Goal: Transaction & Acquisition: Purchase product/service

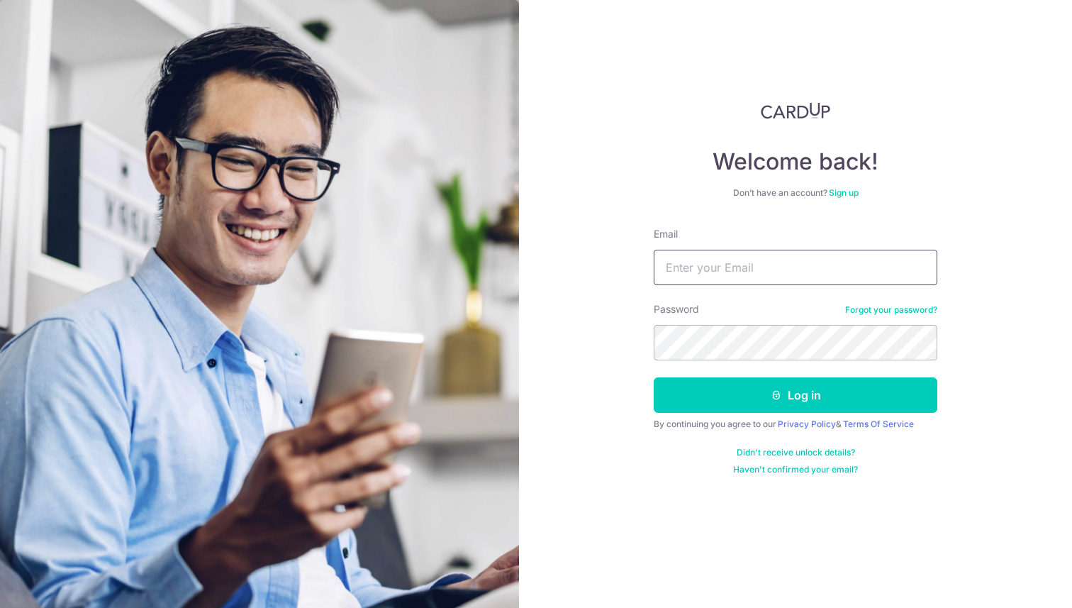
click at [783, 274] on input "Email" at bounding box center [796, 267] width 284 height 35
type input "[EMAIL_ADDRESS][DOMAIN_NAME]"
click at [811, 278] on input "Email" at bounding box center [796, 267] width 284 height 35
type input "[EMAIL_ADDRESS][DOMAIN_NAME]"
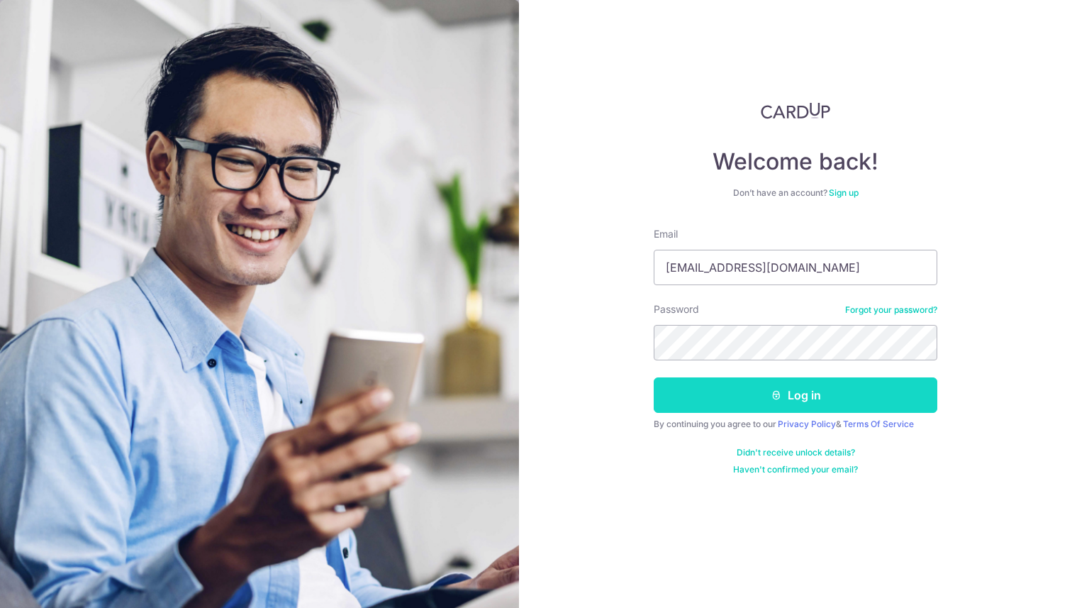
click at [835, 389] on button "Log in" at bounding box center [796, 394] width 284 height 35
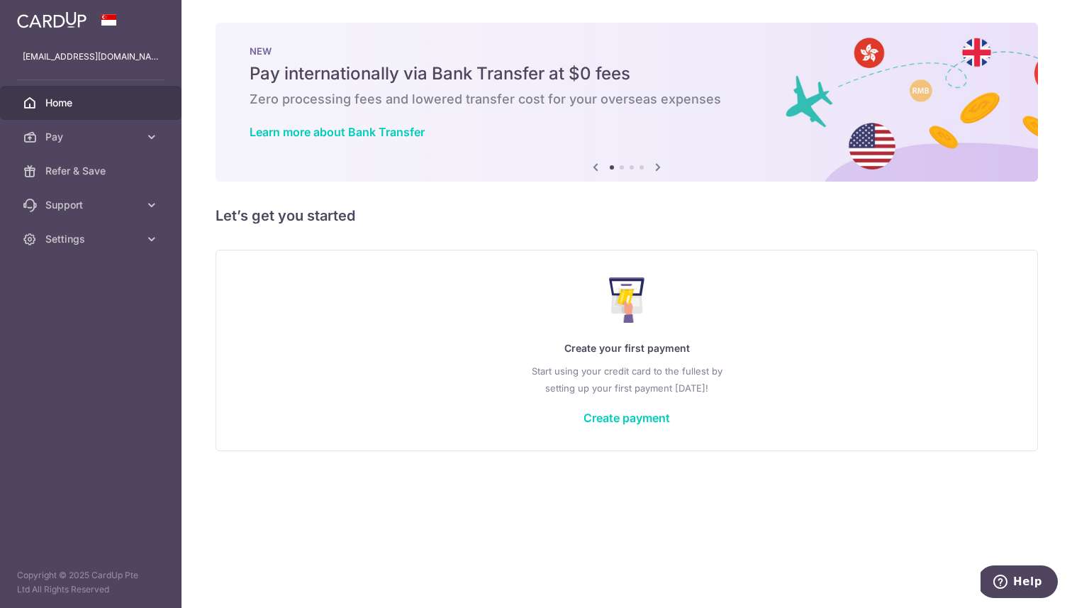
click at [658, 164] on icon at bounding box center [658, 167] width 17 height 18
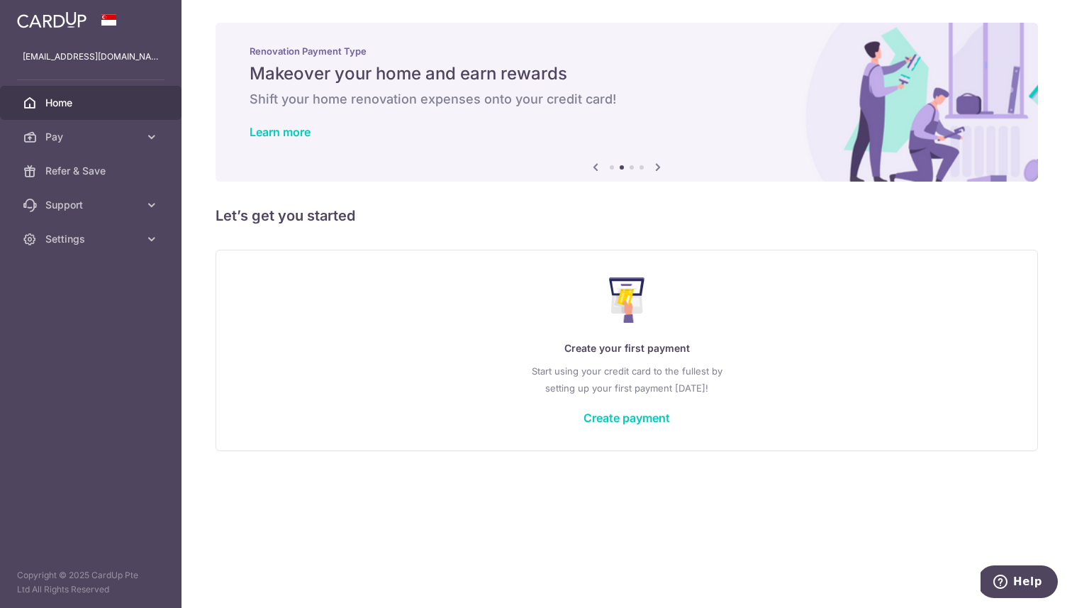
click at [658, 164] on icon at bounding box center [658, 167] width 17 height 18
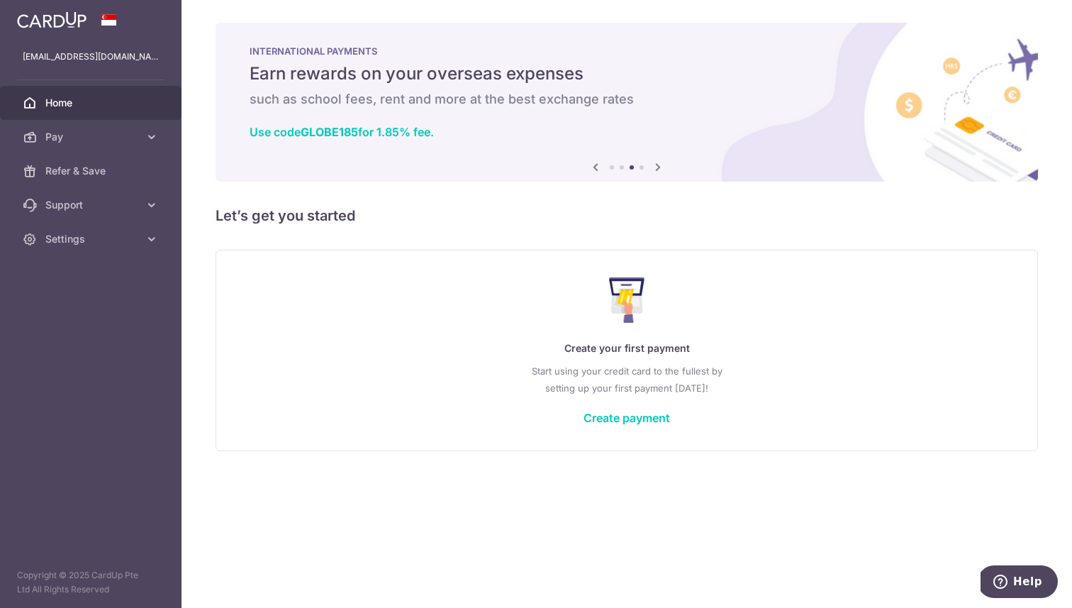
click at [658, 164] on icon at bounding box center [658, 167] width 17 height 18
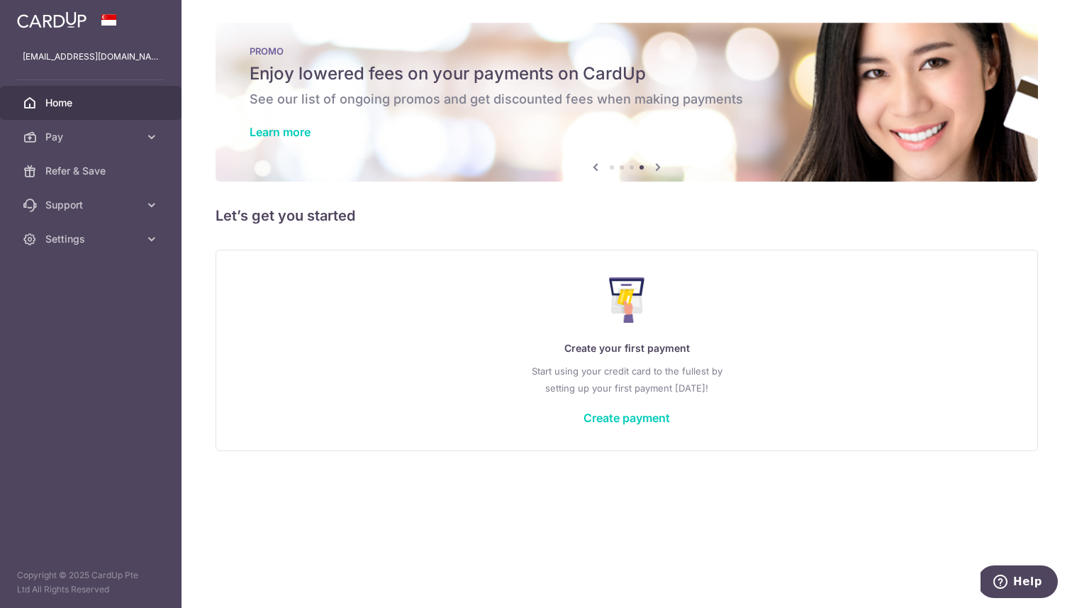
click at [658, 164] on icon at bounding box center [658, 167] width 17 height 18
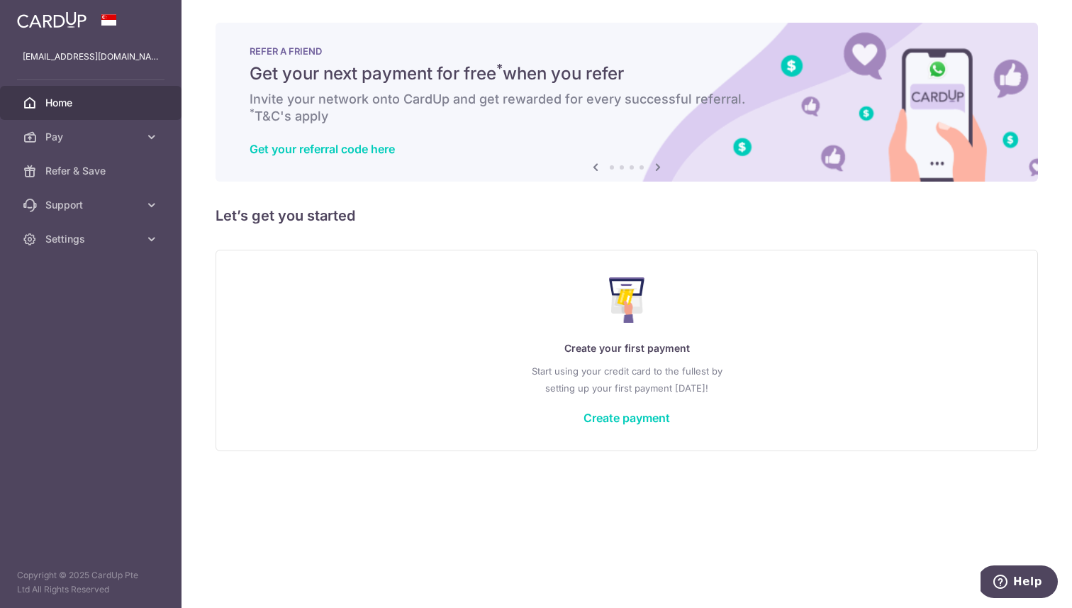
click at [658, 164] on icon at bounding box center [658, 167] width 17 height 18
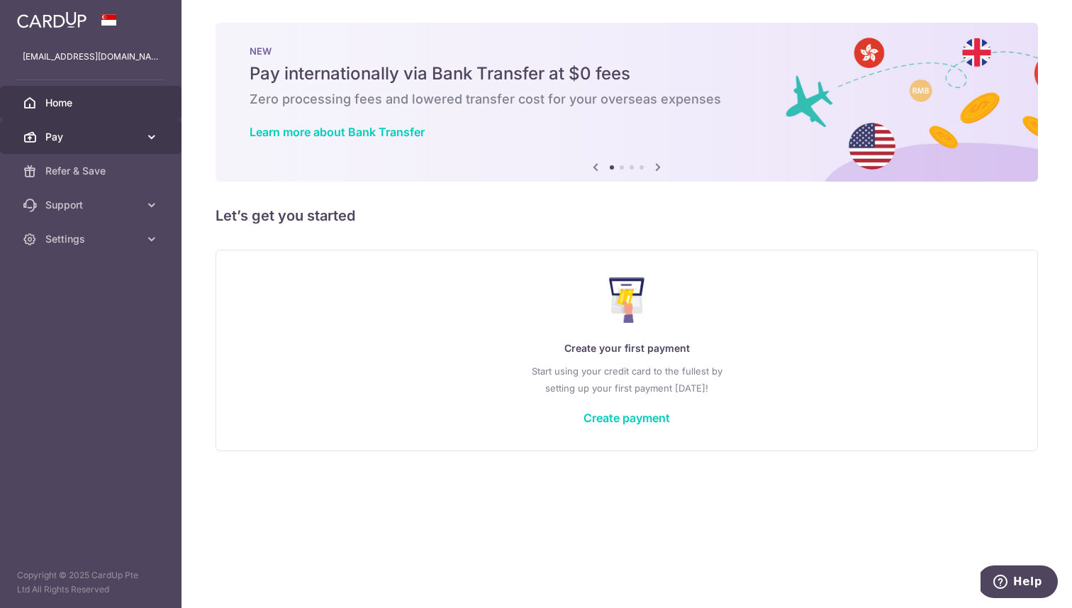
click at [138, 137] on span "Pay" at bounding box center [92, 137] width 94 height 14
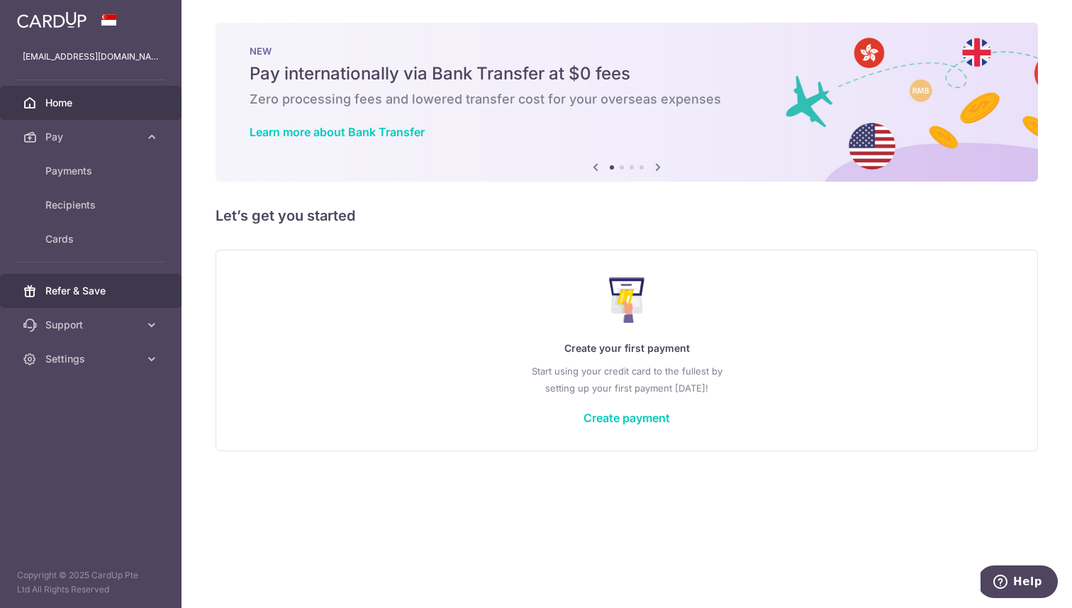
click at [112, 294] on span "Refer & Save" at bounding box center [92, 291] width 94 height 14
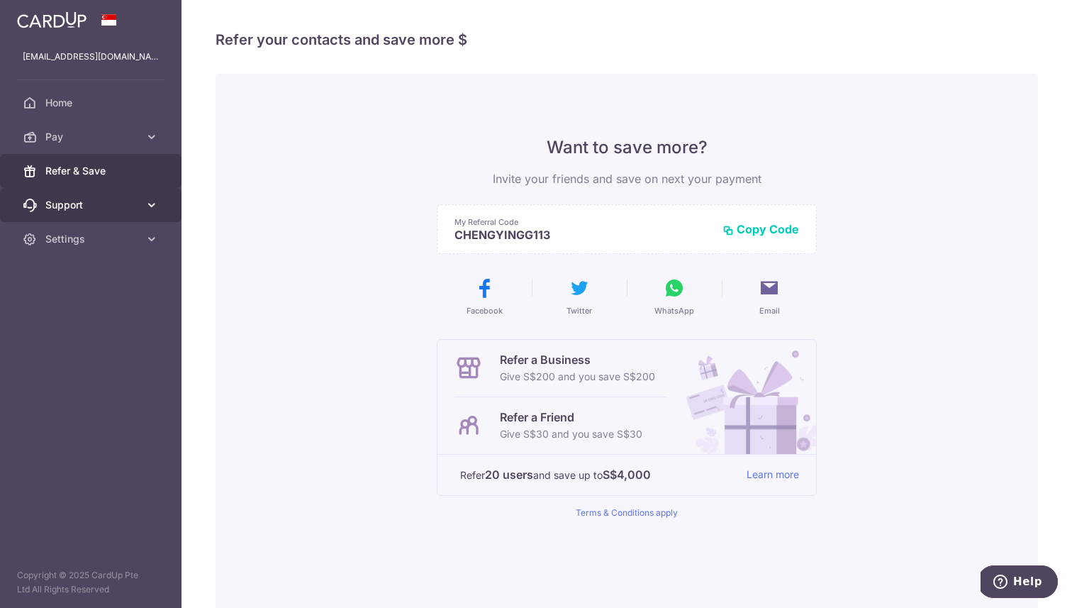
click at [118, 195] on link "Support" at bounding box center [91, 205] width 182 height 34
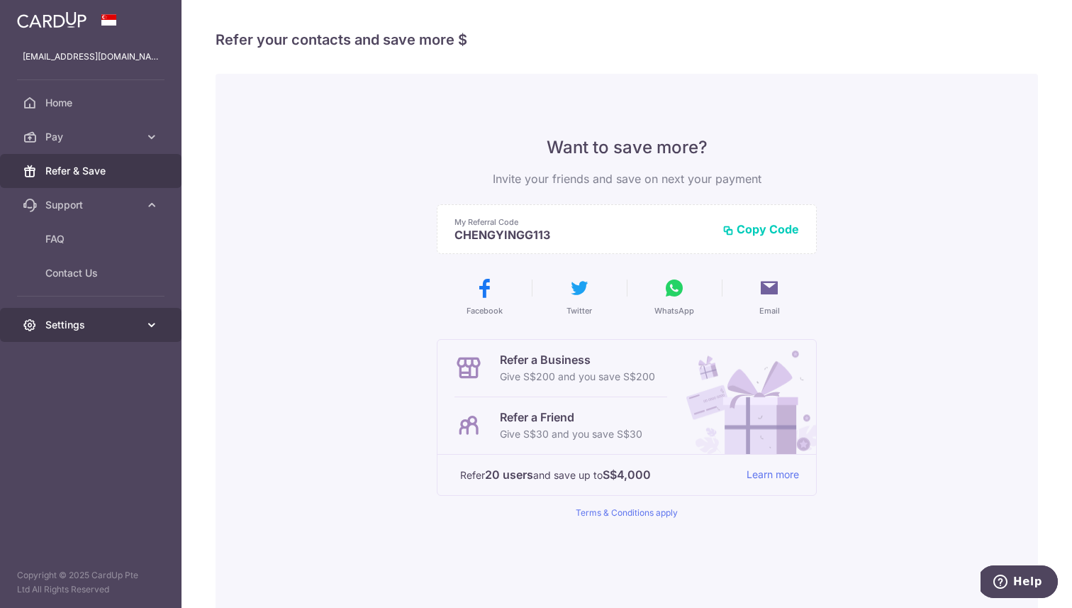
click at [110, 327] on span "Settings" at bounding box center [92, 325] width 94 height 14
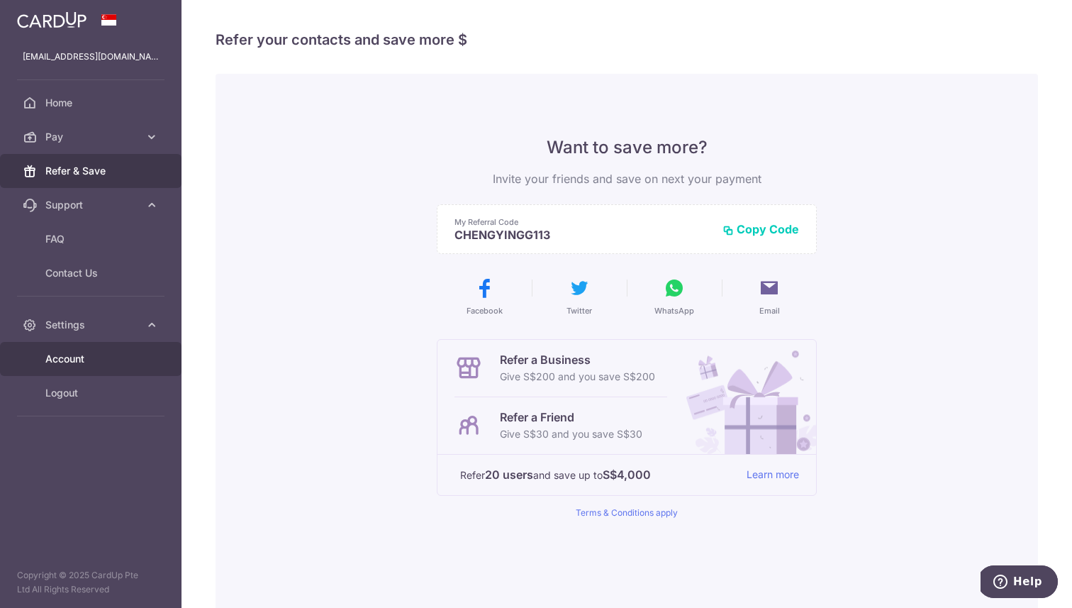
click at [116, 366] on link "Account" at bounding box center [91, 359] width 182 height 34
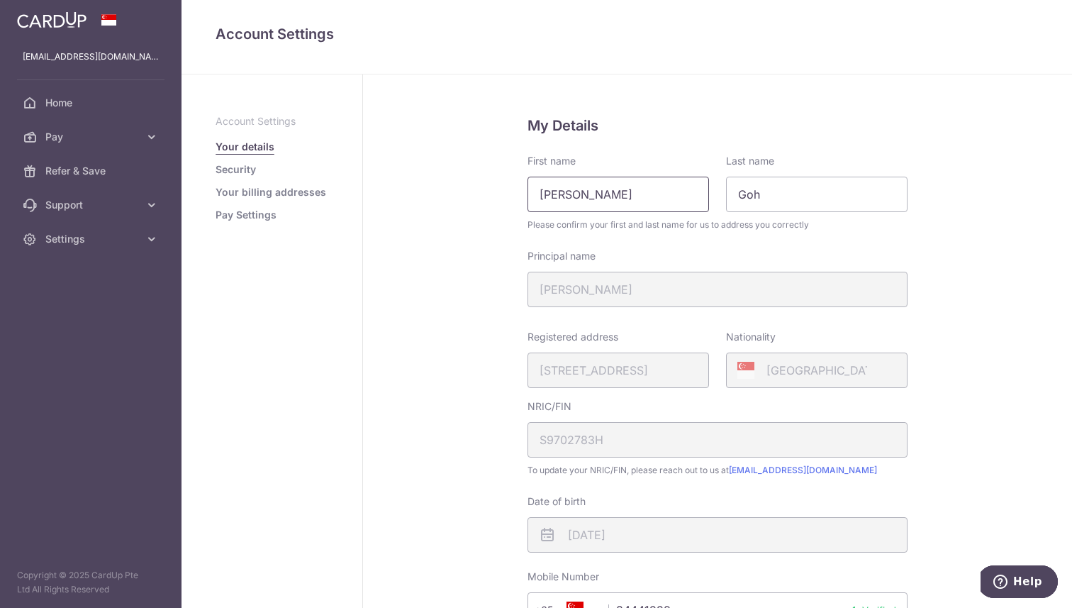
drag, startPoint x: 652, startPoint y: 193, endPoint x: 623, endPoint y: 198, distance: 29.5
click at [623, 198] on input "Cheng Ying" at bounding box center [619, 194] width 182 height 35
click at [426, 234] on div "My Details First name Cheng Ying Last name Goh Please confirm your first and la…" at bounding box center [717, 491] width 709 height 835
click at [109, 143] on span "Pay" at bounding box center [92, 137] width 94 height 14
click at [406, 181] on div "My Details First name Cheng Ying Last name Goh Please confirm your first and la…" at bounding box center [717, 491] width 709 height 835
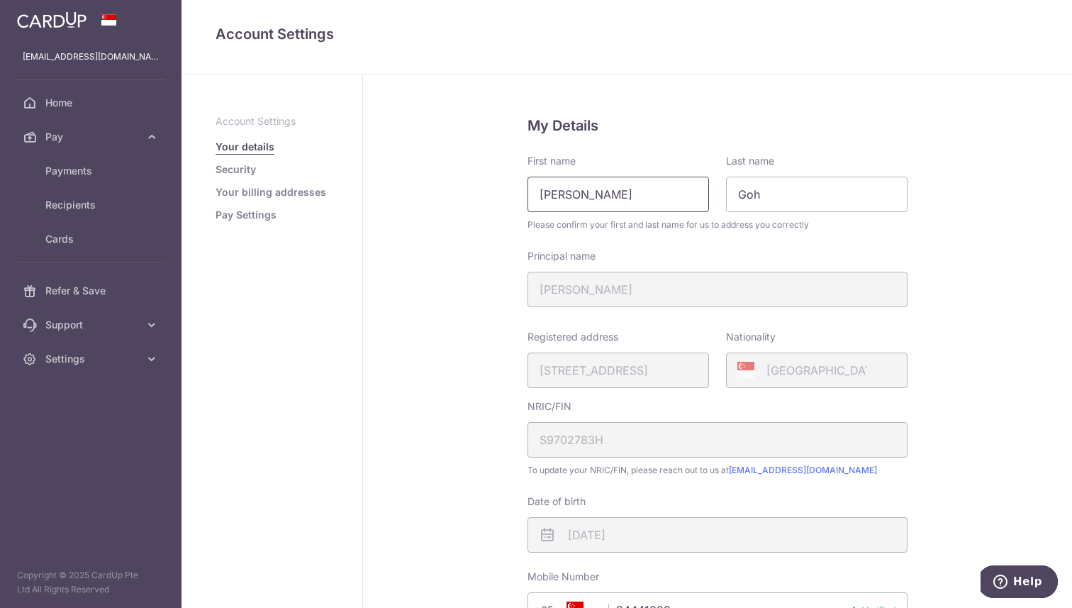
drag, startPoint x: 640, startPoint y: 181, endPoint x: 182, endPoint y: 194, distance: 457.6
click at [182, 194] on div "Account Settings Your details Security Your billing addresses Pay Settings Comp…" at bounding box center [627, 340] width 891 height 533
type input "Chellisa"
click at [464, 296] on div "My Details First name Chellisa Last name Goh Please confirm your first and last…" at bounding box center [717, 491] width 709 height 835
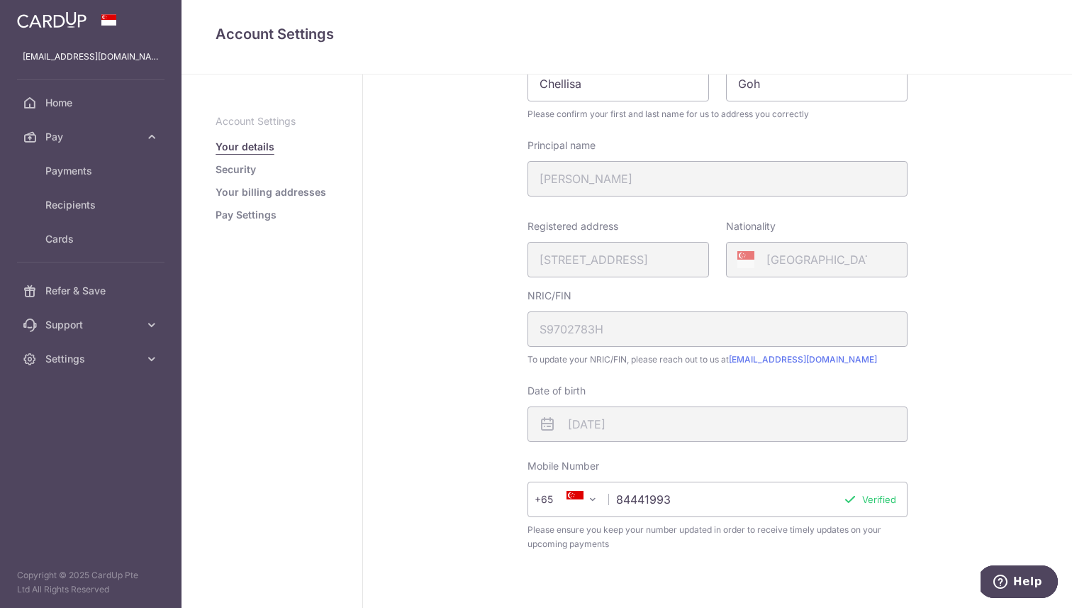
scroll to position [302, 0]
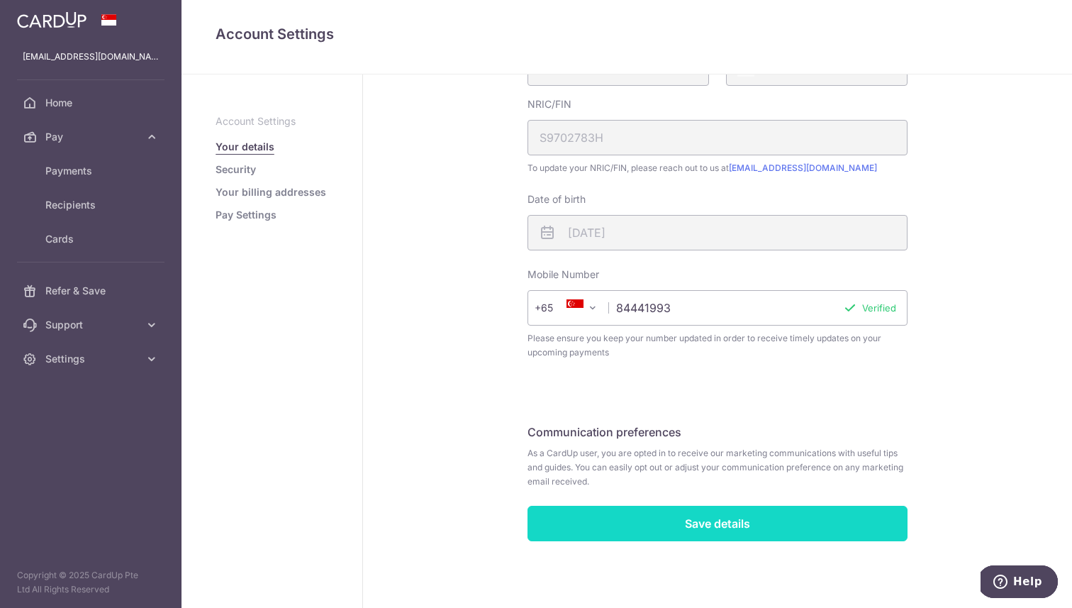
click at [743, 535] on input "Save details" at bounding box center [718, 523] width 380 height 35
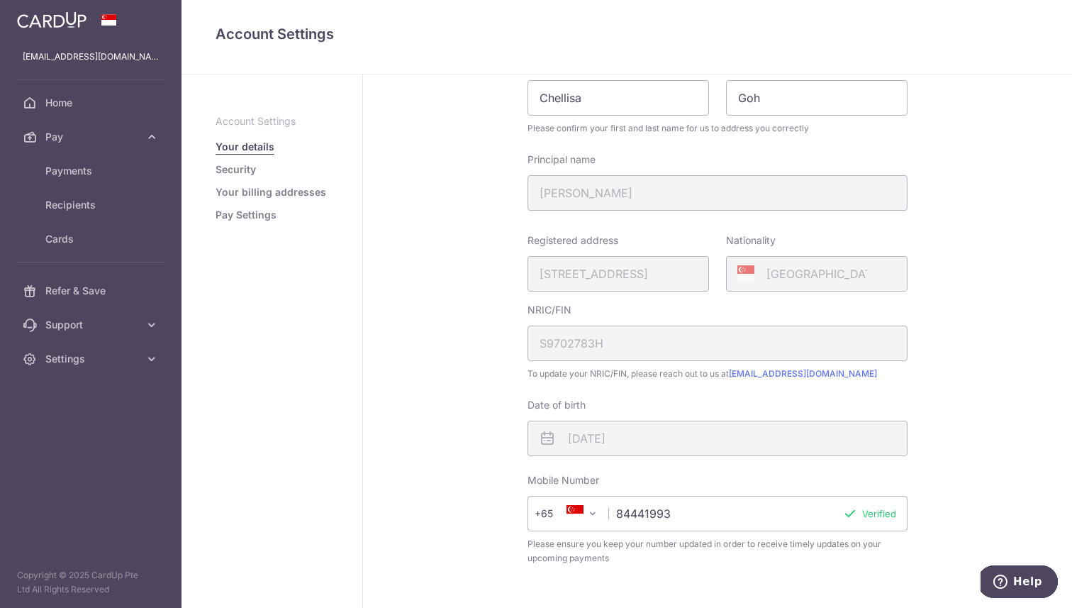
scroll to position [0, 0]
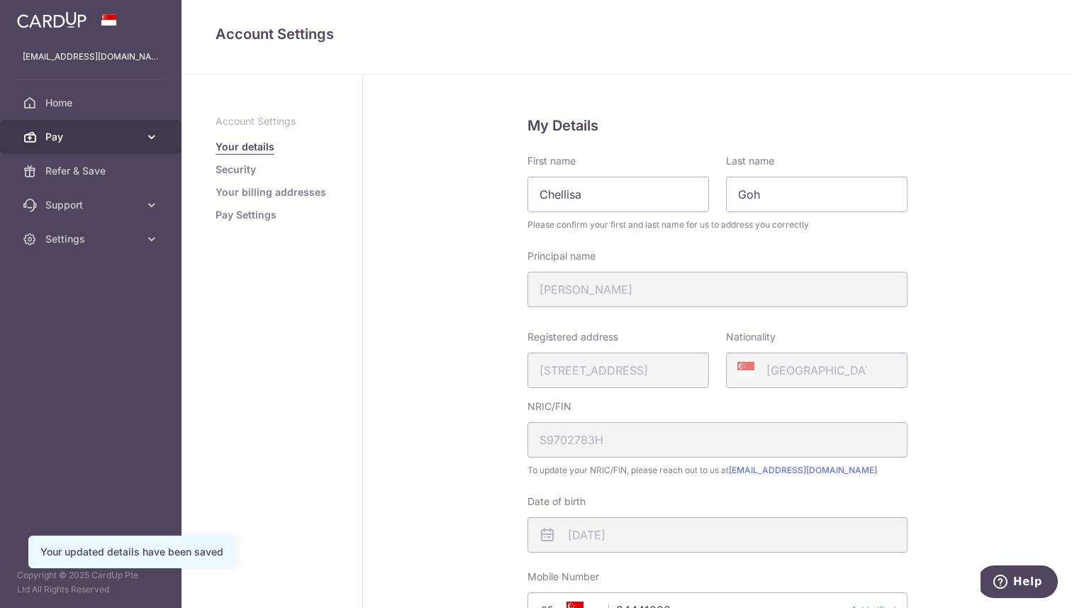
click at [118, 139] on span "Pay" at bounding box center [92, 137] width 94 height 14
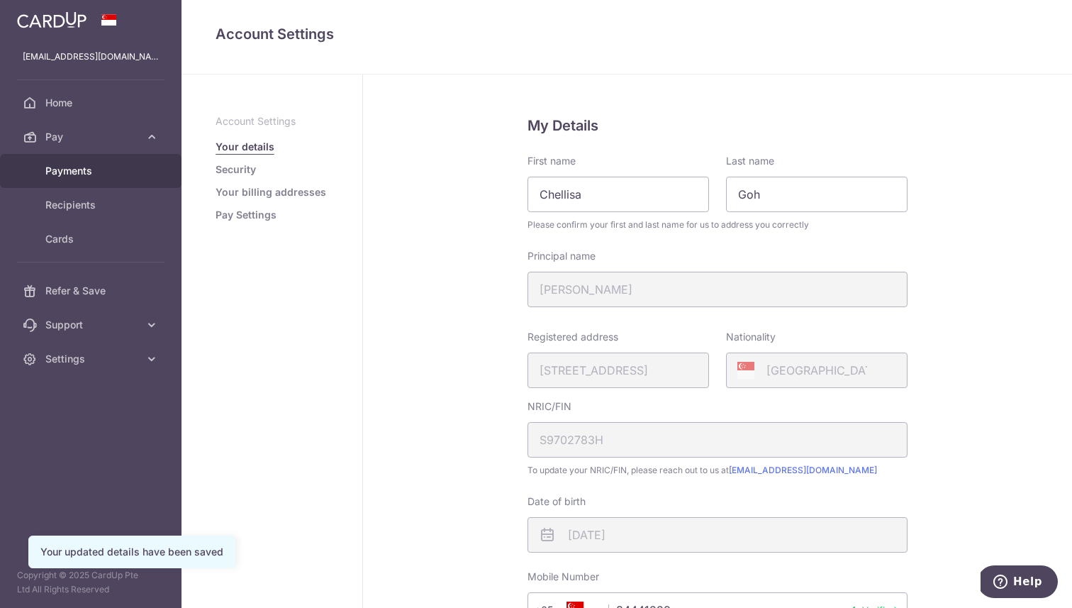
click at [74, 172] on span "Payments" at bounding box center [92, 171] width 94 height 14
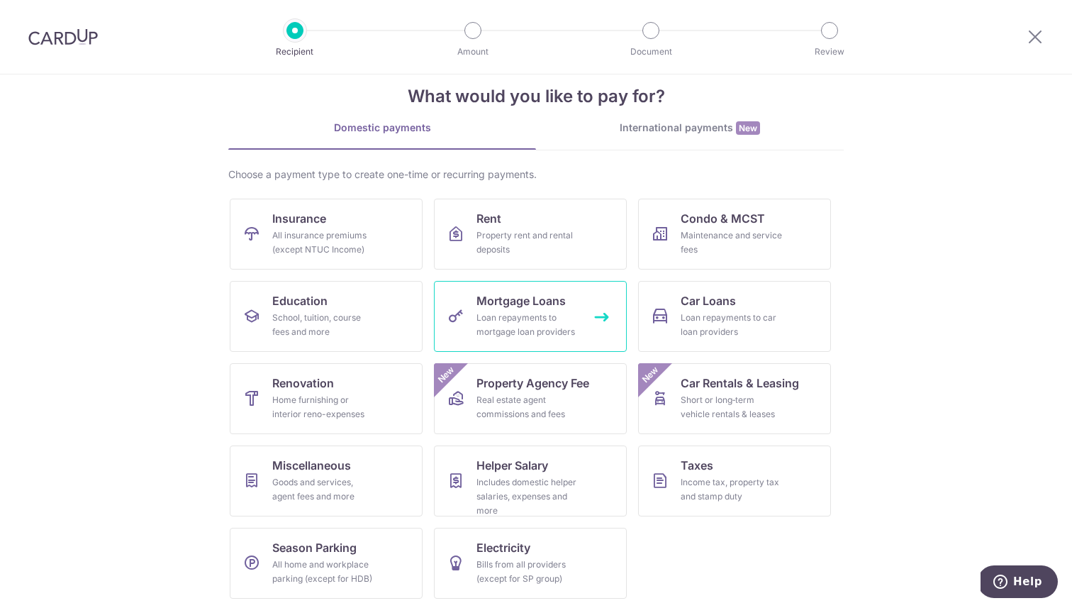
scroll to position [27, 0]
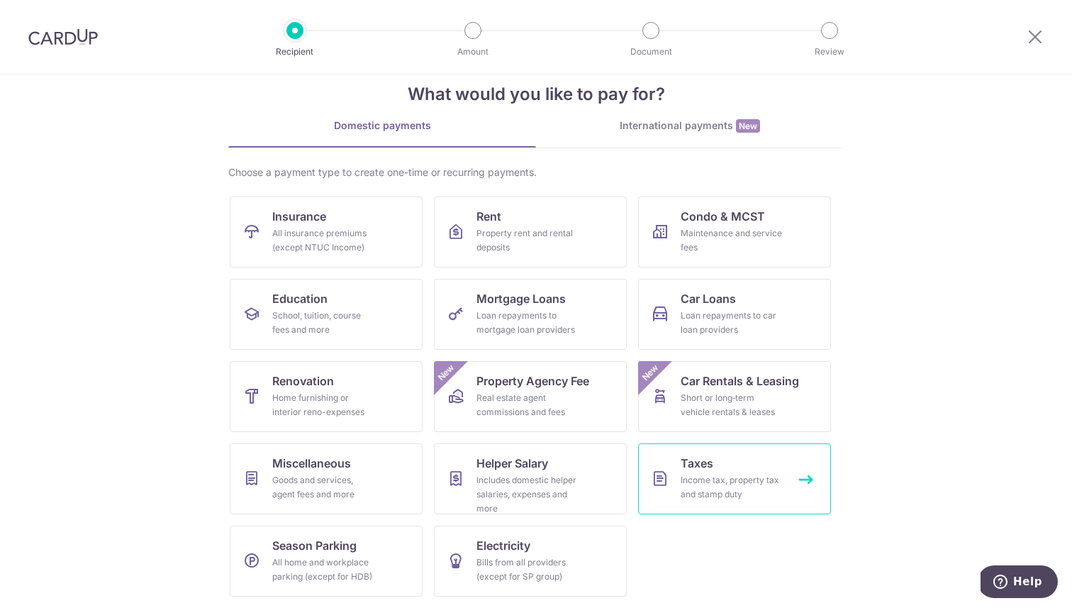
click at [754, 462] on link "Taxes Income tax, property tax and stamp duty" at bounding box center [734, 478] width 193 height 71
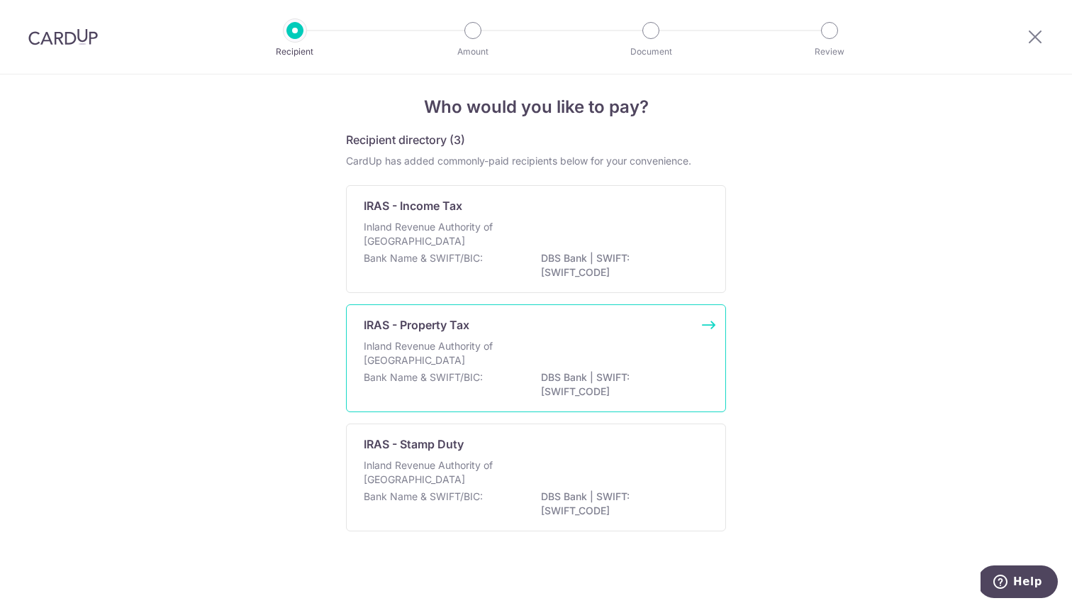
scroll to position [10, 0]
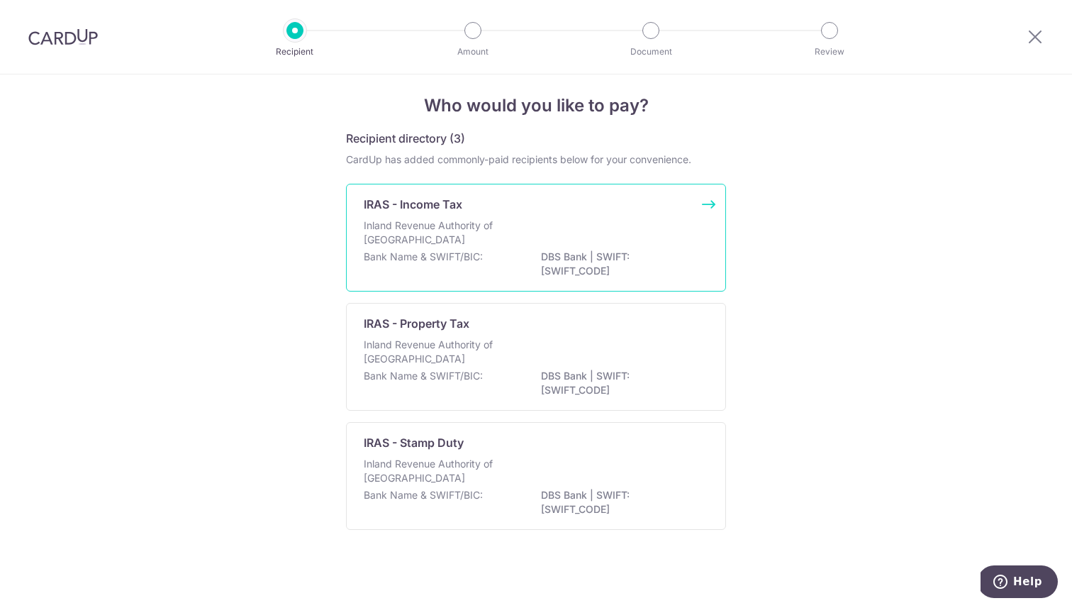
click at [508, 184] on div "IRAS - Income Tax Inland Revenue Authority of Singapore Bank Name & SWIFT/BIC: …" at bounding box center [536, 238] width 380 height 108
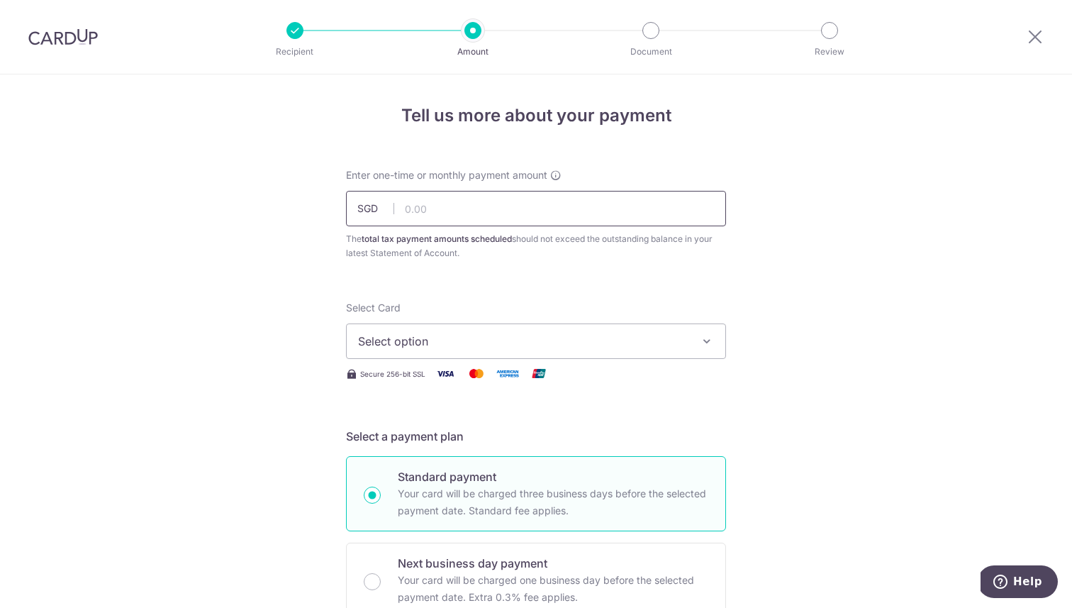
click at [469, 203] on input "text" at bounding box center [536, 208] width 380 height 35
click at [477, 198] on input "text" at bounding box center [536, 208] width 380 height 35
paste input "552.44"
type input "552.44"
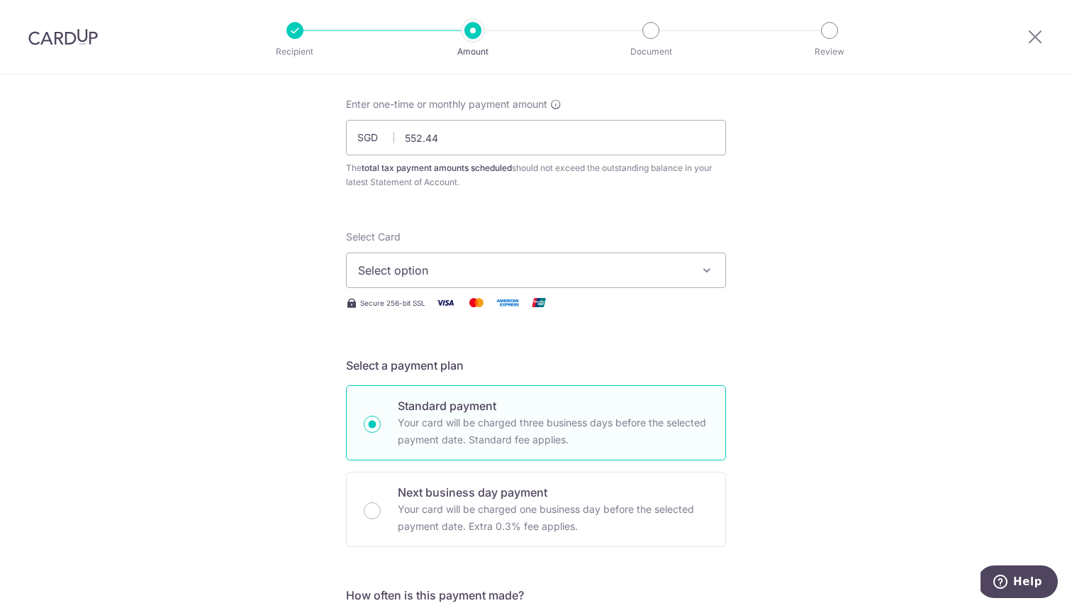
scroll to position [73, 0]
click at [538, 262] on span "Select option" at bounding box center [523, 268] width 330 height 17
click at [415, 305] on span "Add credit card" at bounding box center [549, 308] width 330 height 14
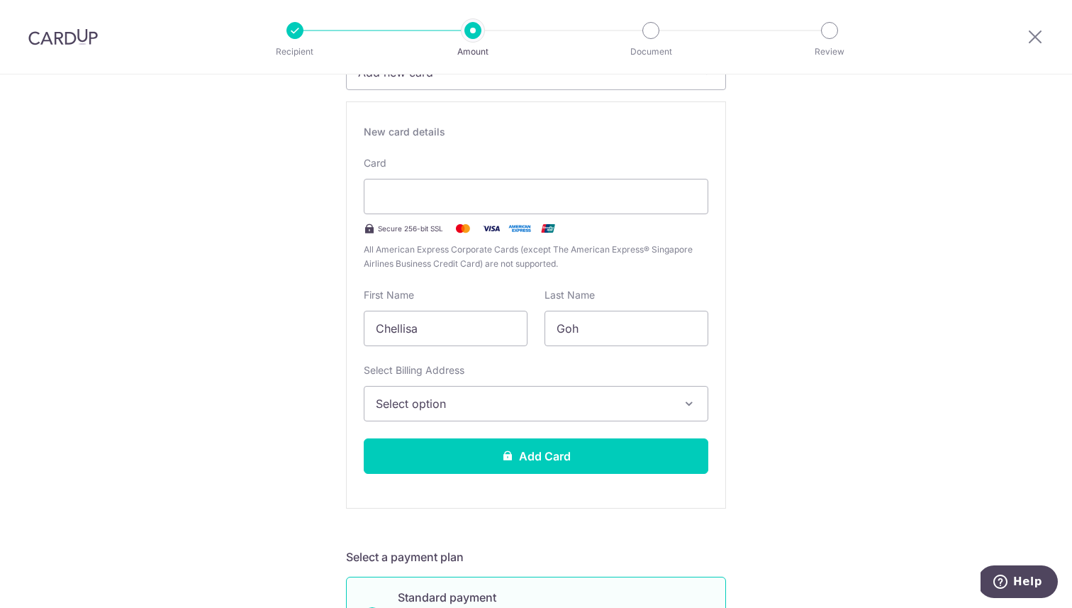
scroll to position [263, 0]
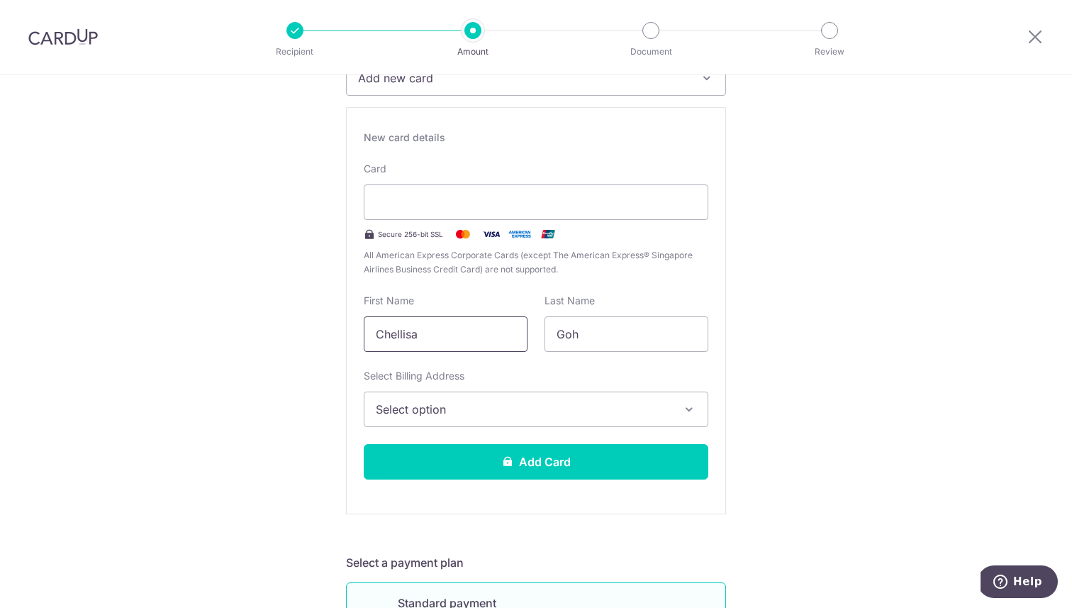
click at [467, 330] on input "Chellisa" at bounding box center [446, 333] width 164 height 35
click at [459, 403] on span "Select option" at bounding box center [523, 409] width 295 height 17
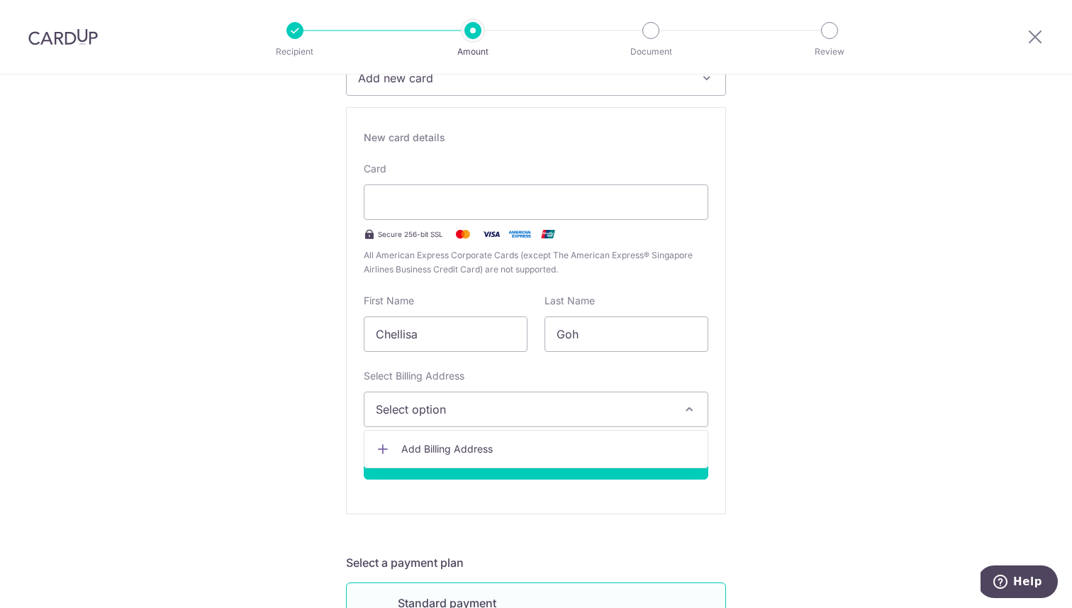
click at [464, 444] on span "Add Billing Address" at bounding box center [548, 449] width 295 height 14
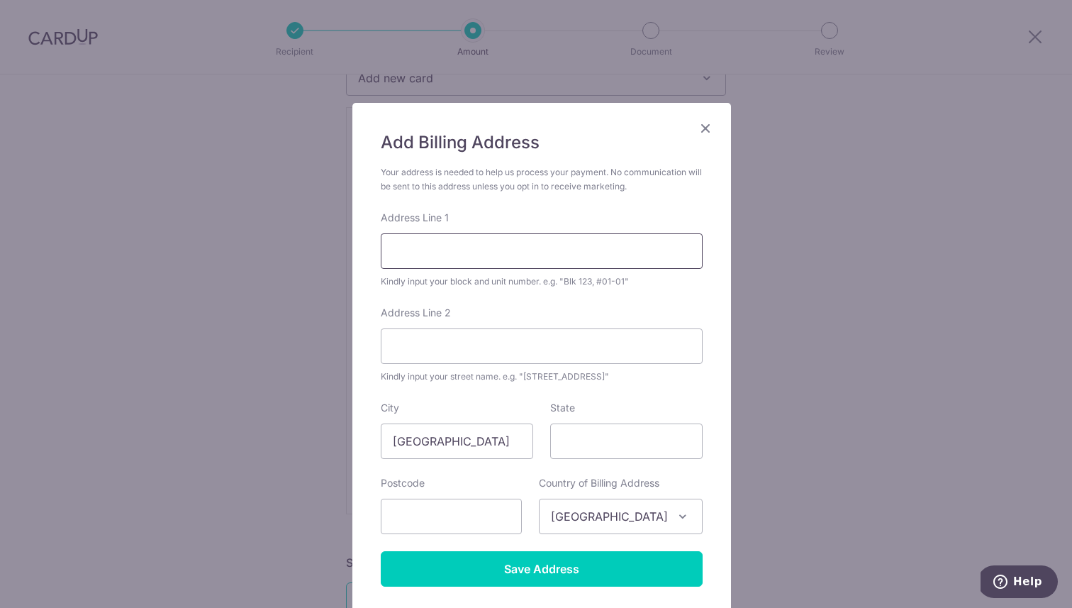
click at [496, 252] on input "Address Line 1" at bounding box center [542, 250] width 322 height 35
type input "5 Boon Keng Rd"
type input "08-90"
click at [598, 434] on input "State" at bounding box center [626, 440] width 152 height 35
type input "[GEOGRAPHIC_DATA]"
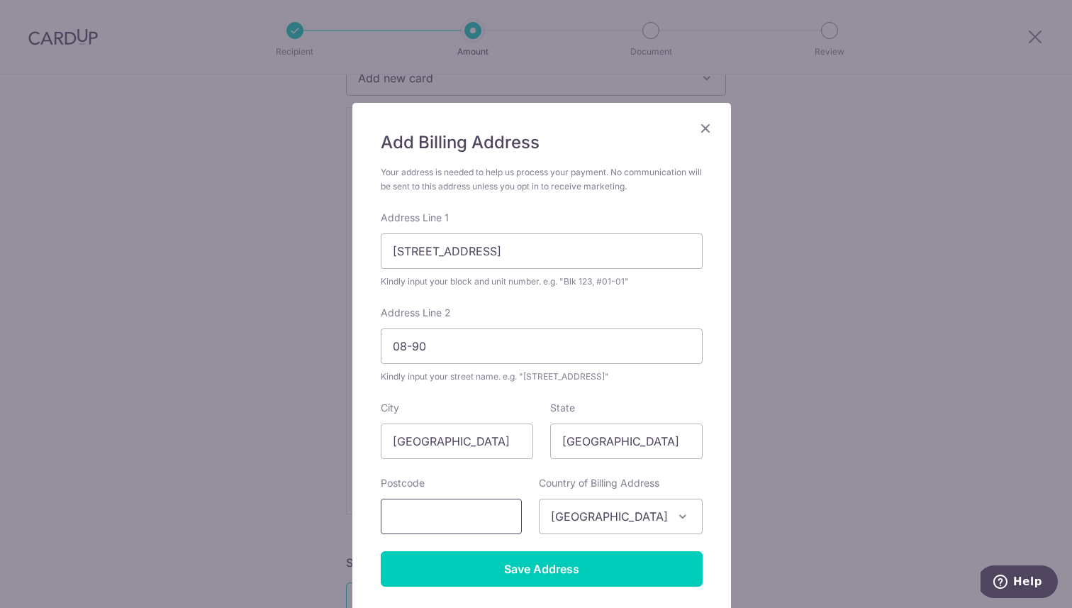
click at [445, 520] on input "text" at bounding box center [451, 516] width 141 height 35
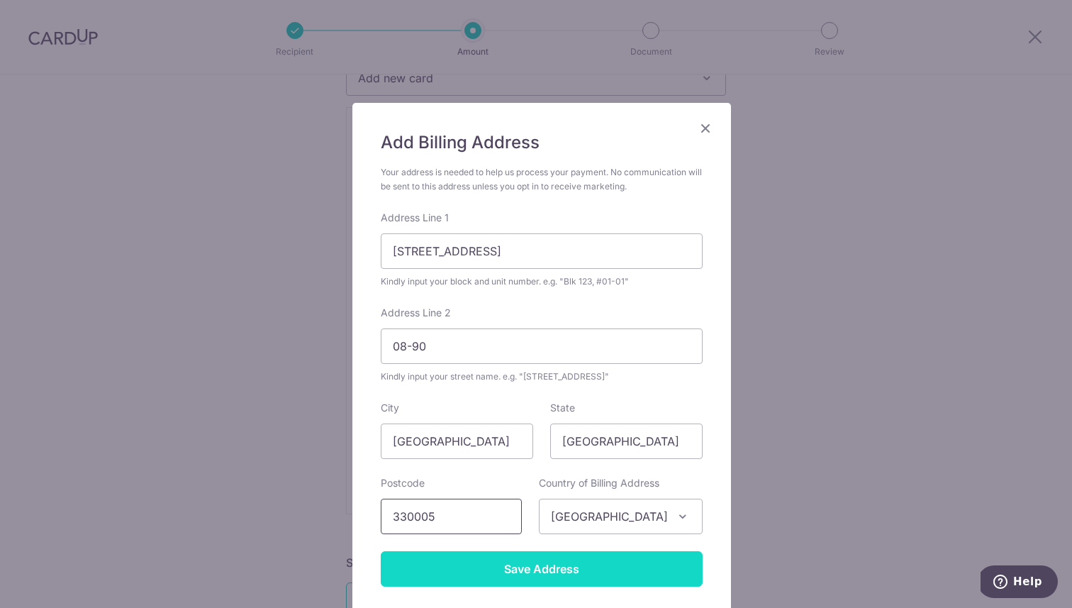
type input "330005"
click at [489, 565] on input "Save Address" at bounding box center [542, 568] width 322 height 35
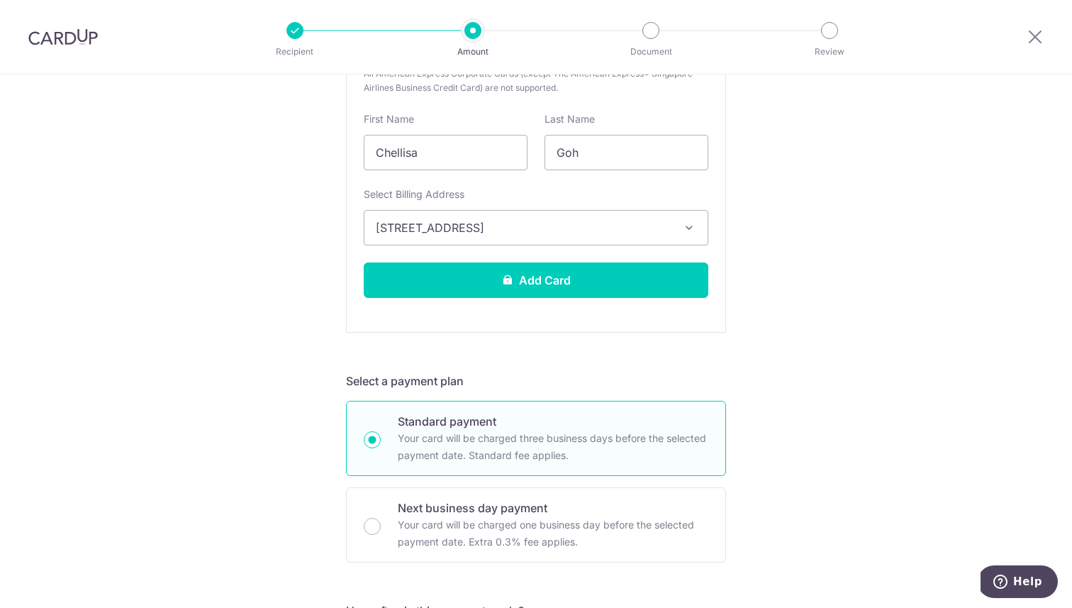
click at [808, 293] on div "Tell us more about your payment Enter one-time or monthly payment amount SGD 55…" at bounding box center [536, 483] width 1072 height 1706
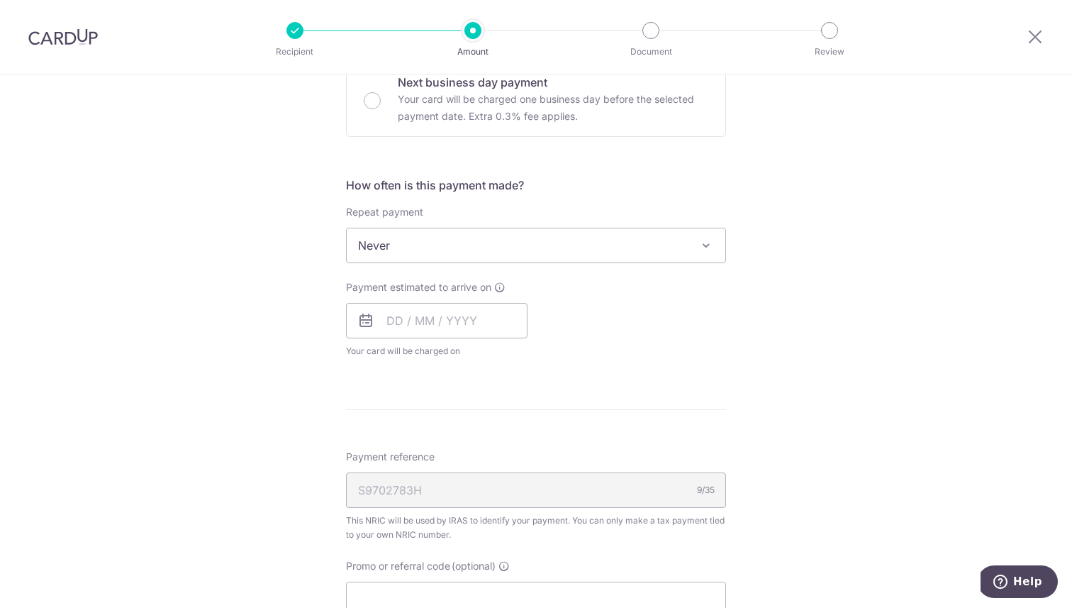
scroll to position [880, 0]
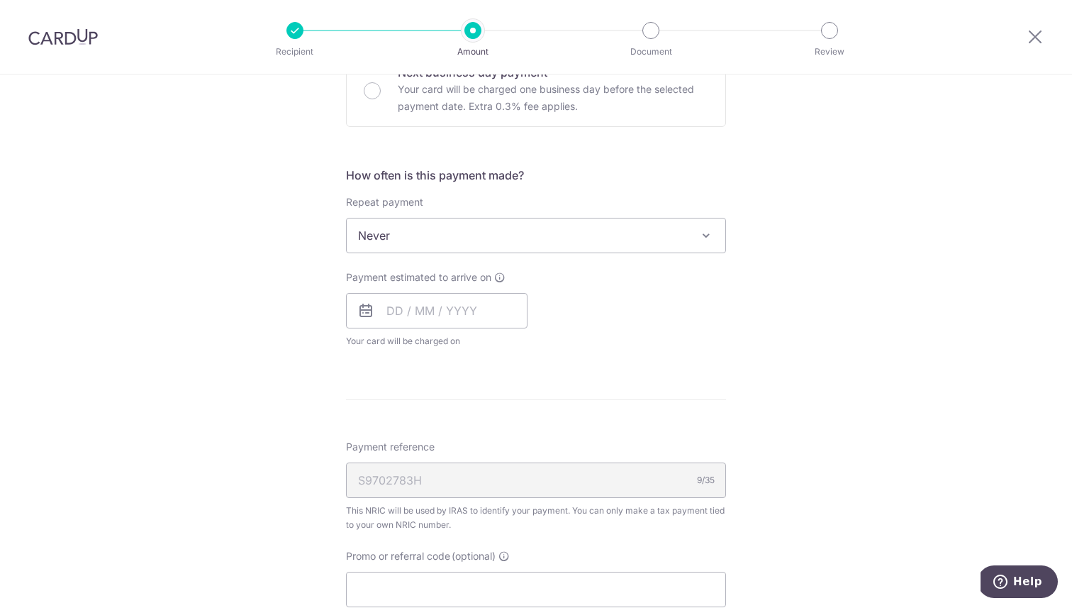
click at [544, 245] on span "Never" at bounding box center [536, 235] width 379 height 34
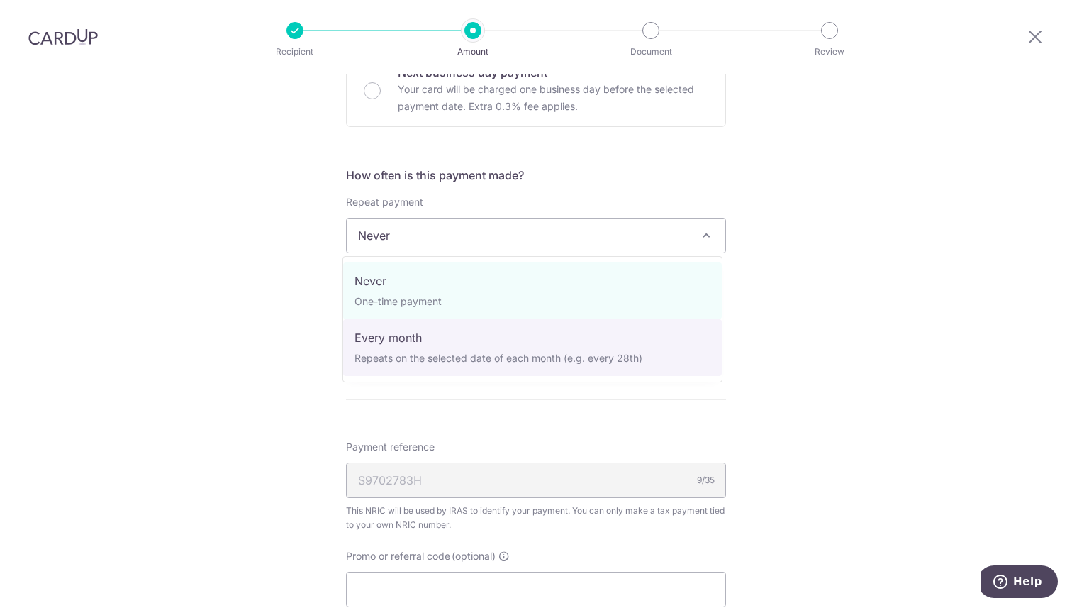
select select "3"
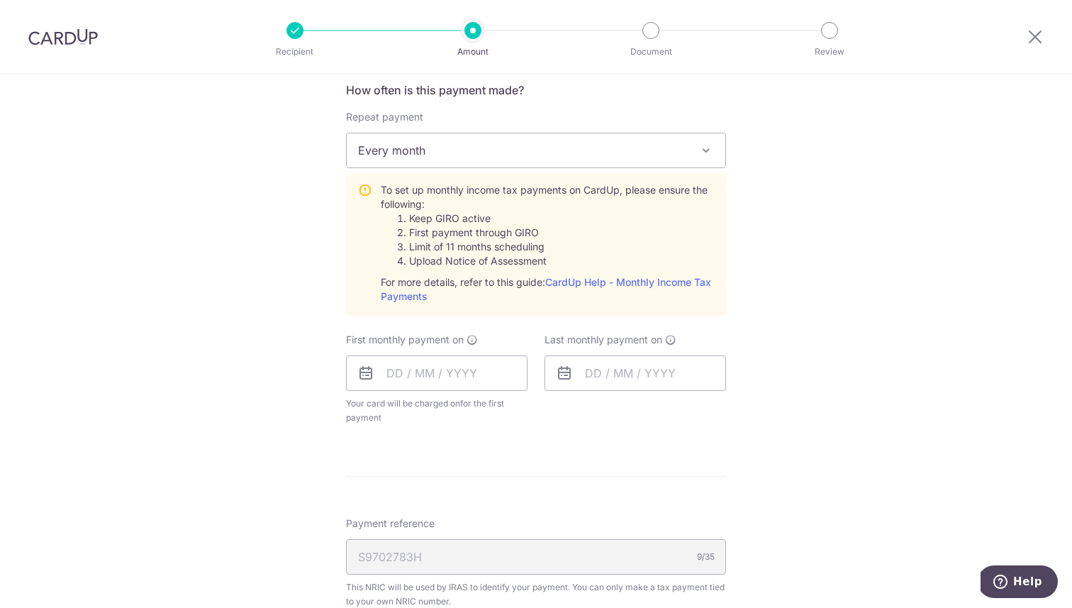
scroll to position [969, 0]
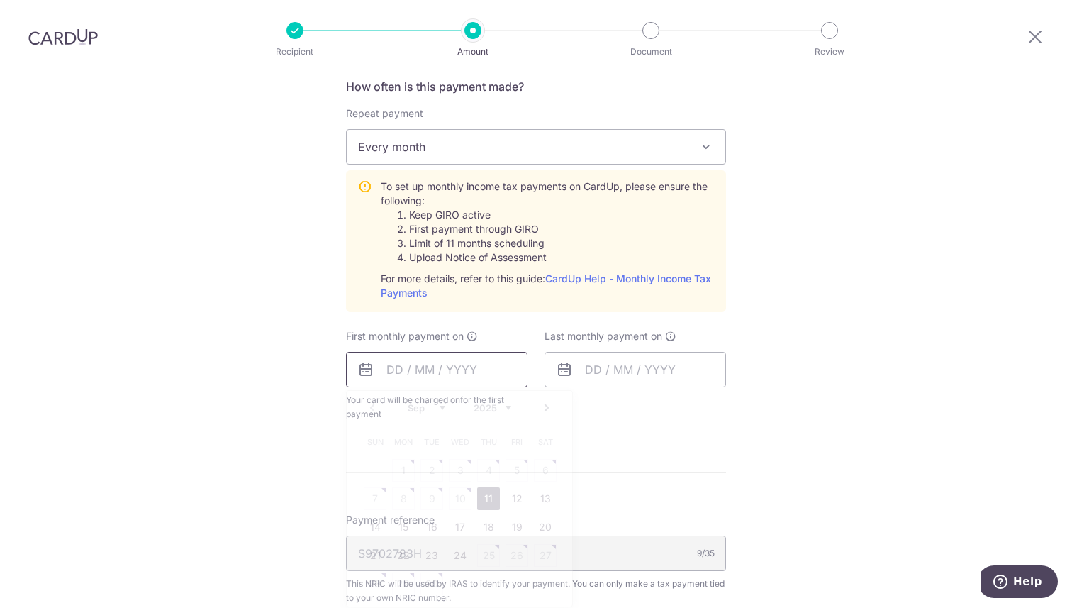
click at [397, 369] on input "text" at bounding box center [437, 369] width 182 height 35
click at [501, 316] on div "How often is this payment made? Repeat payment Never Every month Every month To…" at bounding box center [536, 255] width 380 height 355
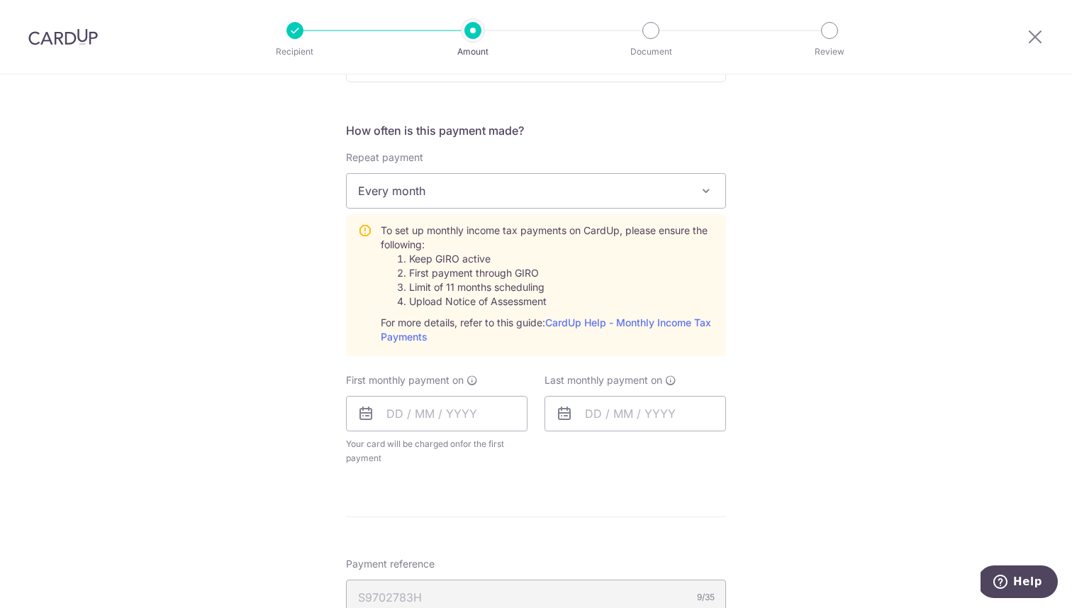
scroll to position [916, 0]
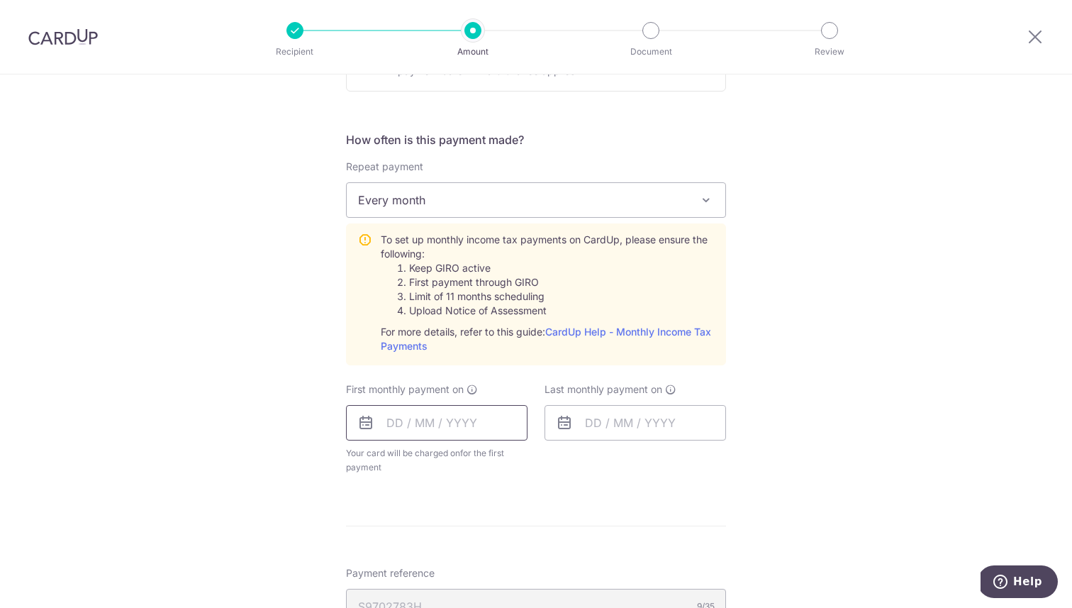
click at [435, 420] on input "text" at bounding box center [437, 422] width 182 height 35
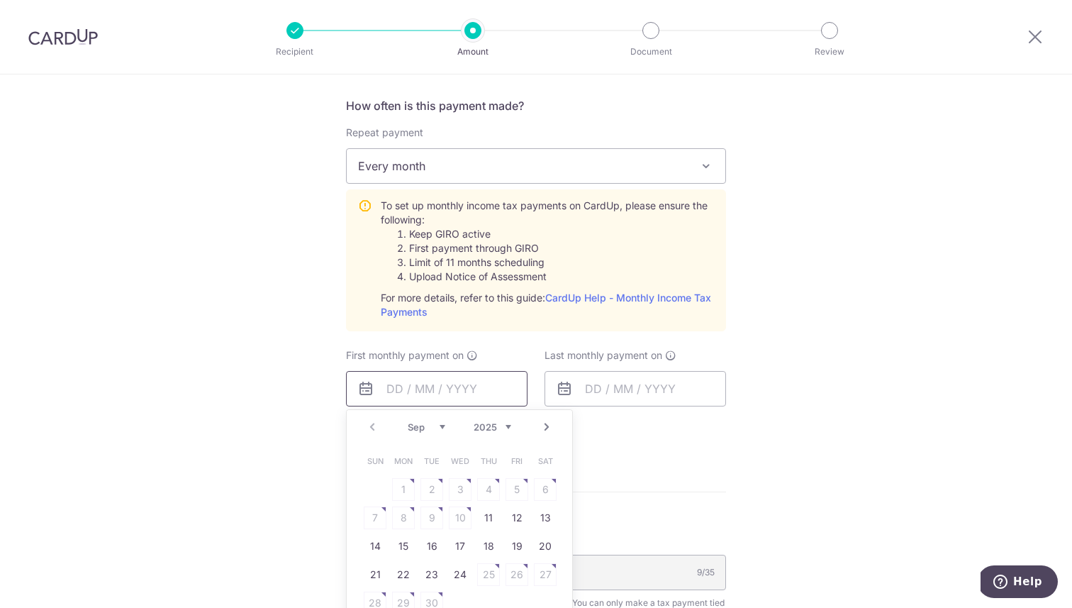
scroll to position [984, 0]
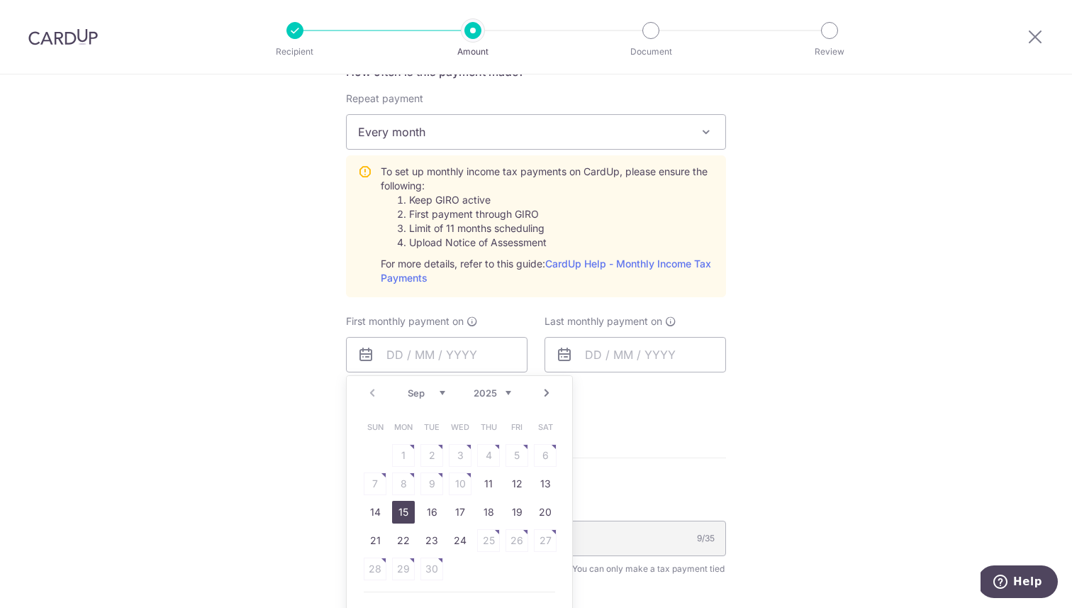
click at [399, 503] on link "15" at bounding box center [403, 512] width 23 height 23
type input "15/09/2025"
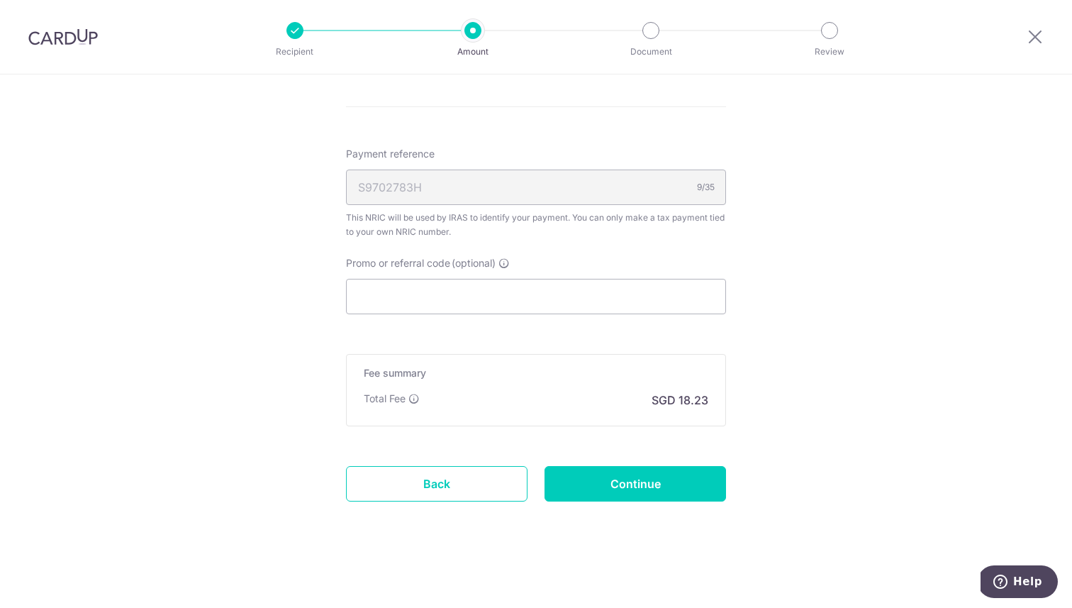
scroll to position [1114, 0]
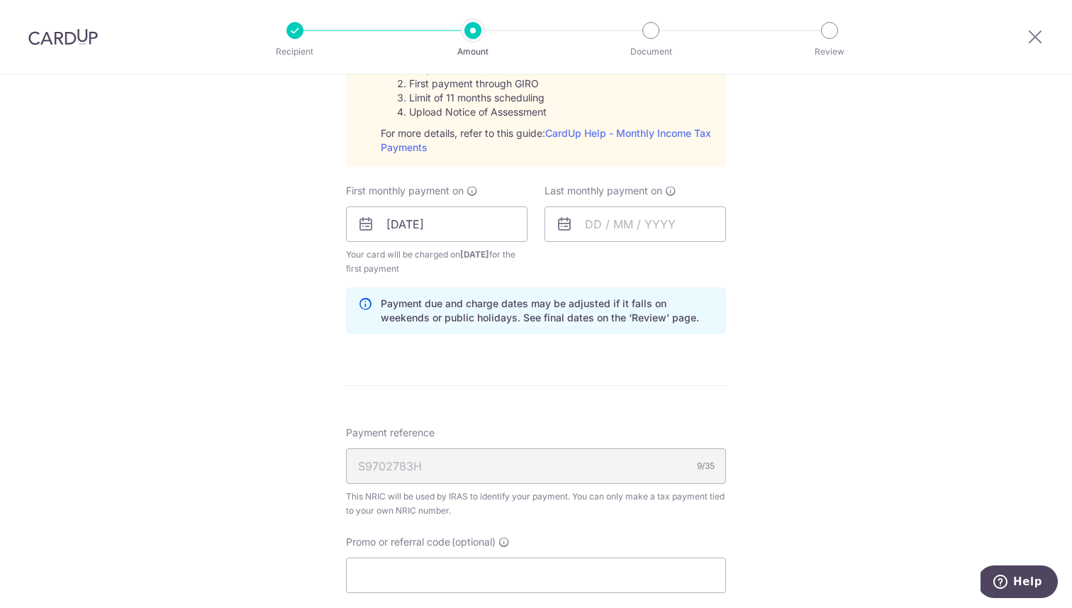
click at [567, 218] on icon at bounding box center [564, 224] width 17 height 17
click at [604, 222] on input "text" at bounding box center [636, 223] width 182 height 35
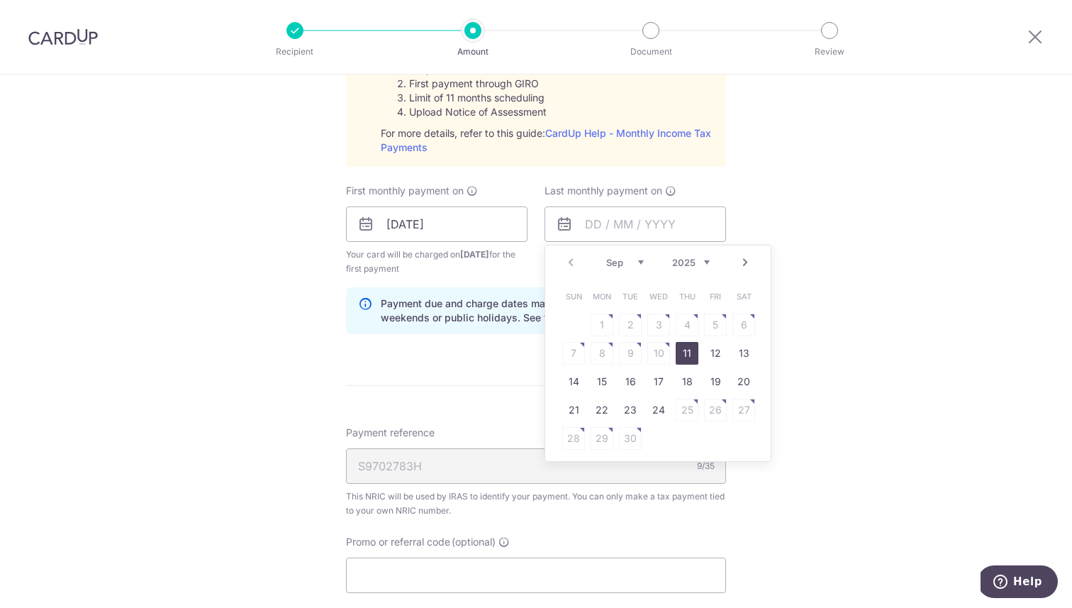
click at [744, 262] on link "Next" at bounding box center [745, 262] width 17 height 17
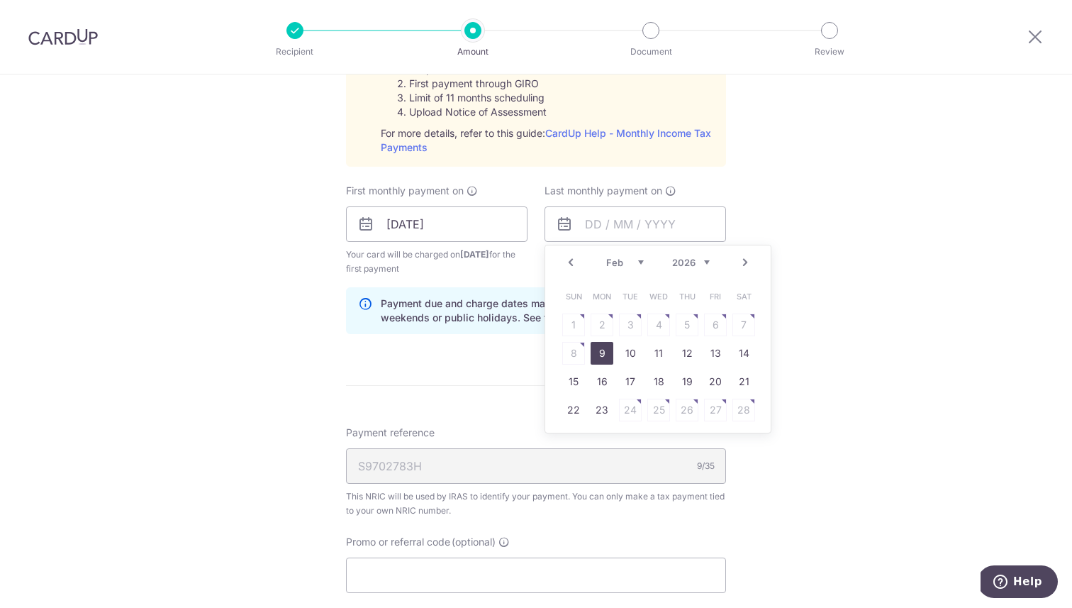
click at [597, 347] on link "9" at bounding box center [602, 353] width 23 height 23
type input "09/02/2026"
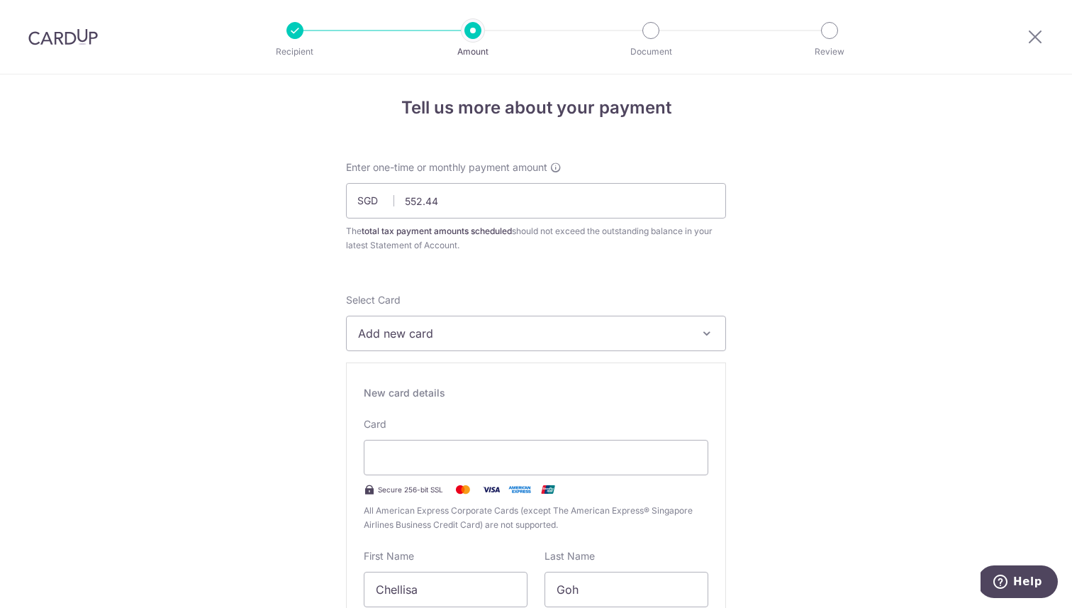
scroll to position [0, 0]
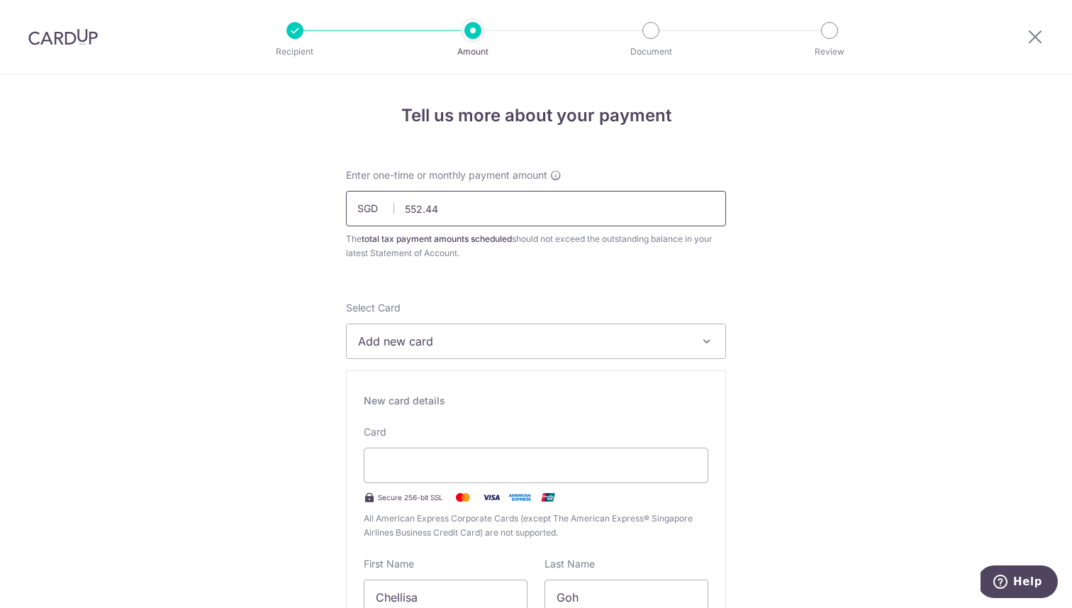
drag, startPoint x: 485, startPoint y: 208, endPoint x: 359, endPoint y: 211, distance: 126.3
click at [359, 211] on div "SGD 552.44 552.44" at bounding box center [536, 208] width 380 height 35
drag, startPoint x: 451, startPoint y: 204, endPoint x: 185, endPoint y: 196, distance: 266.1
type input "100.00"
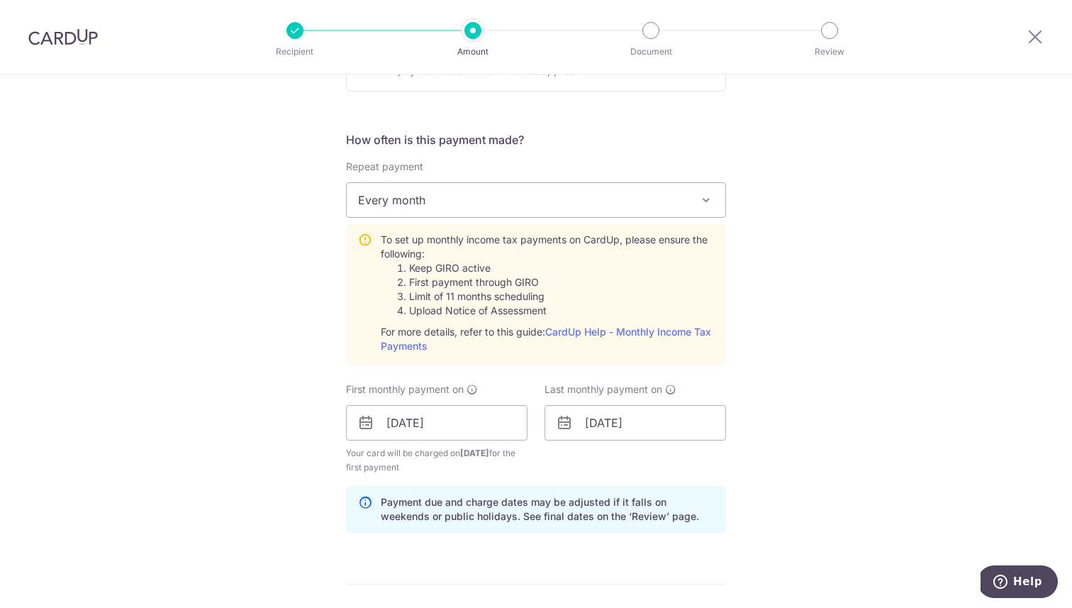
scroll to position [937, 0]
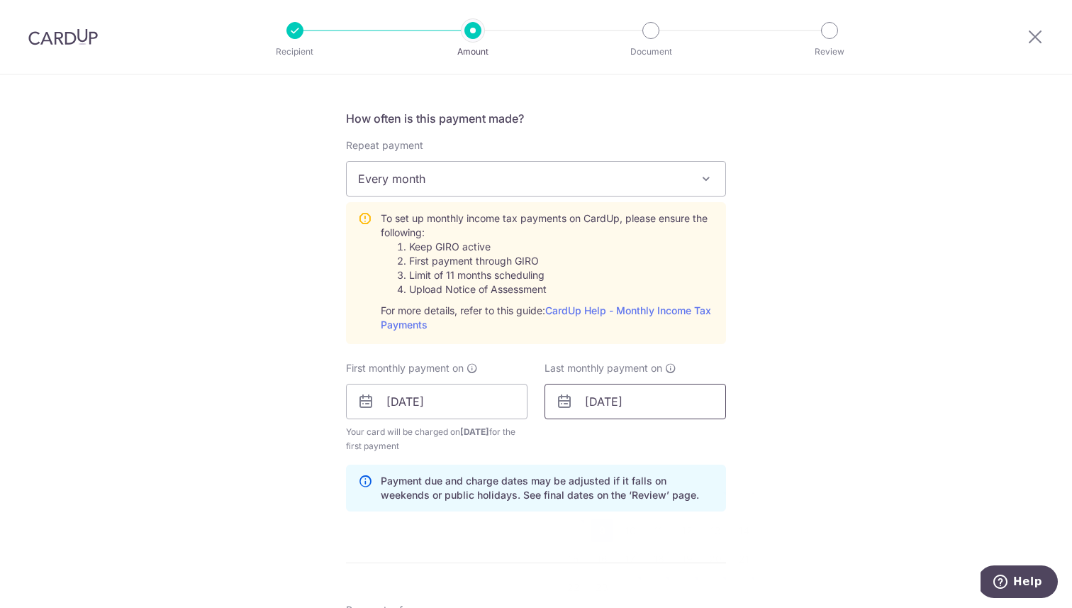
click at [617, 400] on input "09/02/2026" at bounding box center [636, 401] width 182 height 35
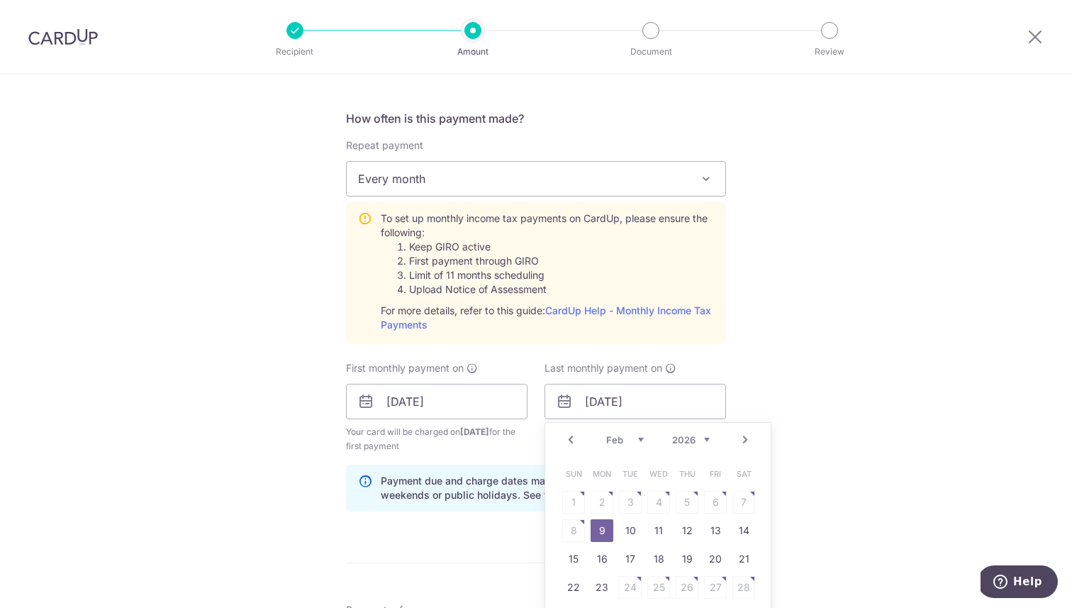
click at [565, 440] on link "Prev" at bounding box center [570, 439] width 17 height 17
click at [594, 553] on link "12" at bounding box center [602, 558] width 23 height 23
type input "12/01/2026"
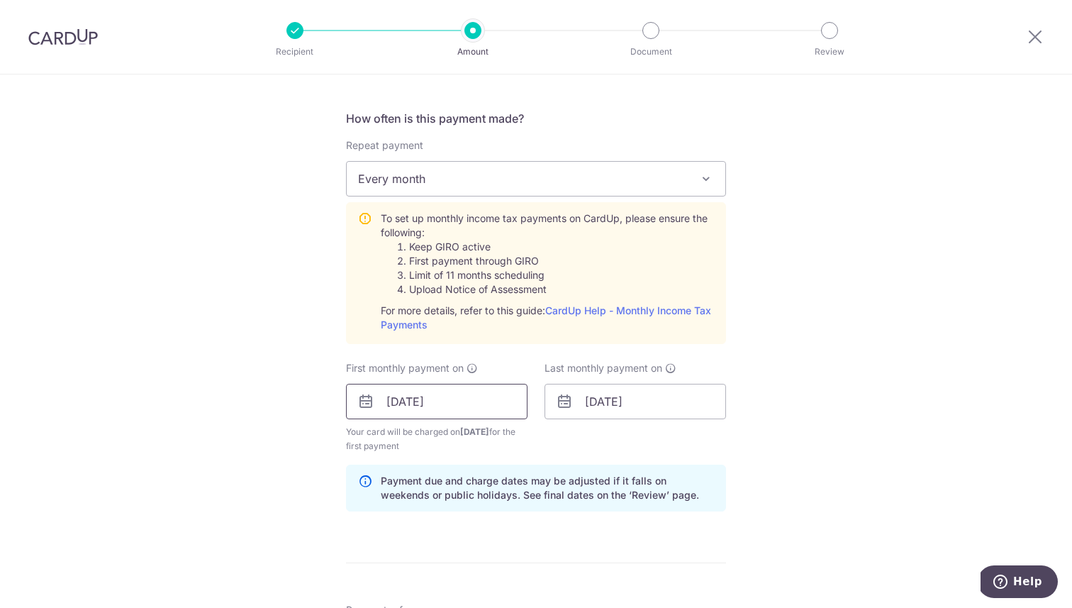
click at [391, 396] on input "[DATE]" at bounding box center [437, 401] width 182 height 35
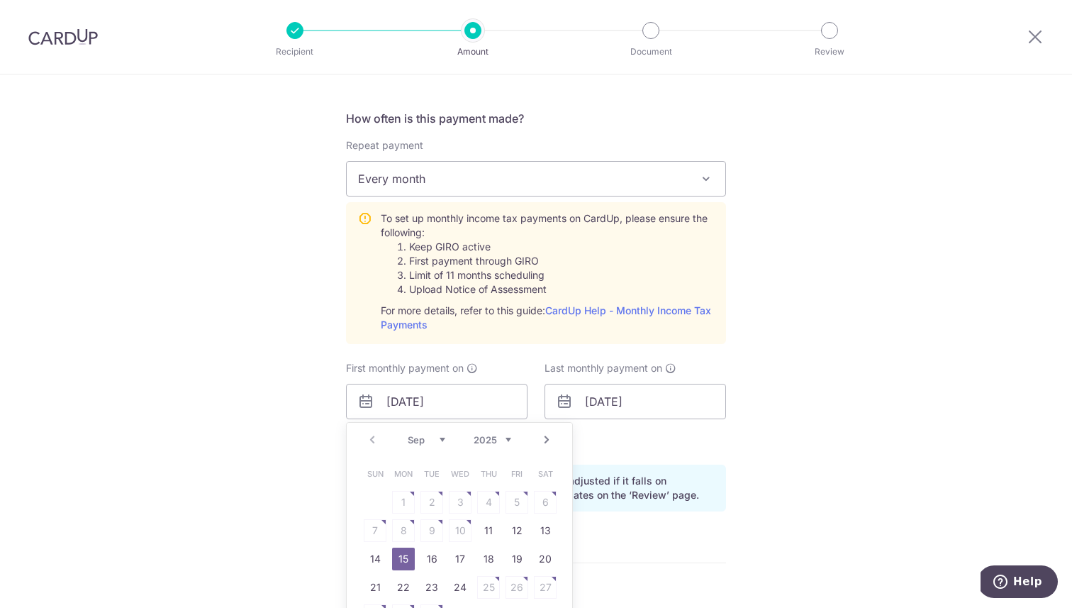
click at [544, 437] on link "Next" at bounding box center [546, 439] width 17 height 17
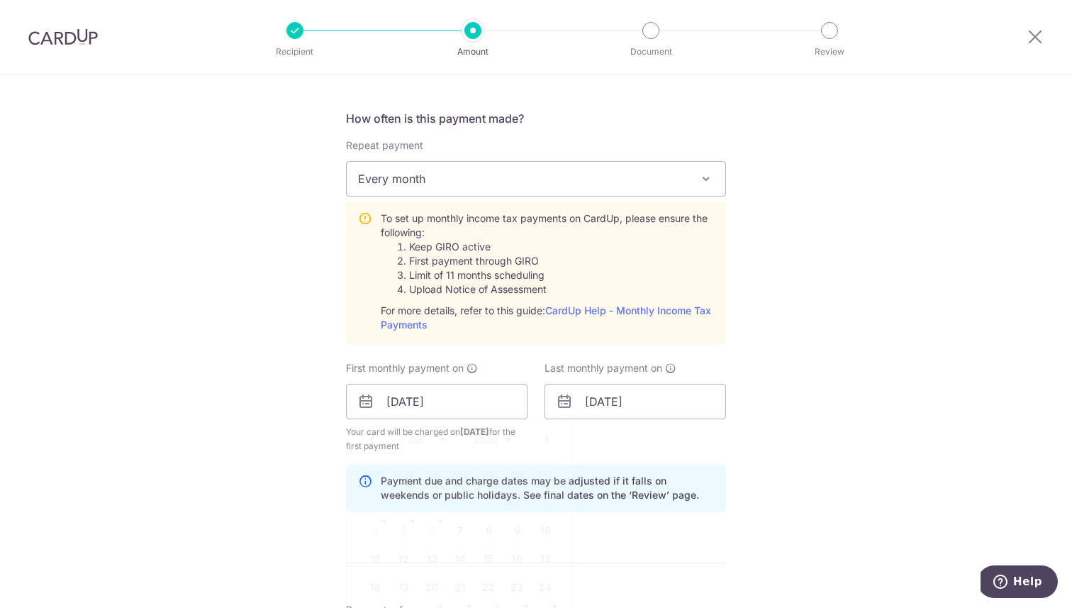
click at [691, 425] on div "Last monthly payment on 12/01/2026" at bounding box center [635, 407] width 199 height 92
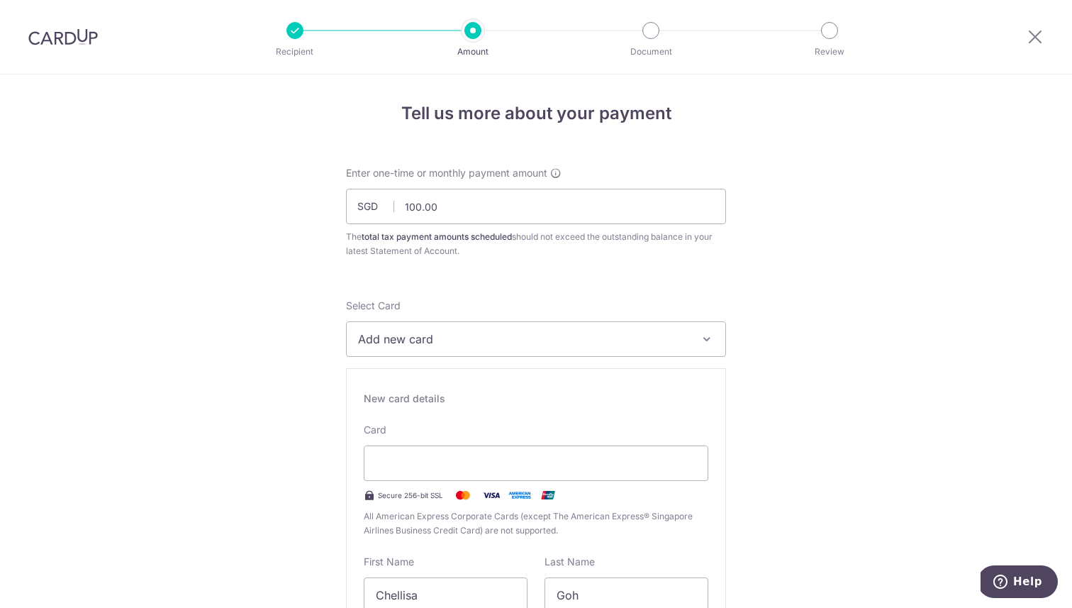
scroll to position [0, 0]
drag, startPoint x: 476, startPoint y: 211, endPoint x: 233, endPoint y: 202, distance: 243.4
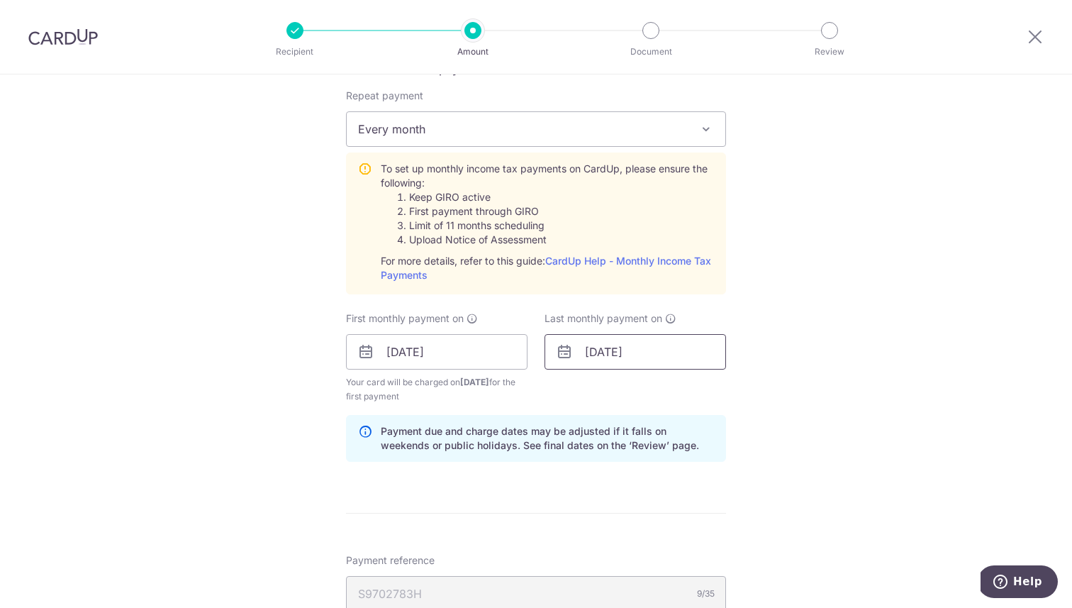
scroll to position [991, 0]
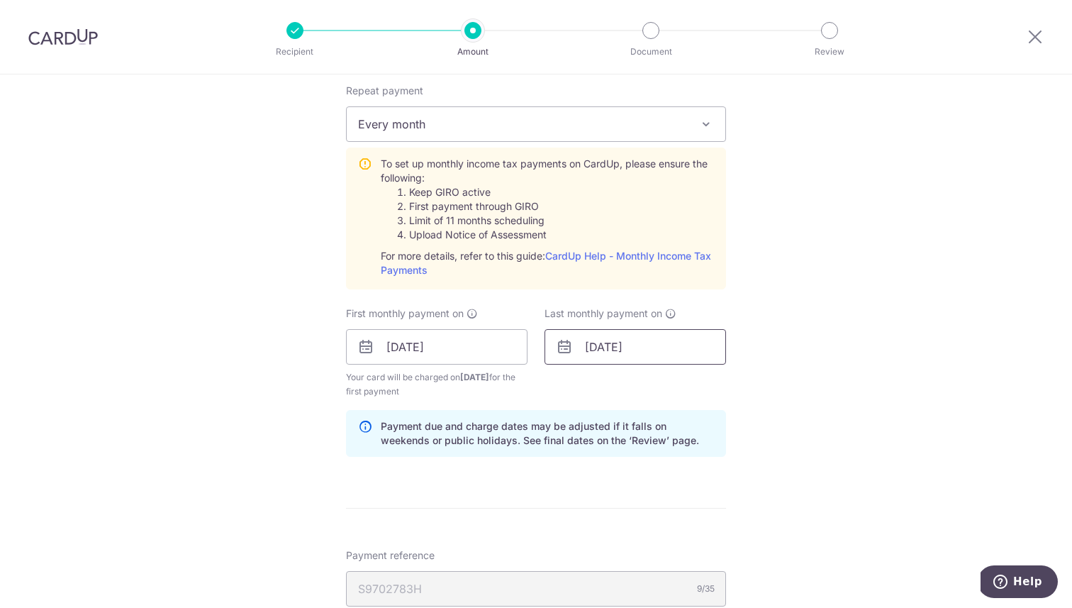
click at [582, 345] on input "12/01/2026" at bounding box center [636, 346] width 182 height 35
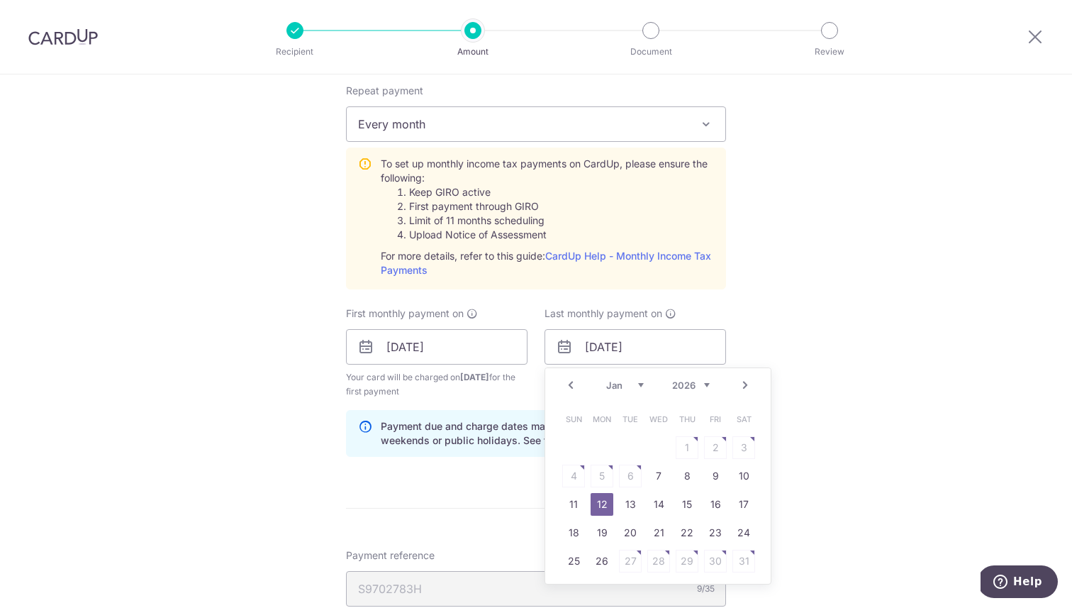
click at [591, 499] on link "12" at bounding box center [602, 504] width 23 height 23
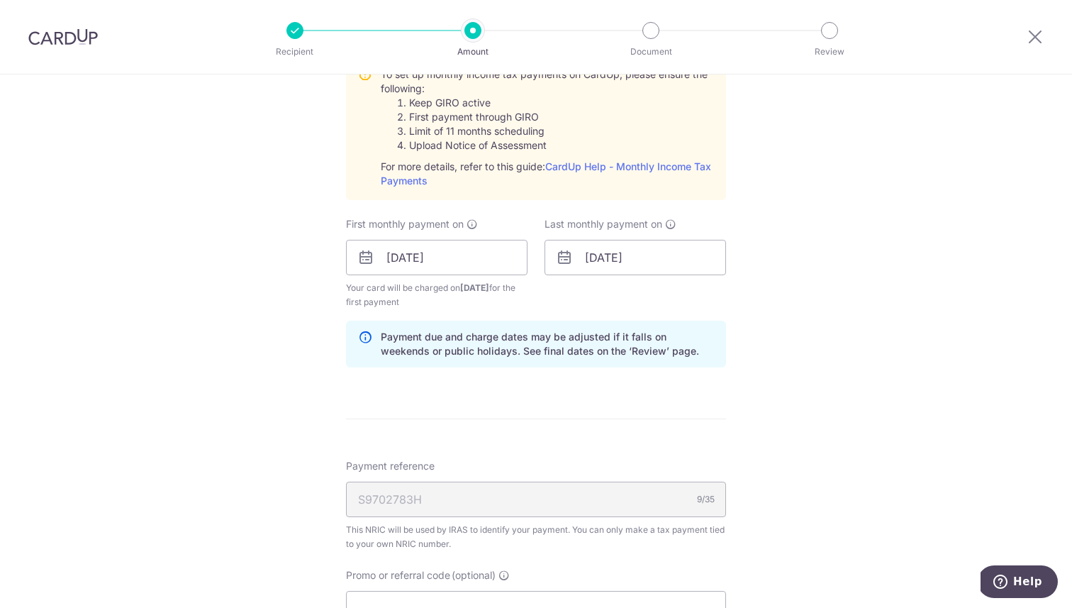
scroll to position [1279, 0]
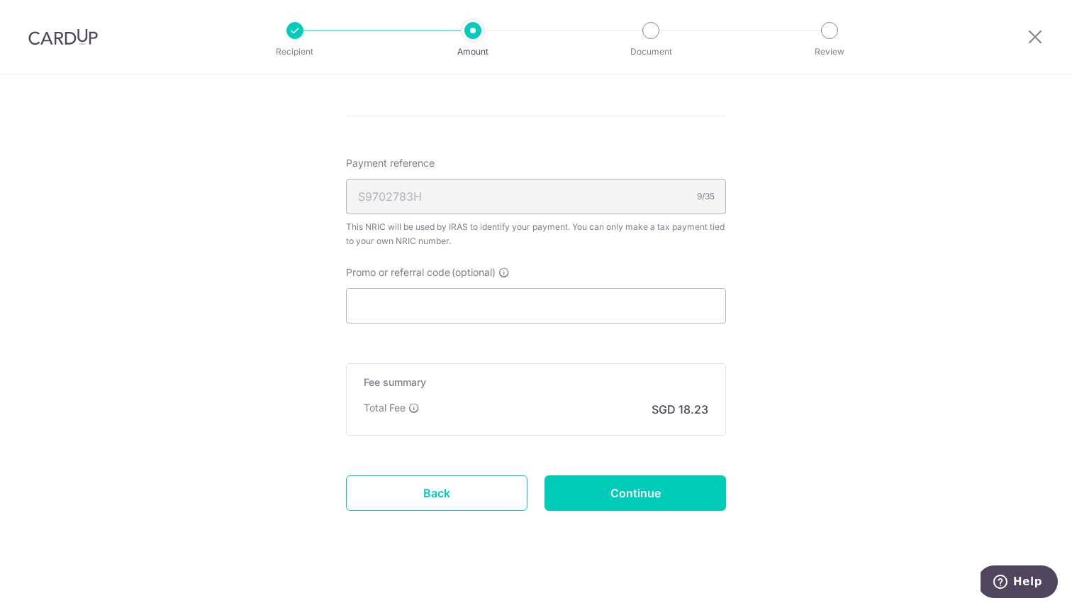
scroll to position [1391, 0]
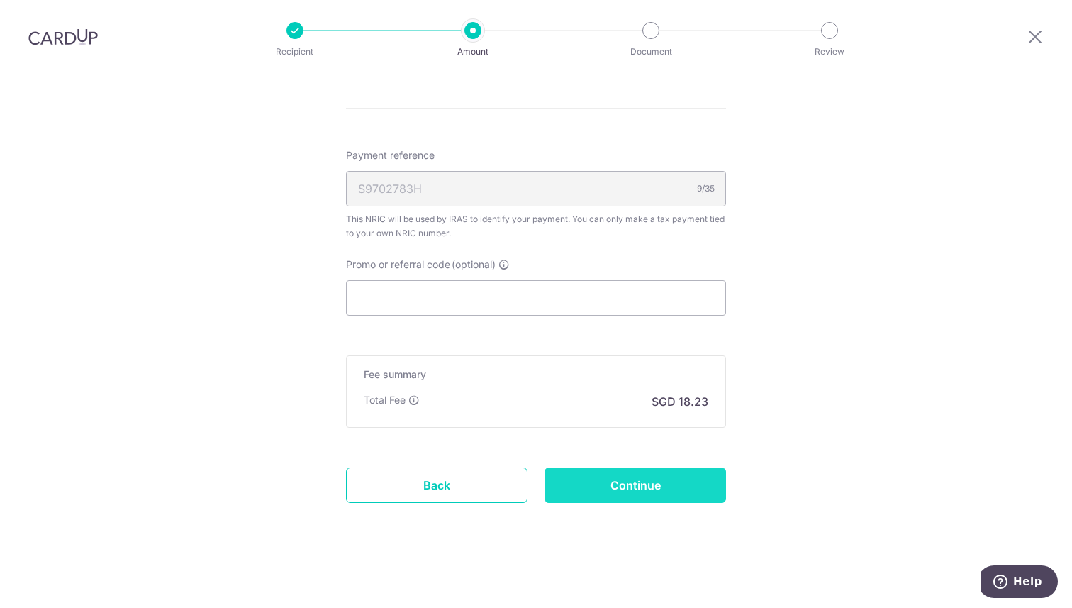
click at [657, 496] on input "Continue" at bounding box center [636, 484] width 182 height 35
type input "Create Schedule"
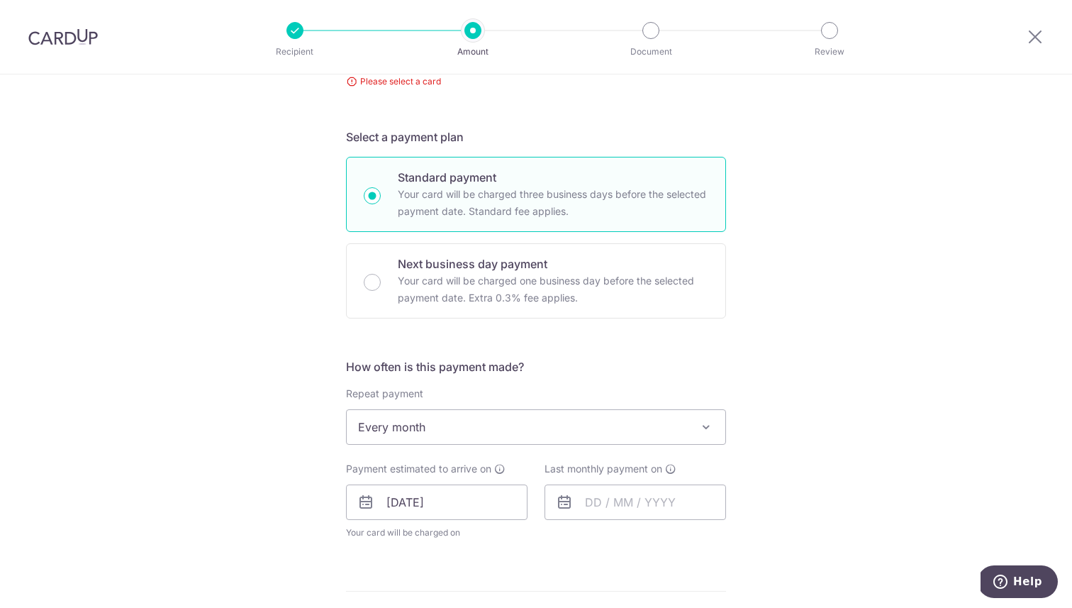
scroll to position [15, 0]
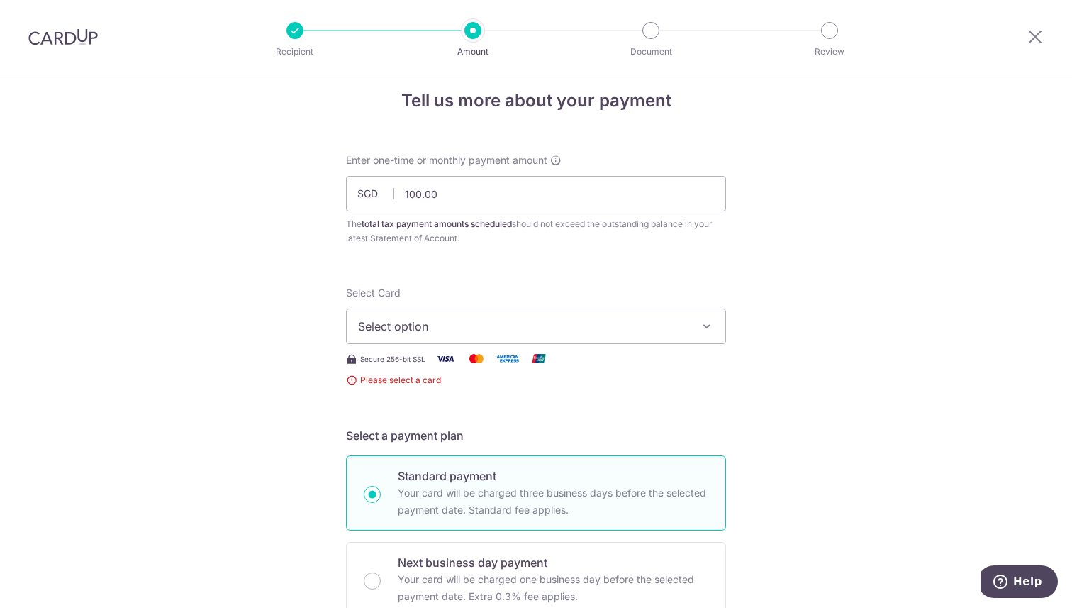
click at [505, 308] on button "Select option" at bounding box center [536, 325] width 380 height 35
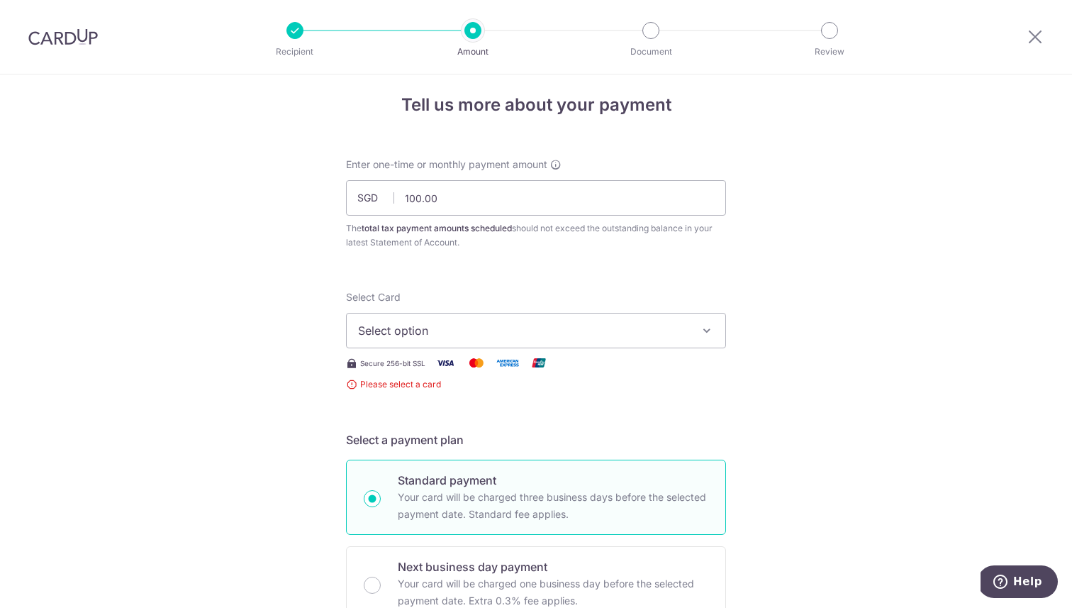
scroll to position [0, 0]
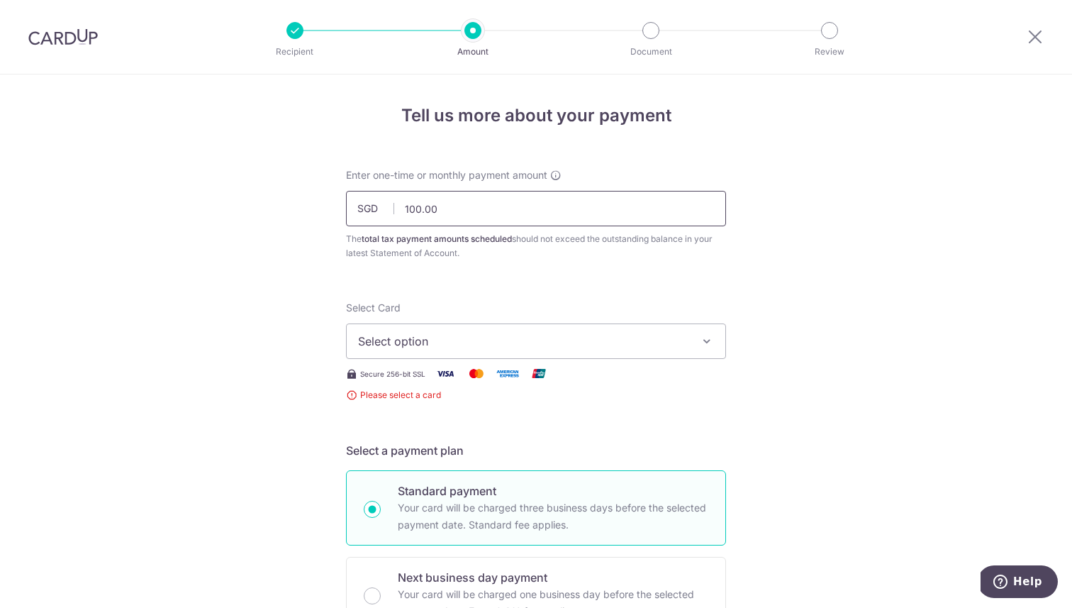
drag, startPoint x: 447, startPoint y: 211, endPoint x: 245, endPoint y: 199, distance: 203.2
paste input "4"
type input "552.44"
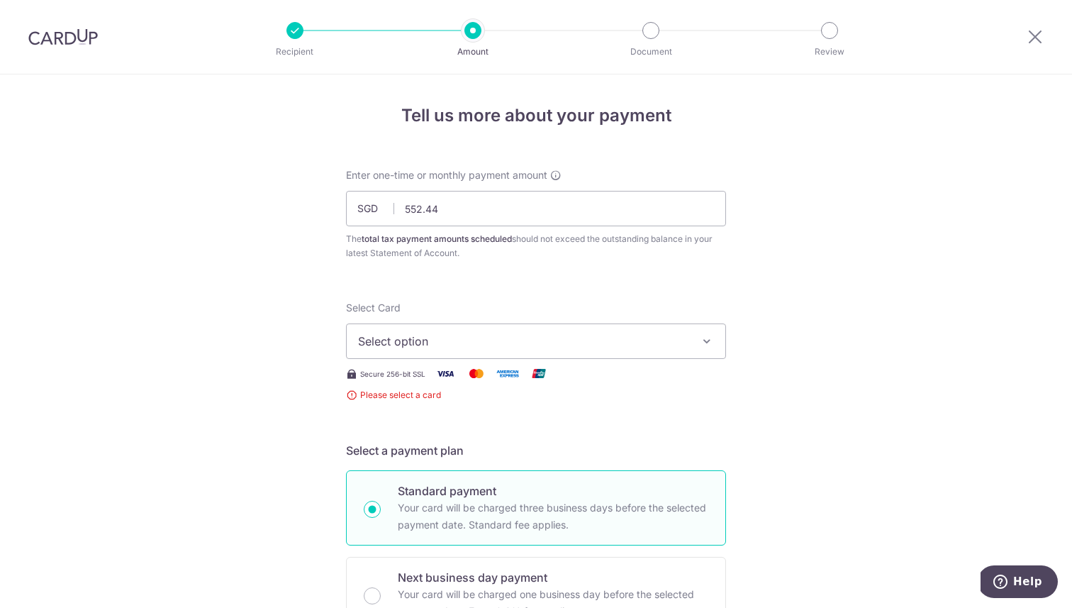
scroll to position [211, 0]
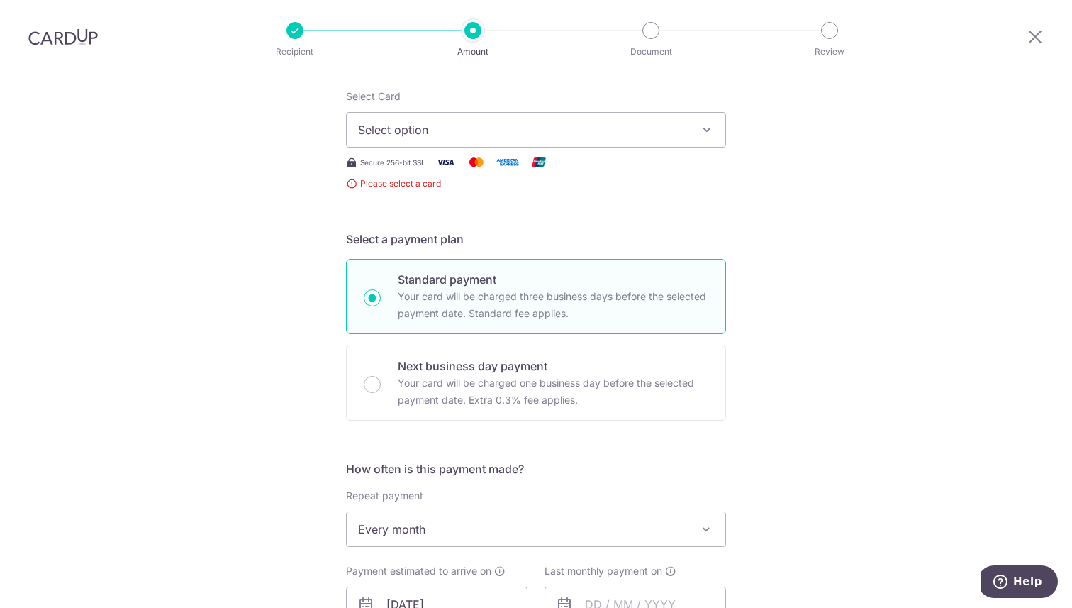
click at [582, 123] on span "Select option" at bounding box center [523, 129] width 330 height 17
click at [524, 179] on link "Add credit card" at bounding box center [536, 170] width 379 height 26
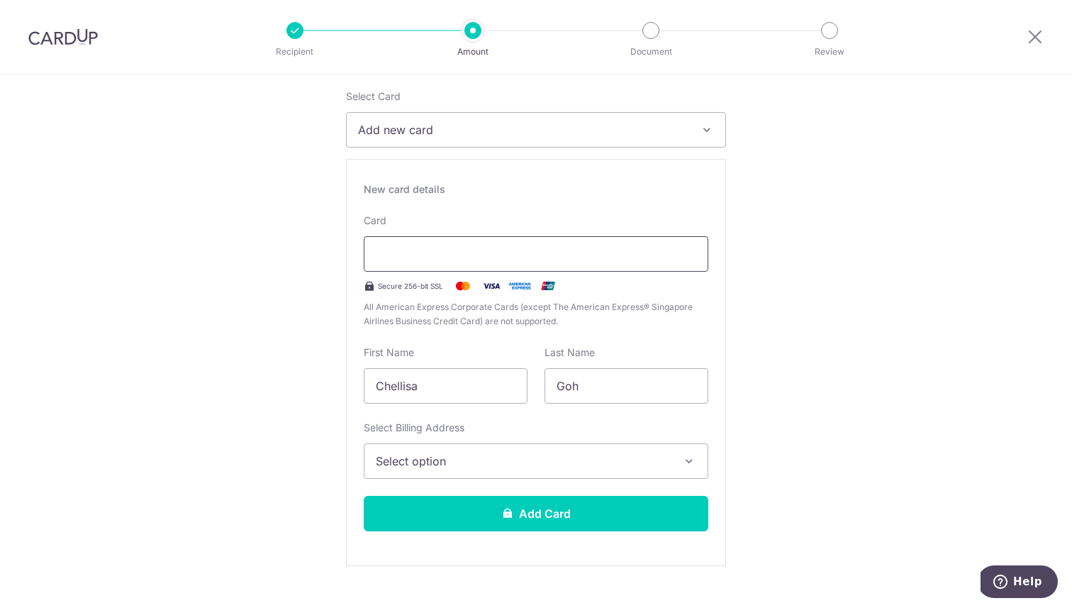
click at [506, 264] on div at bounding box center [536, 253] width 345 height 35
click at [449, 318] on span "All American Express Corporate Cards (except The American Express® Singapore Ai…" at bounding box center [536, 314] width 345 height 28
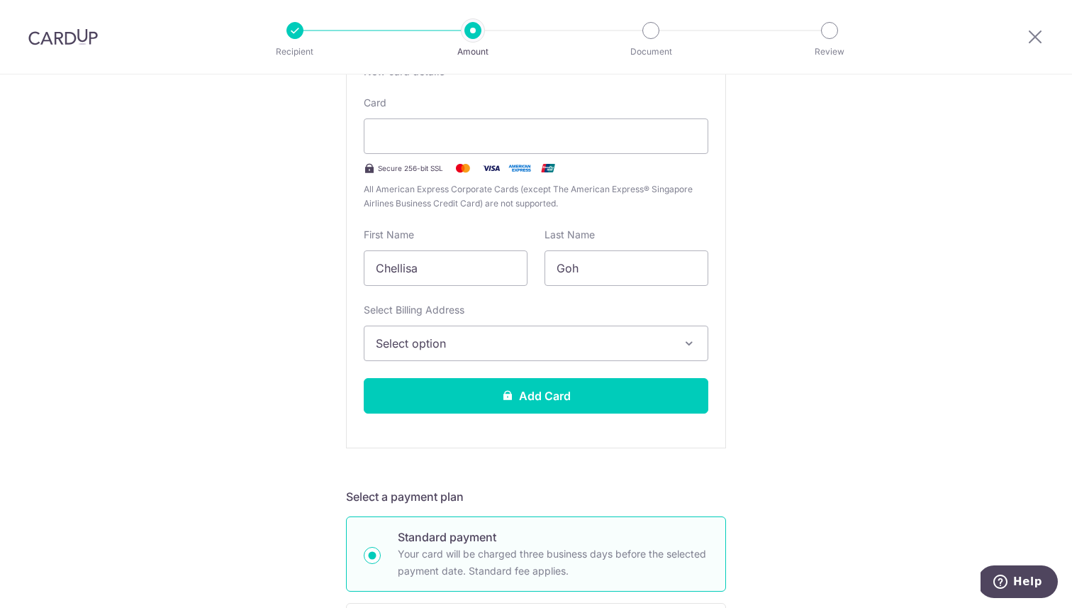
click at [506, 343] on span "Select option" at bounding box center [523, 343] width 295 height 17
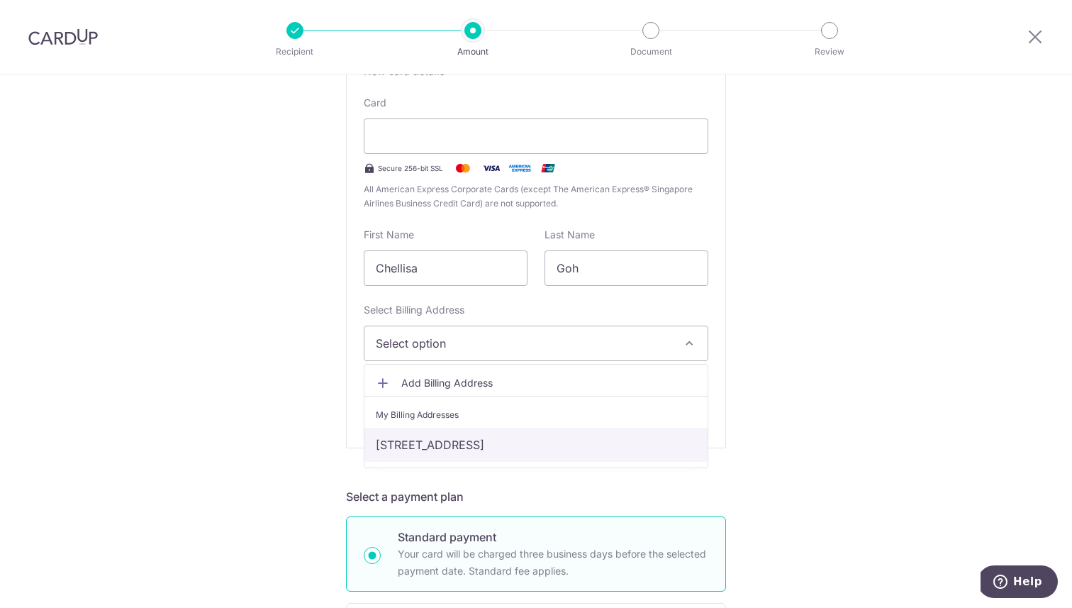
click at [474, 439] on link "[STREET_ADDRESS]" at bounding box center [536, 445] width 343 height 34
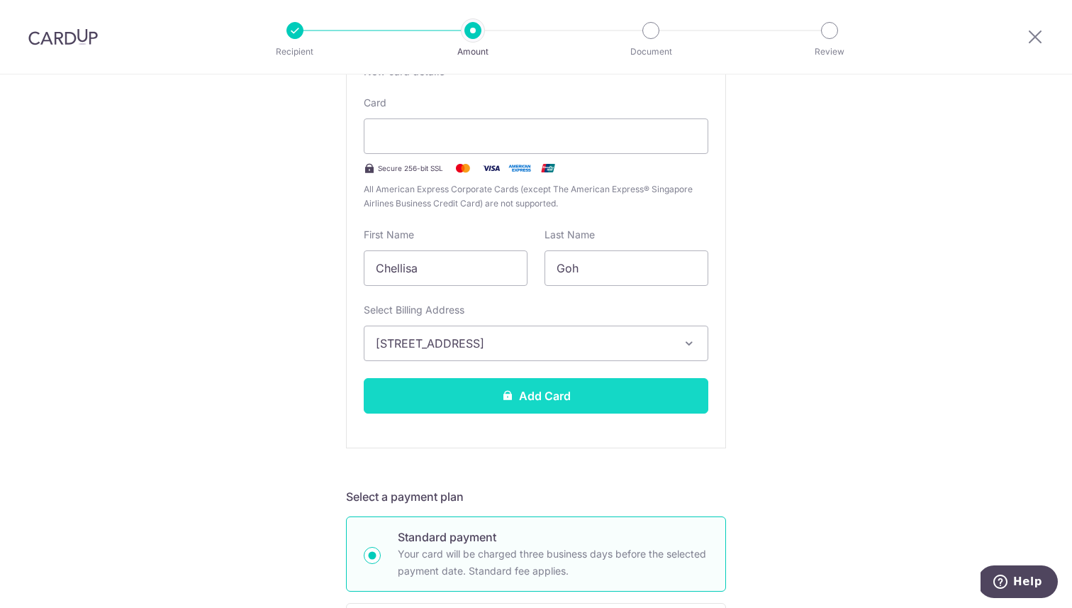
click at [517, 389] on button "Add Card" at bounding box center [536, 395] width 345 height 35
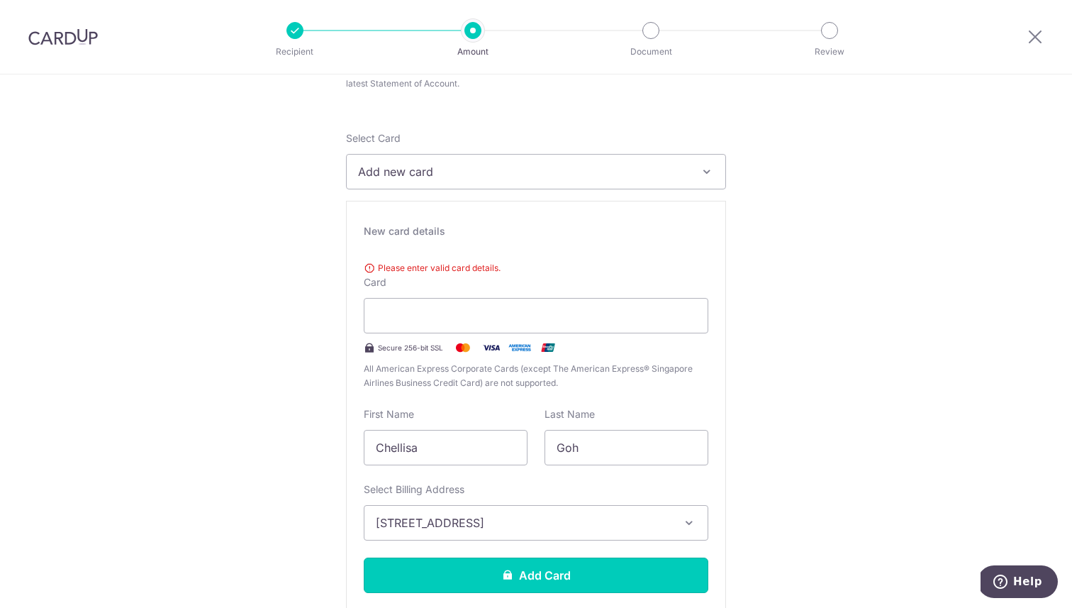
scroll to position [169, 0]
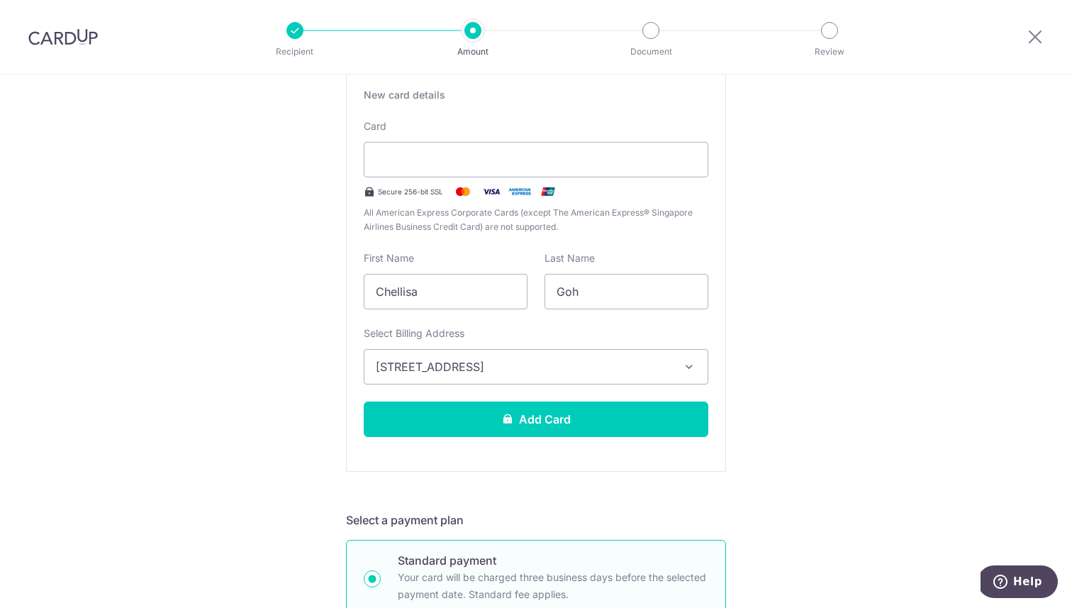
scroll to position [344, 0]
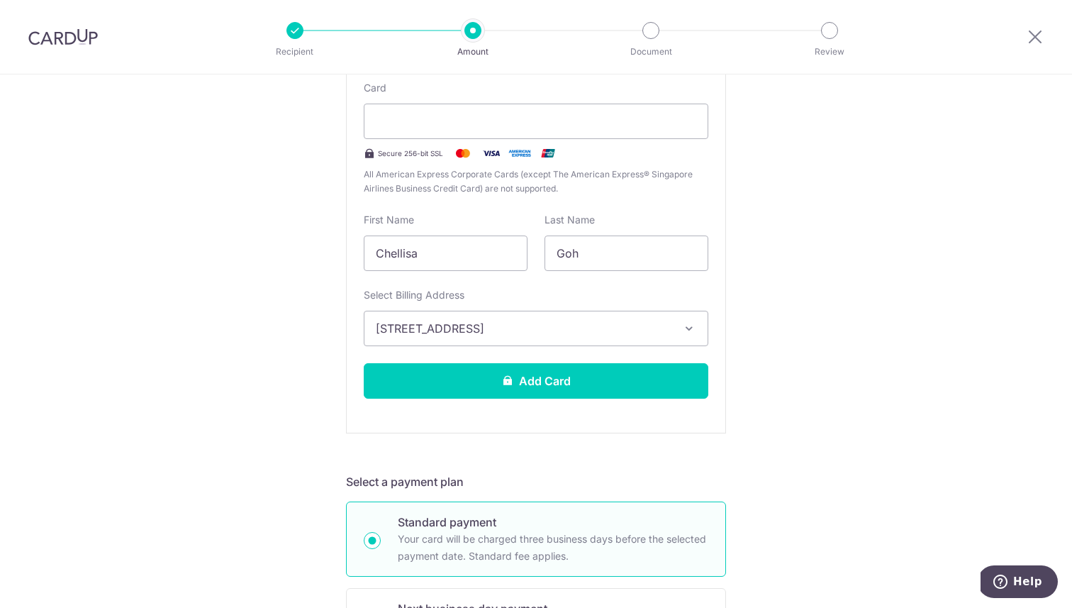
click at [522, 360] on div "New card details Please enter valid card details. Card Secure 256-bit SSL All A…" at bounding box center [536, 229] width 380 height 407
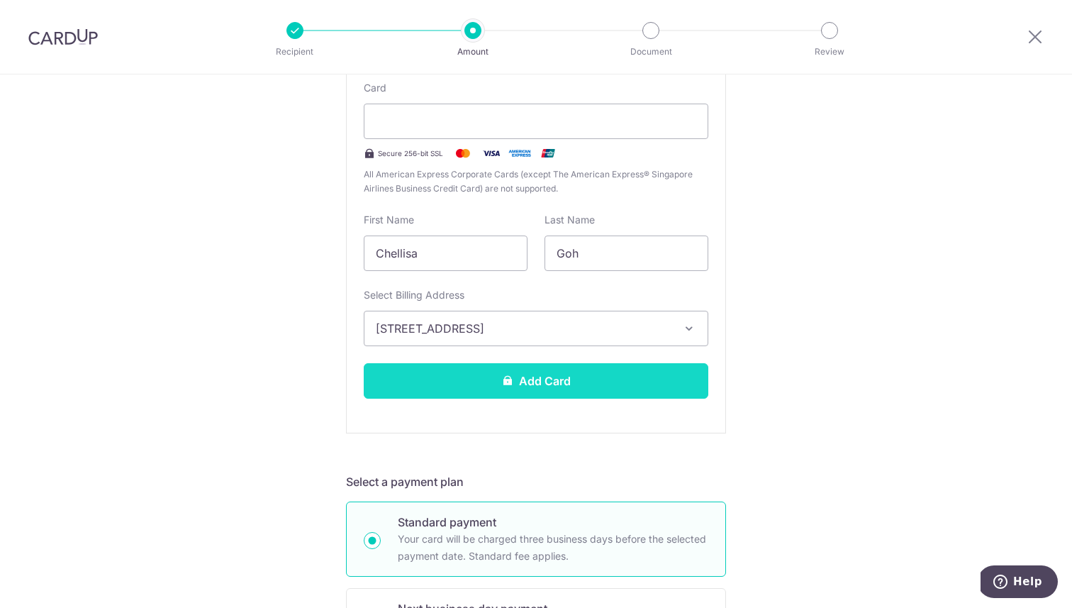
click at [523, 378] on button "Add Card" at bounding box center [536, 380] width 345 height 35
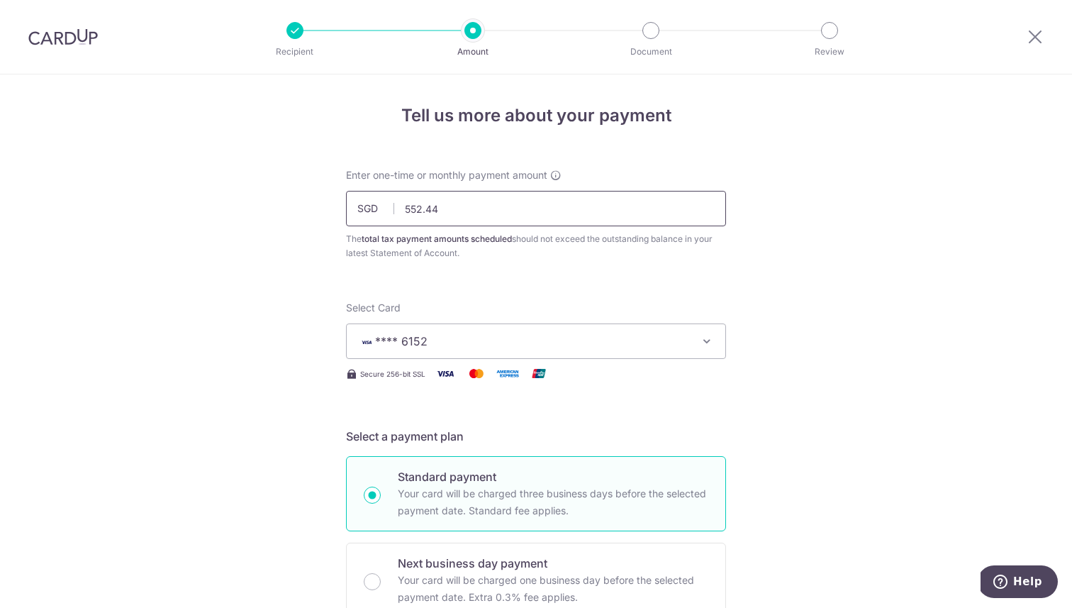
drag, startPoint x: 463, startPoint y: 210, endPoint x: 326, endPoint y: 205, distance: 137.0
type input "138.11"
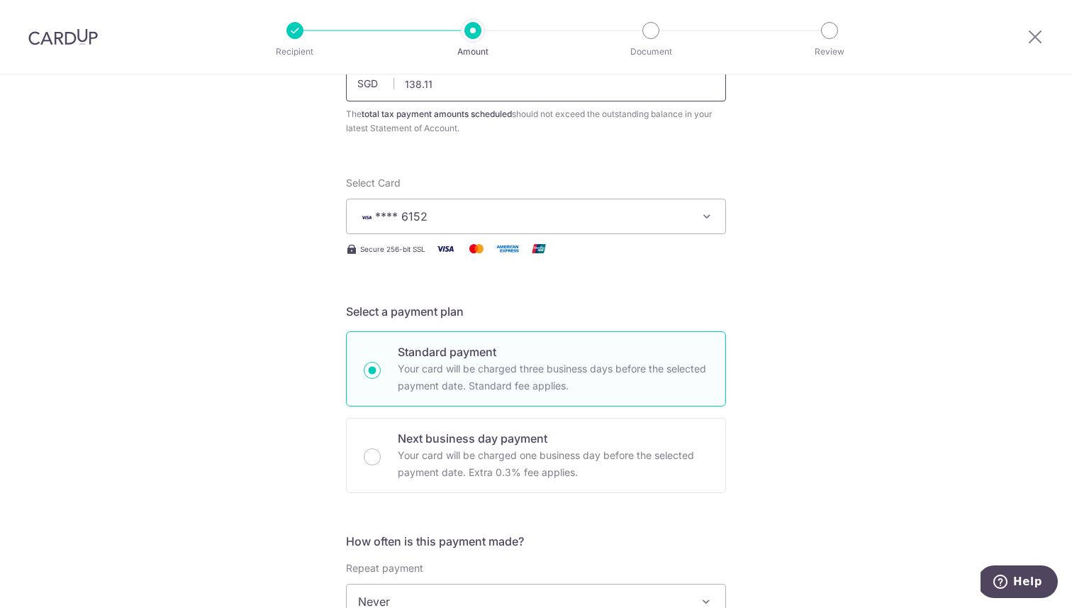
scroll to position [148, 0]
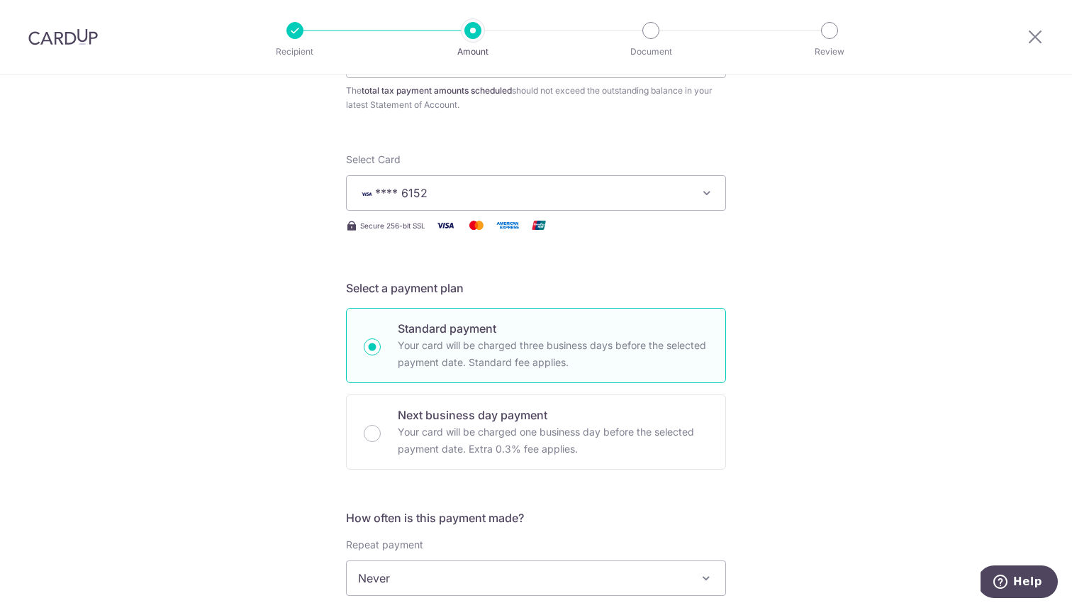
click at [804, 265] on div "Tell us more about your payment Enter one-time or monthly payment amount SGD 13…" at bounding box center [536, 613] width 1072 height 1375
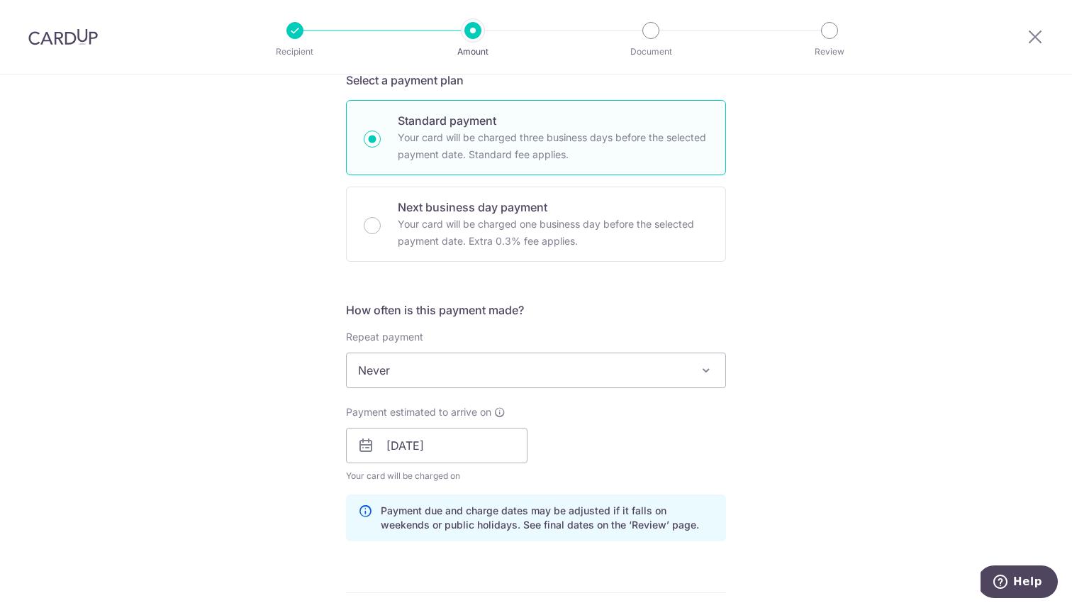
scroll to position [362, 0]
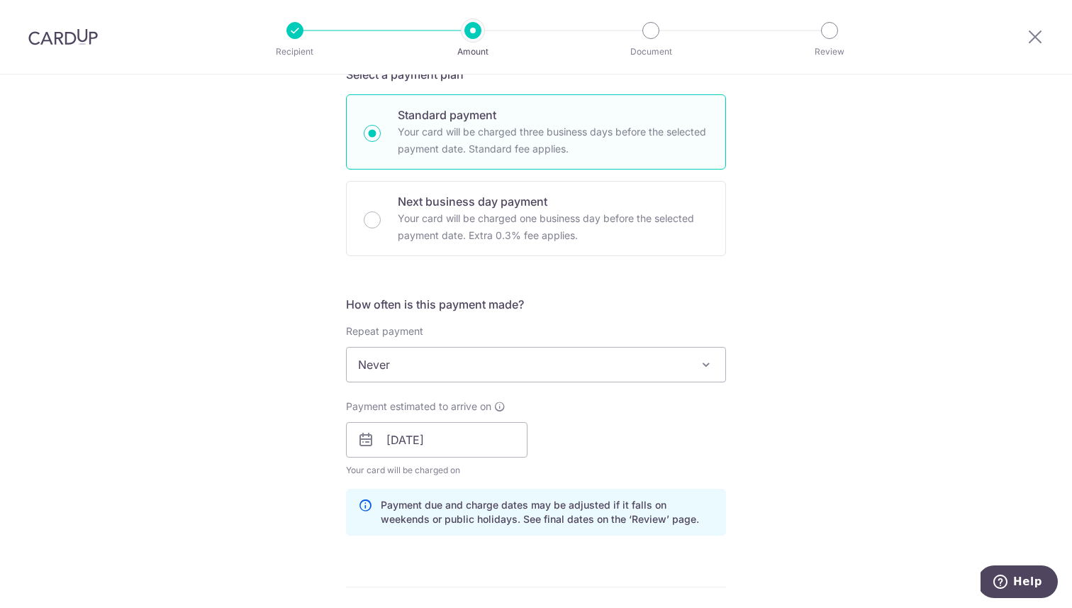
click at [396, 359] on span "Never" at bounding box center [536, 364] width 379 height 34
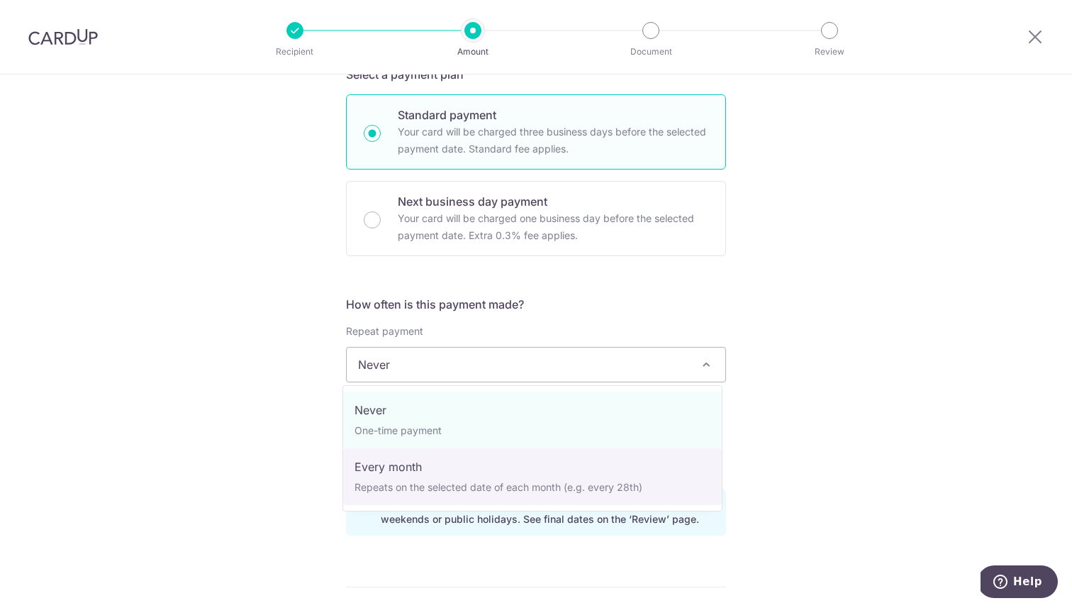
select select "3"
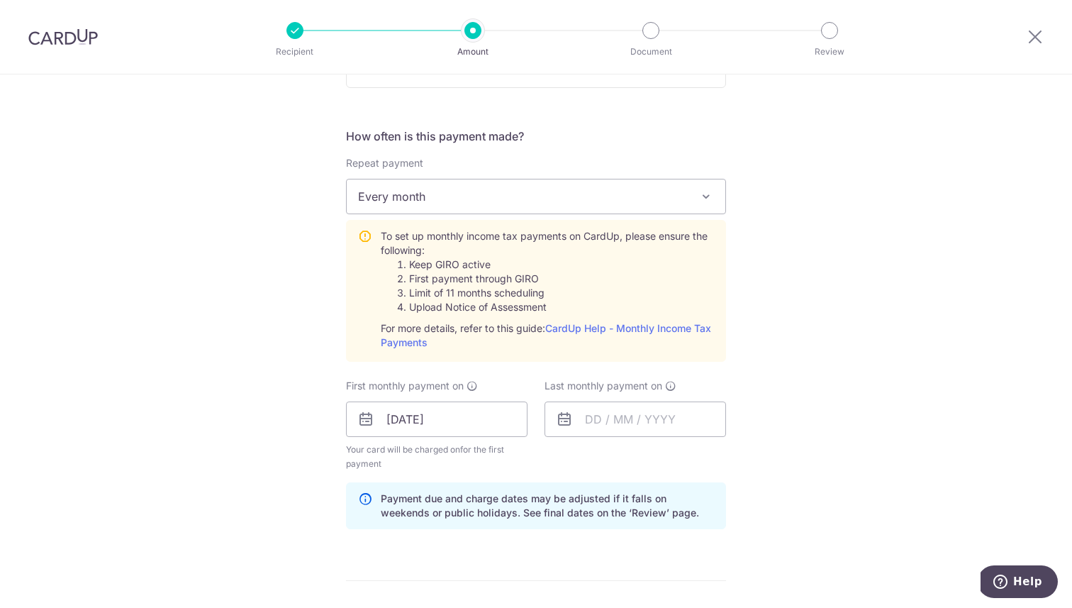
scroll to position [567, 0]
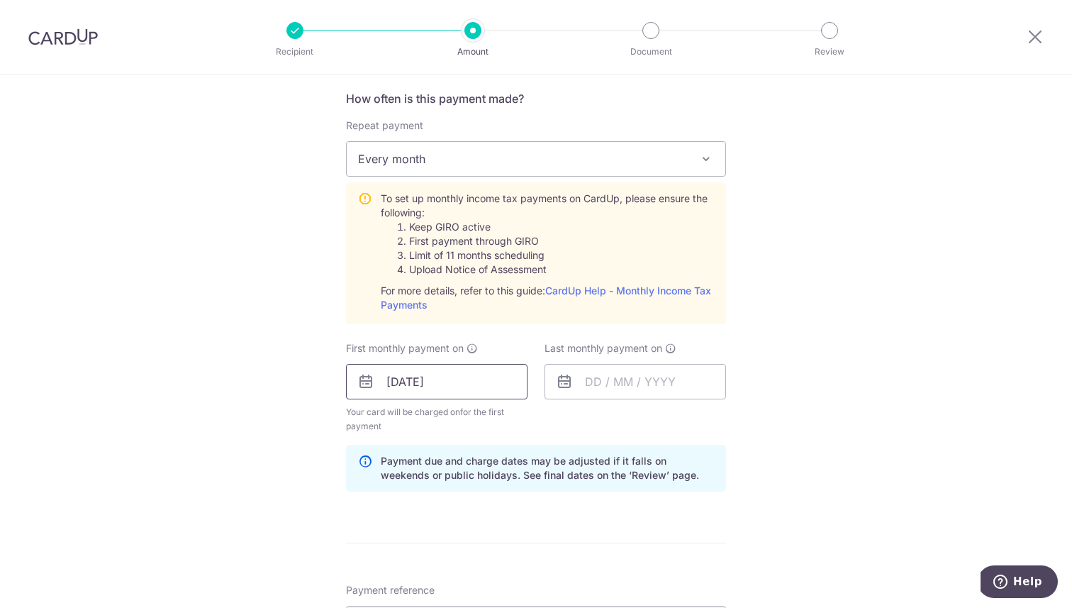
click at [457, 379] on input "[DATE]" at bounding box center [437, 381] width 182 height 35
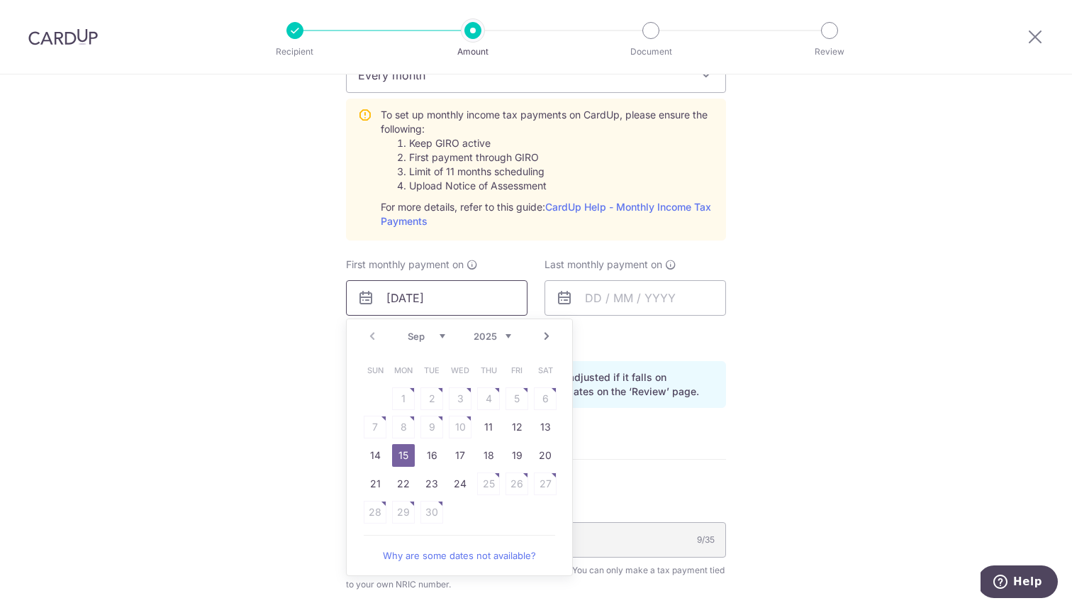
scroll to position [660, 0]
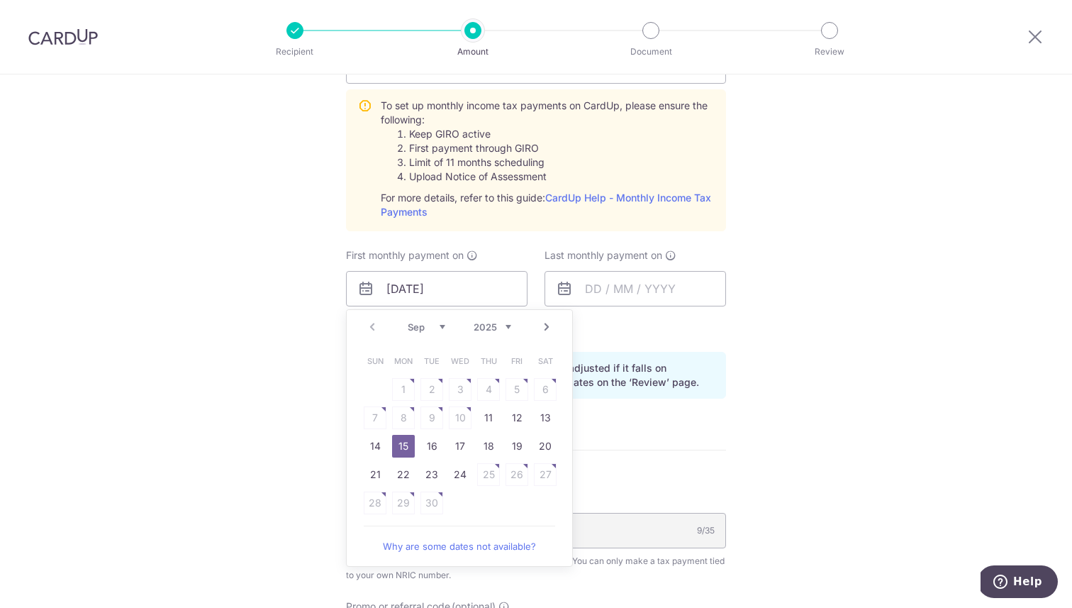
click at [396, 443] on link "15" at bounding box center [403, 446] width 23 height 23
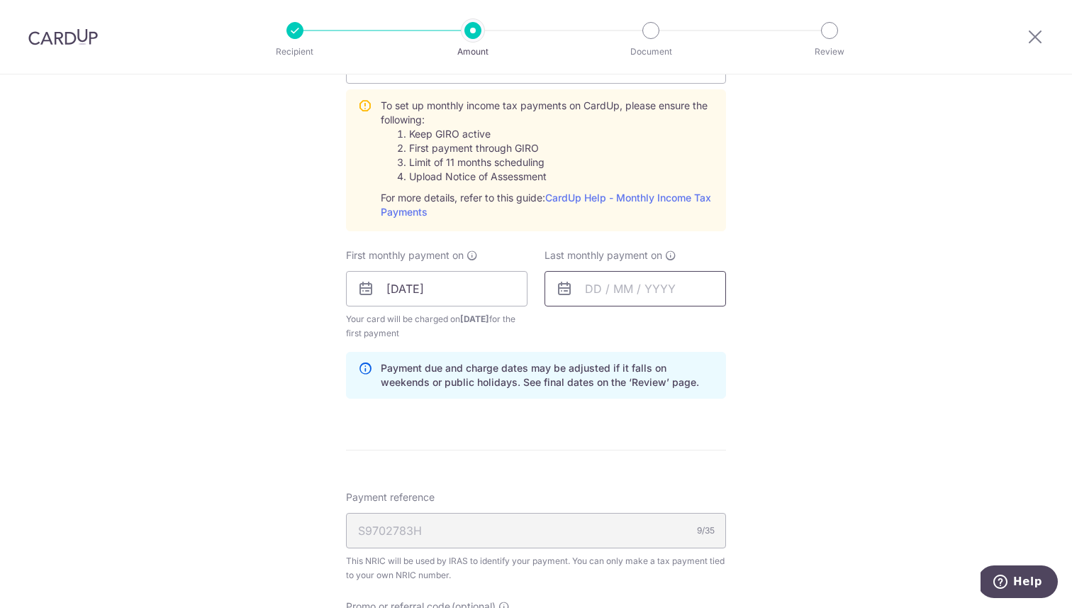
click at [596, 294] on input "text" at bounding box center [636, 288] width 182 height 35
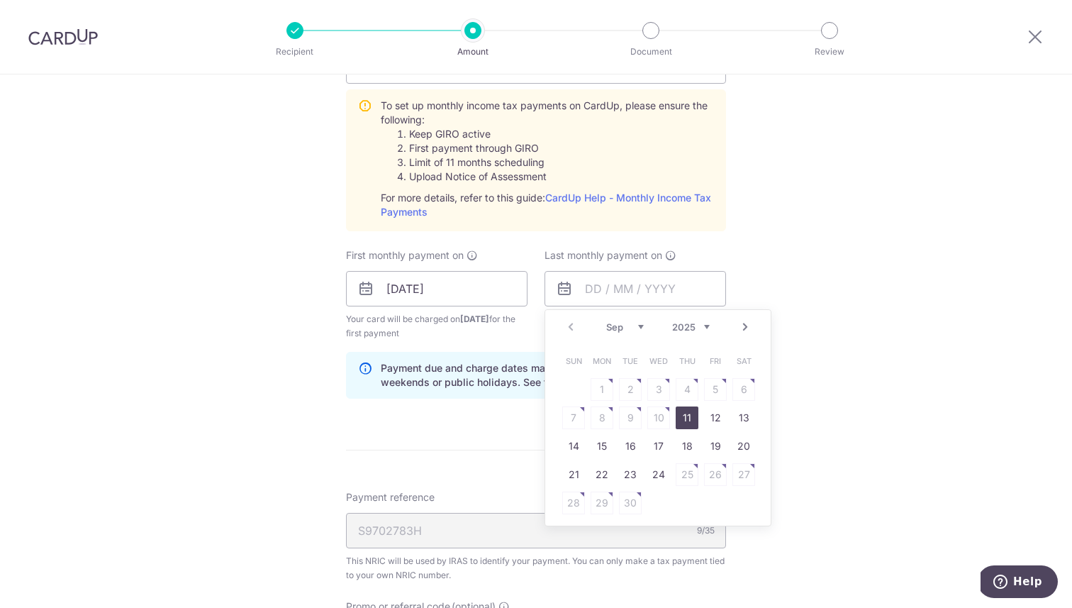
click at [742, 328] on link "Next" at bounding box center [745, 326] width 17 height 17
click at [596, 421] on link "8" at bounding box center [602, 417] width 23 height 23
type input "[DATE]"
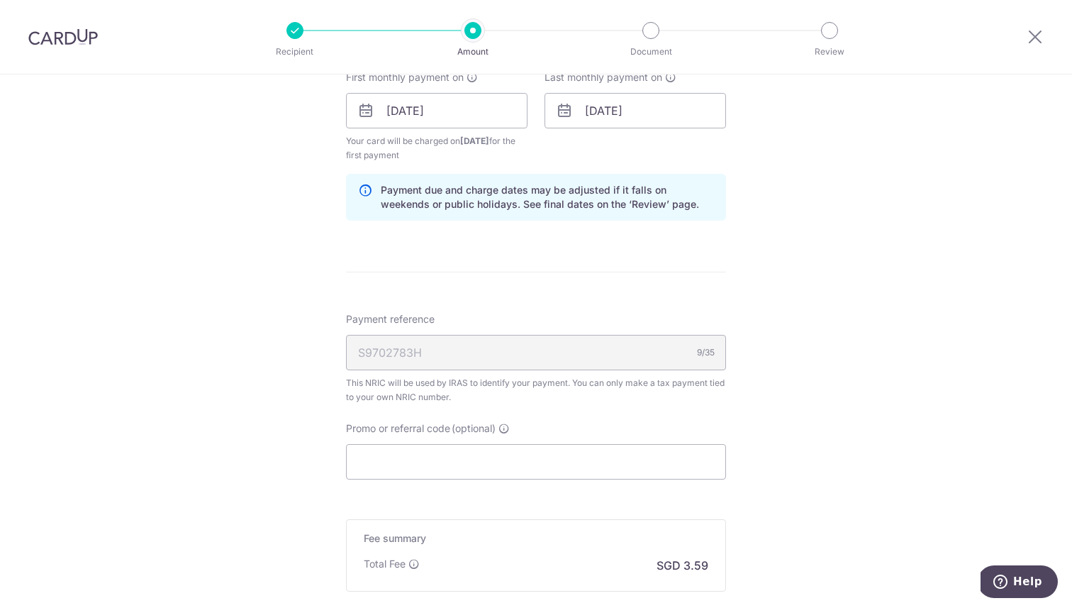
scroll to position [850, 0]
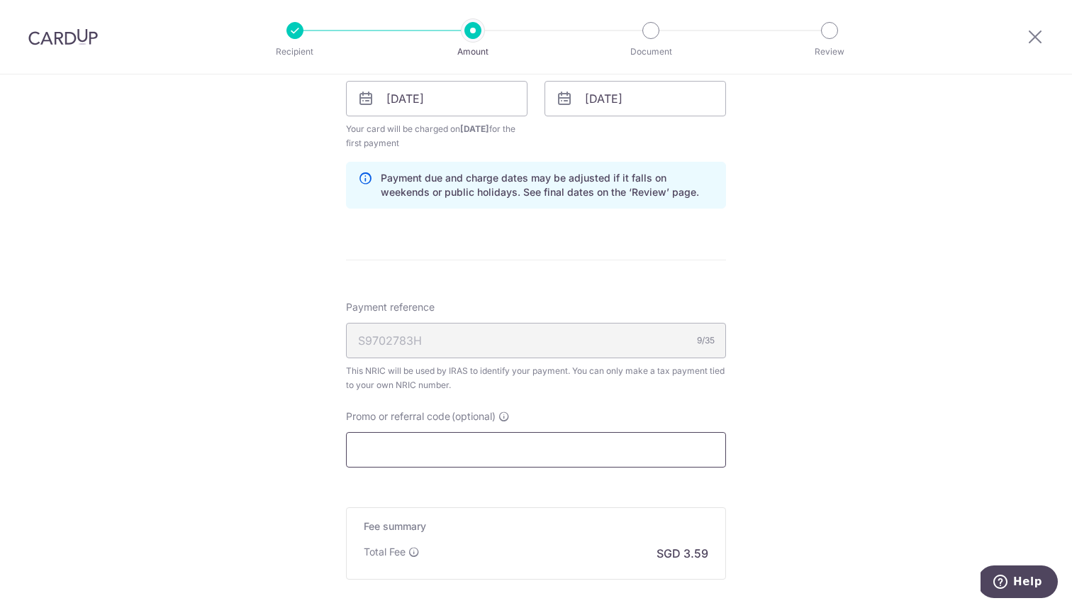
click at [423, 440] on input "Promo or referral code (optional)" at bounding box center [536, 449] width 380 height 35
paste input "VTAX25R"
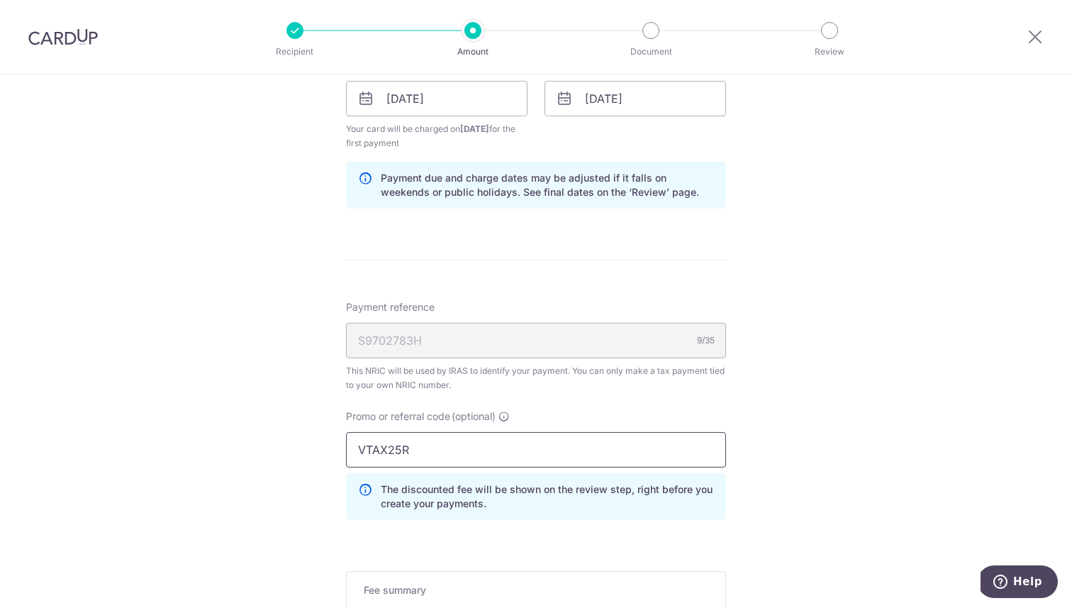
type input "VTAX25R"
click at [832, 393] on div "Tell us more about your payment Enter one-time or monthly payment amount SGD 13…" at bounding box center [536, 24] width 1072 height 1601
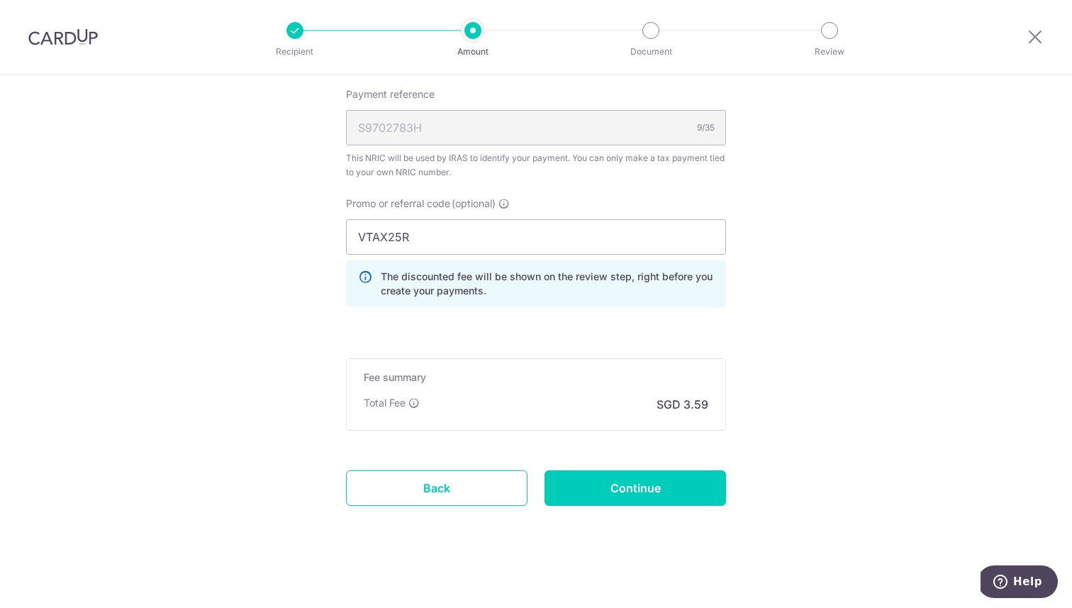
scroll to position [1067, 0]
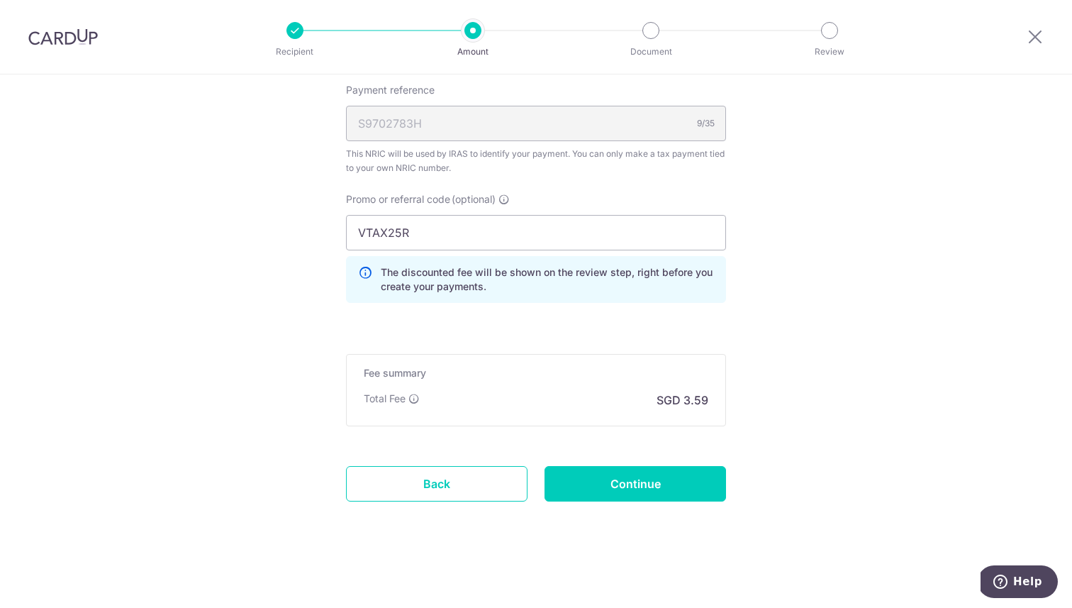
click at [670, 489] on input "Continue" at bounding box center [636, 483] width 182 height 35
type input "Create Schedule"
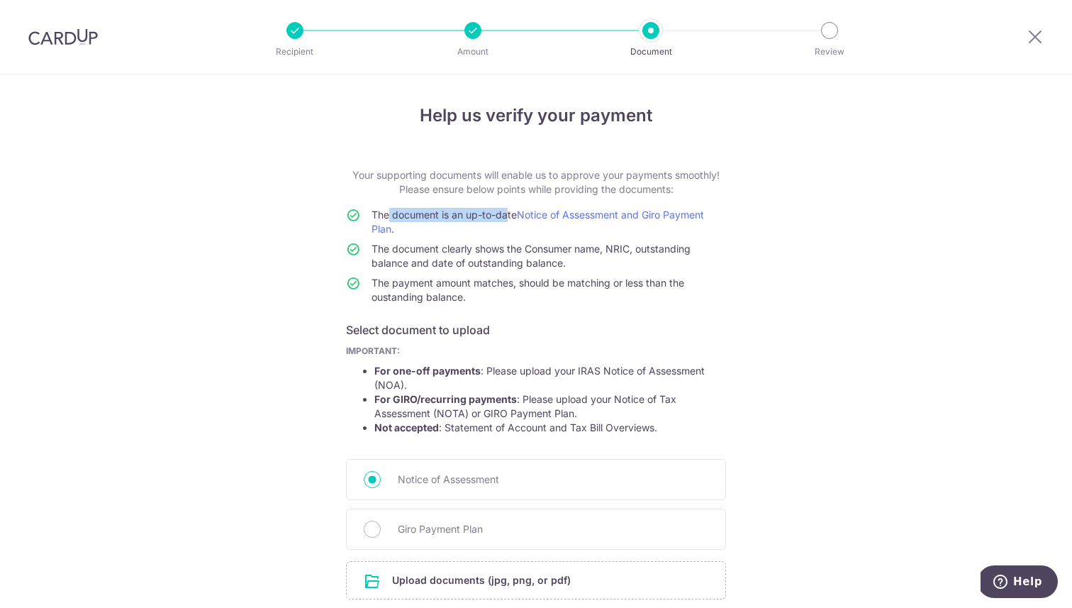
drag, startPoint x: 379, startPoint y: 213, endPoint x: 501, endPoint y: 218, distance: 121.3
click at [501, 218] on span "The document is an up-to-date Notice of Assessment and Giro Payment Plan ." at bounding box center [538, 221] width 333 height 26
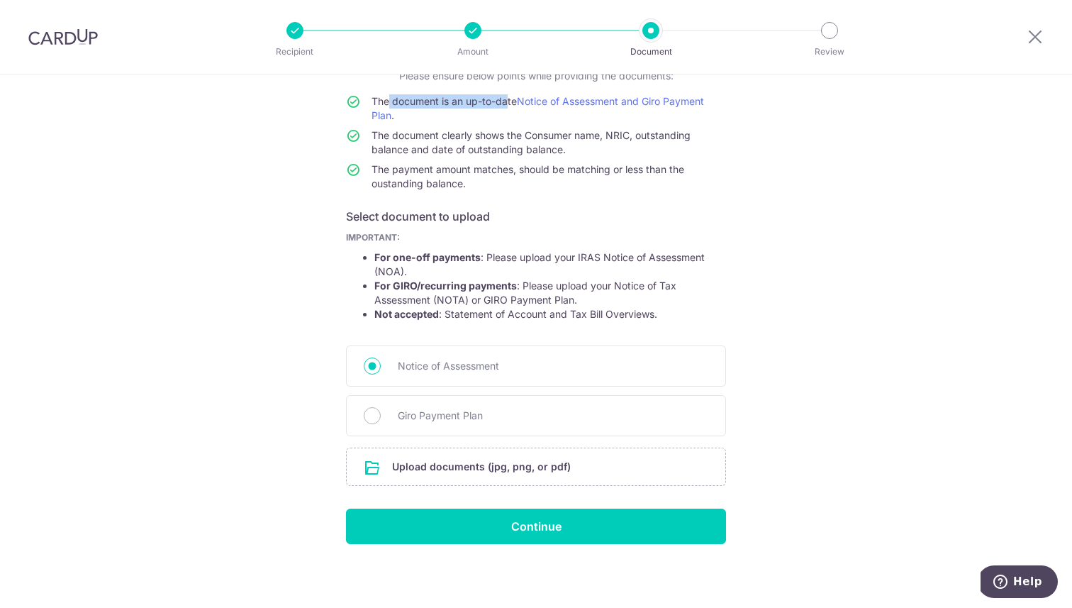
scroll to position [116, 0]
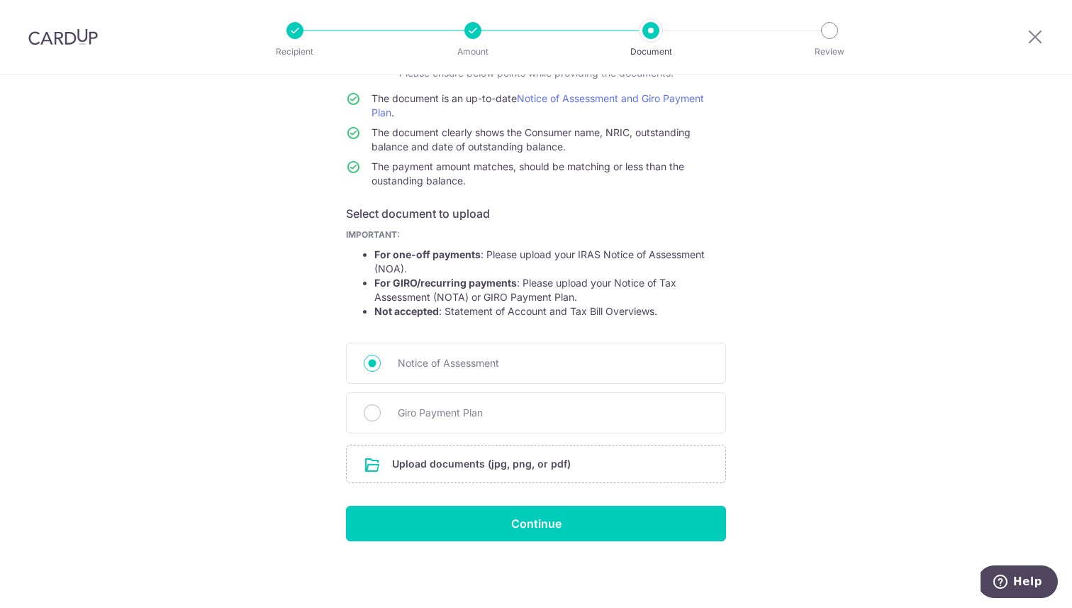
click at [374, 284] on li "For GIRO/recurring payments : Please upload your Notice of Tax Assessment (NOTA…" at bounding box center [550, 290] width 352 height 28
click at [364, 408] on input "Giro Payment Plan" at bounding box center [372, 412] width 17 height 17
radio input "true"
click at [568, 255] on li "For one-off payments : Please upload your IRAS Notice of Assessment (NOA)." at bounding box center [550, 262] width 352 height 28
click at [1035, 38] on icon at bounding box center [1035, 37] width 17 height 18
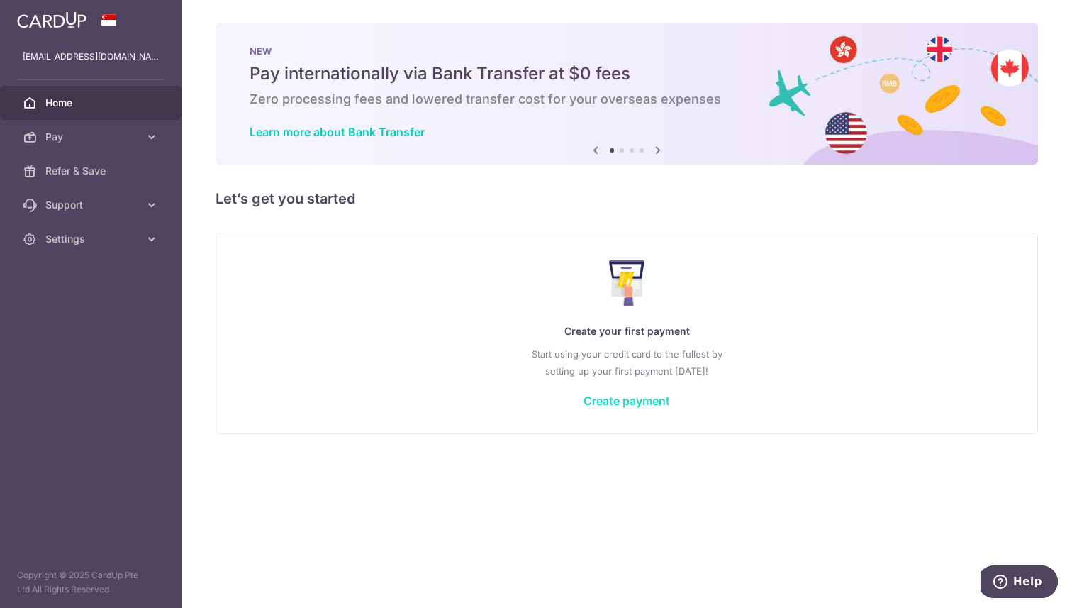
click at [604, 396] on link "Create payment" at bounding box center [627, 401] width 87 height 14
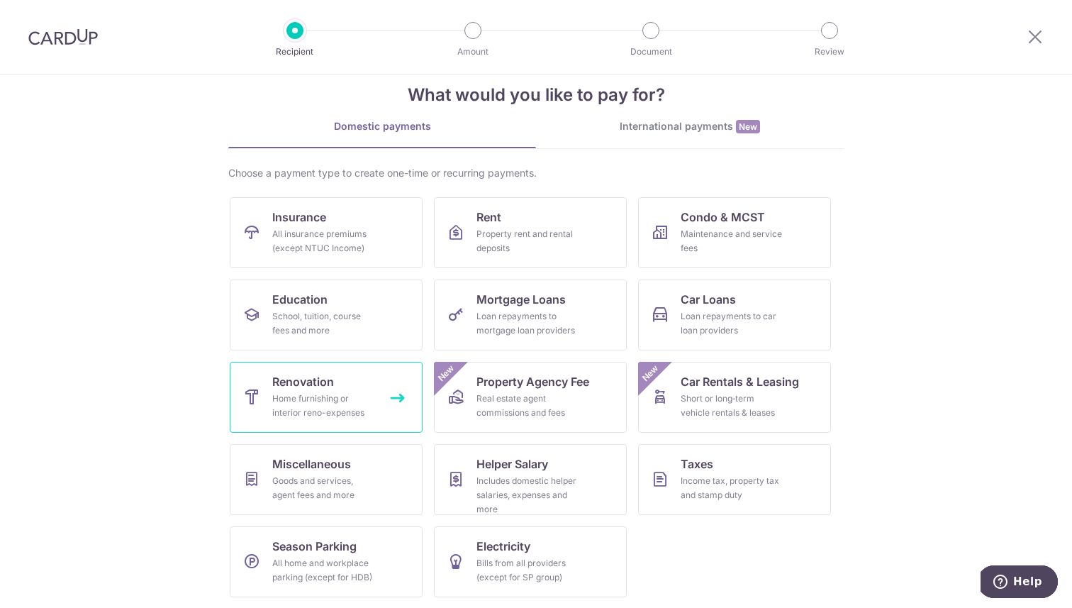
scroll to position [27, 0]
click at [770, 477] on div "Income tax, property tax and stamp duty" at bounding box center [732, 487] width 102 height 28
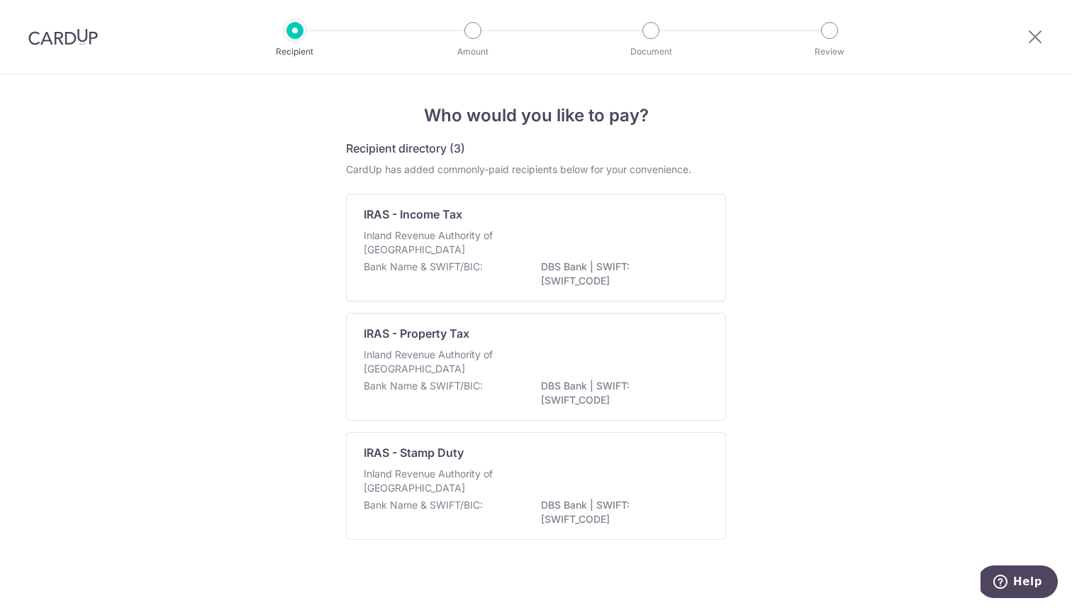
click at [499, 237] on p "Inland Revenue Authority of [GEOGRAPHIC_DATA]" at bounding box center [439, 242] width 150 height 28
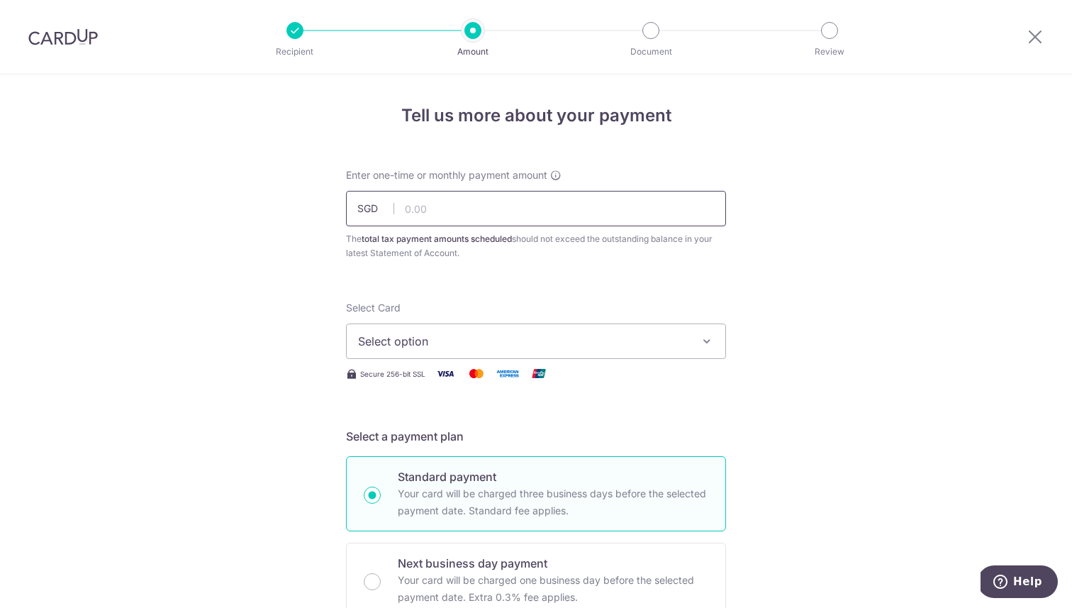
click at [477, 199] on input "text" at bounding box center [536, 208] width 380 height 35
type input "138.11"
click at [450, 353] on button "Select option" at bounding box center [536, 340] width 380 height 35
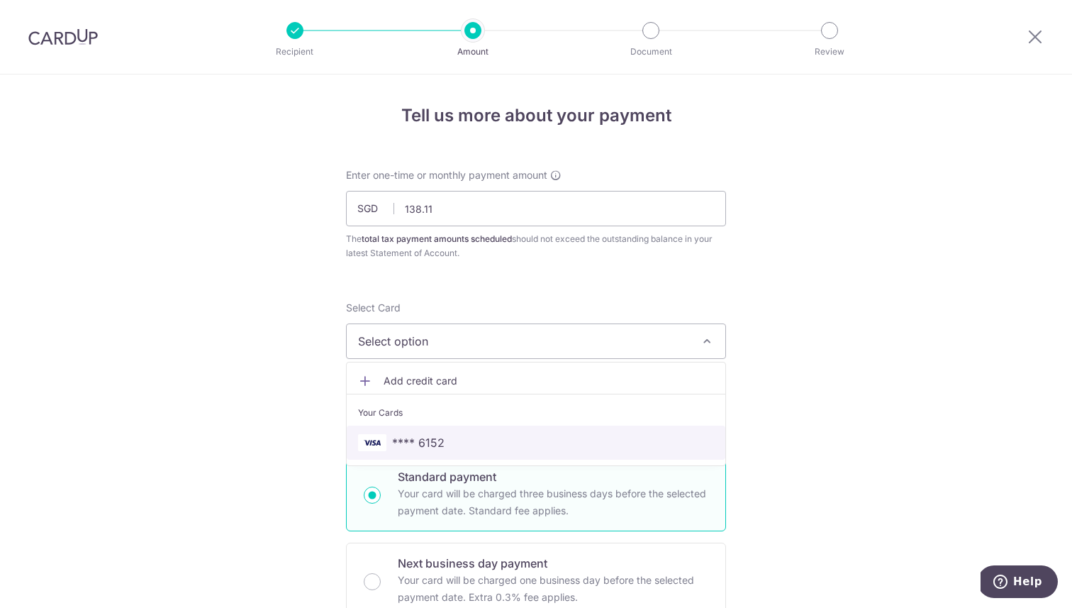
click at [421, 450] on span "**** 6152" at bounding box center [418, 442] width 52 height 17
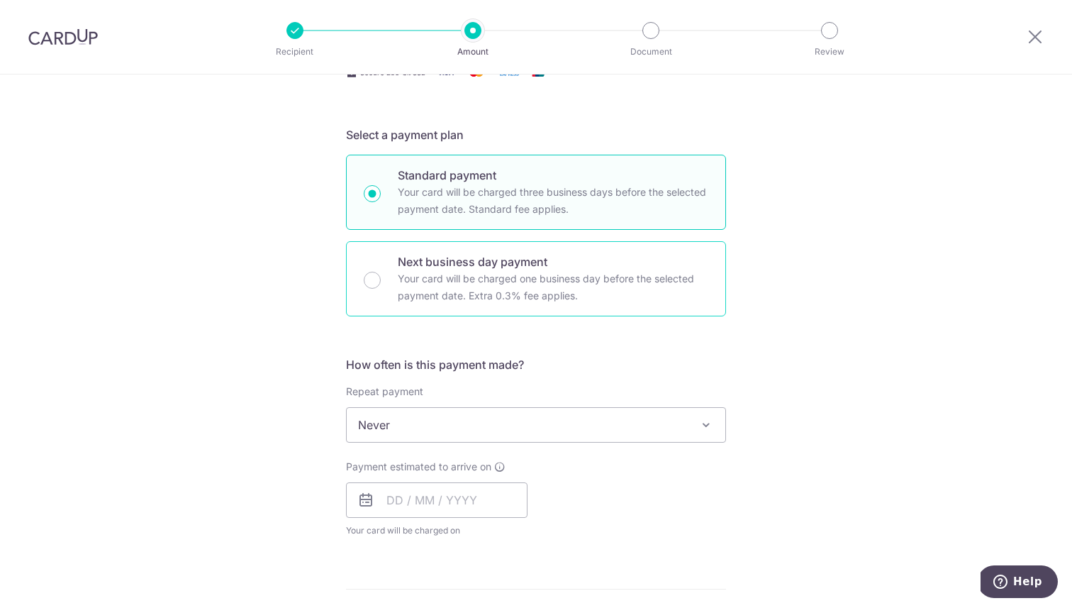
scroll to position [330, 0]
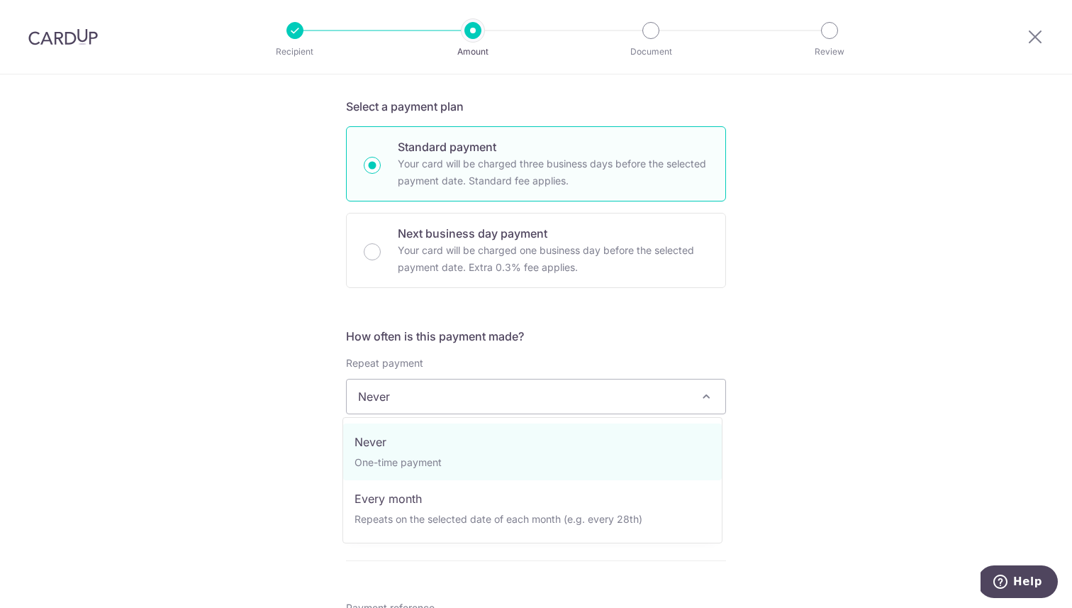
click at [418, 391] on span "Never" at bounding box center [536, 396] width 379 height 34
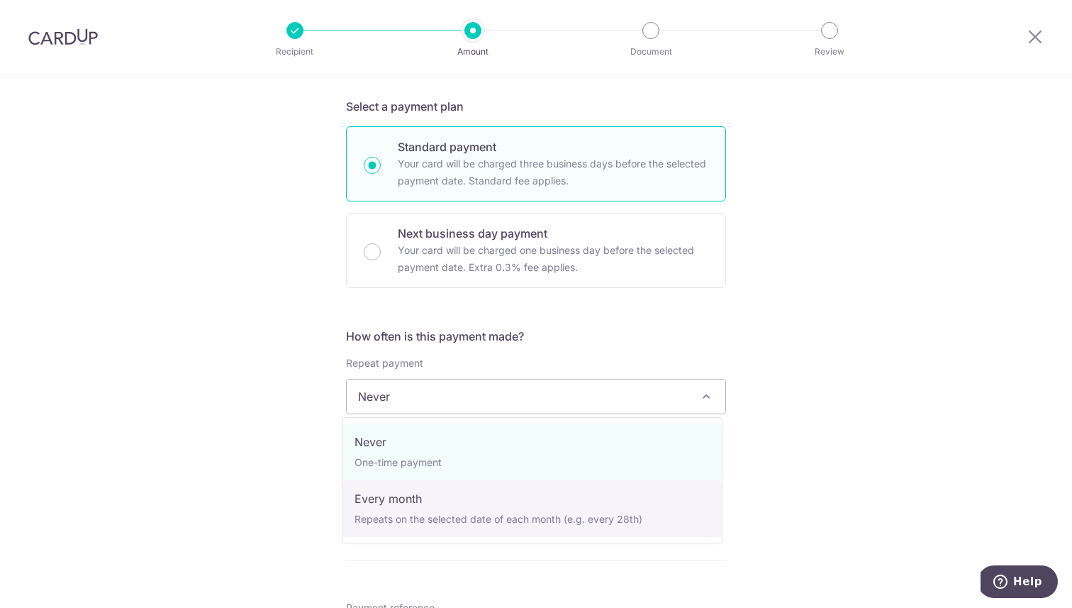
select select "3"
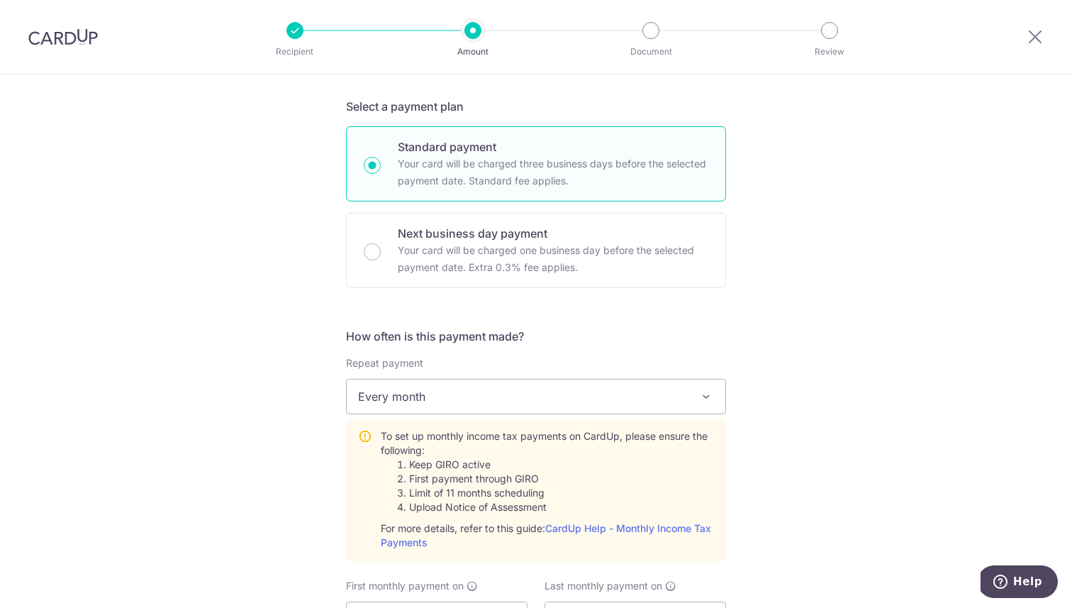
scroll to position [606, 0]
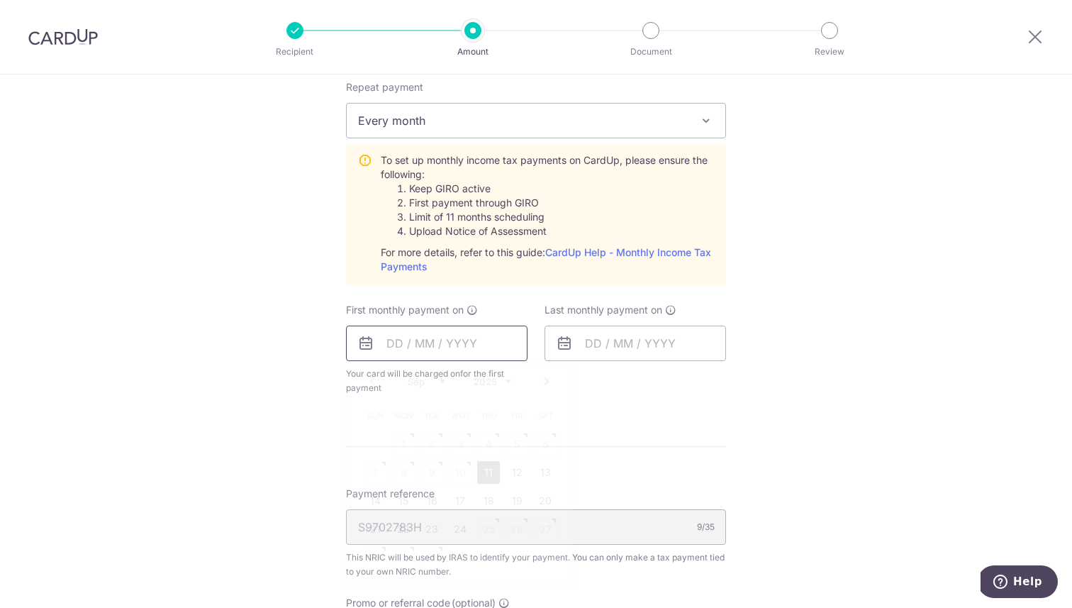
click at [409, 343] on input "text" at bounding box center [437, 343] width 182 height 35
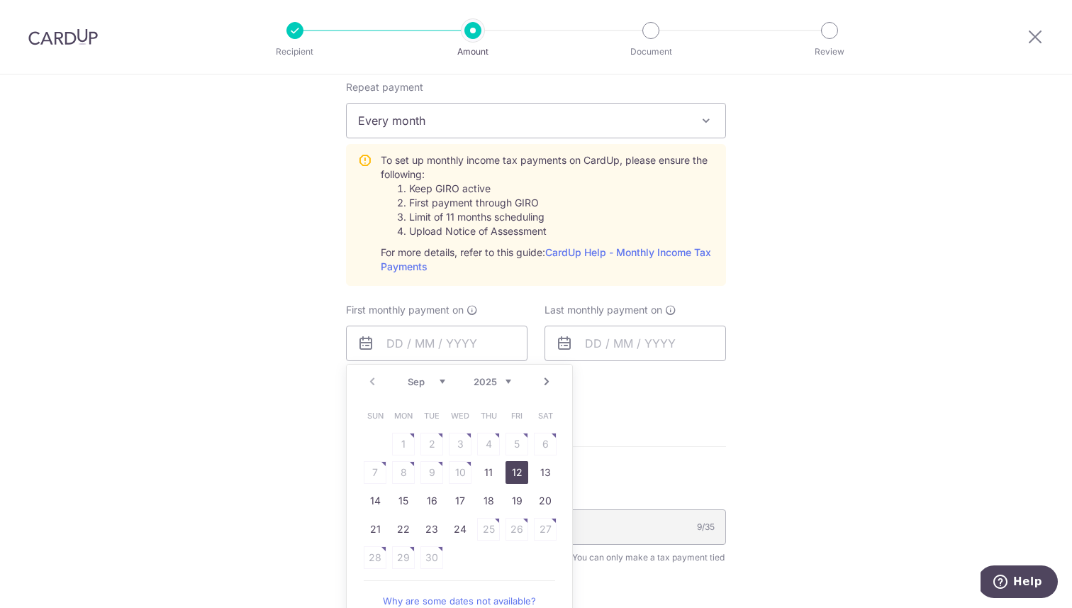
click at [508, 471] on link "12" at bounding box center [517, 472] width 23 height 23
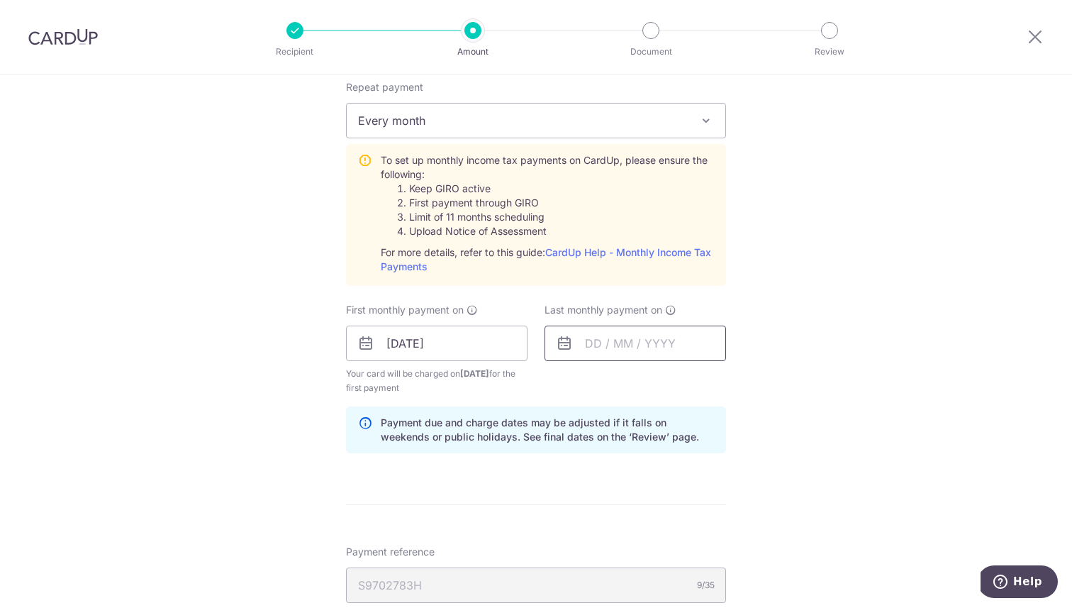
click at [585, 345] on input "text" at bounding box center [636, 343] width 182 height 35
click at [472, 346] on input "12/09/2025" at bounding box center [437, 343] width 182 height 35
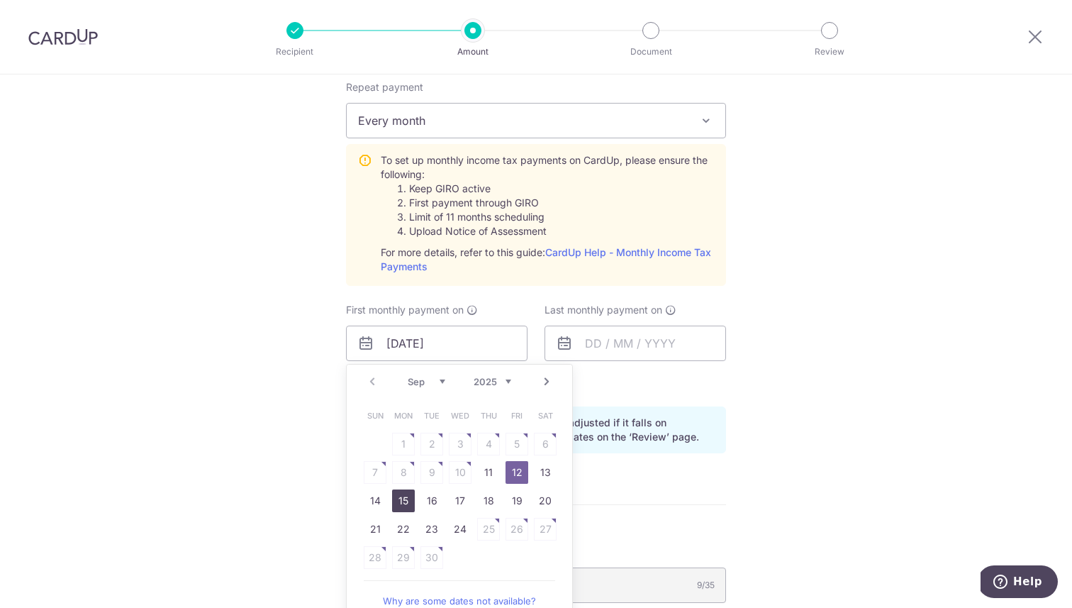
click at [397, 494] on link "15" at bounding box center [403, 500] width 23 height 23
type input "15/09/2025"
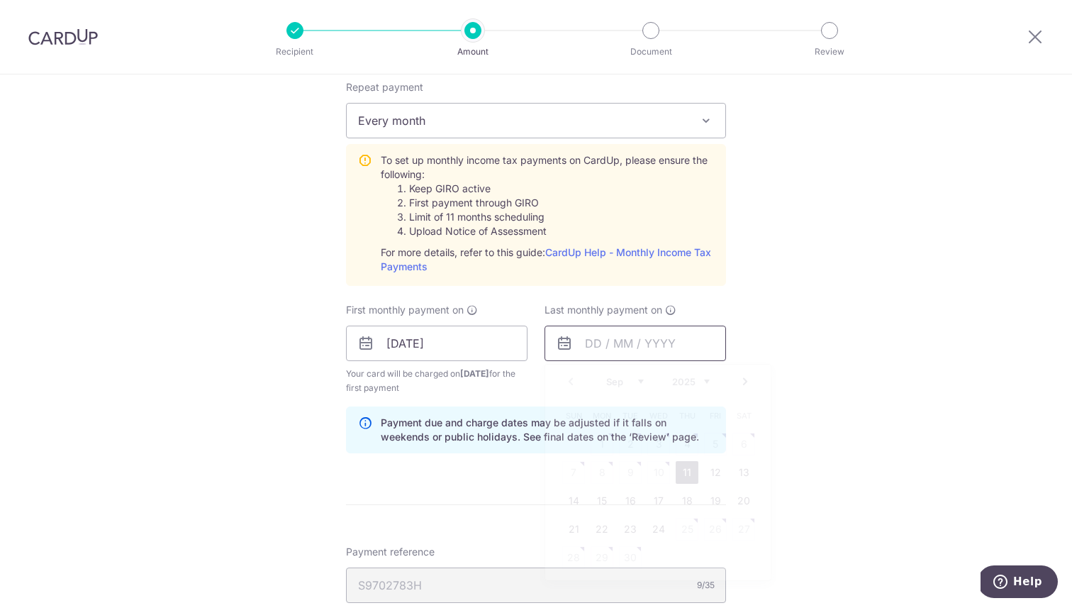
click at [645, 343] on input "text" at bounding box center [636, 343] width 182 height 35
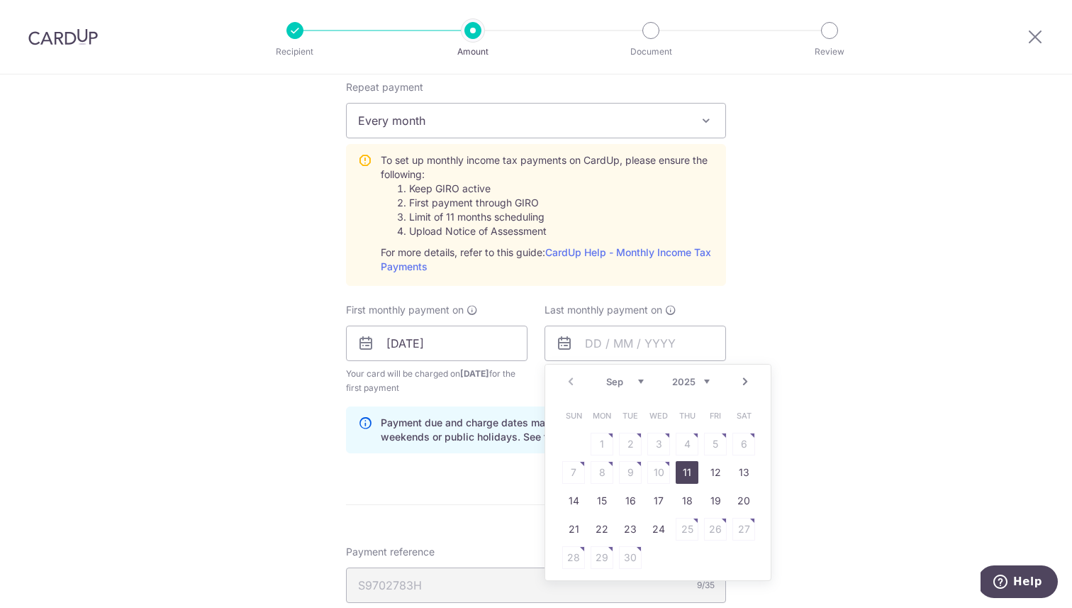
click at [745, 381] on link "Next" at bounding box center [745, 381] width 17 height 17
click at [600, 465] on link "8" at bounding box center [602, 472] width 23 height 23
type input "[DATE]"
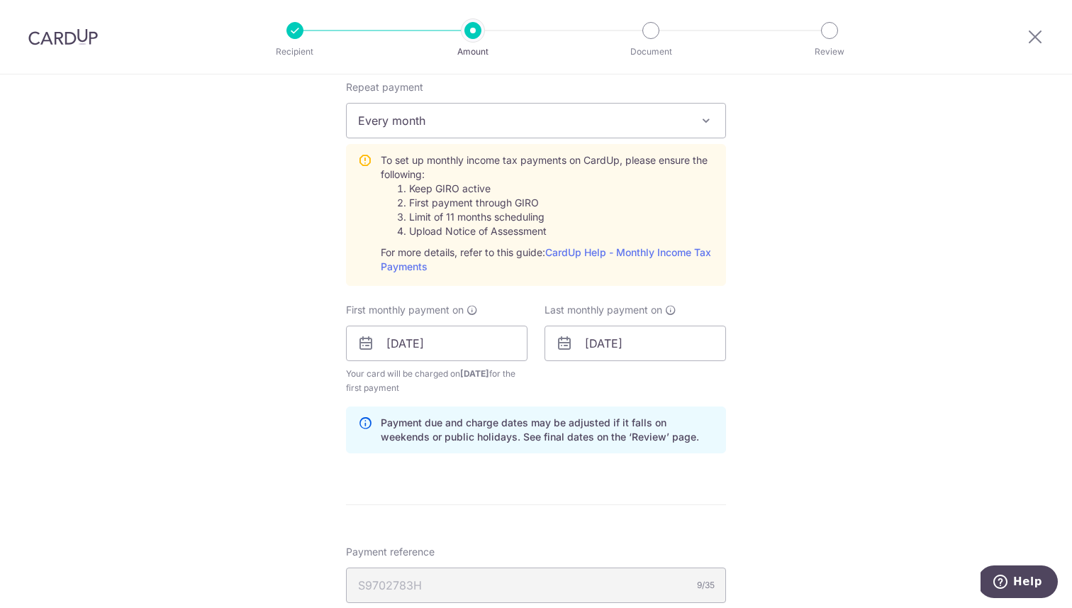
click at [562, 389] on div "Last monthly payment on 08/12/2025 Prev Next Sep Oct Nov Dec 2025 2026 Sun Mon …" at bounding box center [635, 349] width 199 height 92
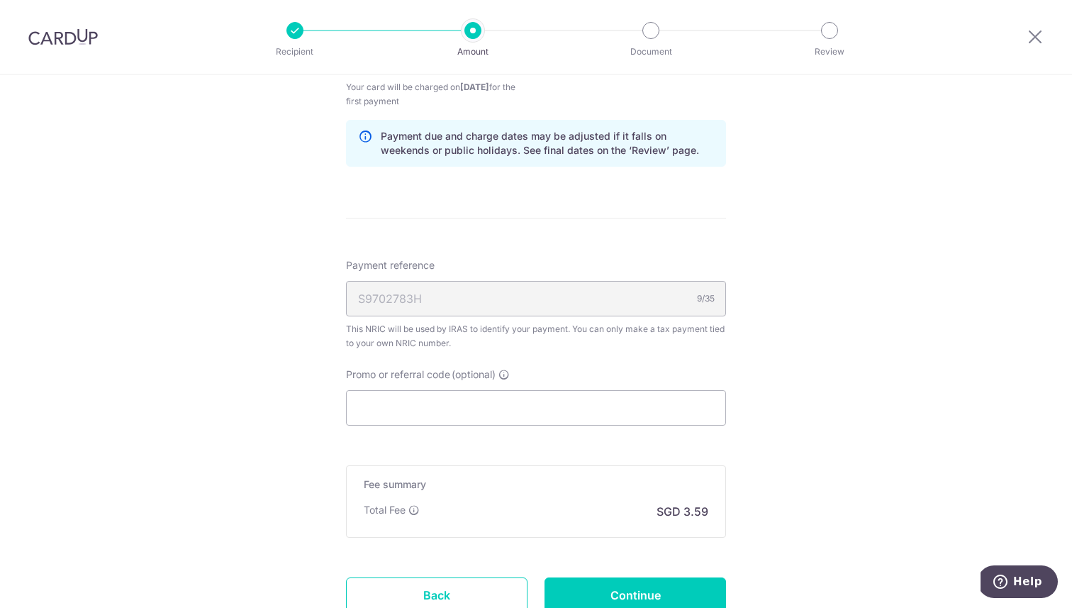
scroll to position [937, 0]
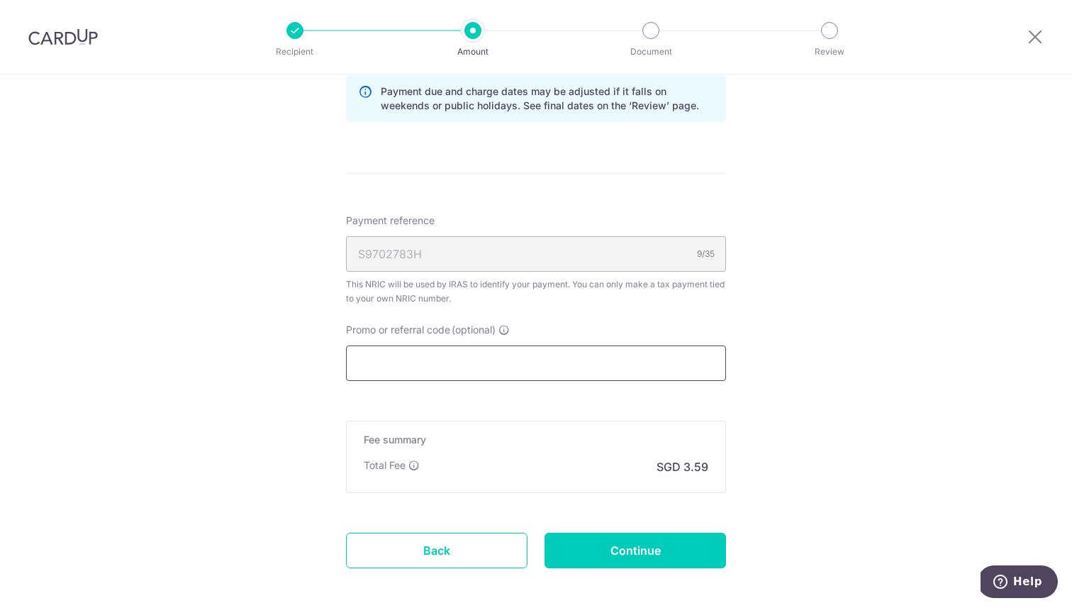
click at [452, 353] on input "Promo or referral code (optional)" at bounding box center [536, 362] width 380 height 35
click at [407, 362] on input "Promo or referral code (optional)" at bounding box center [536, 362] width 380 height 35
paste input "VTAX25R"
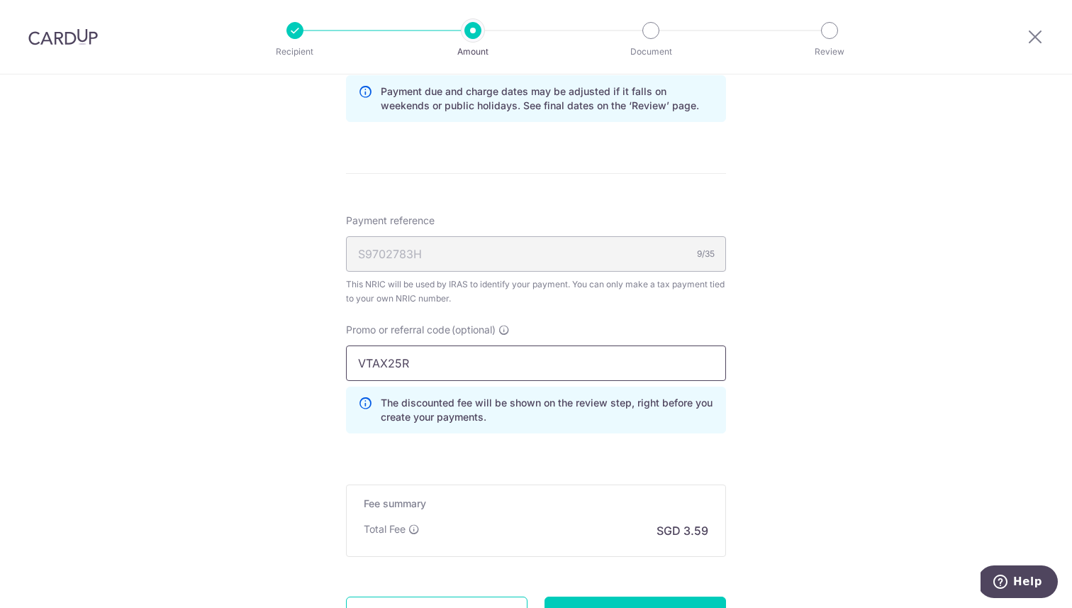
type input "VTAX25R"
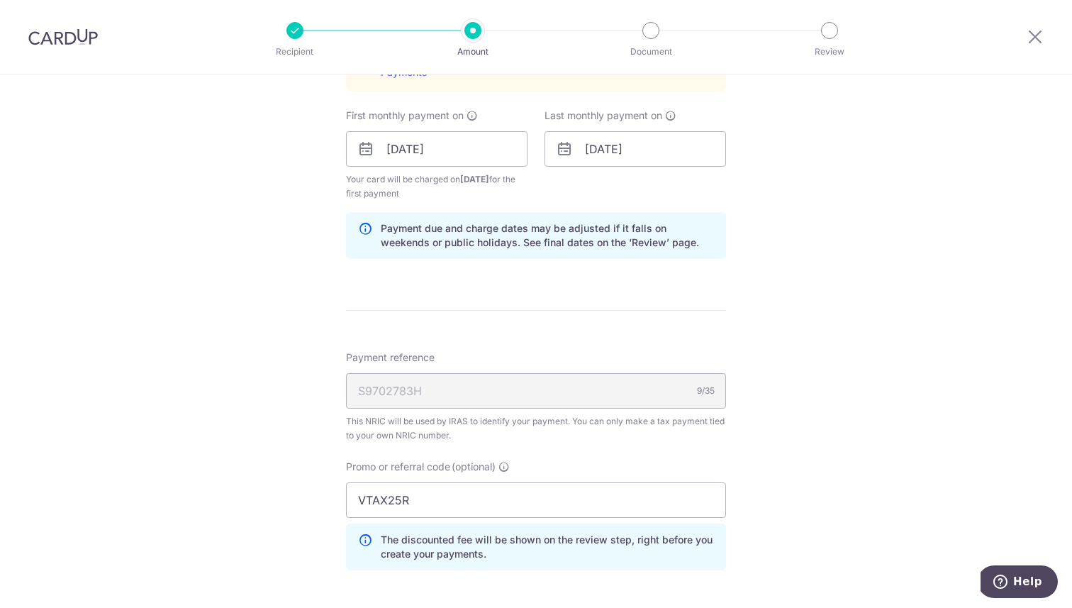
scroll to position [1067, 0]
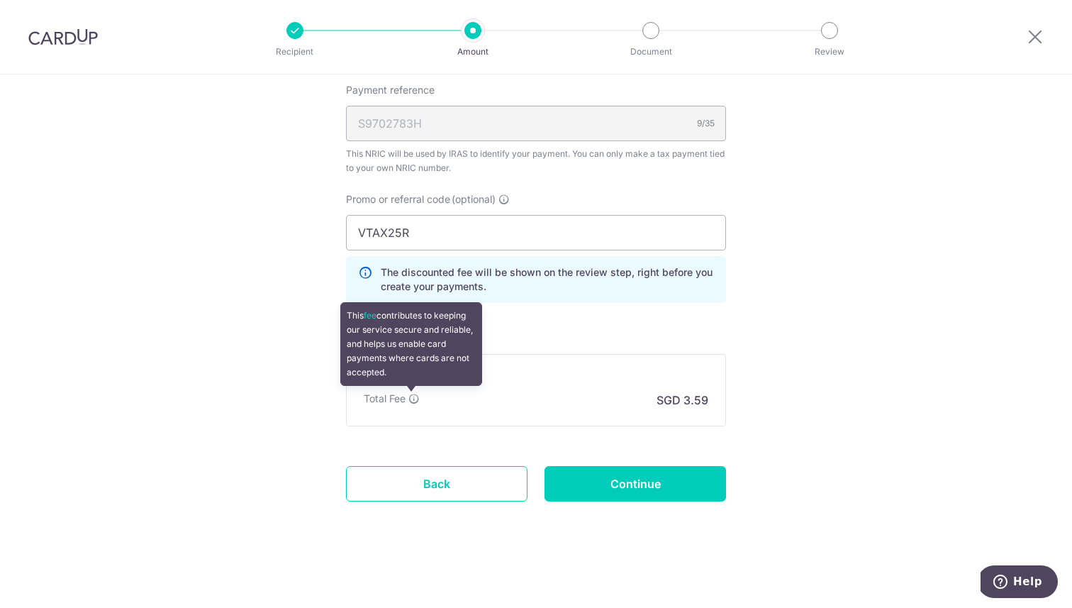
click at [415, 401] on icon at bounding box center [413, 398] width 11 height 11
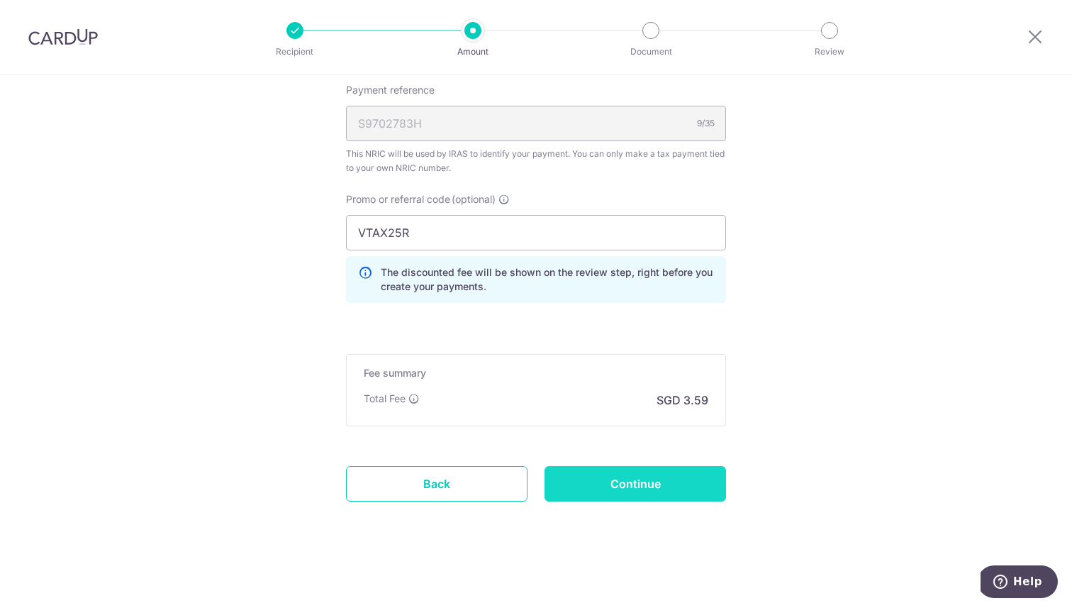
click at [649, 483] on input "Continue" at bounding box center [636, 483] width 182 height 35
type input "Create Schedule"
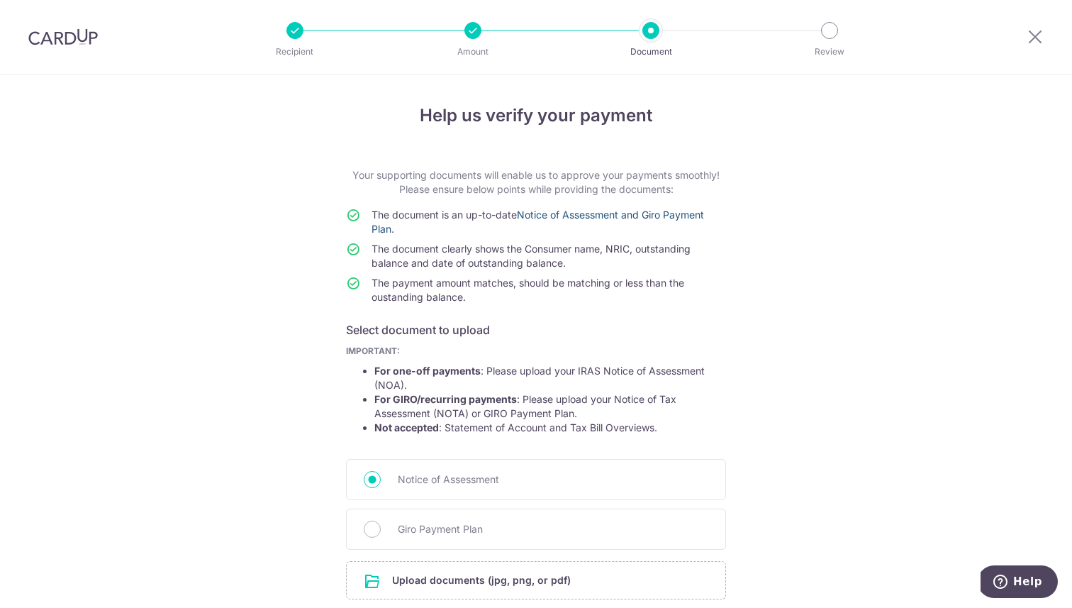
click at [582, 214] on link "Notice of Assessment and Giro Payment Plan" at bounding box center [538, 221] width 333 height 26
click at [1042, 34] on icon at bounding box center [1035, 37] width 17 height 18
click at [574, 214] on link "Notice of Assessment and Giro Payment Plan" at bounding box center [538, 221] width 333 height 26
click at [1033, 30] on icon at bounding box center [1035, 37] width 17 height 18
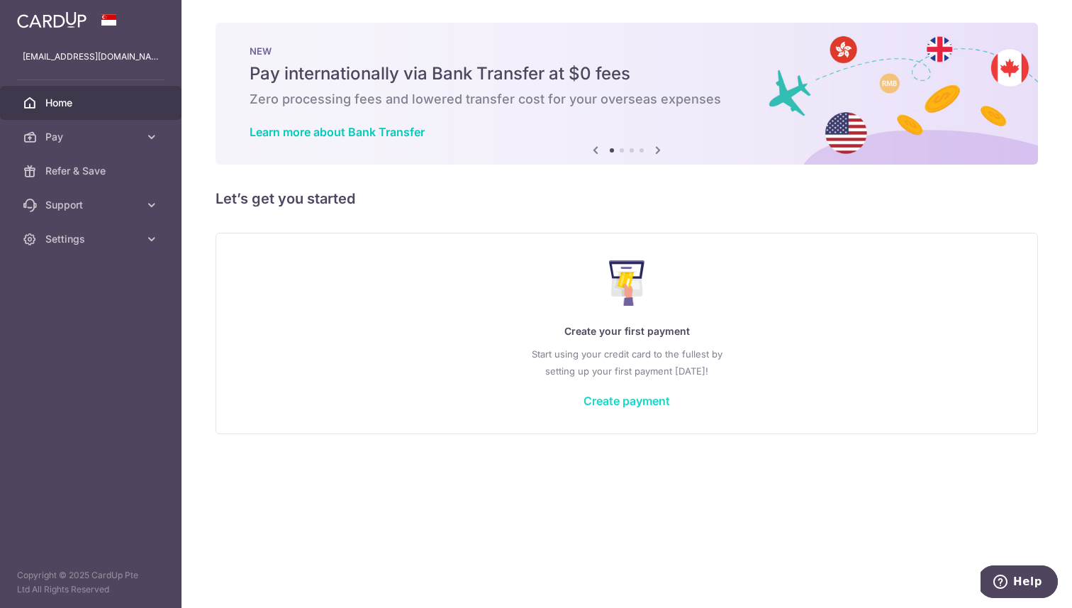
click at [615, 402] on link "Create payment" at bounding box center [627, 401] width 87 height 14
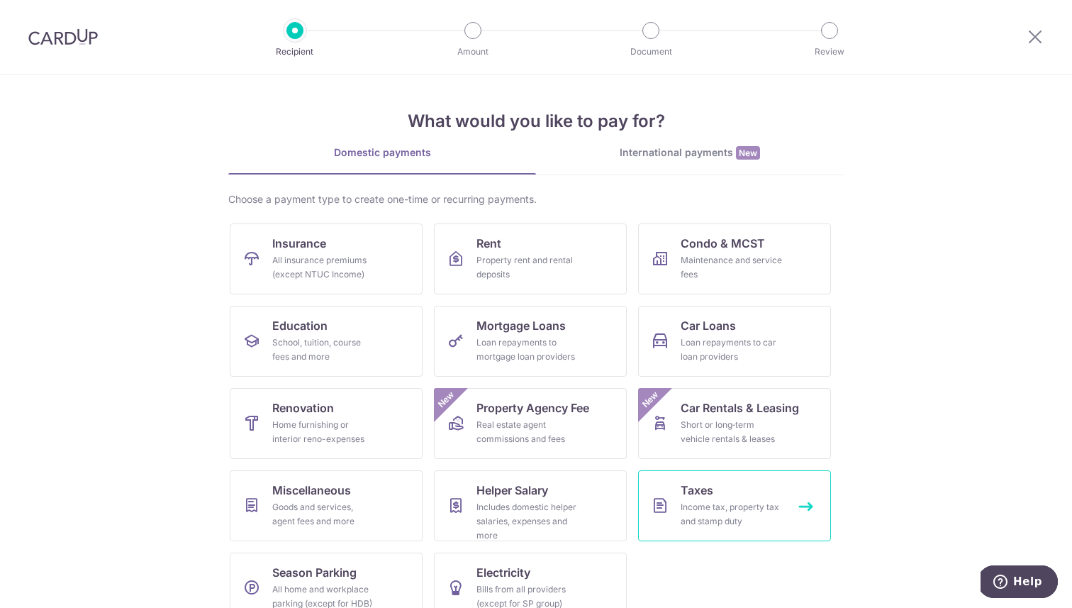
click at [757, 523] on div "Income tax, property tax and stamp duty" at bounding box center [732, 514] width 102 height 28
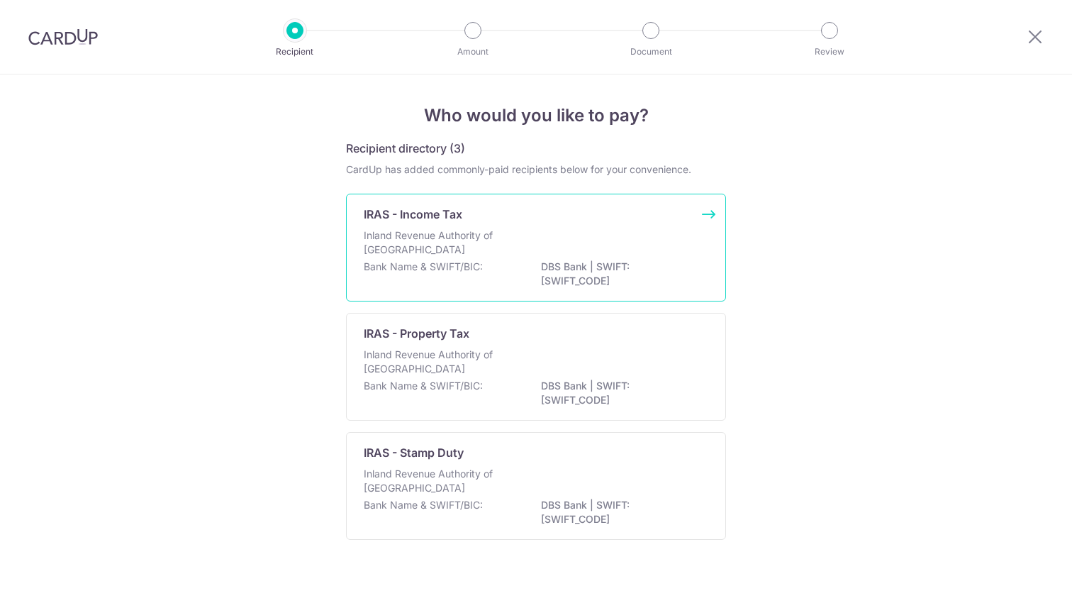
click at [508, 223] on div "IRAS - Income Tax Inland Revenue Authority of Singapore Bank Name & SWIFT/BIC: …" at bounding box center [536, 248] width 380 height 108
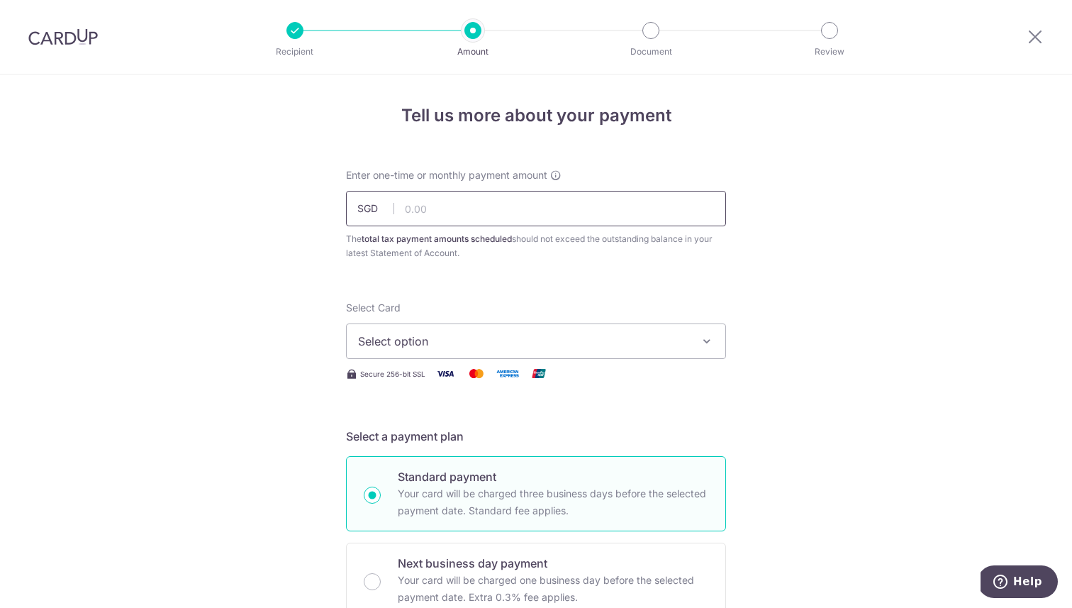
click at [471, 198] on input "text" at bounding box center [536, 208] width 380 height 35
type input "100.00"
click at [488, 323] on button "Select option" at bounding box center [536, 340] width 380 height 35
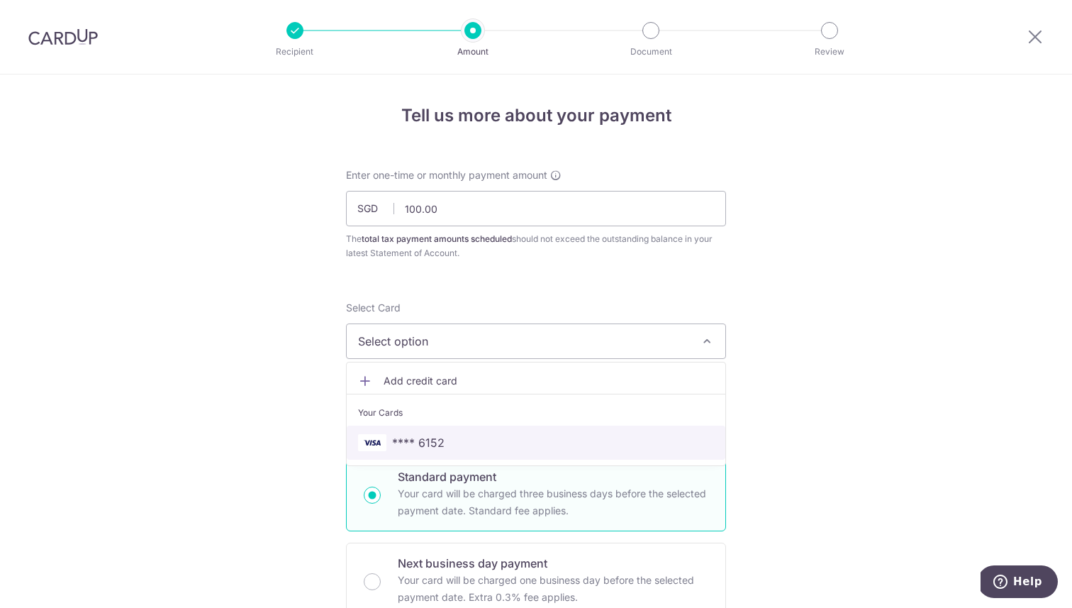
click at [412, 445] on span "**** 6152" at bounding box center [418, 442] width 52 height 17
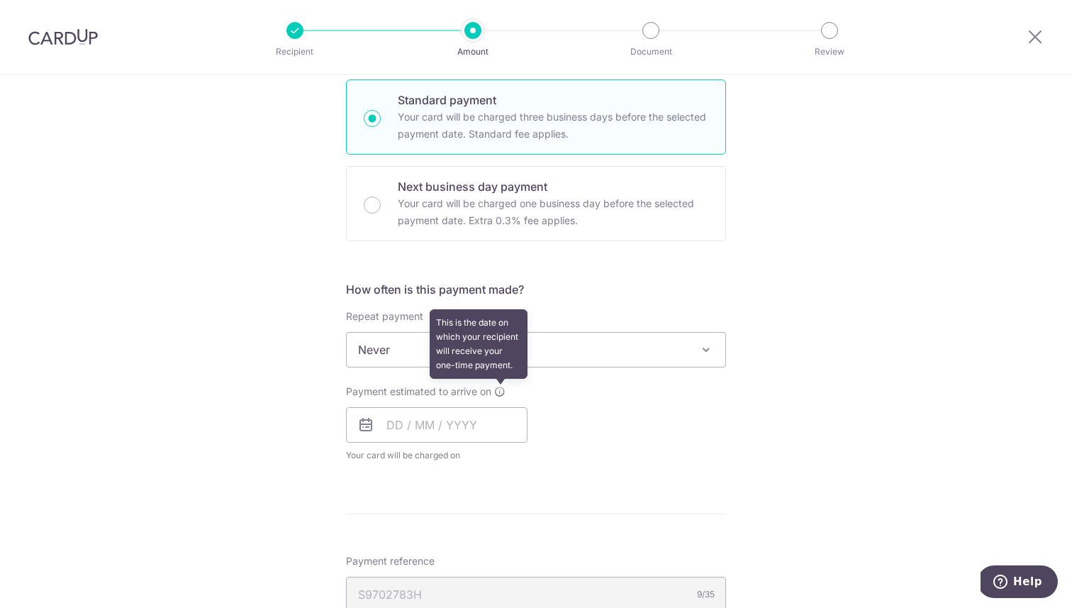
scroll to position [389, 0]
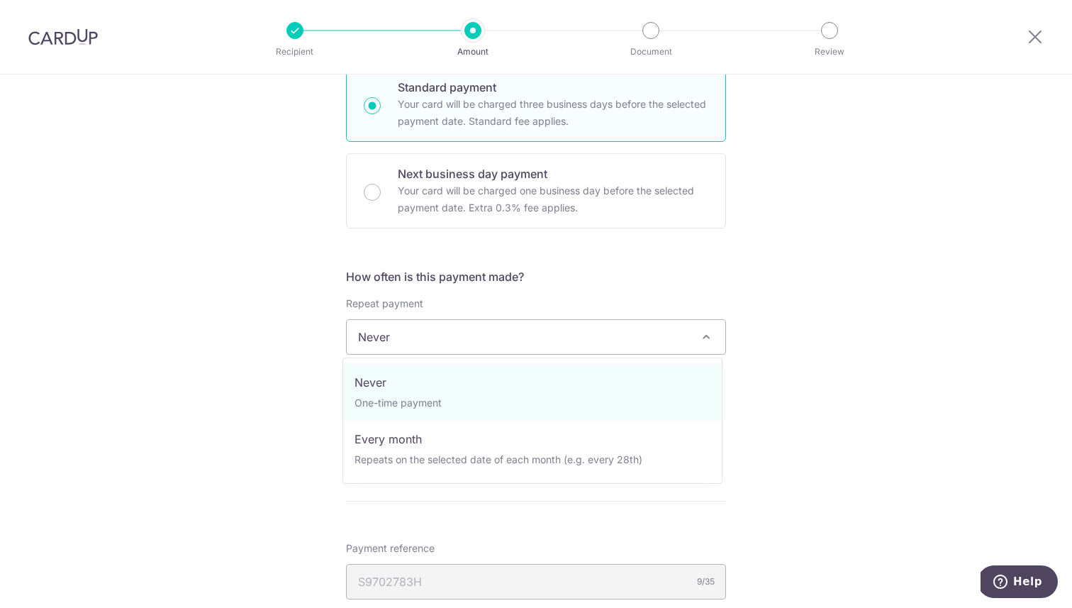
click at [430, 339] on span "Never" at bounding box center [536, 337] width 379 height 34
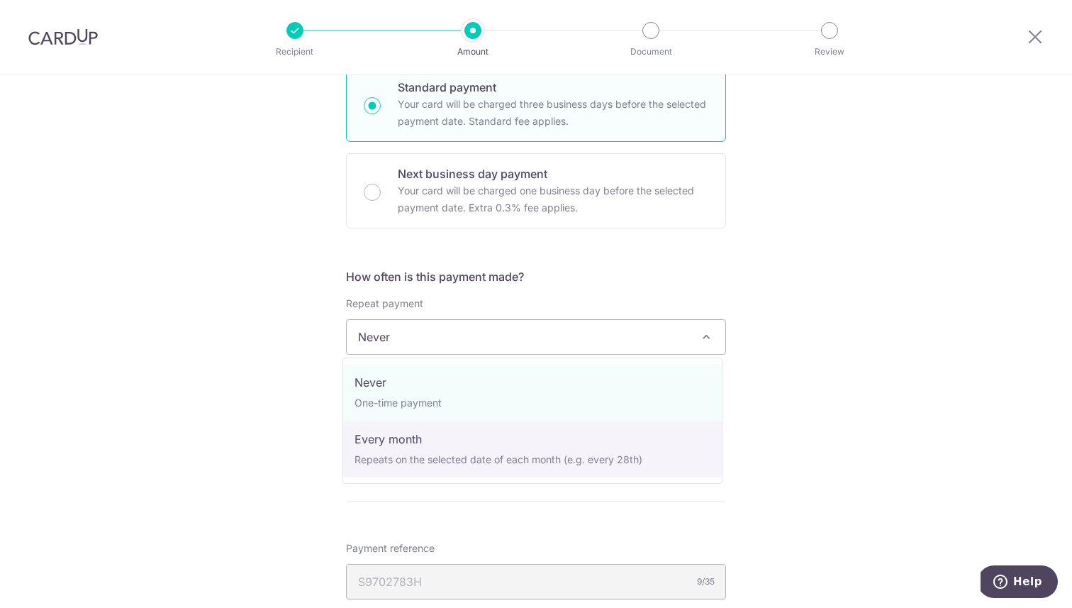
select select "3"
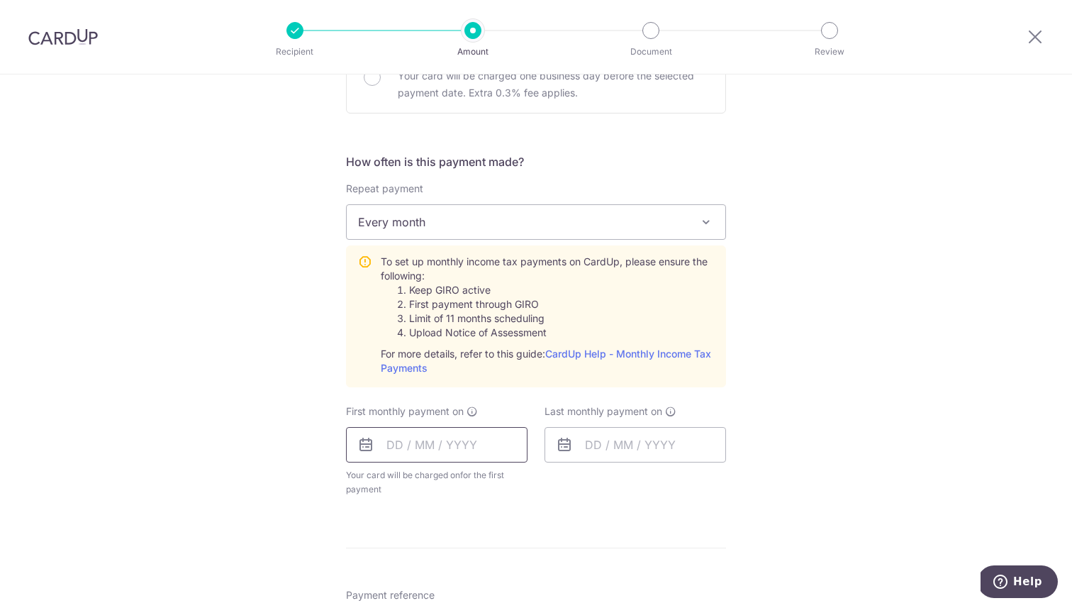
scroll to position [510, 0]
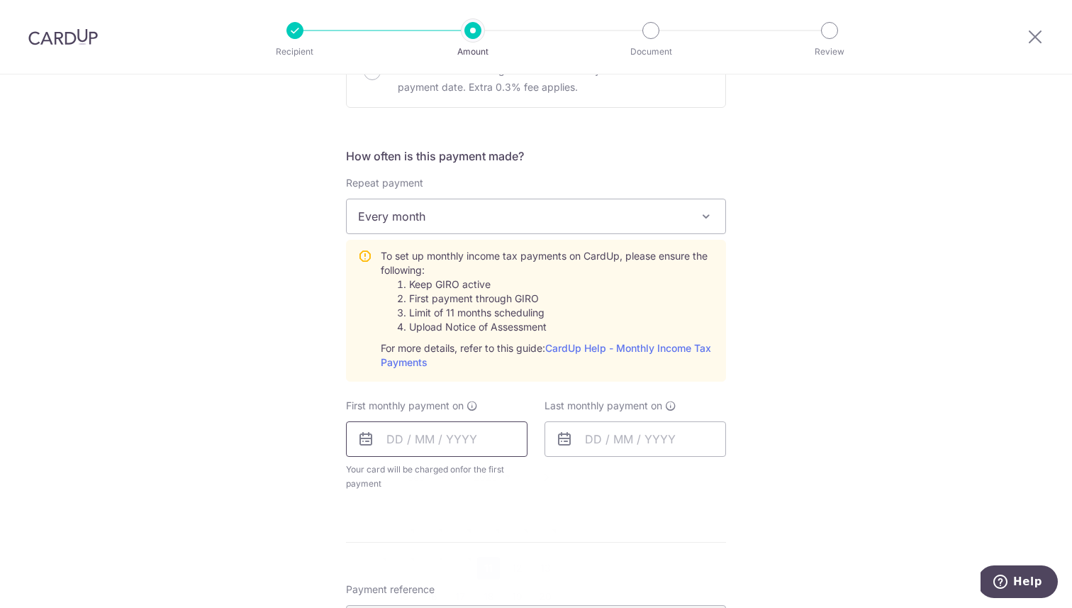
click at [395, 440] on input "text" at bounding box center [437, 438] width 182 height 35
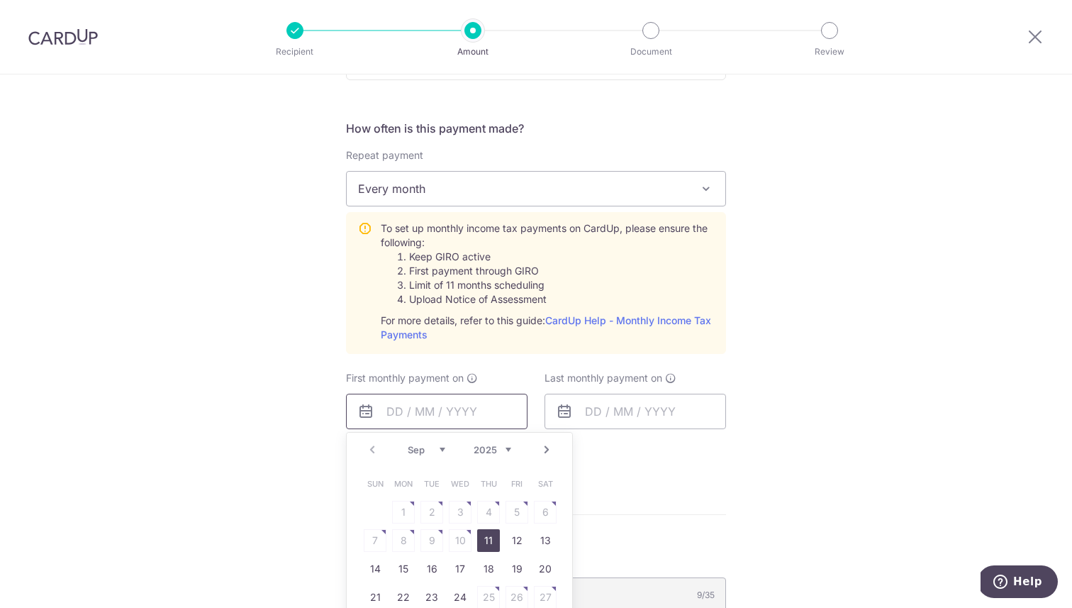
scroll to position [643, 0]
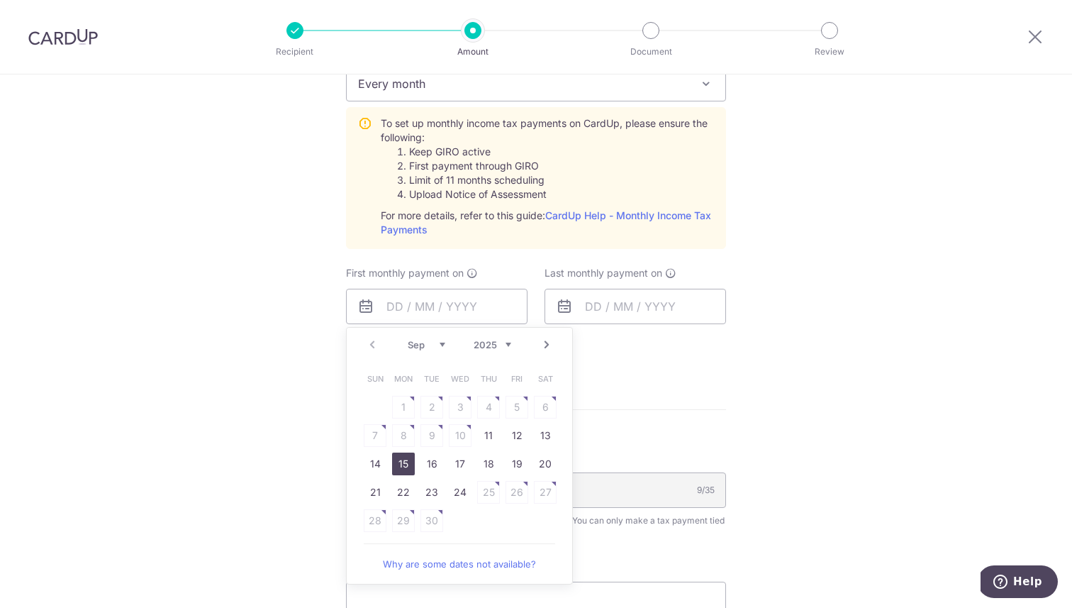
click at [406, 458] on link "15" at bounding box center [403, 463] width 23 height 23
type input "15/09/2025"
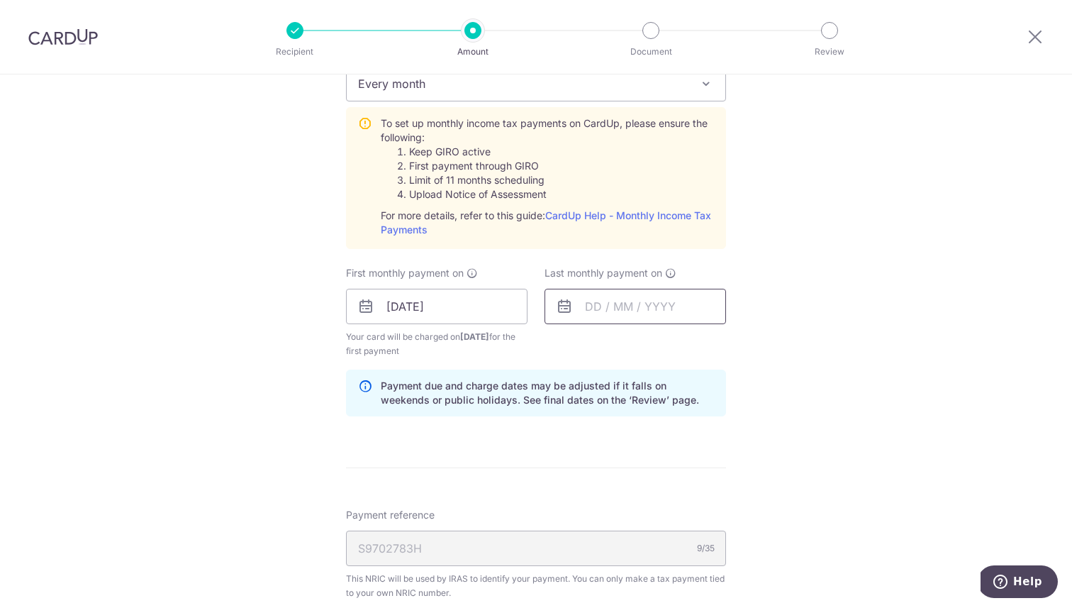
click at [584, 317] on input "text" at bounding box center [636, 306] width 182 height 35
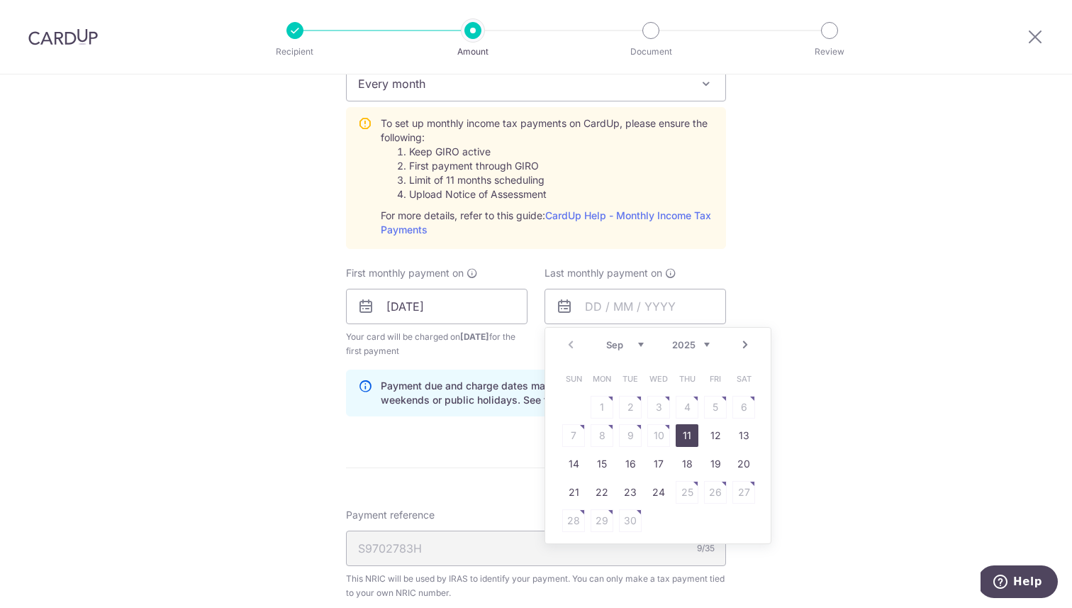
click at [742, 347] on link "Next" at bounding box center [745, 344] width 17 height 17
click at [599, 439] on link "8" at bounding box center [602, 435] width 23 height 23
type input "08/12/2025"
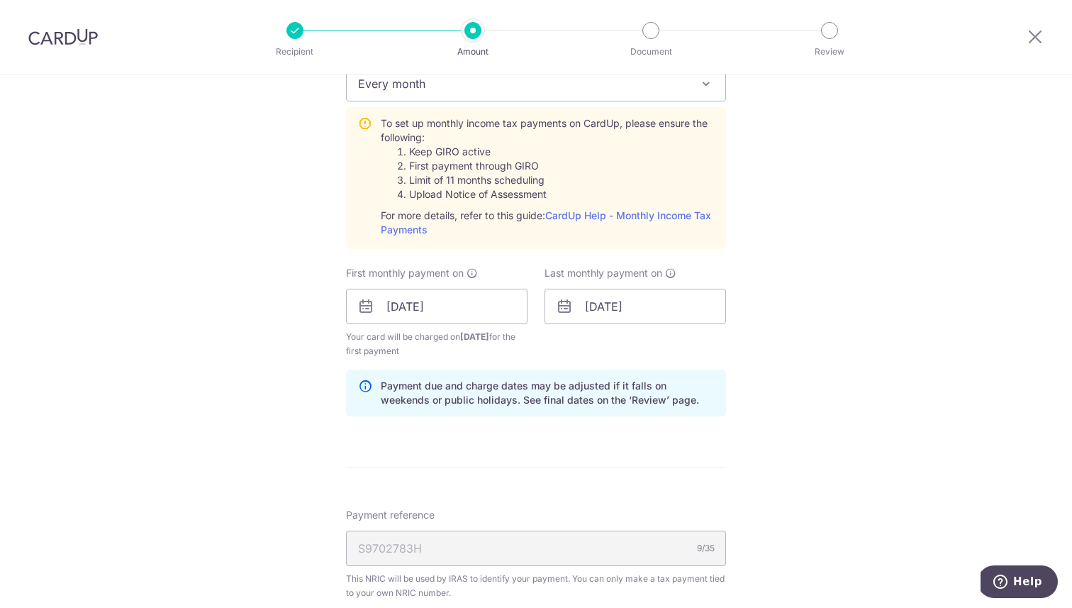
click at [440, 443] on form "Enter one-time or monthly payment amount SGD 100.00 100.00 The total tax paymen…" at bounding box center [536, 243] width 380 height 1435
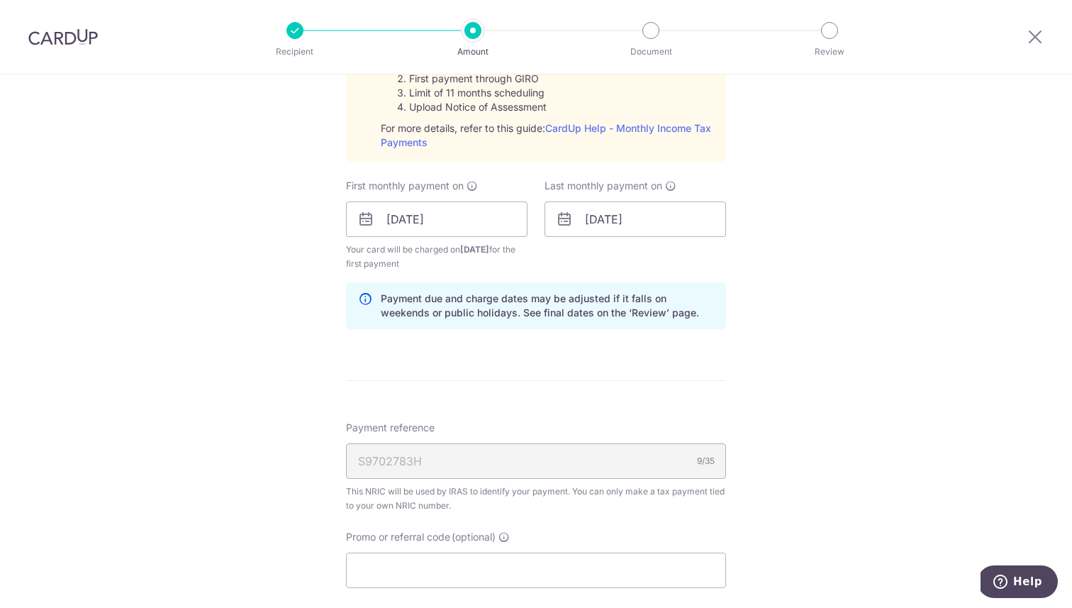
scroll to position [883, 0]
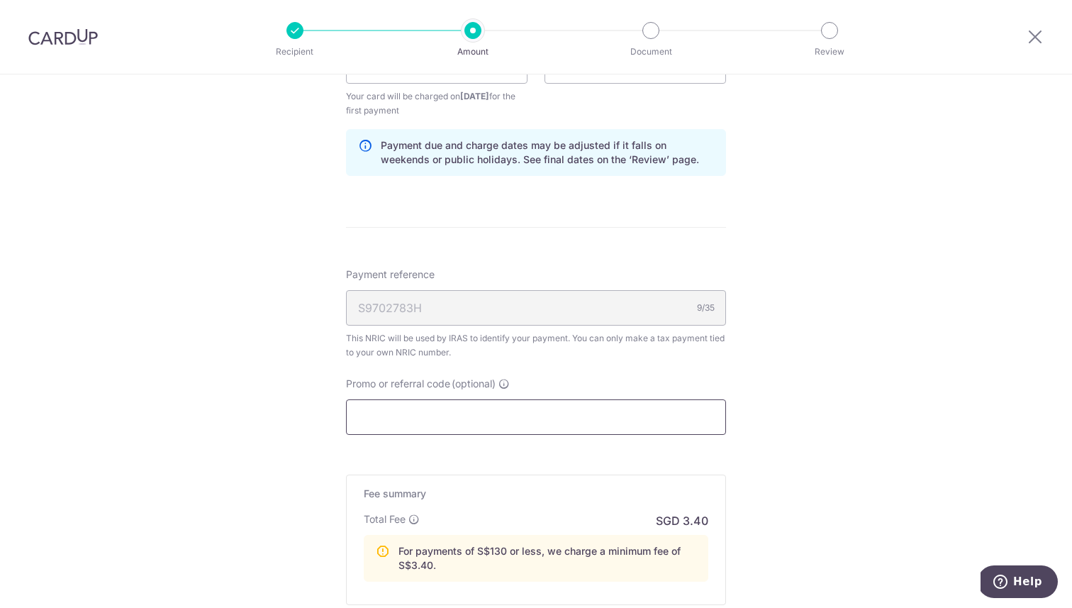
click at [429, 423] on input "Promo or referral code (optional)" at bounding box center [536, 416] width 380 height 35
paste input "VTAX25R"
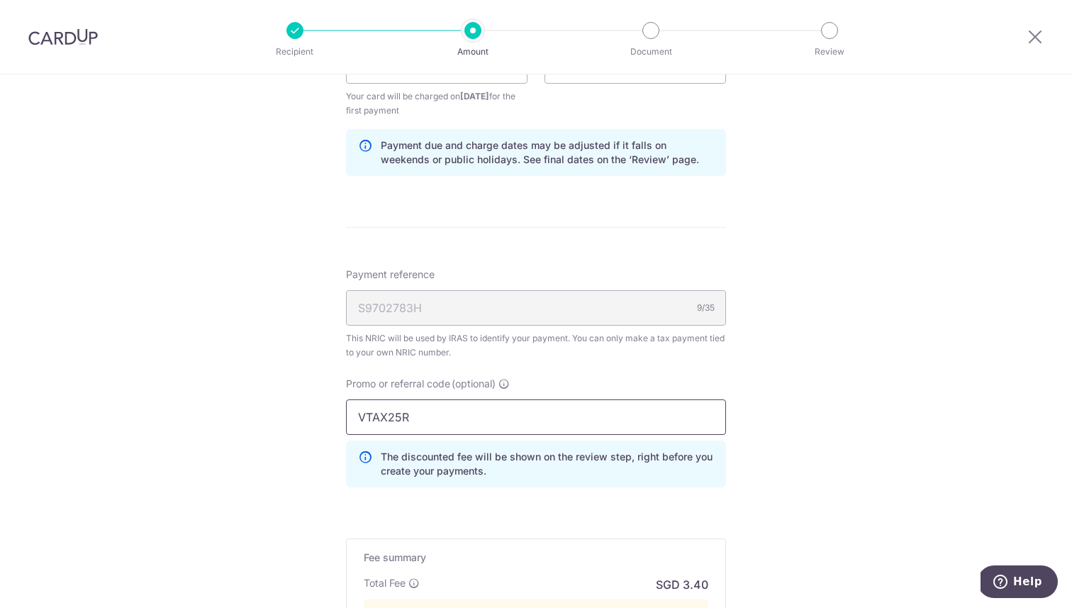
type input "VTAX25R"
click at [795, 347] on div "Tell us more about your payment Enter one-time or monthly payment amount SGD 10…" at bounding box center [536, 21] width 1072 height 1659
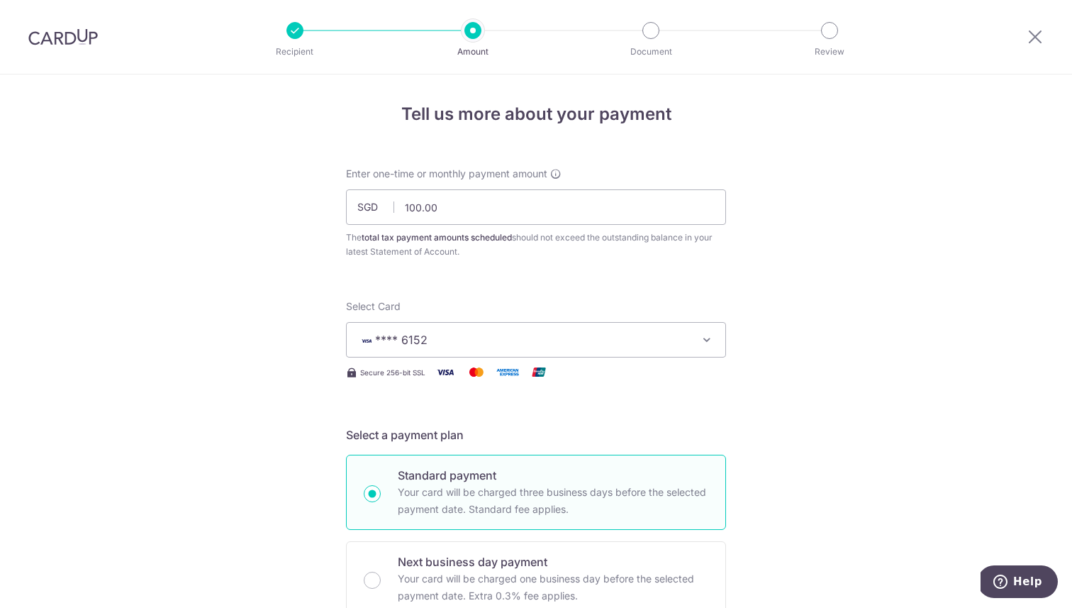
scroll to position [0, 0]
drag, startPoint x: 492, startPoint y: 215, endPoint x: 368, endPoint y: 205, distance: 124.5
click at [366, 205] on div "SGD 100.00 100.00" at bounding box center [536, 208] width 380 height 35
click at [458, 206] on input "text" at bounding box center [536, 208] width 380 height 35
type input "138.11"
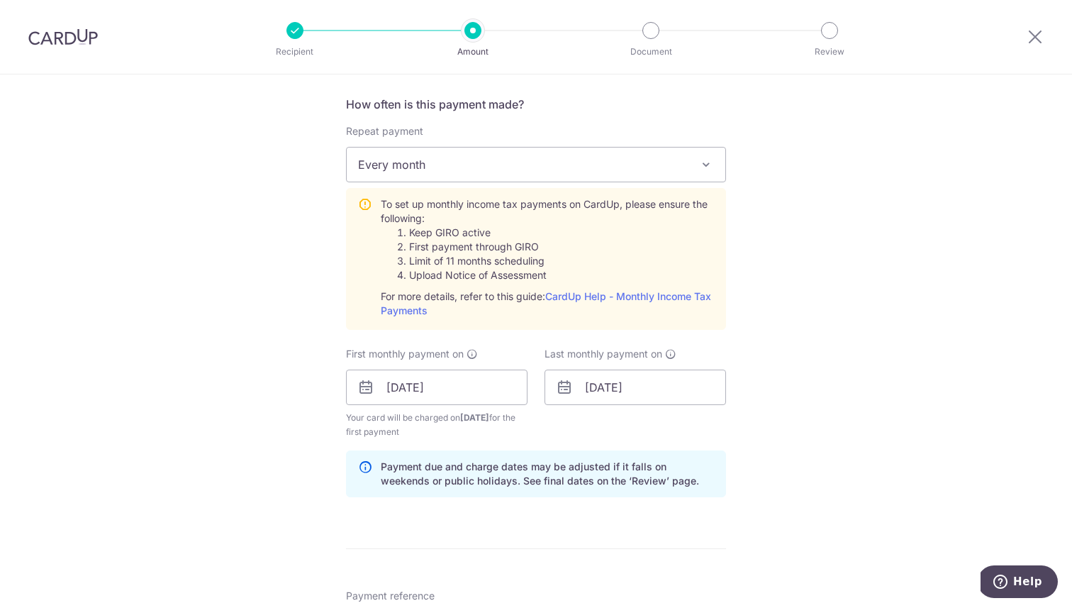
scroll to position [563, 0]
click at [489, 382] on input "[DATE]" at bounding box center [437, 385] width 182 height 35
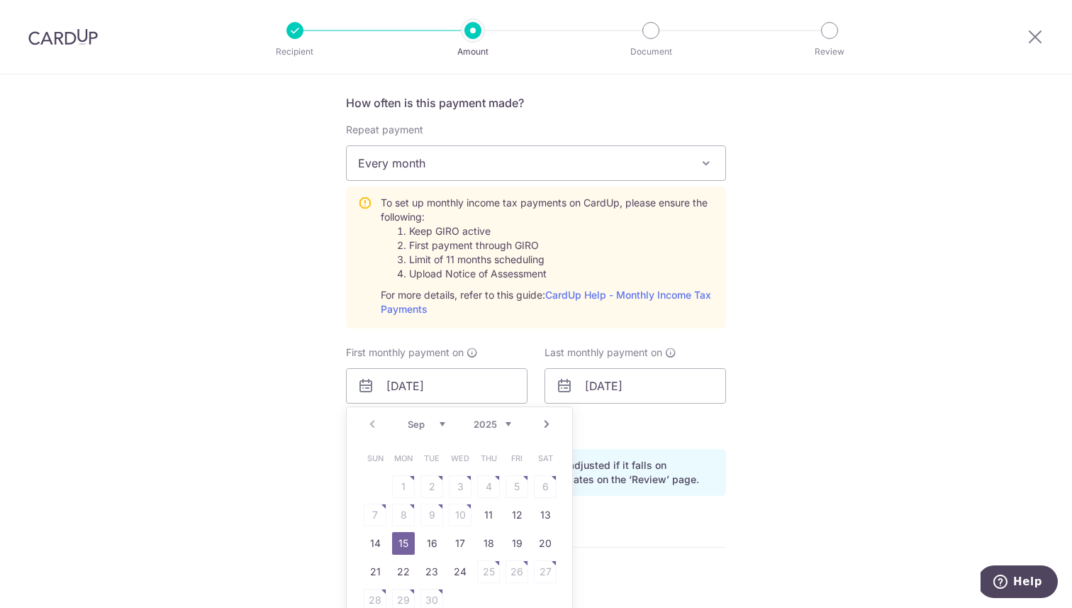
click at [545, 427] on link "Next" at bounding box center [546, 424] width 17 height 17
click at [431, 508] on link "7" at bounding box center [432, 515] width 23 height 23
type input "07/10/2025"
click at [461, 382] on input "07/10/2025" at bounding box center [437, 385] width 182 height 35
click at [401, 511] on table "Sun Mon Tue Wed Thu Fri Sat 1 2 3 4 5 6 7 8 9 10 11 12 13 14 15 16 17 18 19 20 …" at bounding box center [460, 529] width 199 height 170
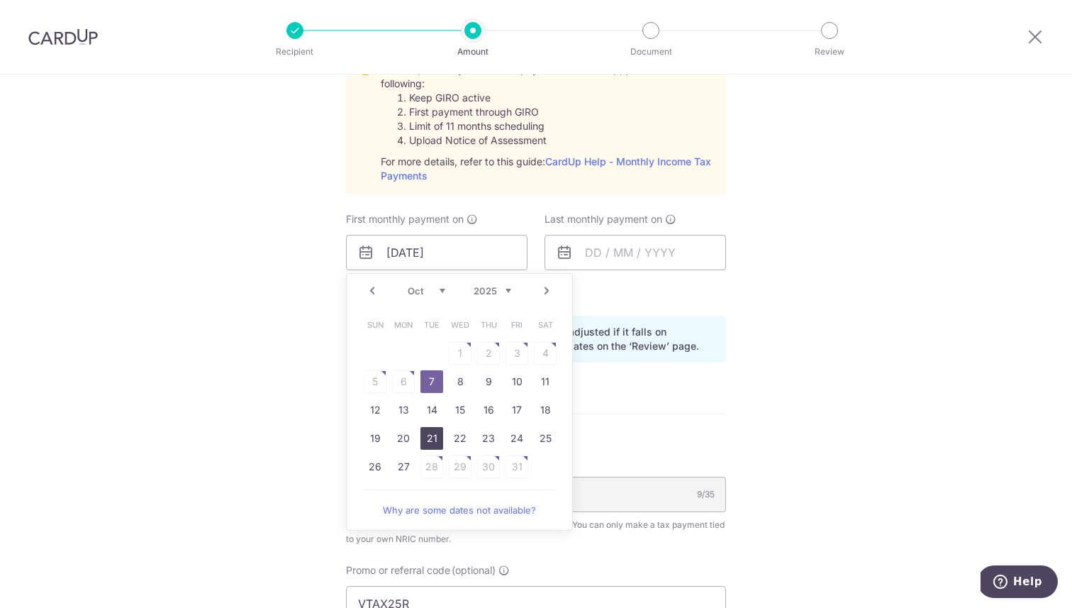
scroll to position [746, 0]
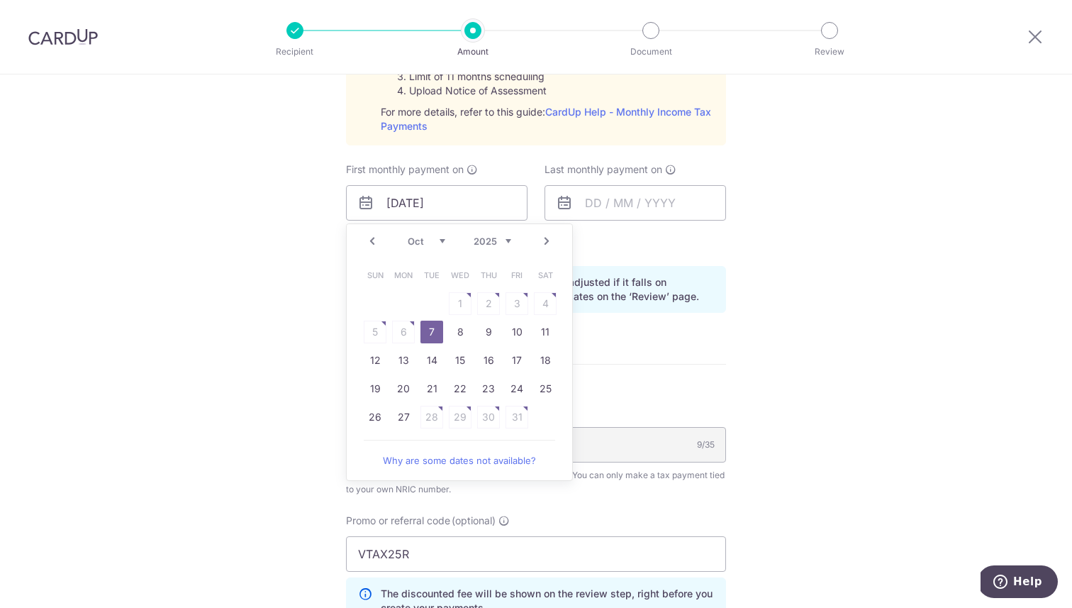
click at [434, 457] on link "Why are some dates not available?" at bounding box center [459, 460] width 191 height 28
click at [372, 240] on link "Prev" at bounding box center [372, 241] width 17 height 17
click at [403, 363] on link "15" at bounding box center [403, 360] width 23 height 23
type input "15/09/2025"
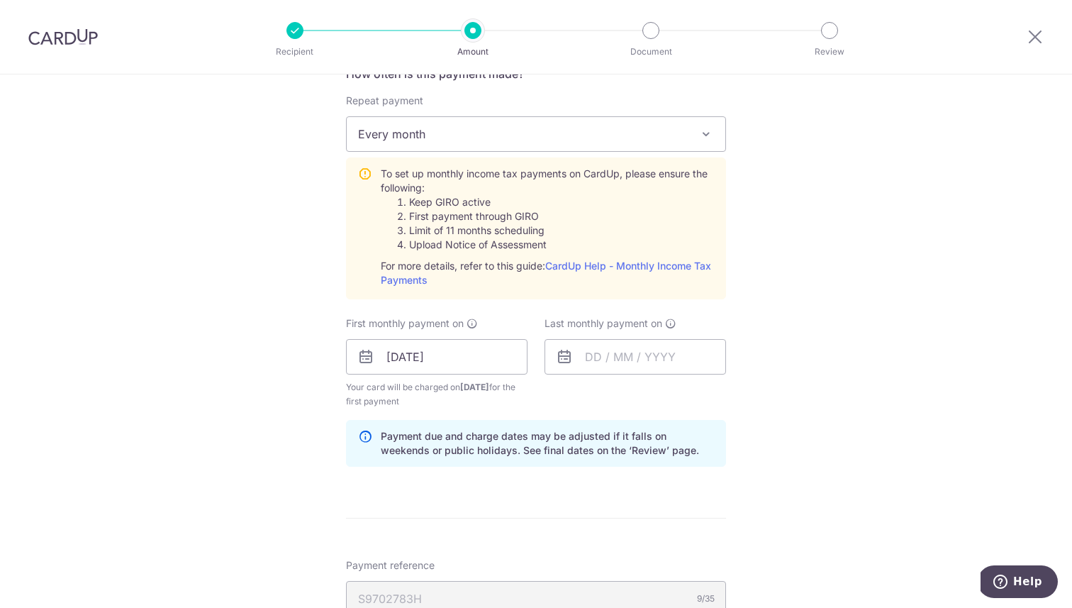
scroll to position [589, 0]
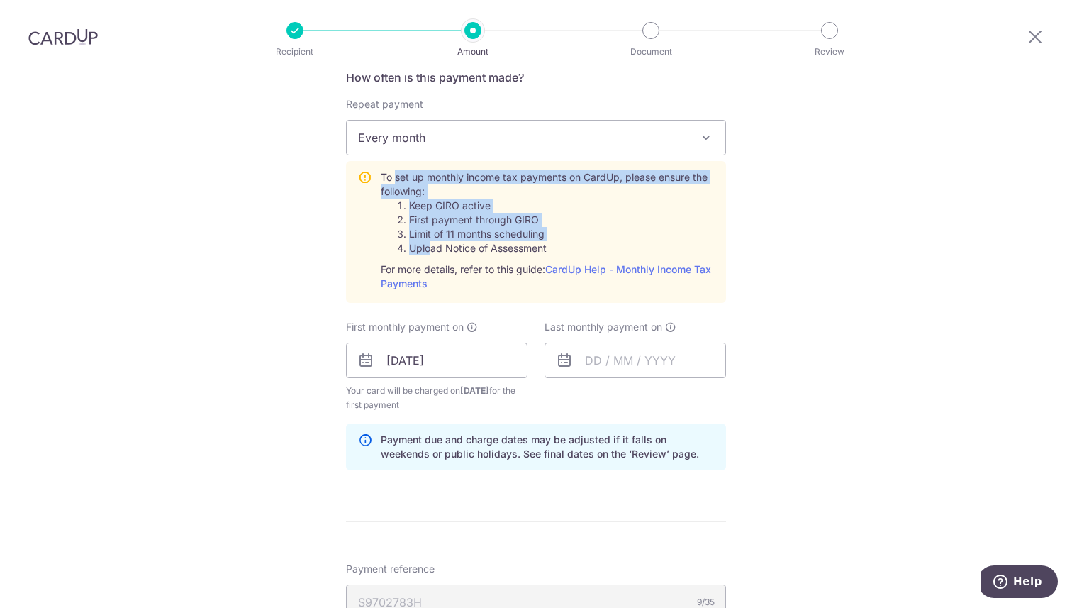
drag, startPoint x: 393, startPoint y: 178, endPoint x: 425, endPoint y: 252, distance: 81.0
click at [425, 252] on div "To set up monthly income tax payments on CardUp, please ensure the following: K…" at bounding box center [547, 230] width 333 height 121
click at [630, 272] on link "CardUp Help - Monthly Income Tax Payments" at bounding box center [546, 276] width 330 height 26
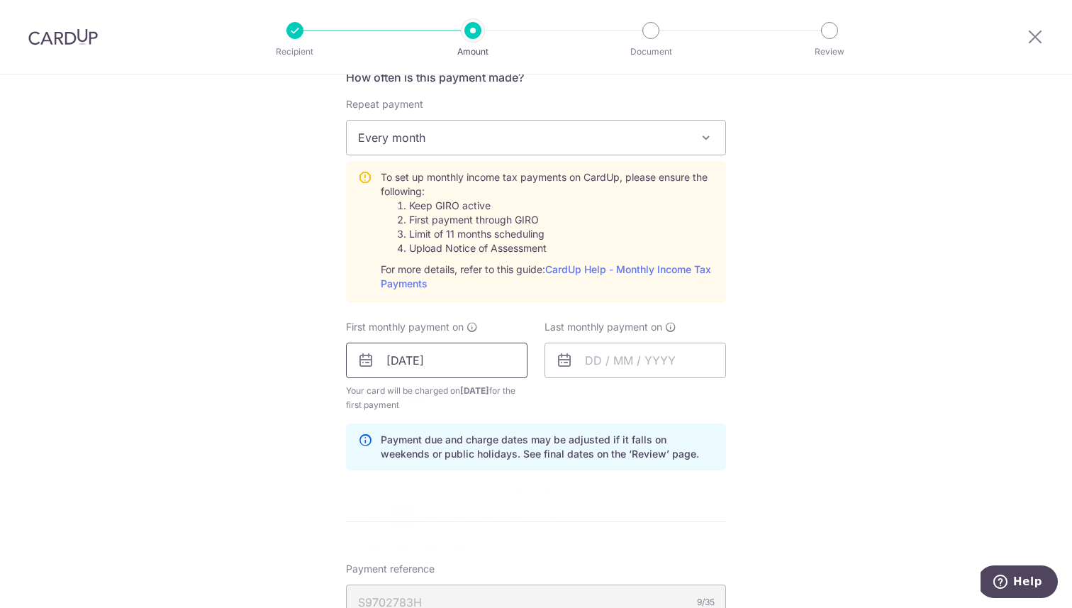
click at [461, 356] on input "15/09/2025" at bounding box center [437, 360] width 182 height 35
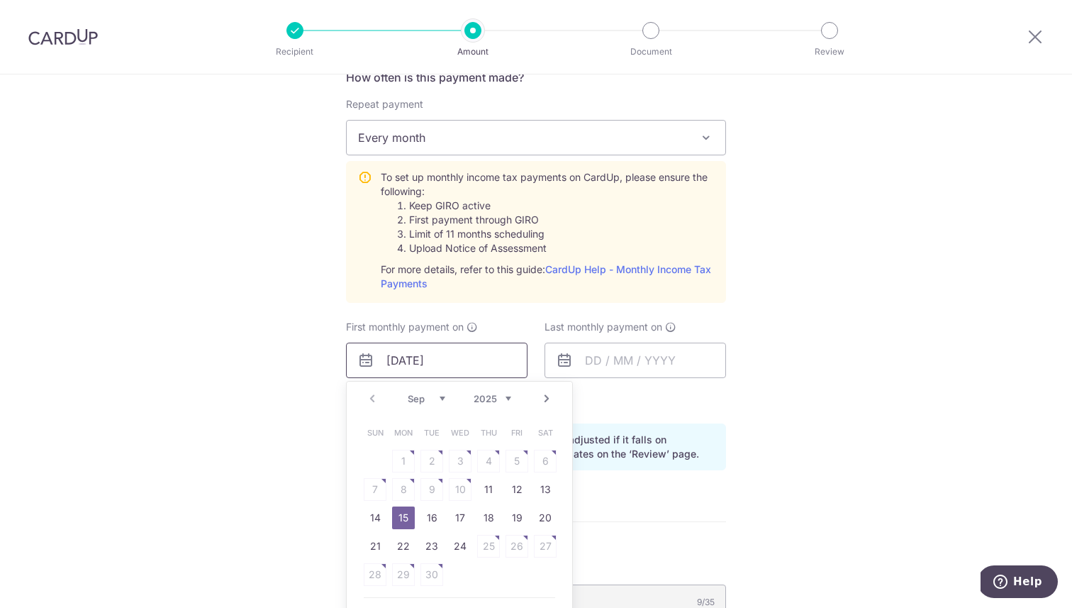
click at [461, 356] on input "15/09/2025" at bounding box center [437, 360] width 182 height 35
click at [649, 400] on div "Last monthly payment on" at bounding box center [635, 366] width 199 height 92
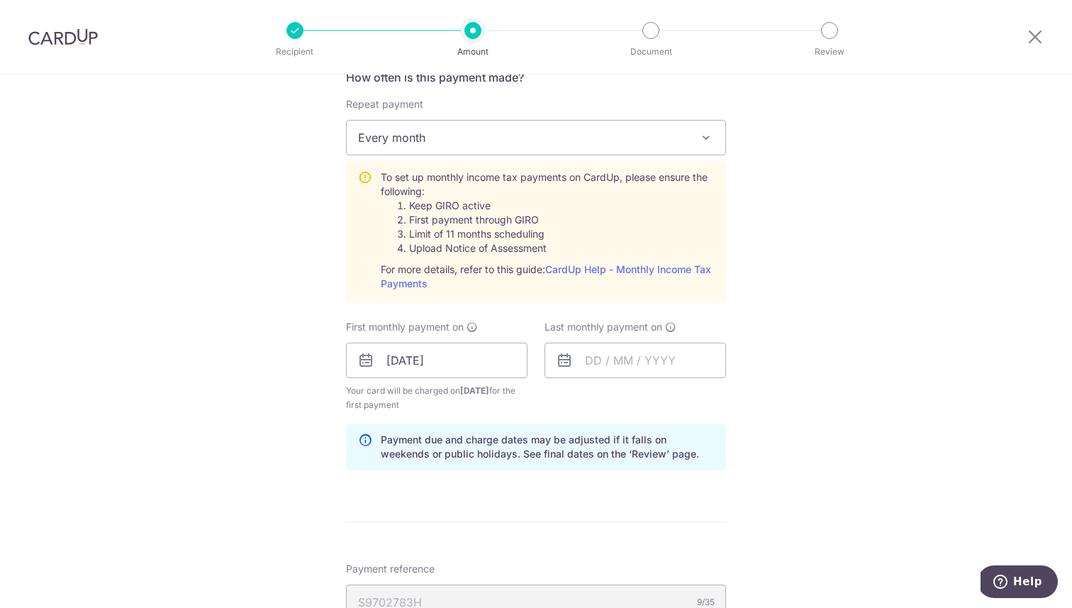
click at [567, 357] on icon at bounding box center [564, 360] width 17 height 17
click at [608, 357] on input "text" at bounding box center [636, 360] width 182 height 35
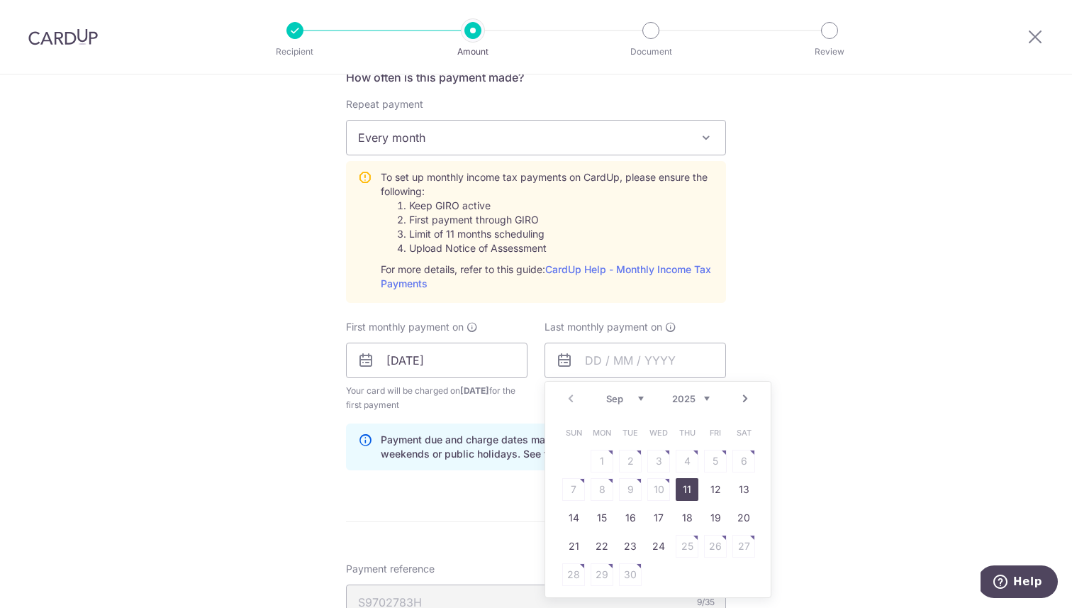
click at [743, 399] on link "Next" at bounding box center [745, 398] width 17 height 17
click at [601, 495] on link "8" at bounding box center [602, 489] width 23 height 23
type input "08/12/2025"
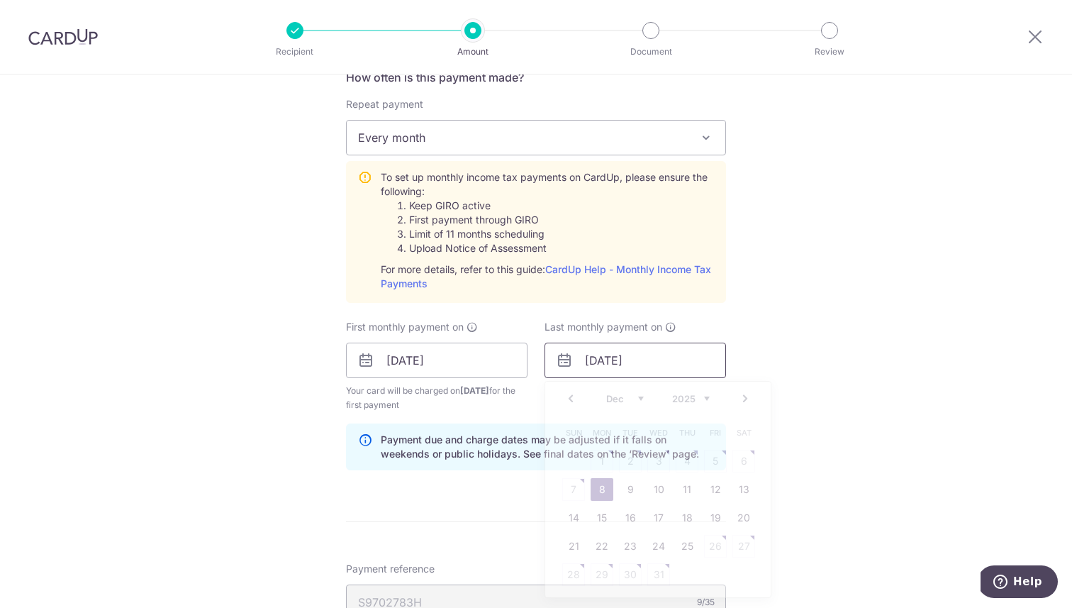
click at [612, 350] on input "08/12/2025" at bounding box center [636, 360] width 182 height 35
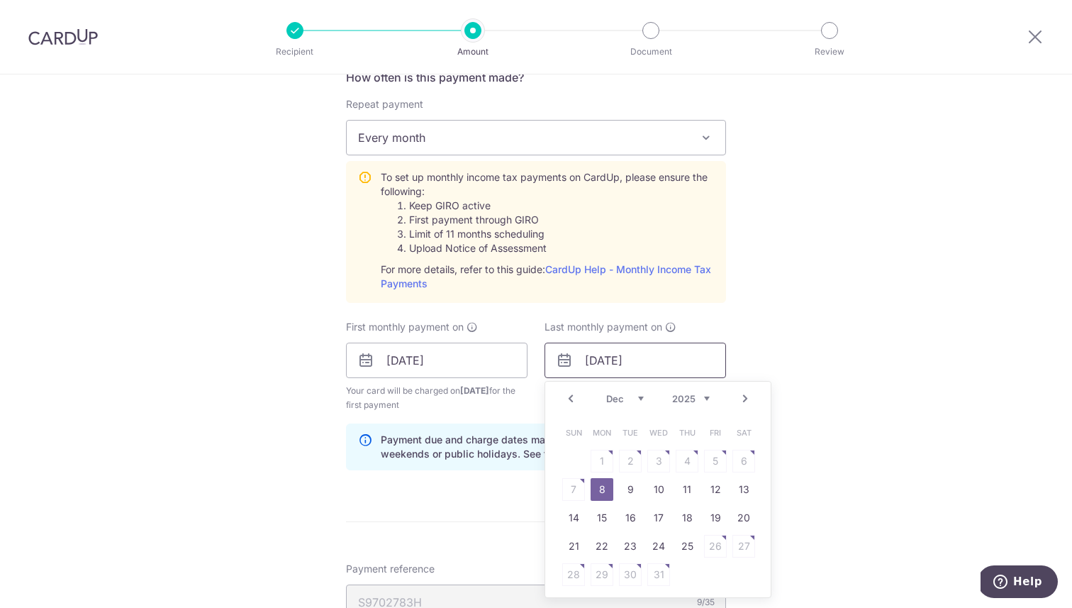
click at [612, 350] on input "08/12/2025" at bounding box center [636, 360] width 182 height 35
click at [869, 355] on div "Tell us more about your payment Enter one-time or monthly payment amount SGD 13…" at bounding box center [536, 286] width 1072 height 1601
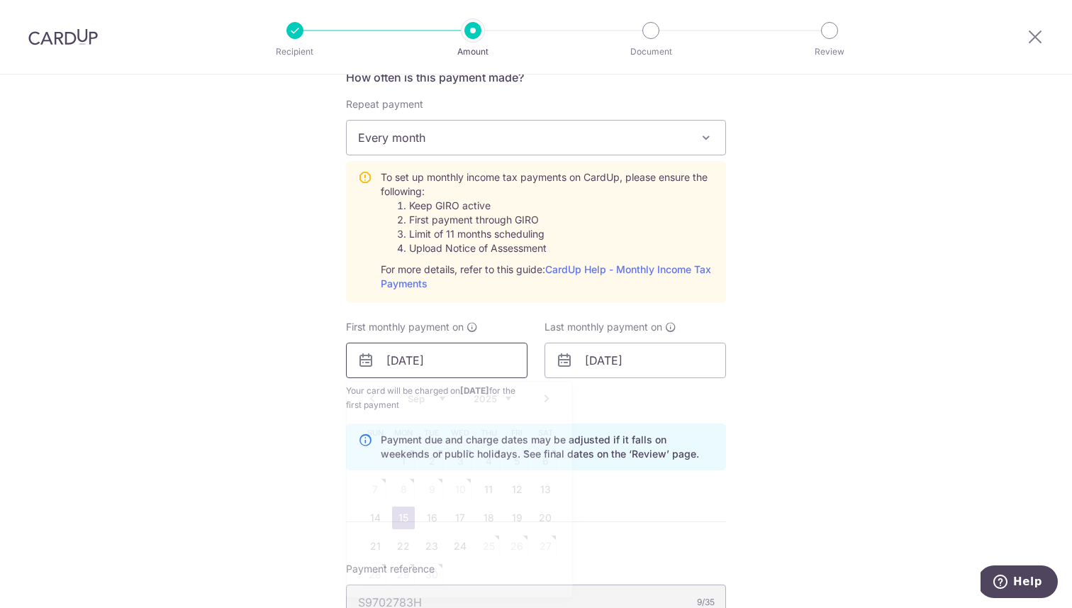
click at [447, 368] on input "15/09/2025" at bounding box center [437, 360] width 182 height 35
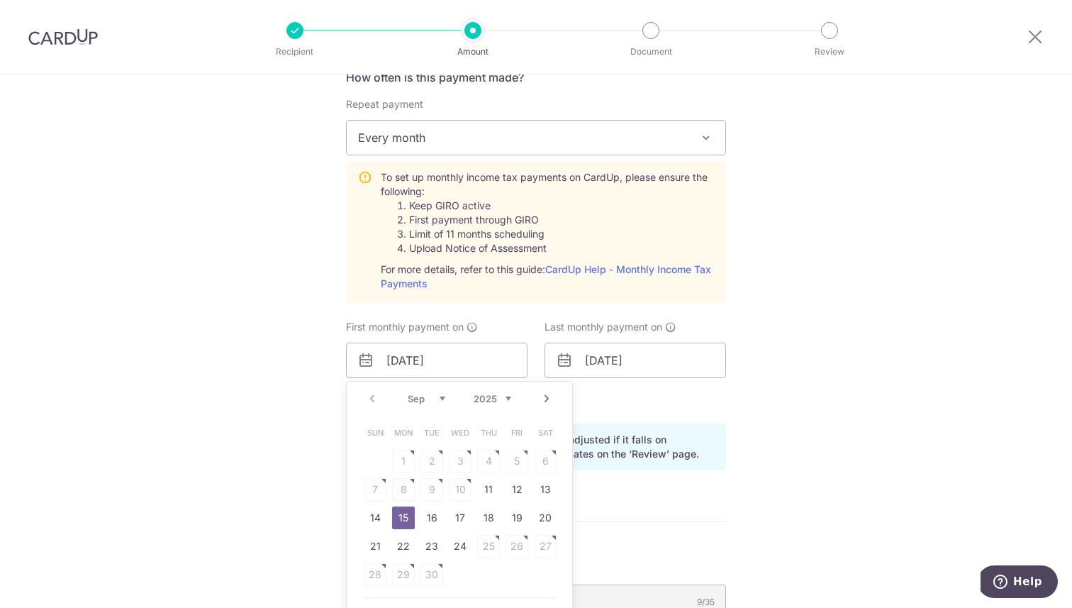
click at [544, 398] on link "Next" at bounding box center [546, 398] width 17 height 17
click at [731, 395] on div "Tell us more about your payment Enter one-time or monthly payment amount SGD 13…" at bounding box center [536, 286] width 1072 height 1601
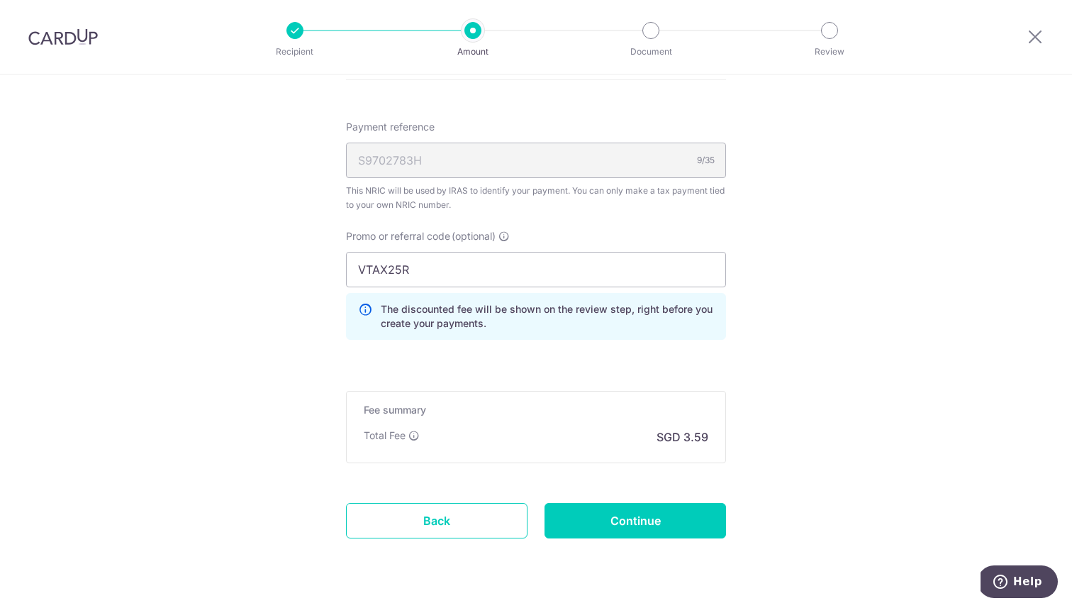
scroll to position [1067, 0]
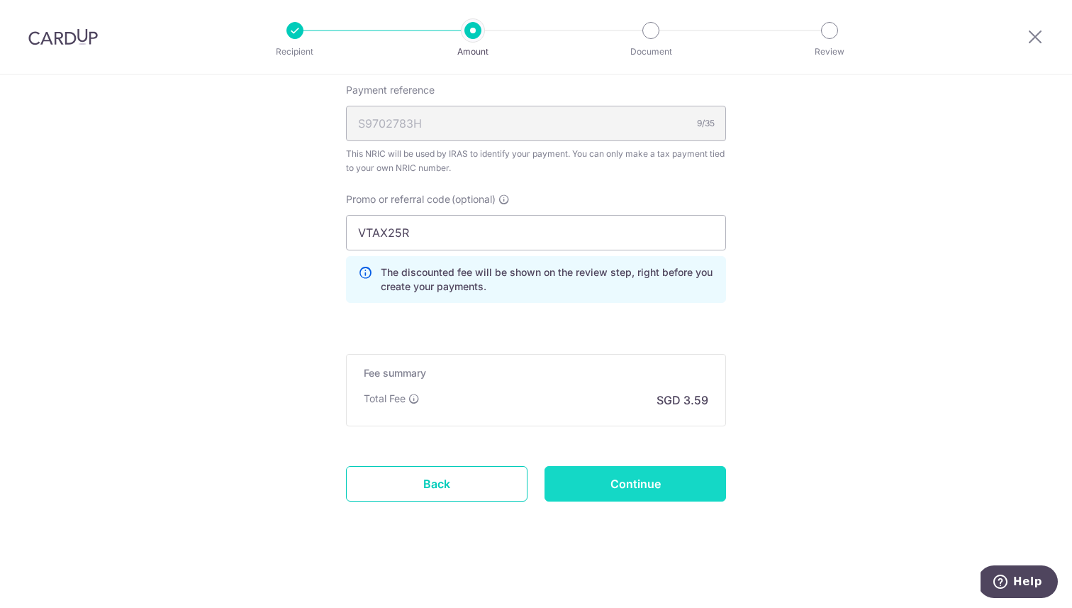
click at [628, 489] on input "Continue" at bounding box center [636, 483] width 182 height 35
type input "Create Schedule"
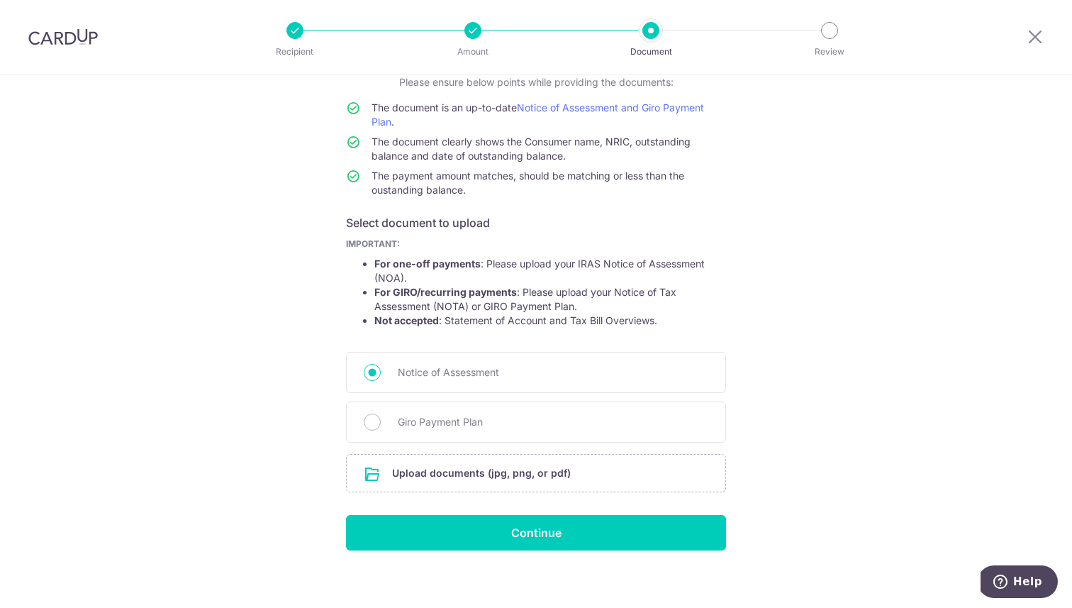
scroll to position [116, 0]
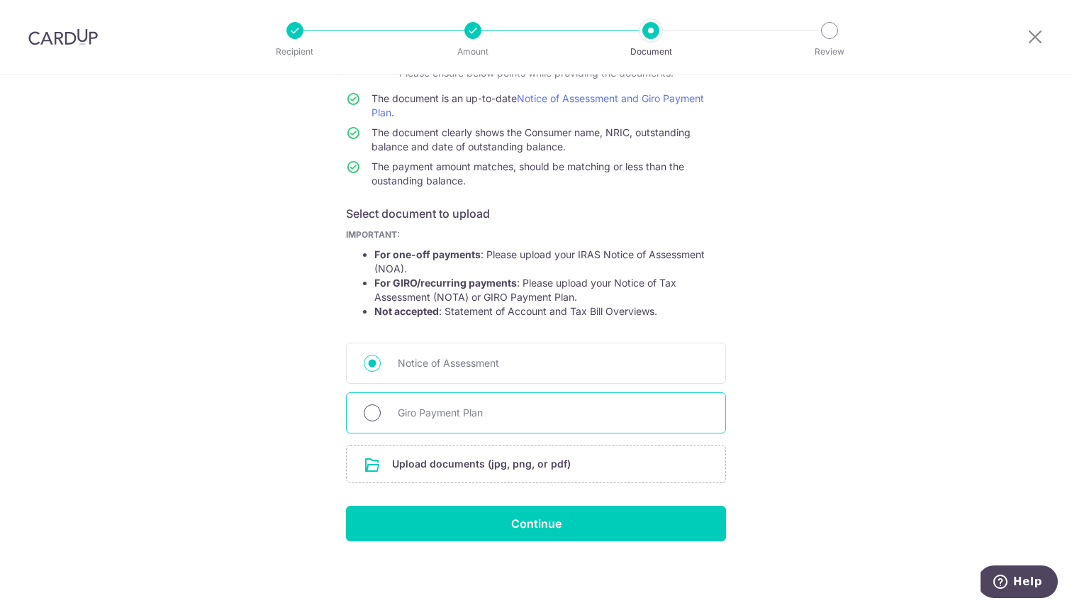
click at [372, 406] on input "Giro Payment Plan" at bounding box center [372, 412] width 17 height 17
radio input "true"
click at [365, 420] on input "Giro Payment Plan" at bounding box center [372, 412] width 17 height 17
click at [433, 412] on span "Giro Payment Plan" at bounding box center [553, 412] width 311 height 17
click at [381, 412] on input "Giro Payment Plan" at bounding box center [372, 412] width 17 height 17
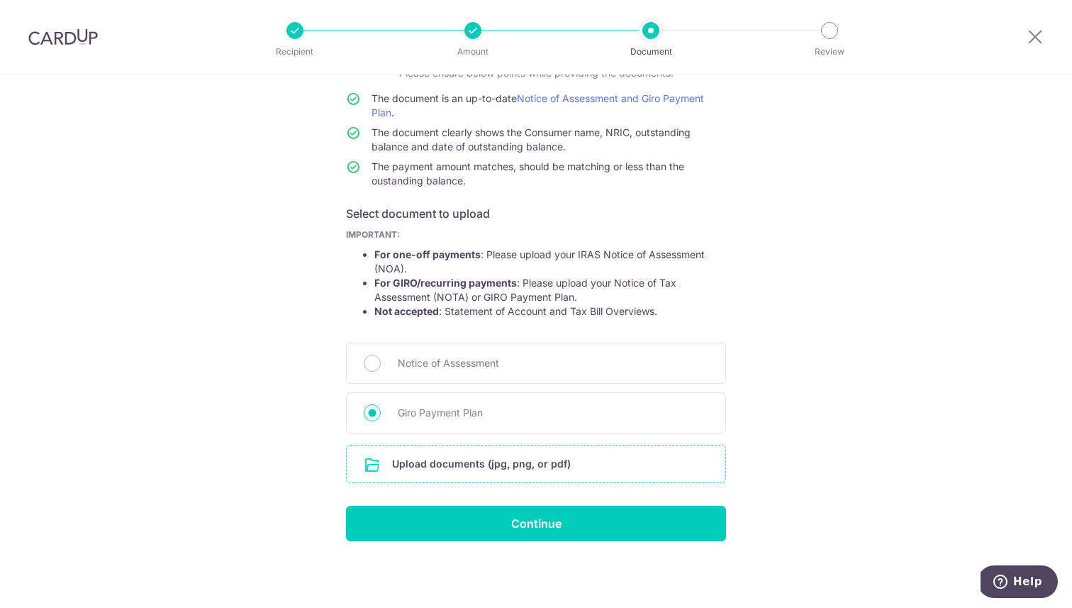
click at [484, 464] on input "file" at bounding box center [536, 463] width 379 height 37
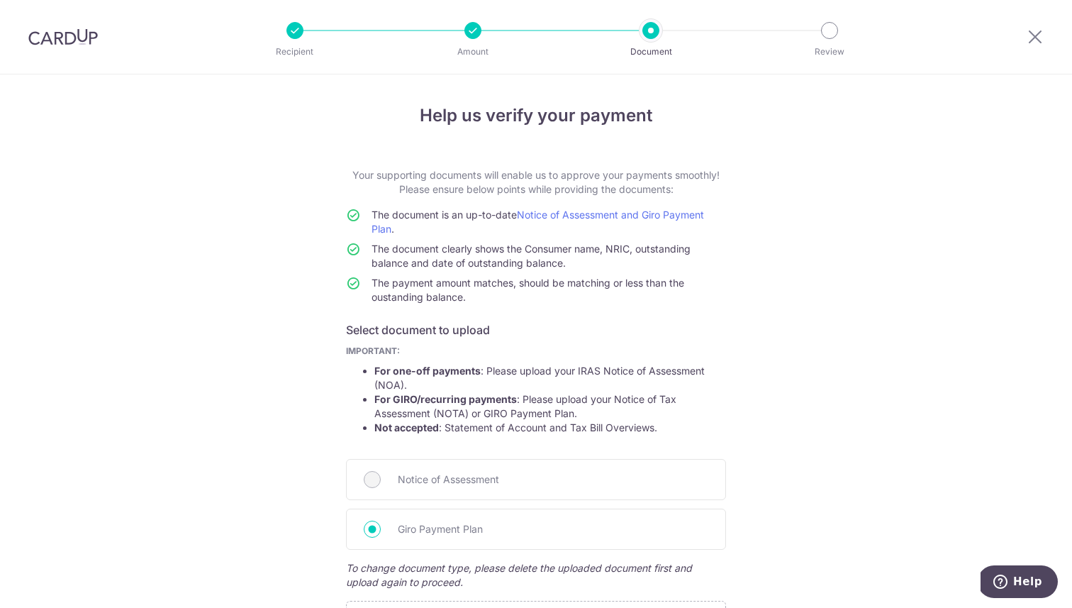
scroll to position [214, 0]
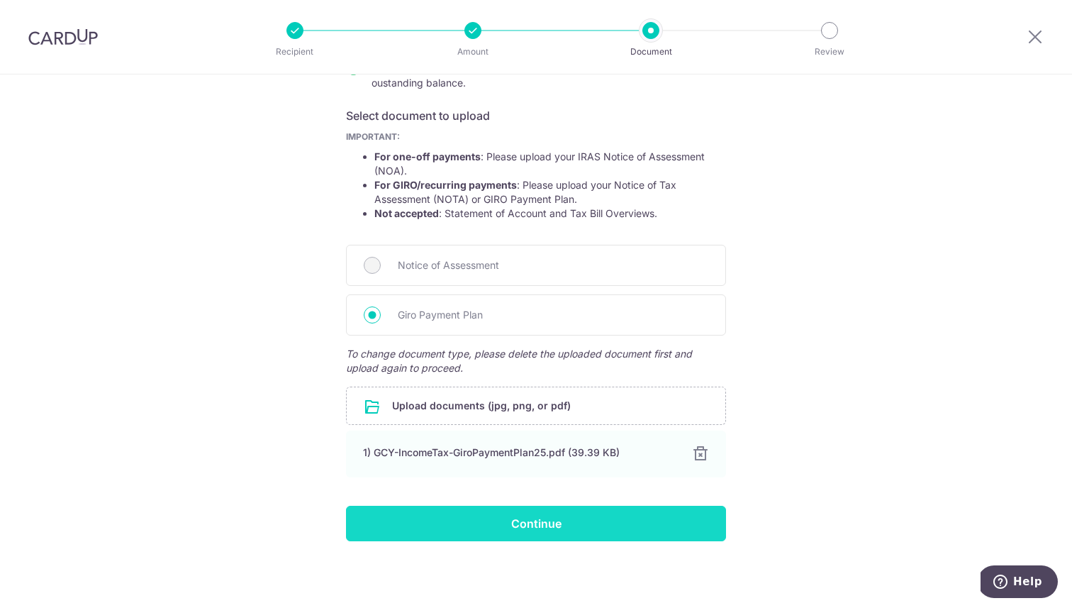
click at [568, 521] on input "Continue" at bounding box center [536, 523] width 380 height 35
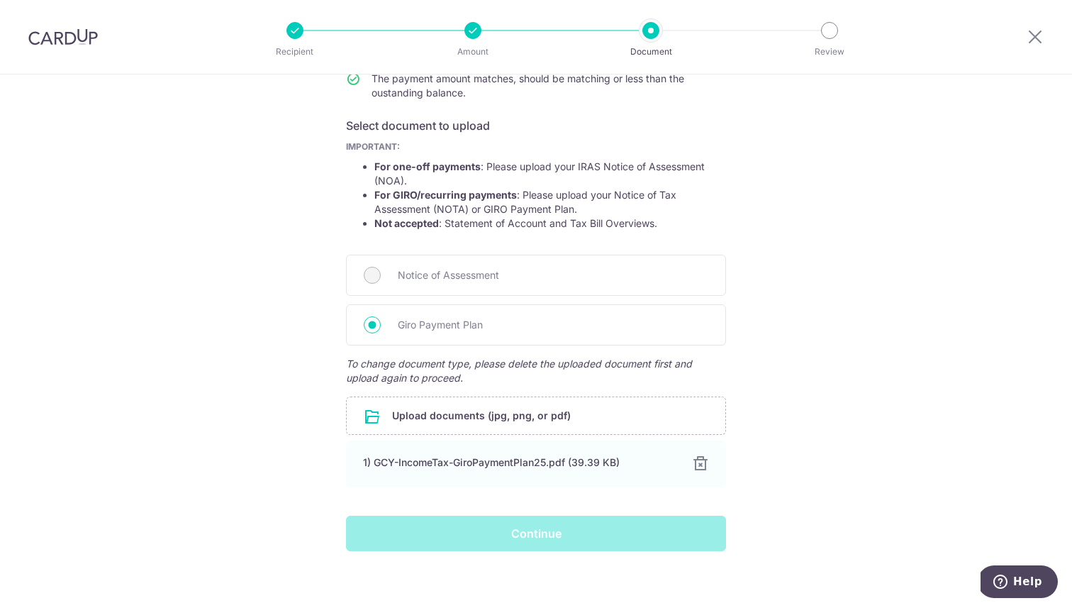
scroll to position [0, 0]
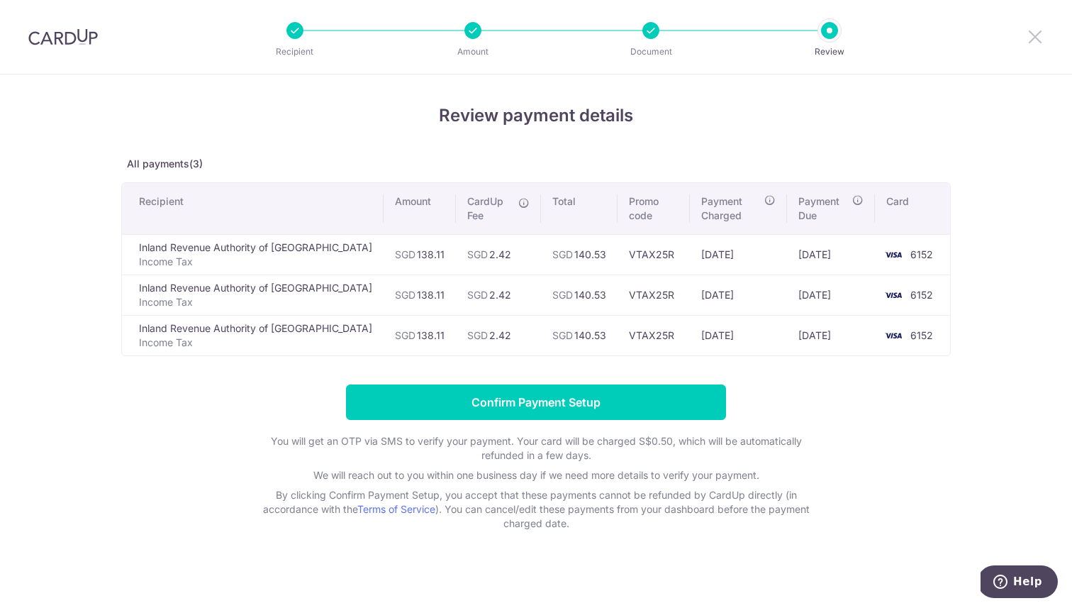
click at [1032, 38] on icon at bounding box center [1035, 37] width 17 height 18
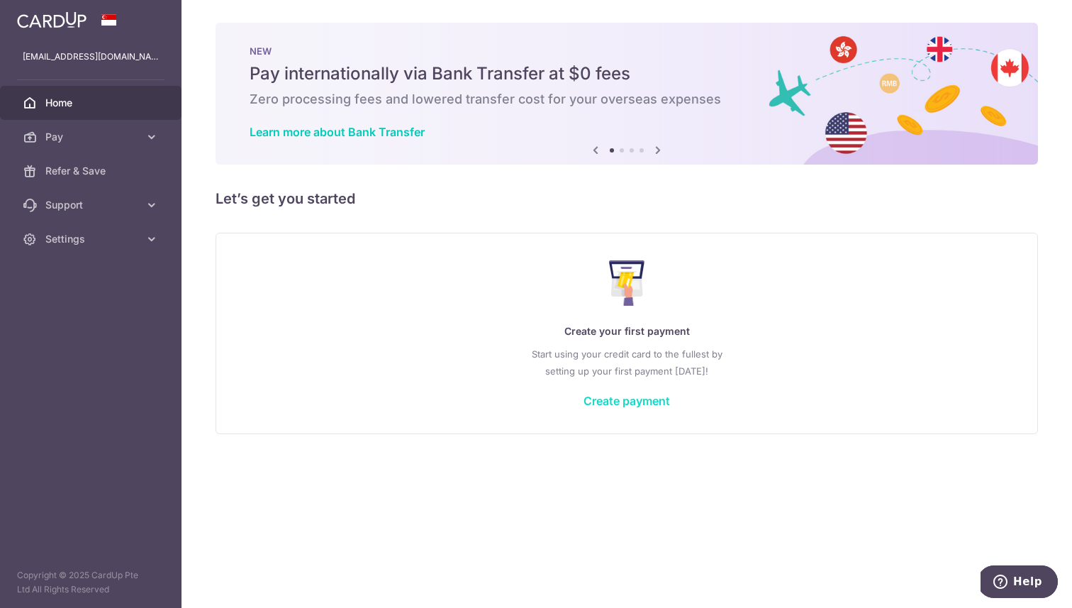
click at [632, 405] on link "Create payment" at bounding box center [627, 401] width 87 height 14
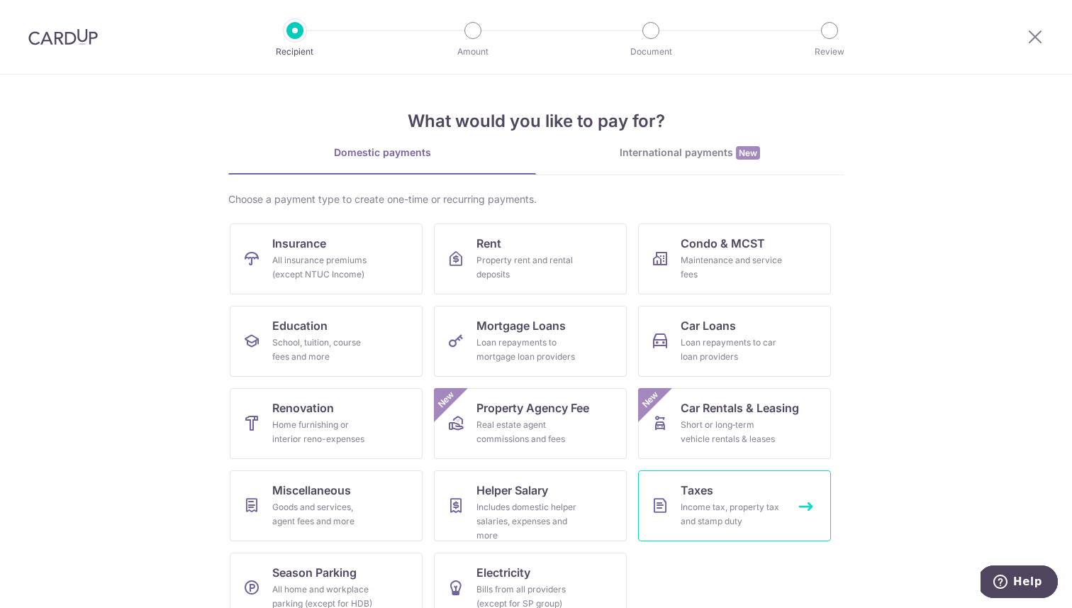
click at [752, 488] on link "Taxes Income tax, property tax and stamp duty" at bounding box center [734, 505] width 193 height 71
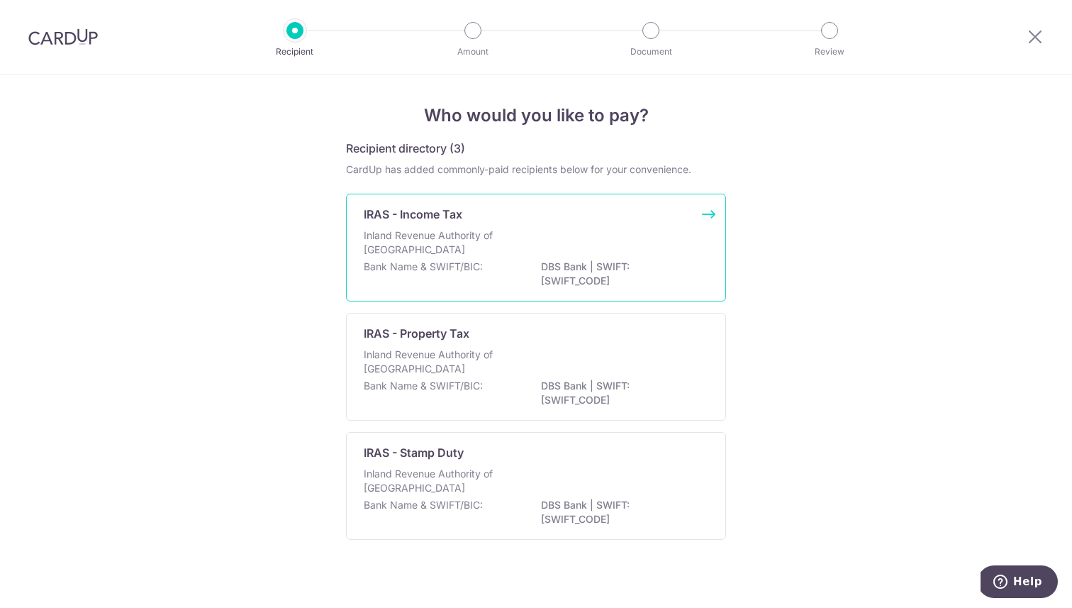
click at [459, 229] on p "Inland Revenue Authority of Singapore" at bounding box center [439, 242] width 150 height 28
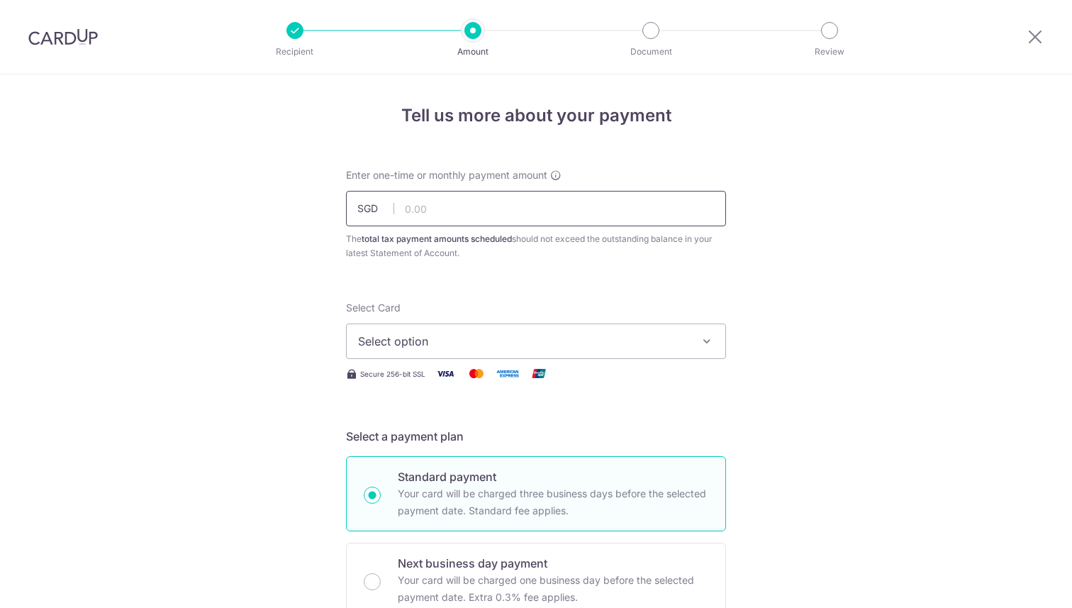
click at [474, 197] on input "text" at bounding box center [536, 208] width 380 height 35
type input "138.11"
click at [478, 346] on span "Select option" at bounding box center [523, 341] width 330 height 17
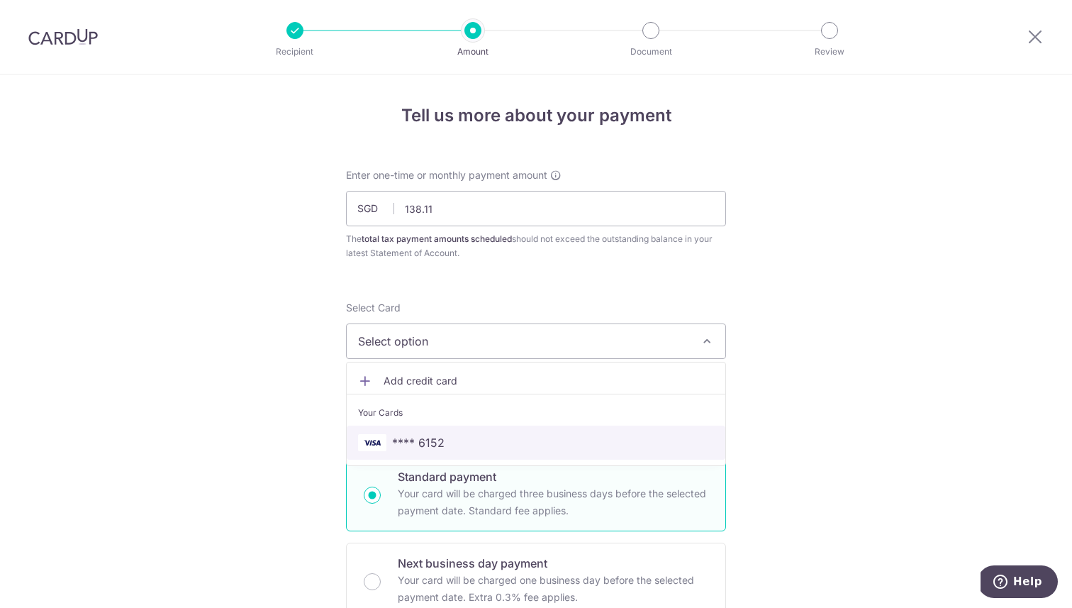
click at [438, 442] on span "**** 6152" at bounding box center [418, 442] width 52 height 17
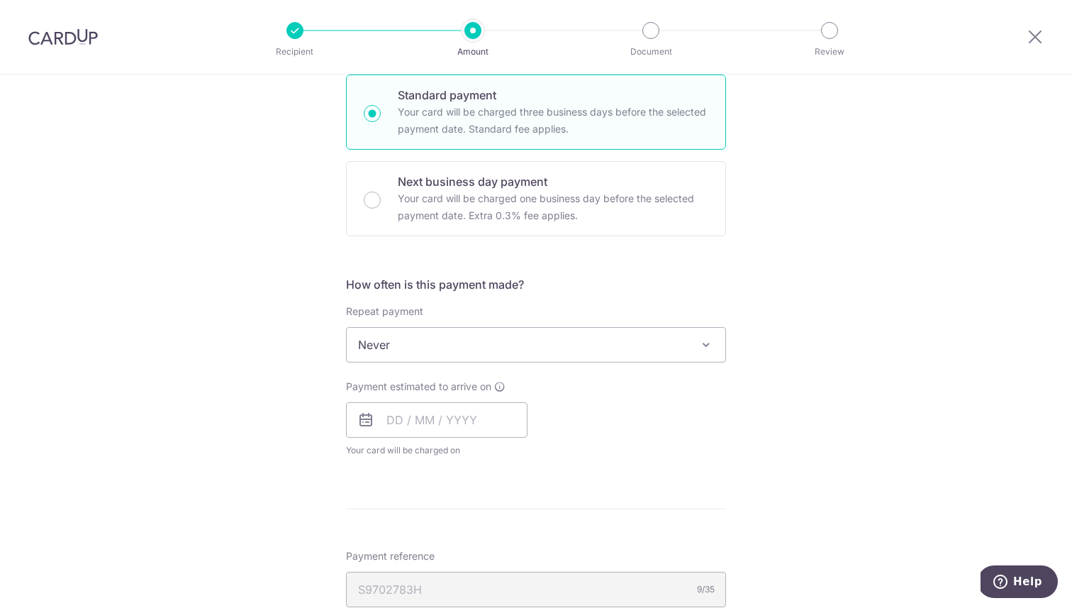
scroll to position [401, 0]
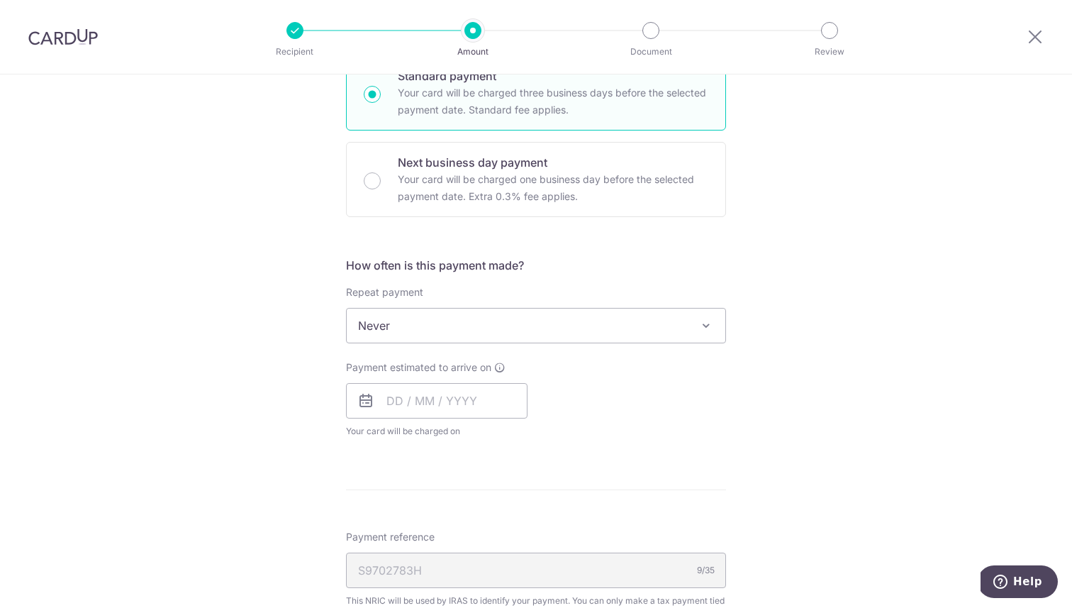
click at [484, 312] on span "Never" at bounding box center [536, 325] width 379 height 34
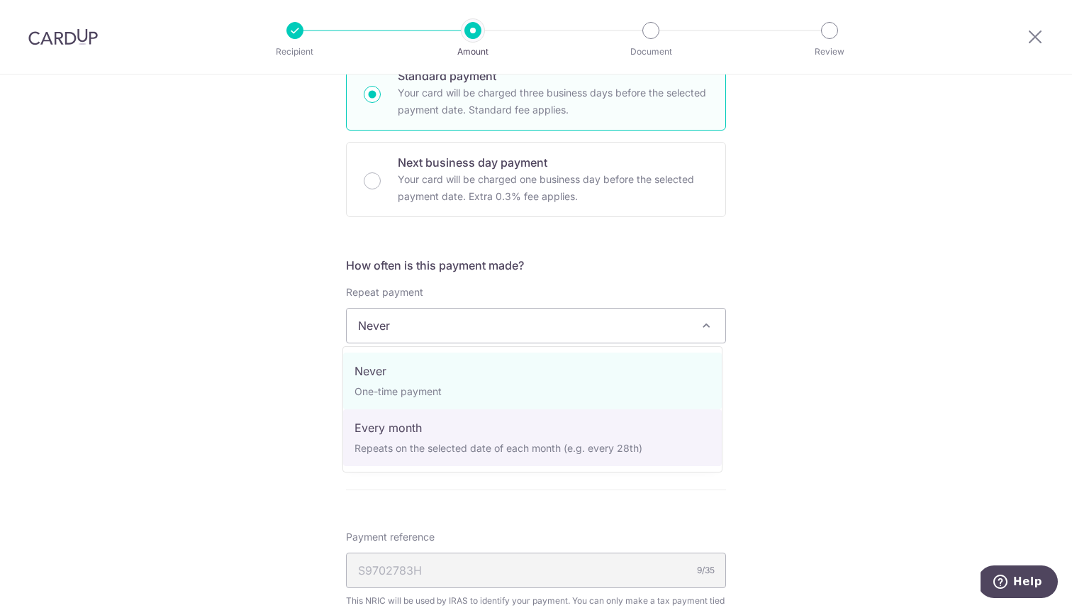
select select "3"
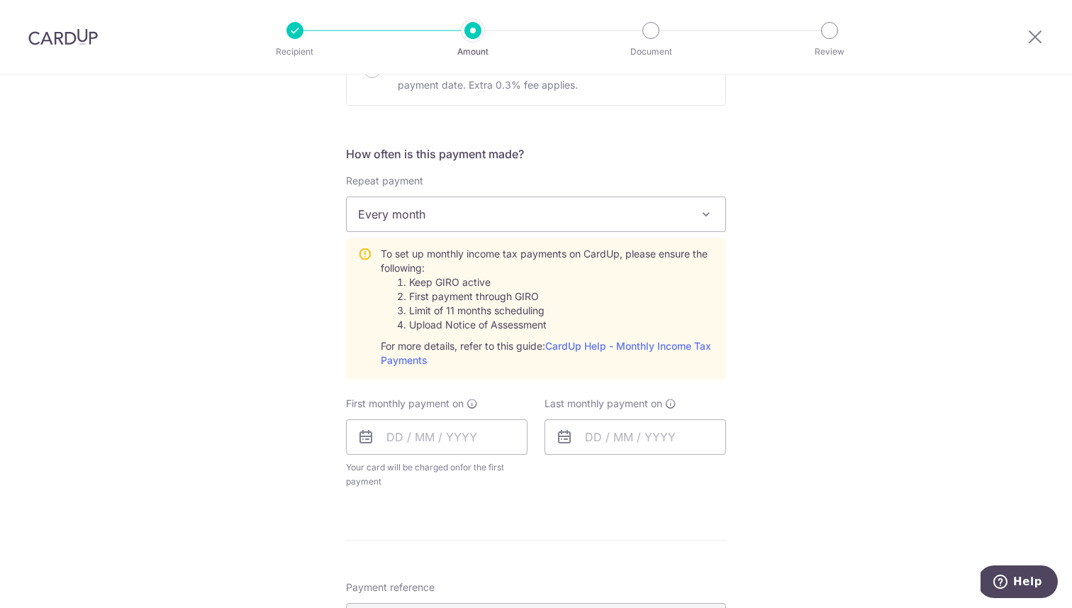
scroll to position [513, 0]
click at [381, 440] on input "text" at bounding box center [437, 435] width 182 height 35
click at [545, 472] on link "Next" at bounding box center [546, 474] width 17 height 17
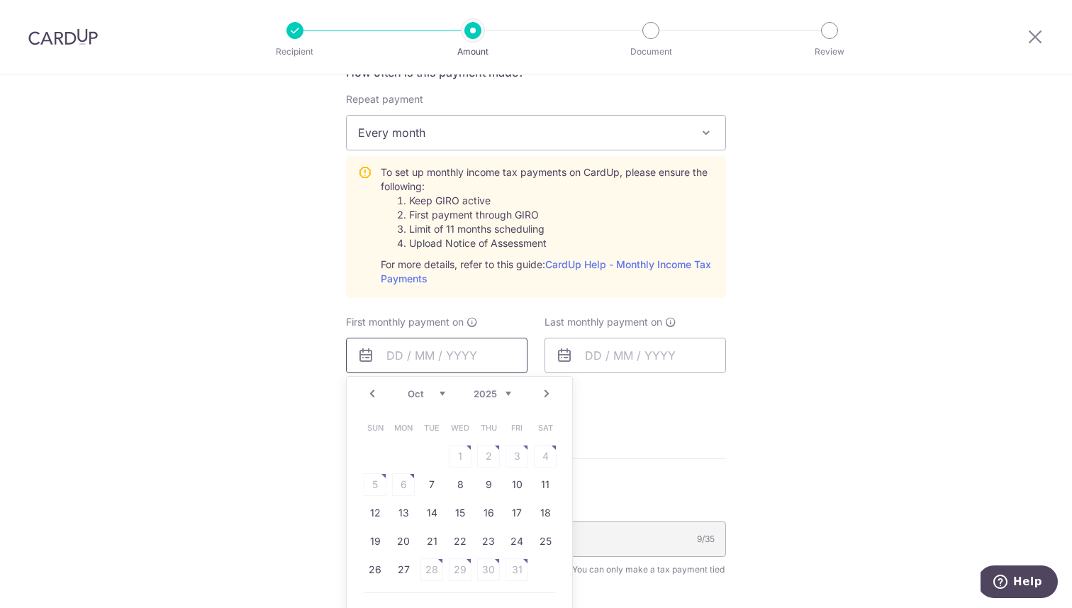
scroll to position [597, 0]
click at [421, 475] on link "7" at bounding box center [432, 480] width 23 height 23
type input "[DATE]"
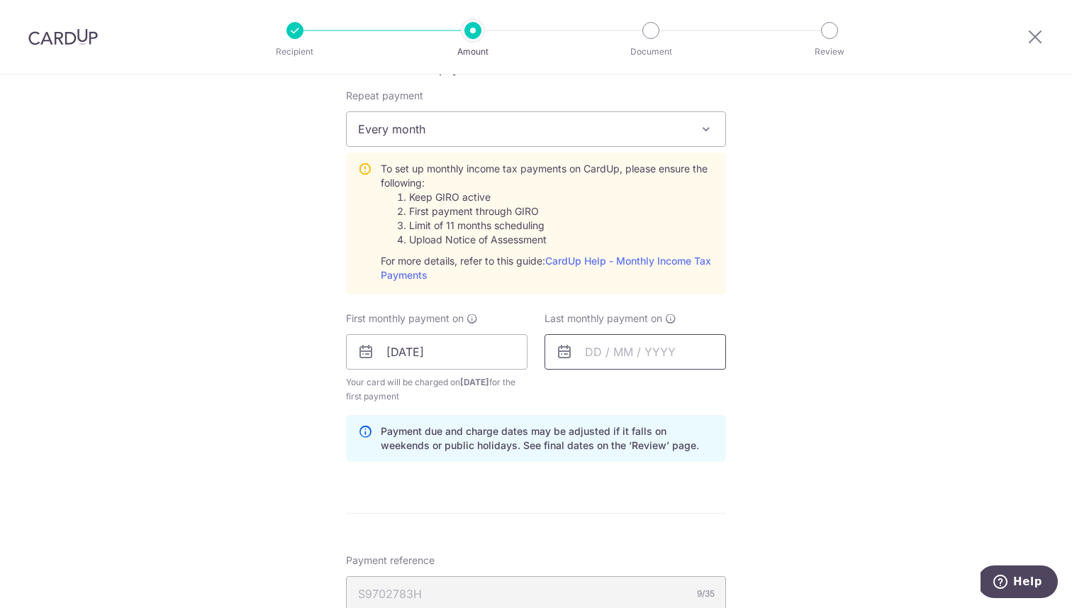
click at [580, 349] on input "text" at bounding box center [636, 351] width 182 height 35
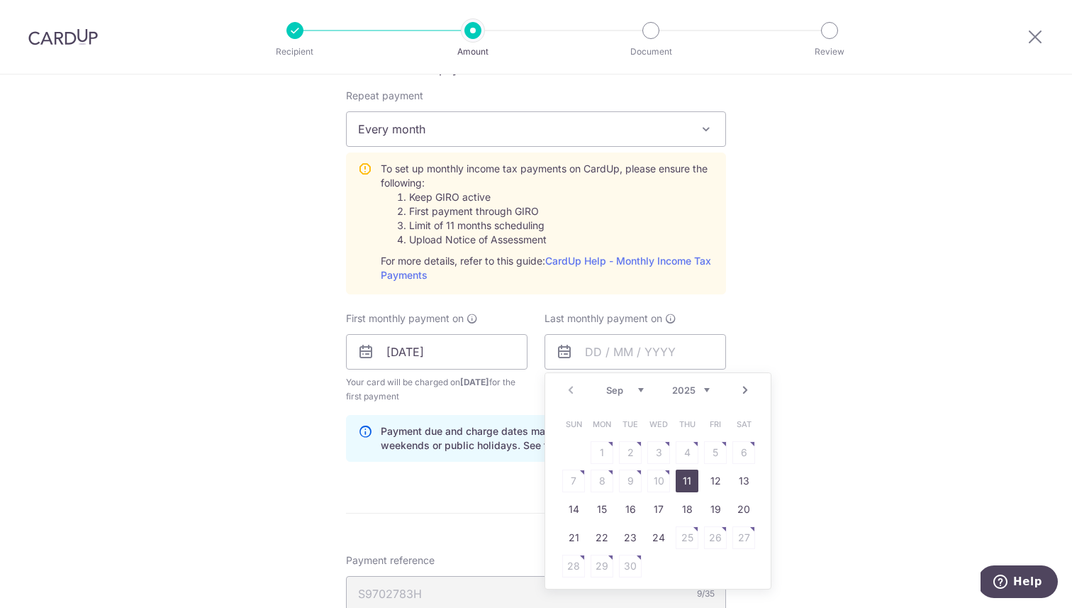
click at [742, 390] on link "Next" at bounding box center [745, 390] width 17 height 17
click at [660, 480] on link "7" at bounding box center [658, 480] width 23 height 23
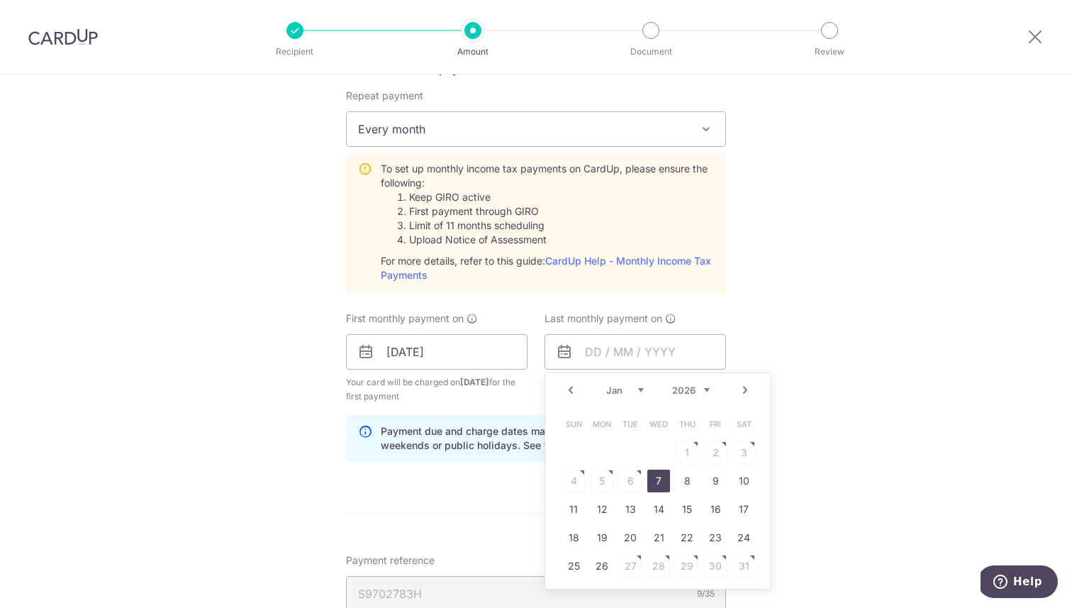
type input "[DATE]"
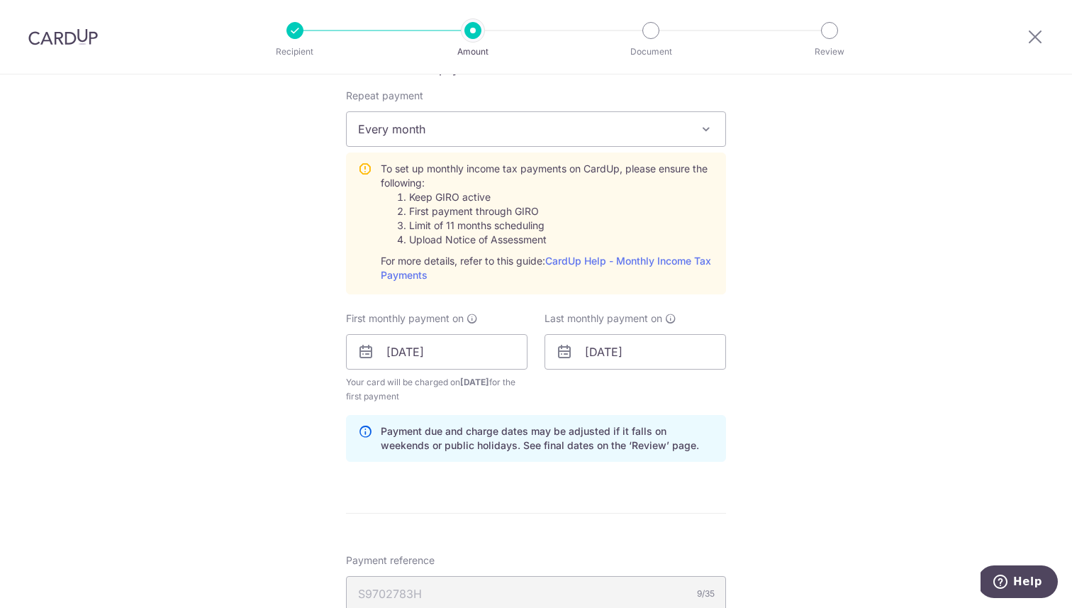
click at [807, 410] on div "Tell us more about your payment Enter one-time or monthly payment amount SGD 13…" at bounding box center [536, 245] width 1072 height 1537
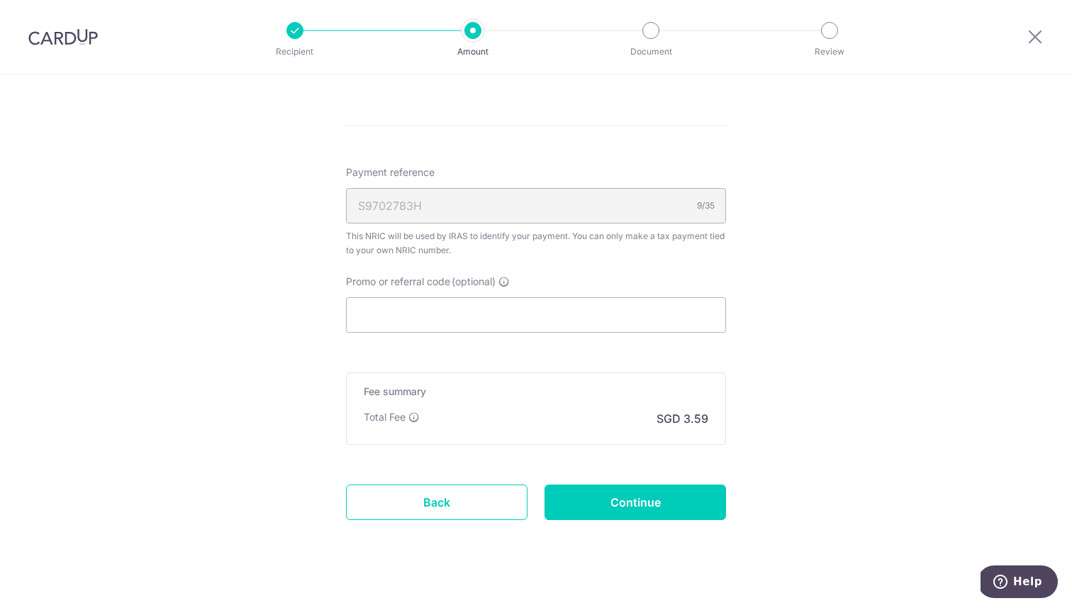
scroll to position [1003, 0]
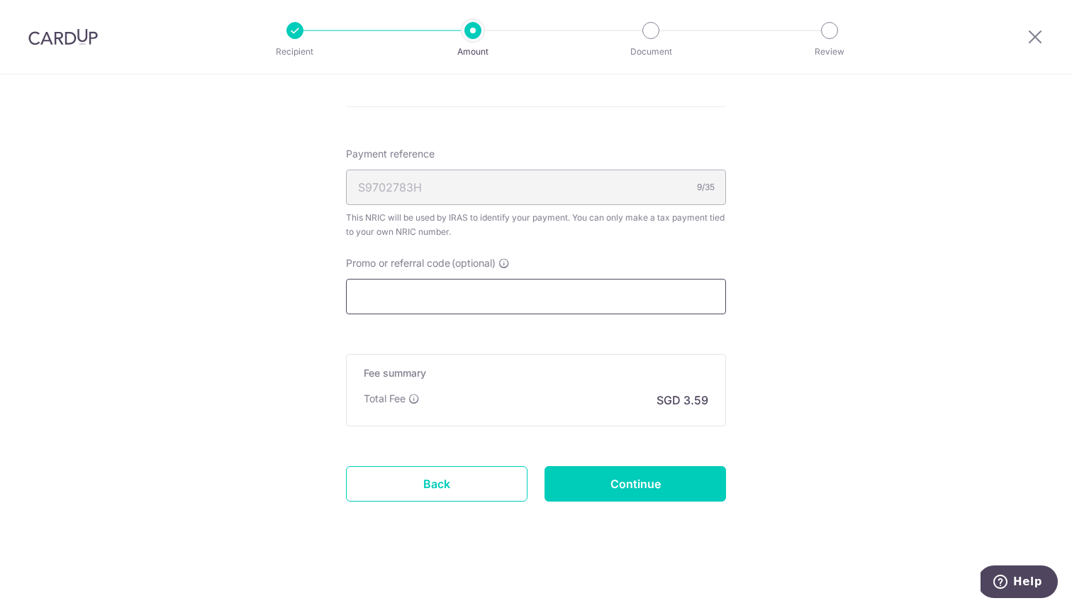
click at [480, 299] on input "Promo or referral code (optional)" at bounding box center [536, 296] width 380 height 35
paste input "VTAX25R"
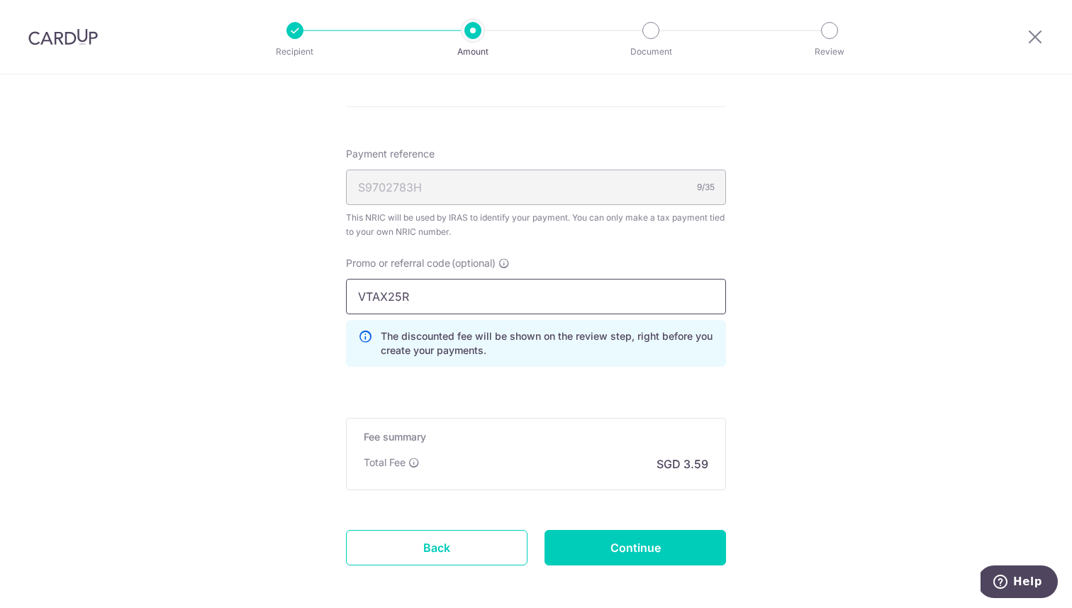
type input "VTAX25R"
click at [578, 438] on h5 "Fee summary" at bounding box center [536, 437] width 345 height 14
click at [684, 538] on input "Continue" at bounding box center [636, 547] width 182 height 35
type input "Create Schedule"
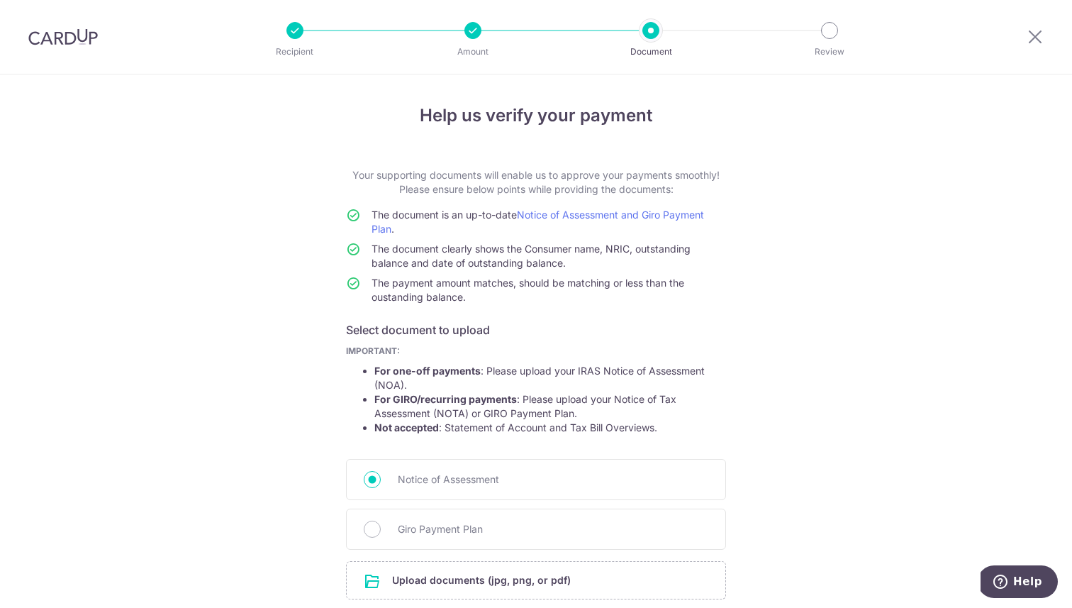
scroll to position [116, 0]
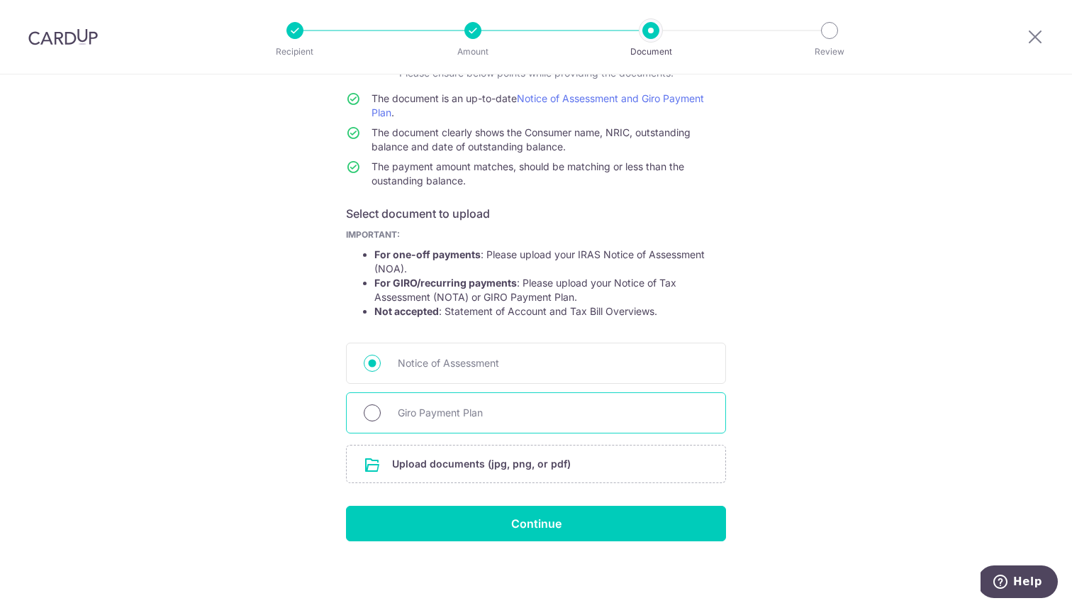
click at [375, 416] on input "Giro Payment Plan" at bounding box center [372, 412] width 17 height 17
radio input "true"
click at [504, 471] on input "file" at bounding box center [536, 463] width 379 height 37
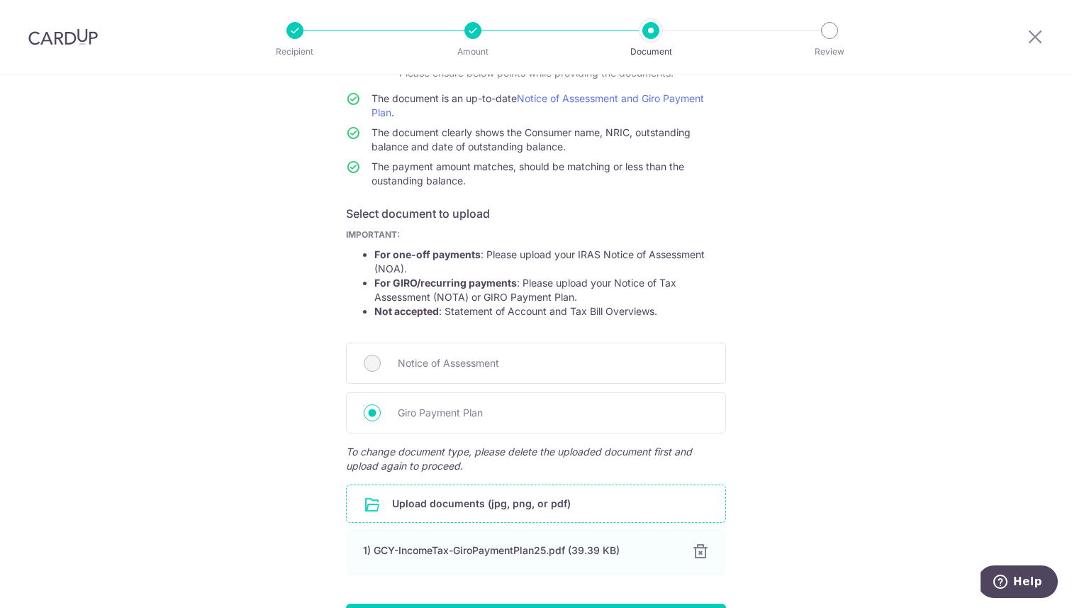
click at [826, 396] on div "Help us verify your payment Your supporting documents will enable us to approve…" at bounding box center [536, 331] width 1072 height 747
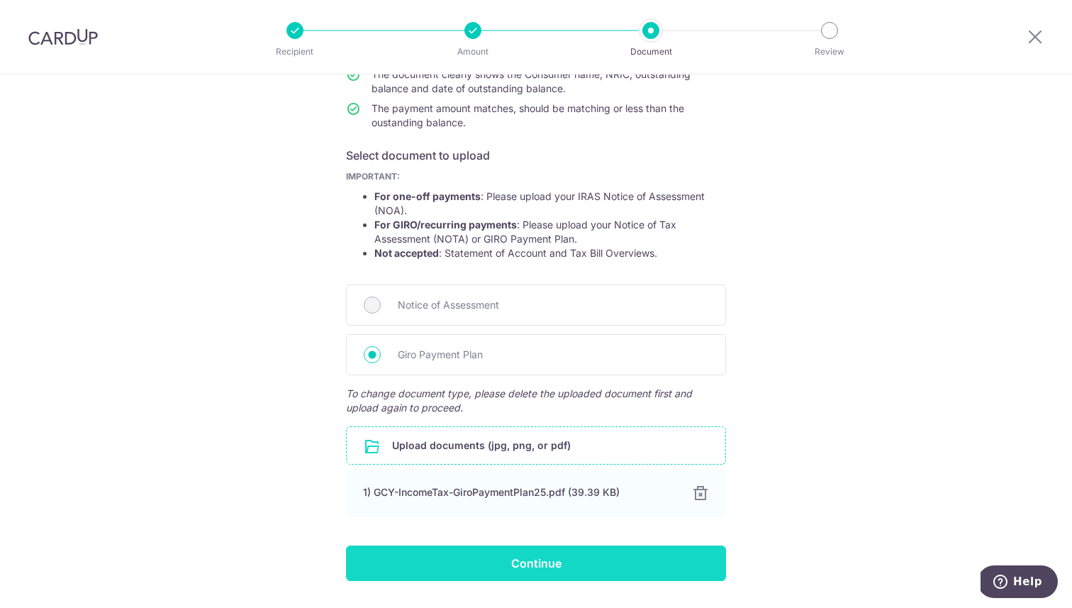
scroll to position [214, 0]
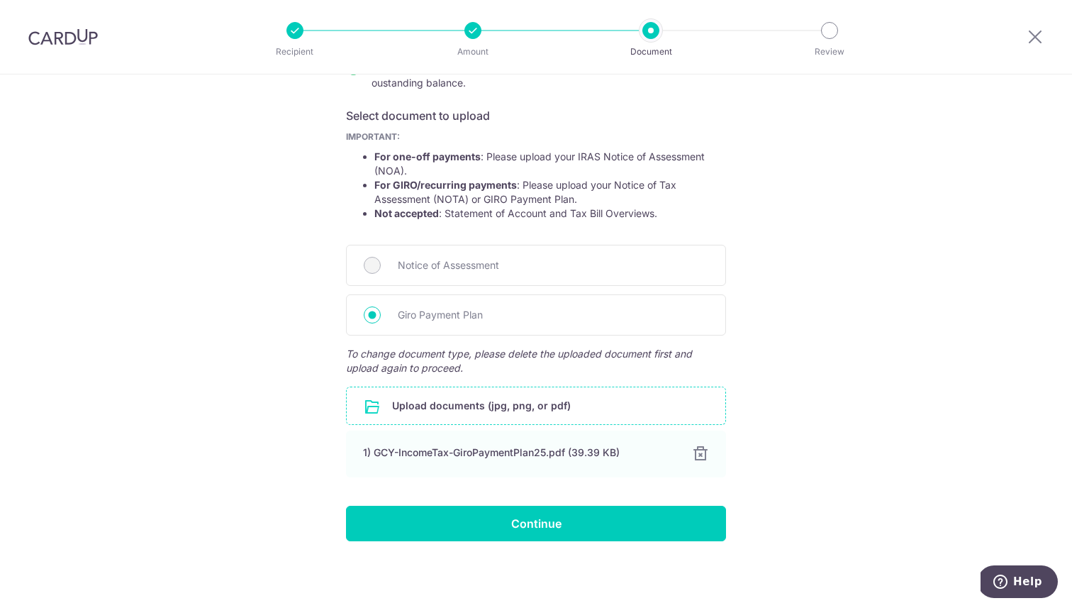
click at [539, 542] on div "Help us verify your payment Your supporting documents will enable us to approve…" at bounding box center [536, 233] width 1072 height 747
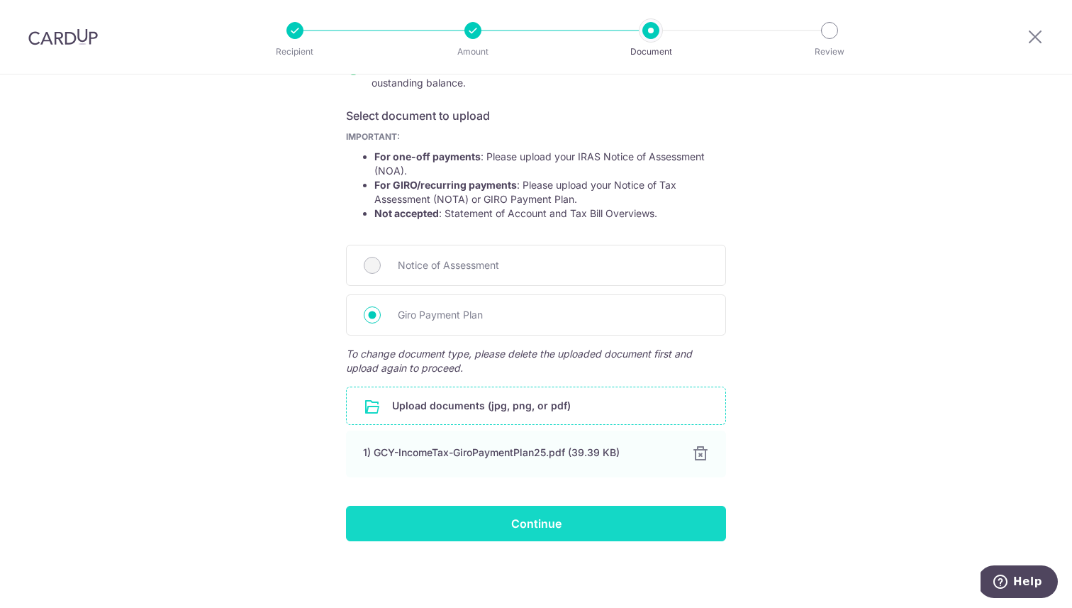
click at [545, 524] on input "Continue" at bounding box center [536, 523] width 380 height 35
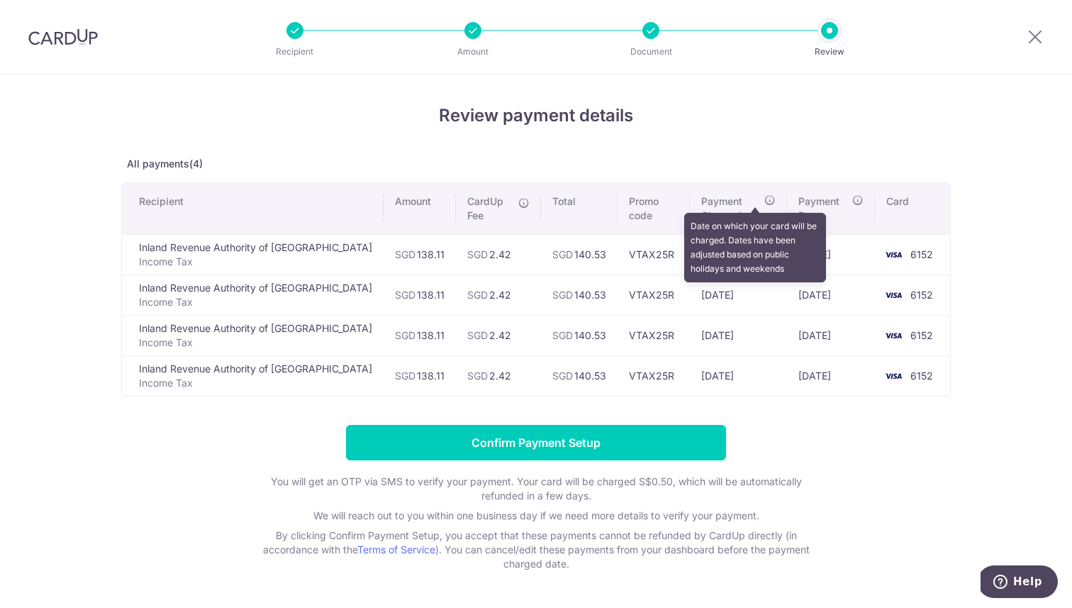
click at [764, 201] on icon at bounding box center [769, 199] width 11 height 11
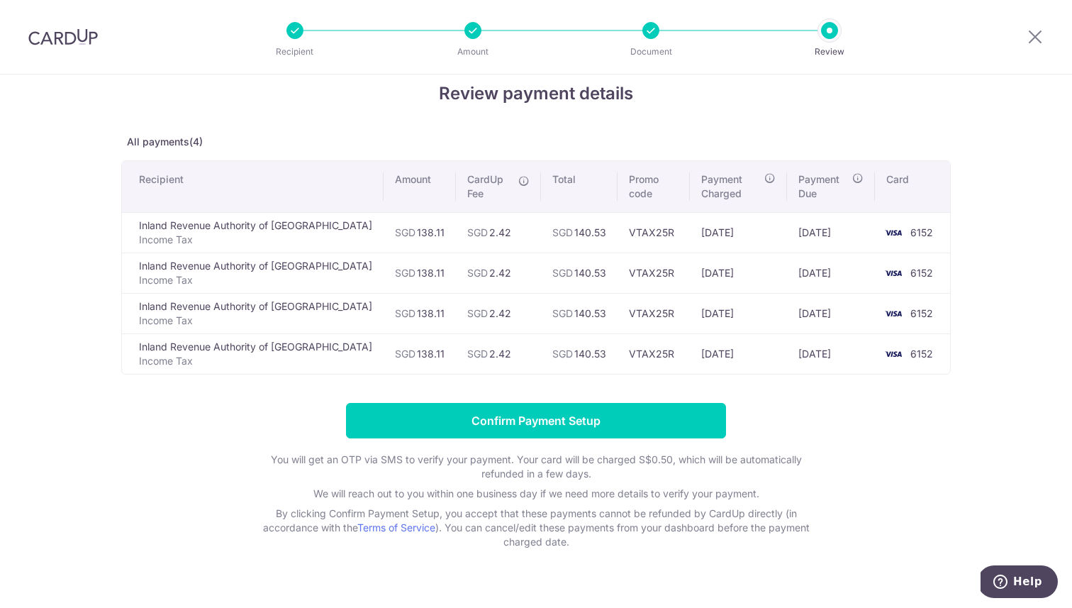
scroll to position [47, 0]
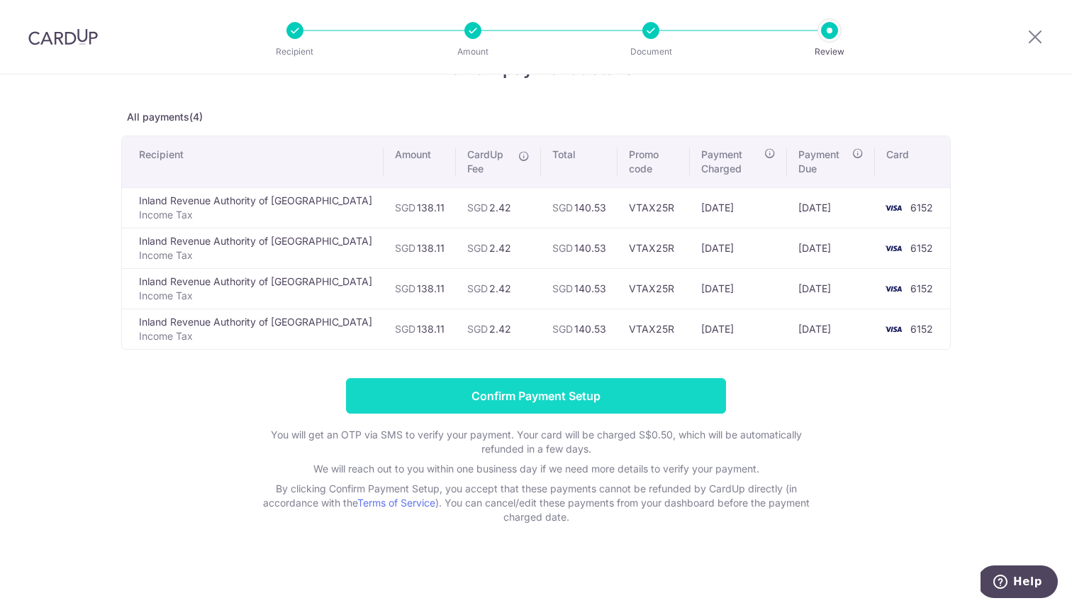
click at [572, 378] on input "Confirm Payment Setup" at bounding box center [536, 395] width 380 height 35
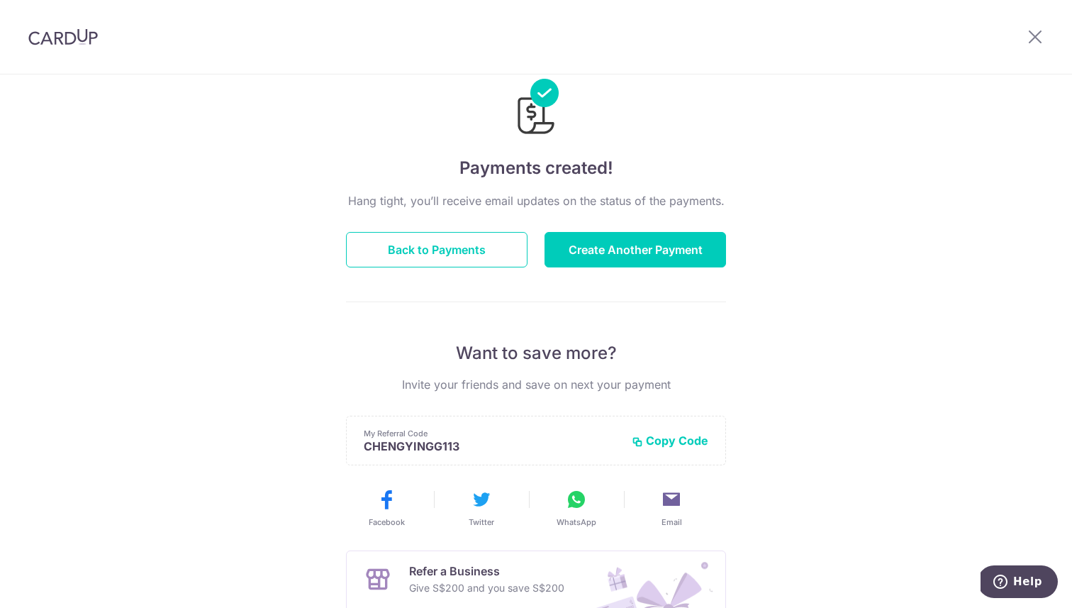
scroll to position [145, 0]
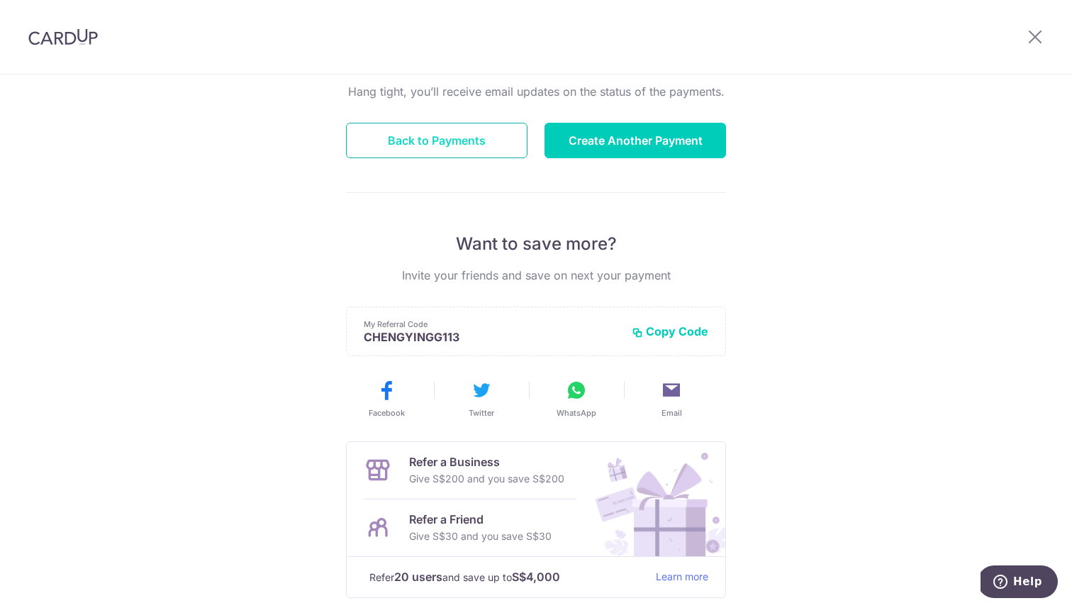
click at [481, 138] on button "Back to Payments" at bounding box center [437, 140] width 182 height 35
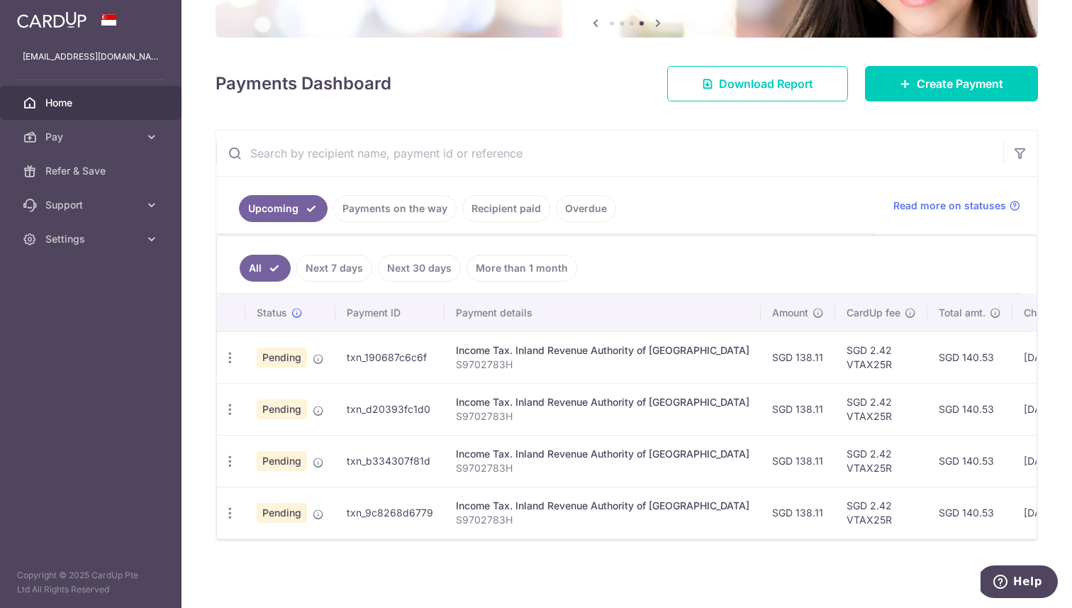
click at [511, 365] on td "Income Tax. Inland Revenue Authority of [GEOGRAPHIC_DATA] S9702783H" at bounding box center [603, 357] width 316 height 52
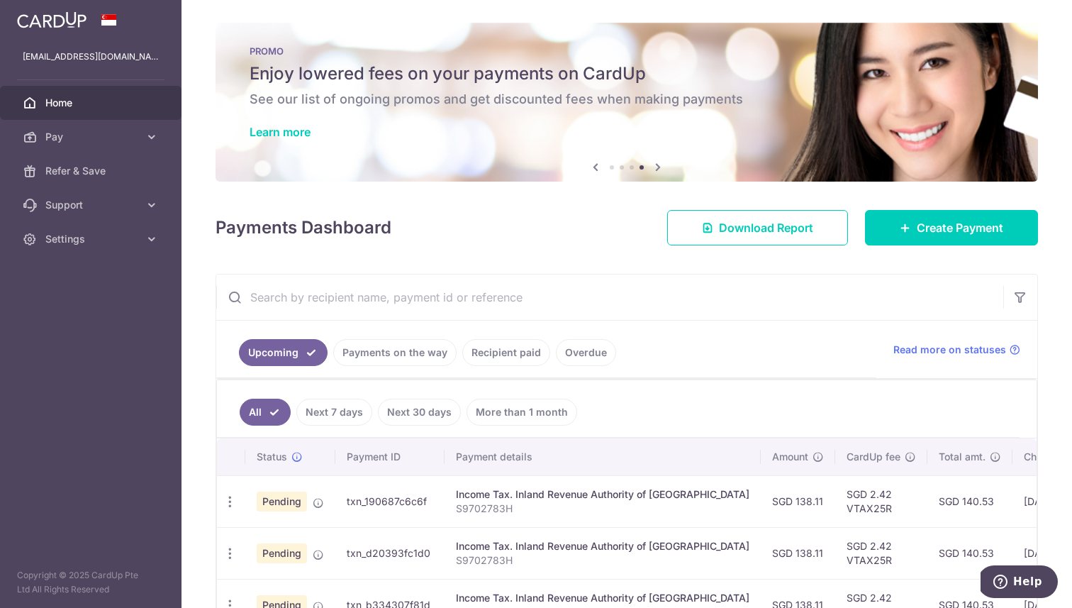
click at [598, 201] on div "× Pause Schedule Pause all future payments in this series Pause just this one p…" at bounding box center [627, 304] width 891 height 608
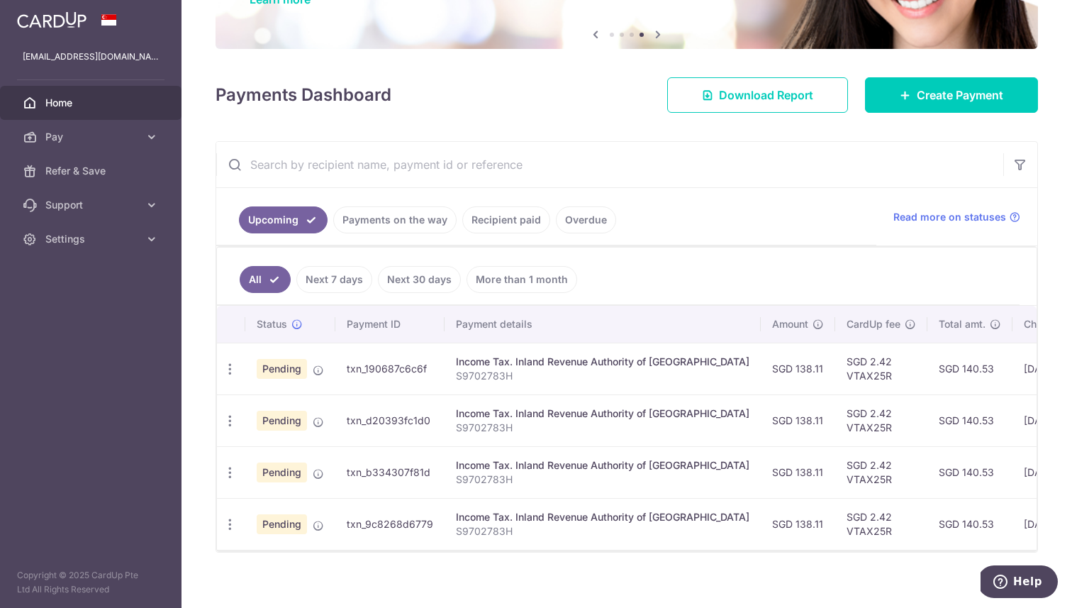
scroll to position [152, 0]
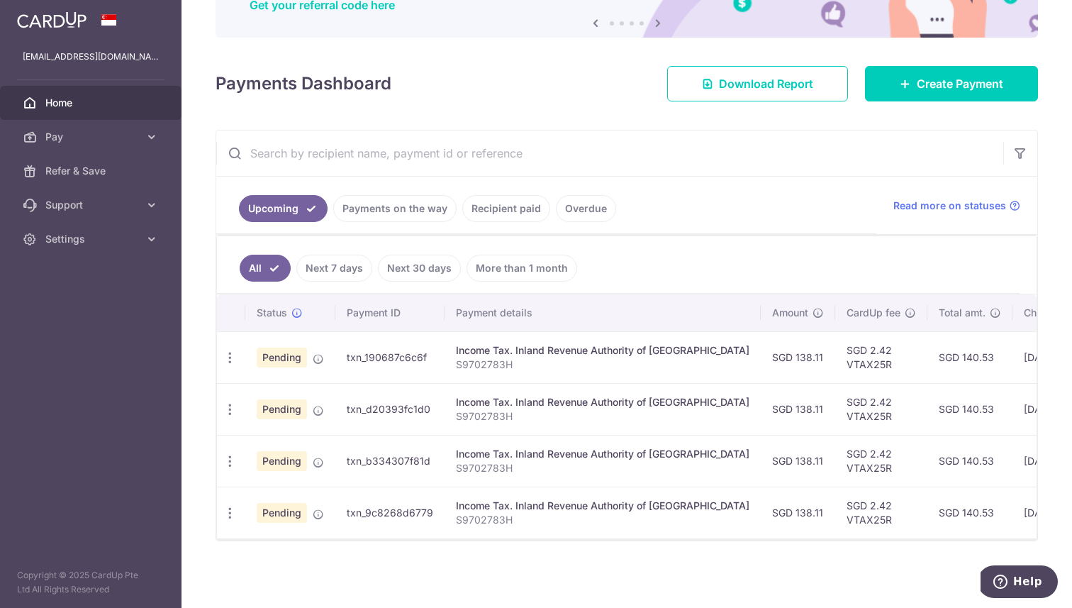
click at [488, 236] on ul "All Next 7 days Next 30 days More than 1 month" at bounding box center [618, 264] width 803 height 57
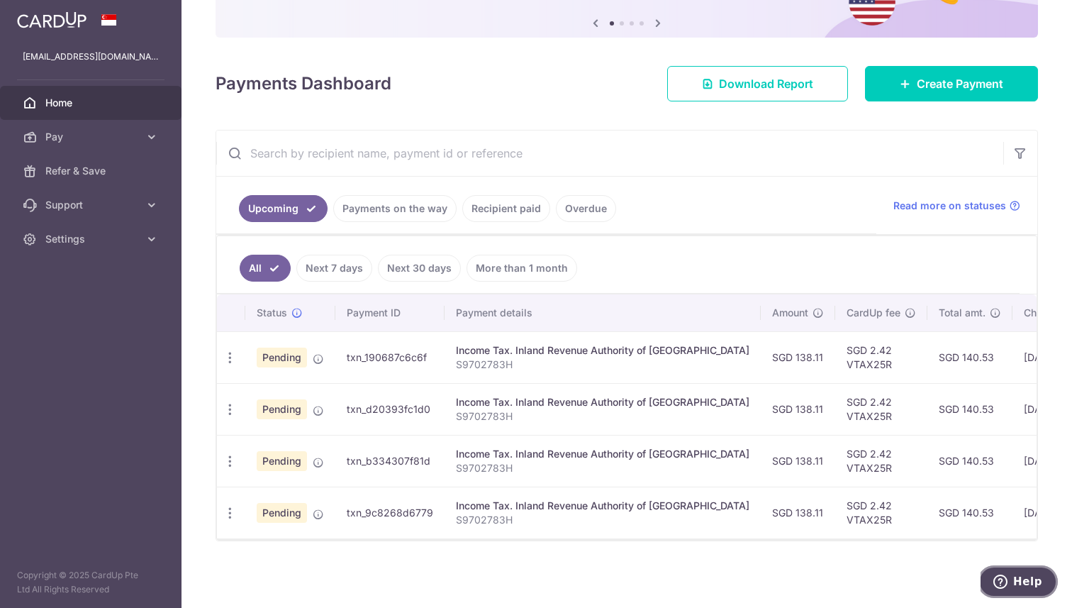
click at [1017, 586] on span "Help" at bounding box center [1027, 581] width 29 height 13
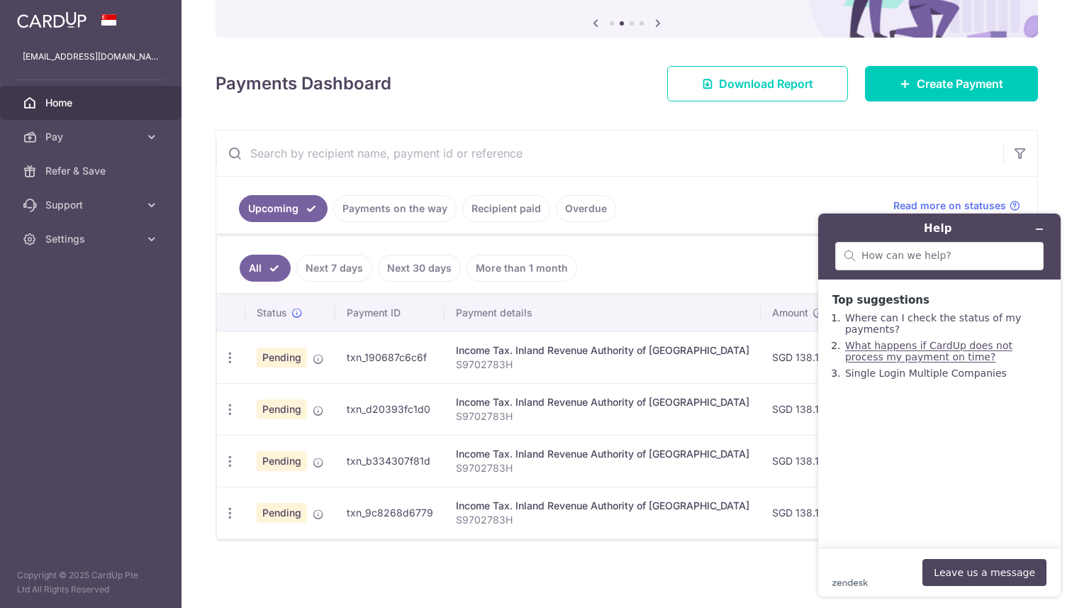
click at [892, 354] on link "What happens if CardUp does not process my payment on time?" at bounding box center [928, 351] width 167 height 23
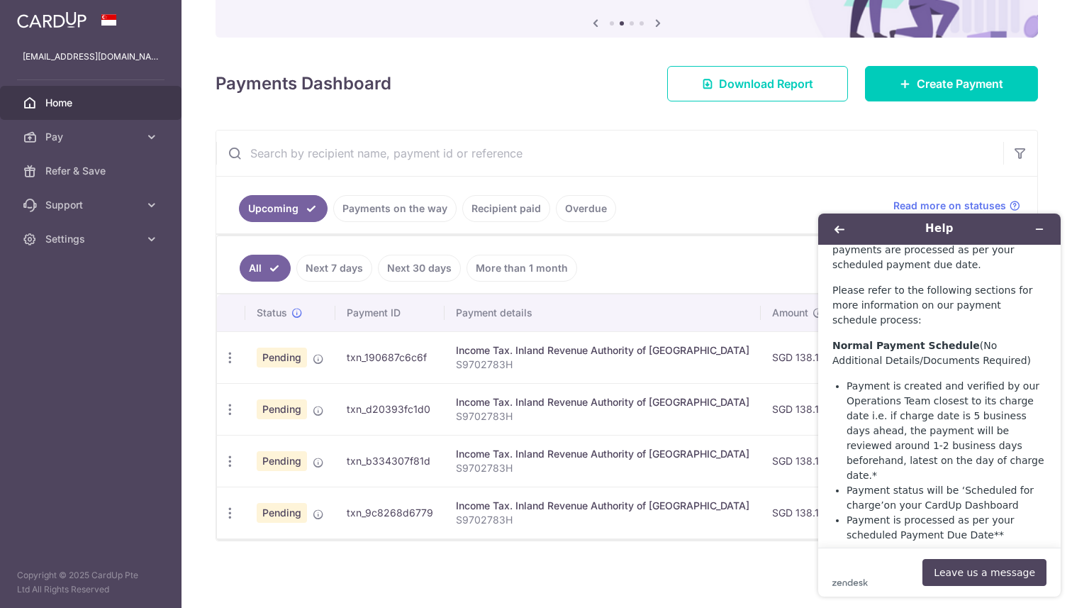
scroll to position [151, 0]
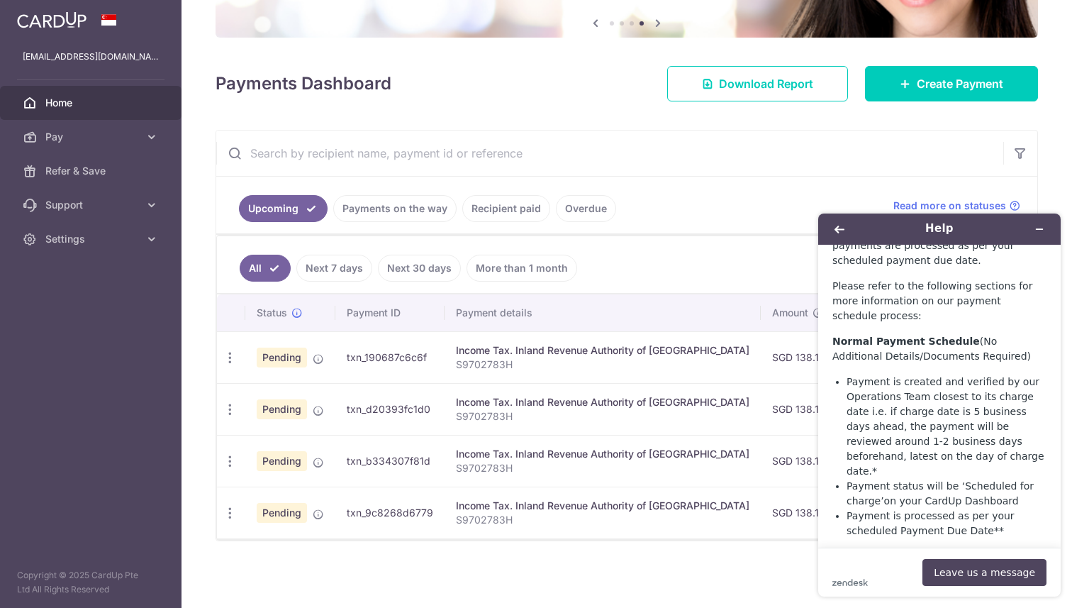
click at [744, 251] on ul "All Next 7 days Next 30 days More than 1 month" at bounding box center [618, 264] width 803 height 57
click at [844, 228] on icon "Back" at bounding box center [840, 229] width 10 height 10
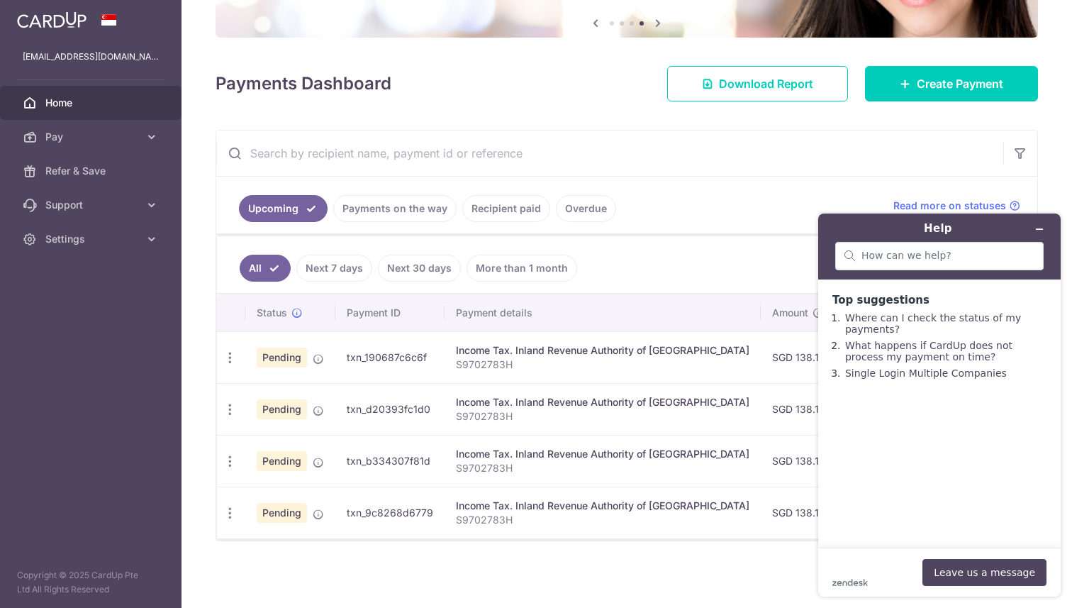
click at [762, 238] on ul "All Next 7 days Next 30 days More than 1 month" at bounding box center [618, 264] width 803 height 57
click at [1043, 227] on icon "Minimise widget" at bounding box center [1040, 229] width 10 height 10
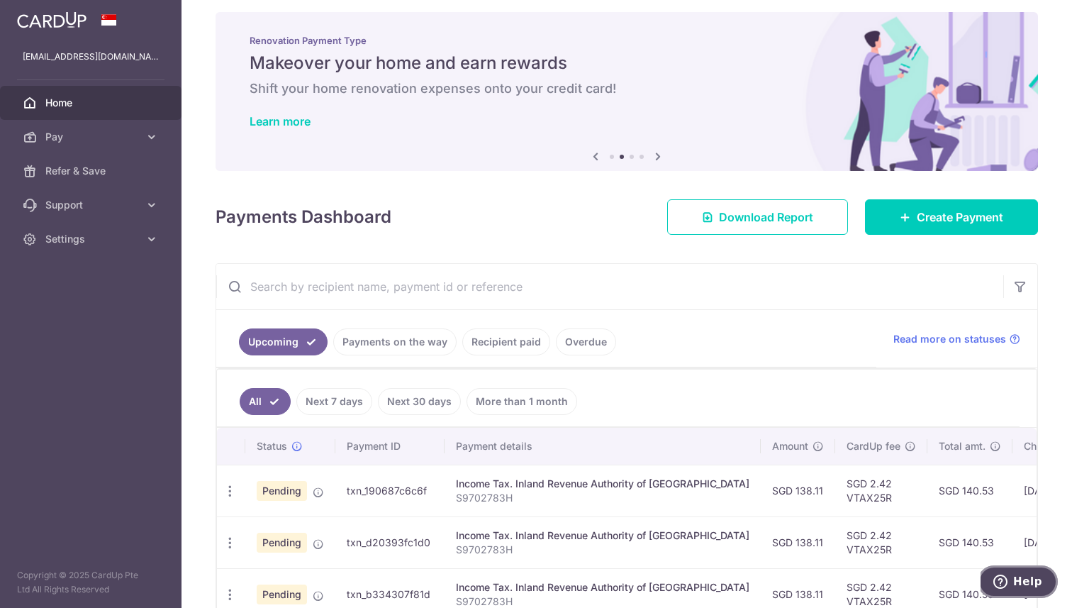
scroll to position [0, 0]
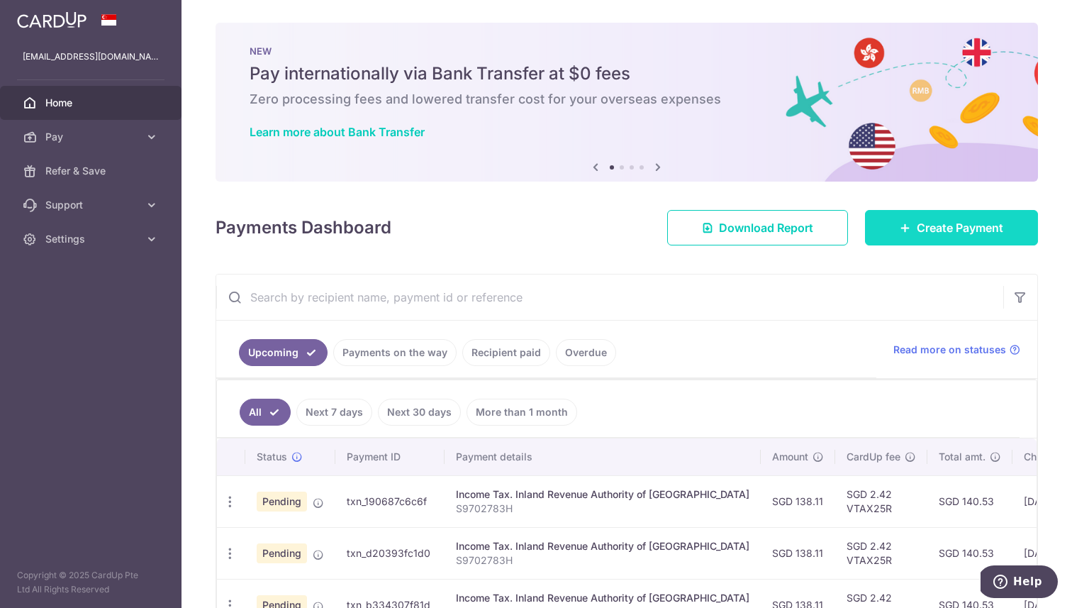
click at [936, 223] on span "Create Payment" at bounding box center [960, 227] width 87 height 17
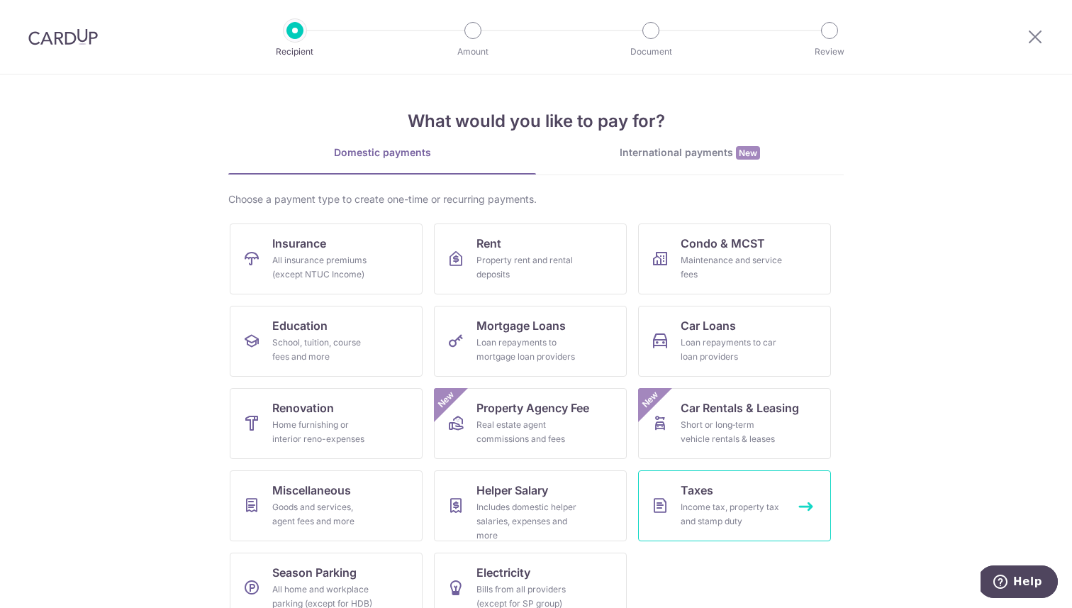
click at [724, 499] on link "Taxes Income tax, property tax and stamp duty" at bounding box center [734, 505] width 193 height 71
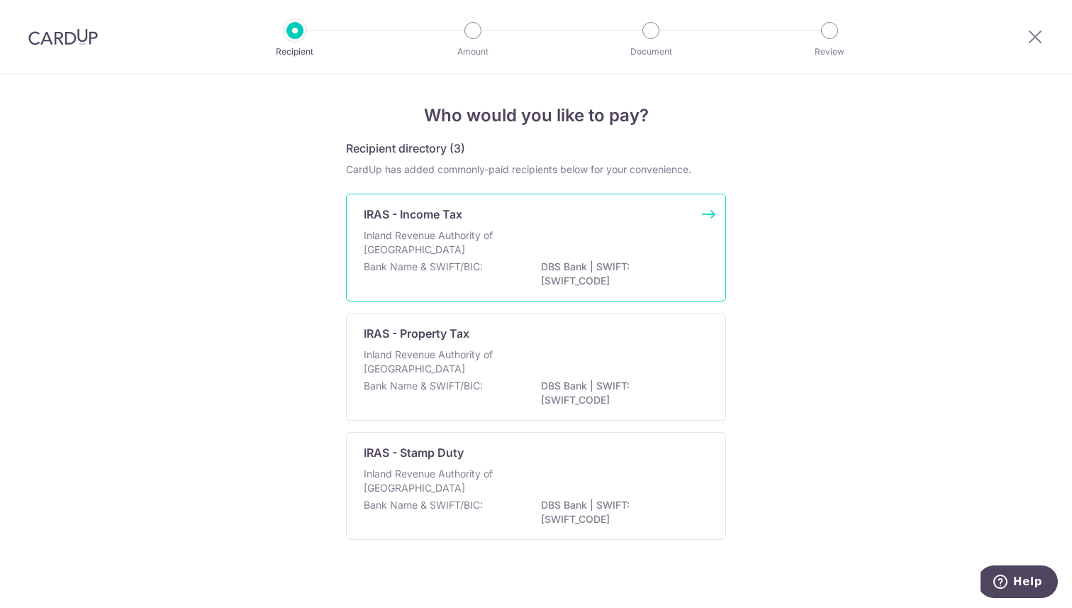
click at [515, 217] on div "IRAS - Income Tax" at bounding box center [528, 214] width 328 height 17
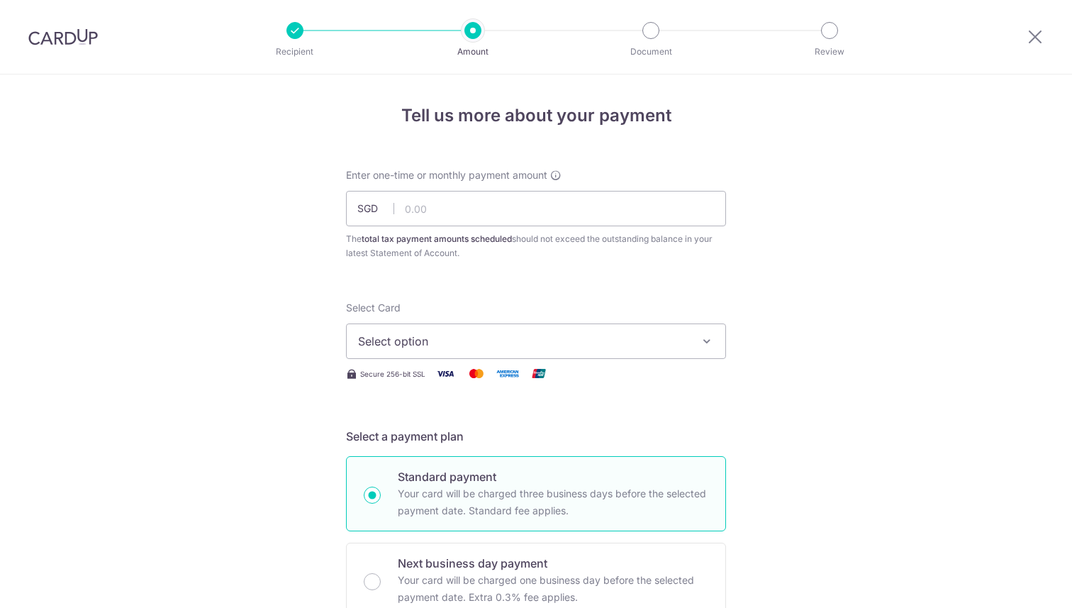
click at [513, 208] on input "text" at bounding box center [536, 208] width 380 height 35
type input "552.44"
click at [609, 355] on button "Select option" at bounding box center [536, 340] width 380 height 35
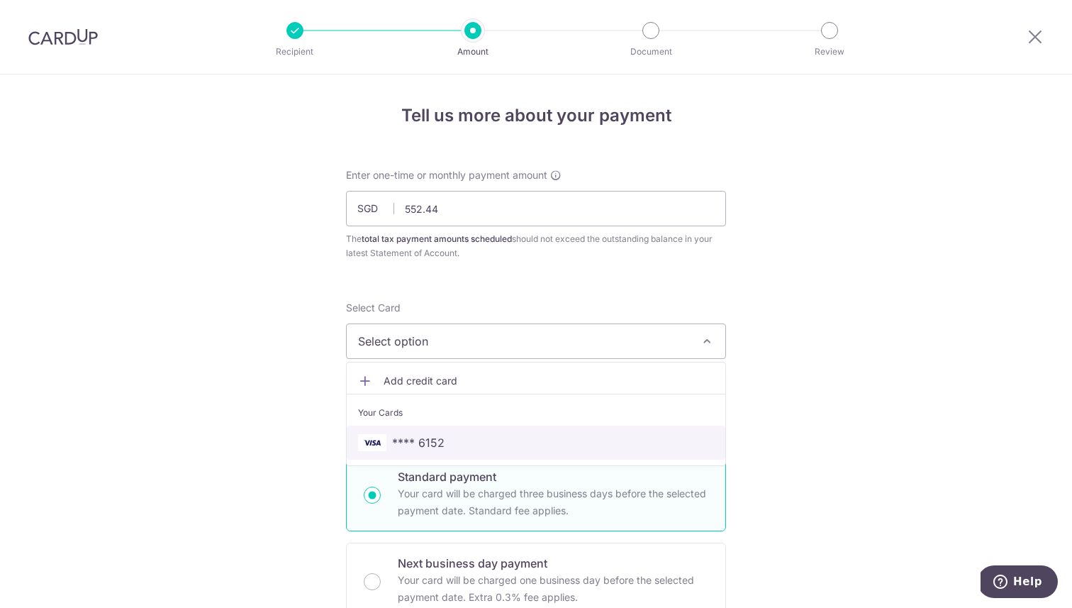
click at [437, 436] on span "**** 6152" at bounding box center [418, 442] width 52 height 17
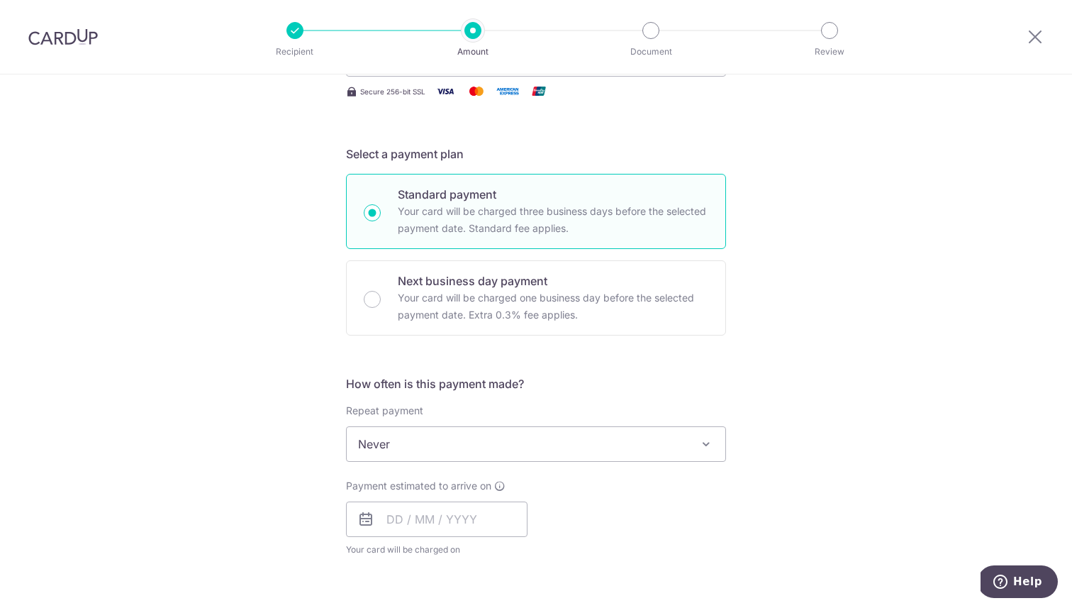
scroll to position [285, 0]
click at [447, 440] on span "Never" at bounding box center [536, 441] width 379 height 34
click at [259, 484] on div "Tell us more about your payment Enter one-time or monthly payment amount SGD 55…" at bounding box center [536, 447] width 1072 height 1317
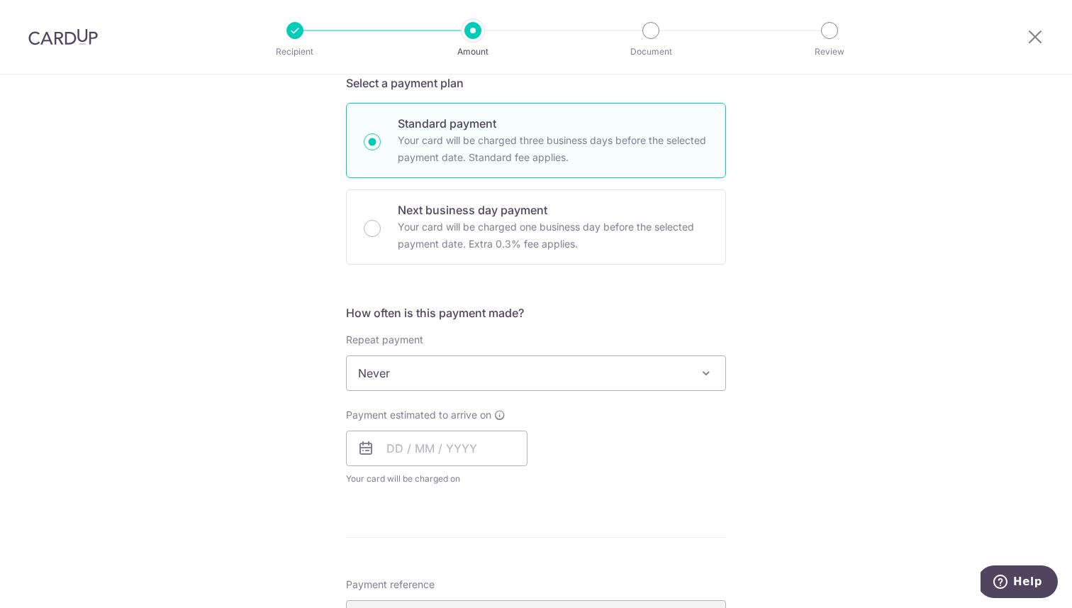
scroll to position [397, 0]
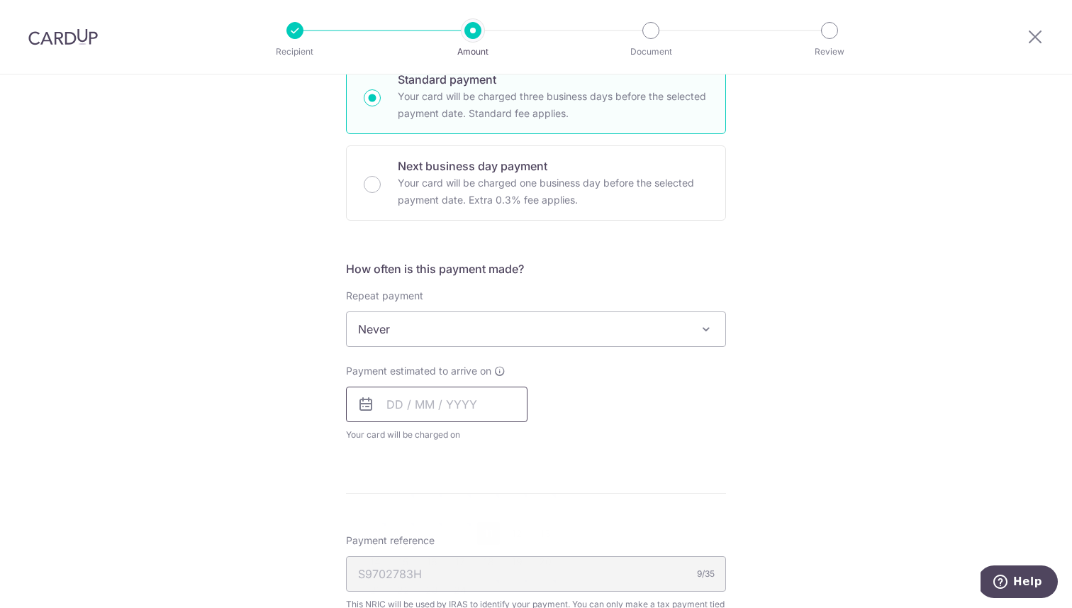
click at [404, 406] on input "text" at bounding box center [437, 403] width 182 height 35
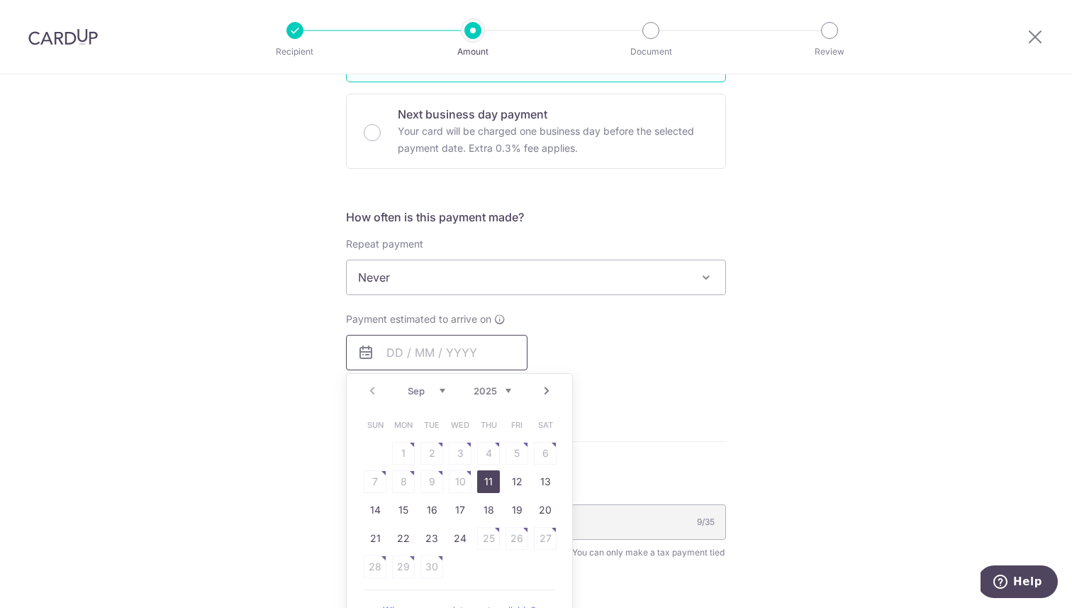
scroll to position [571, 0]
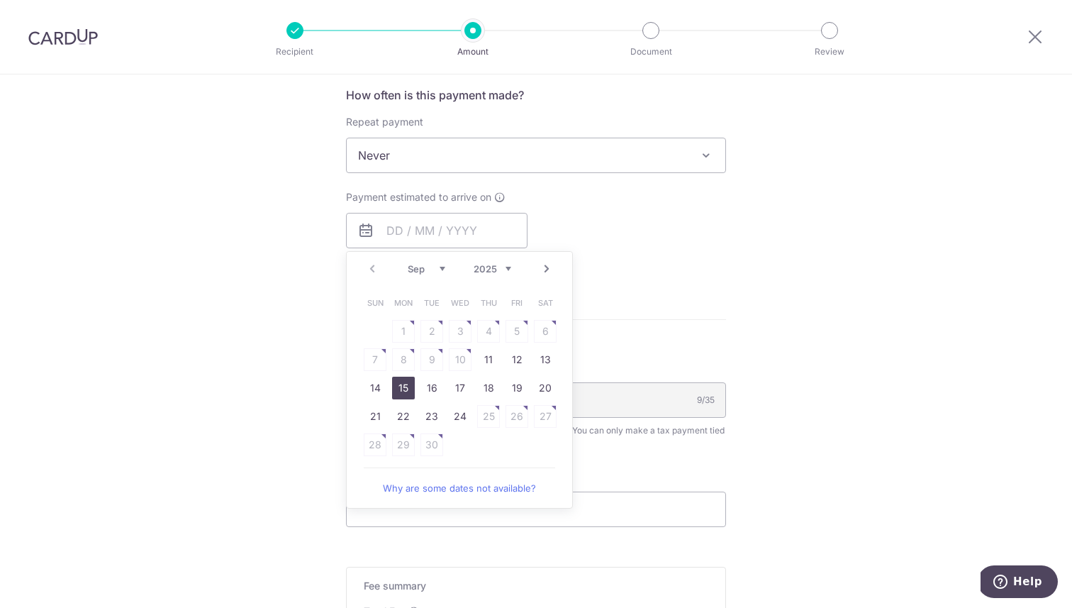
click at [395, 391] on link "15" at bounding box center [403, 388] width 23 height 23
type input "[DATE]"
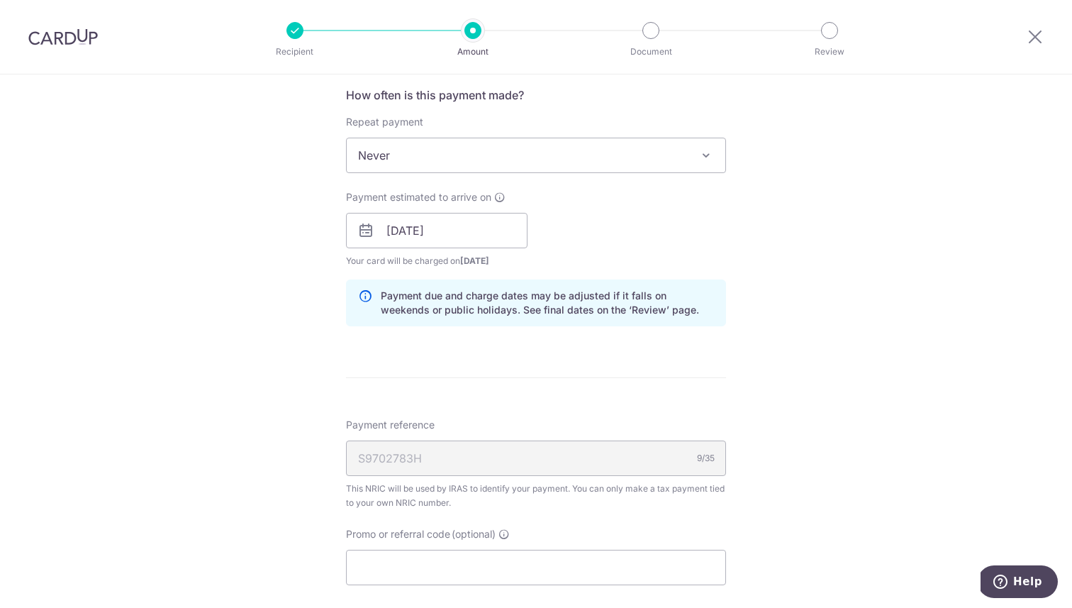
click at [299, 340] on div "Tell us more about your payment Enter one-time or monthly payment amount SGD 55…" at bounding box center [536, 191] width 1072 height 1375
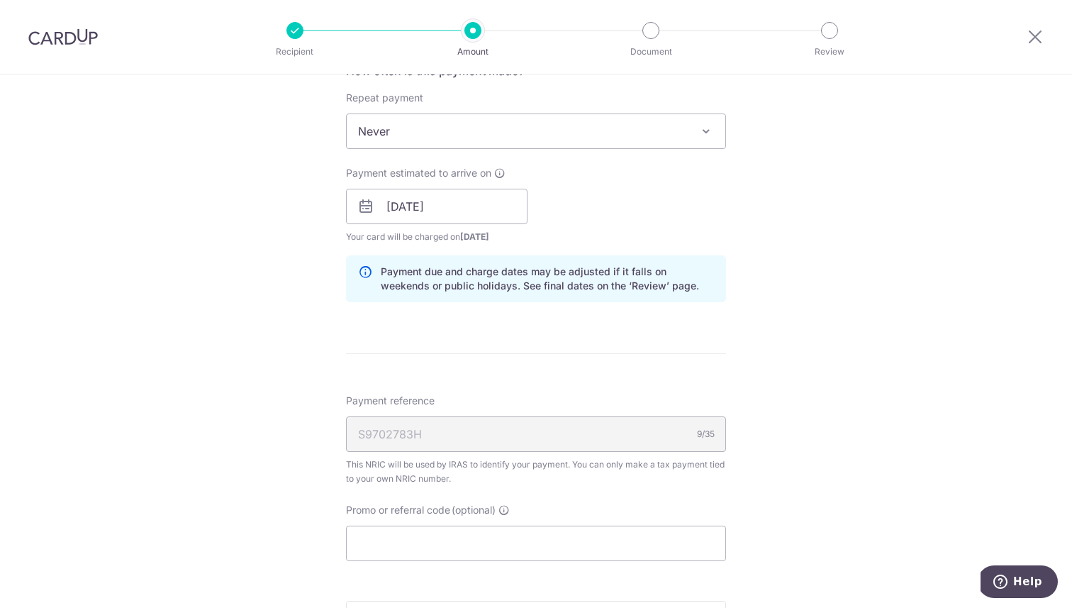
scroll to position [830, 0]
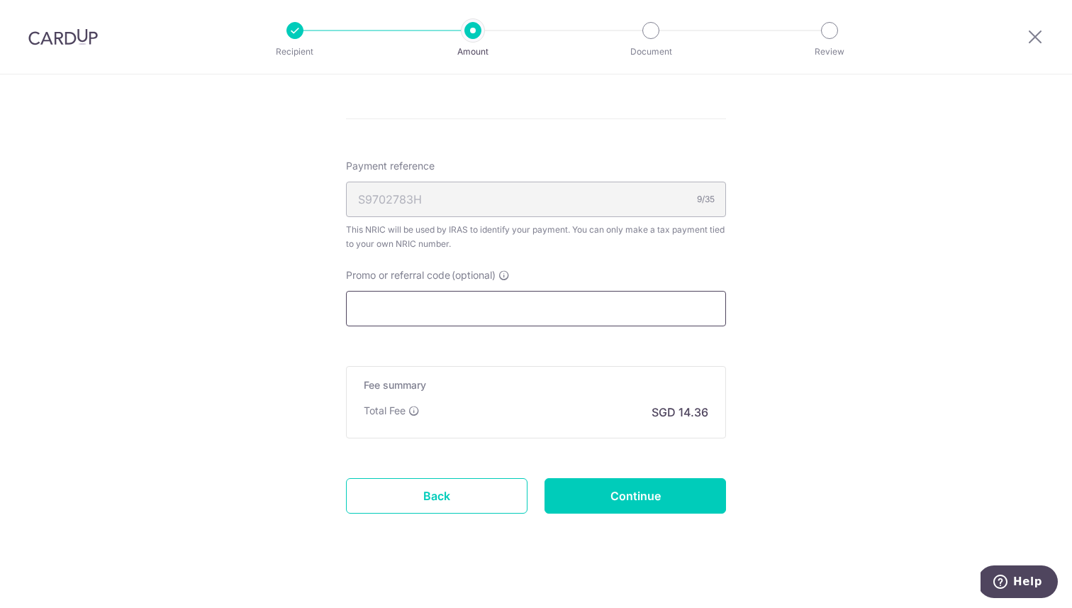
click at [494, 301] on input "Promo or referral code (optional)" at bounding box center [536, 308] width 380 height 35
paste input "VTAX25ONE"
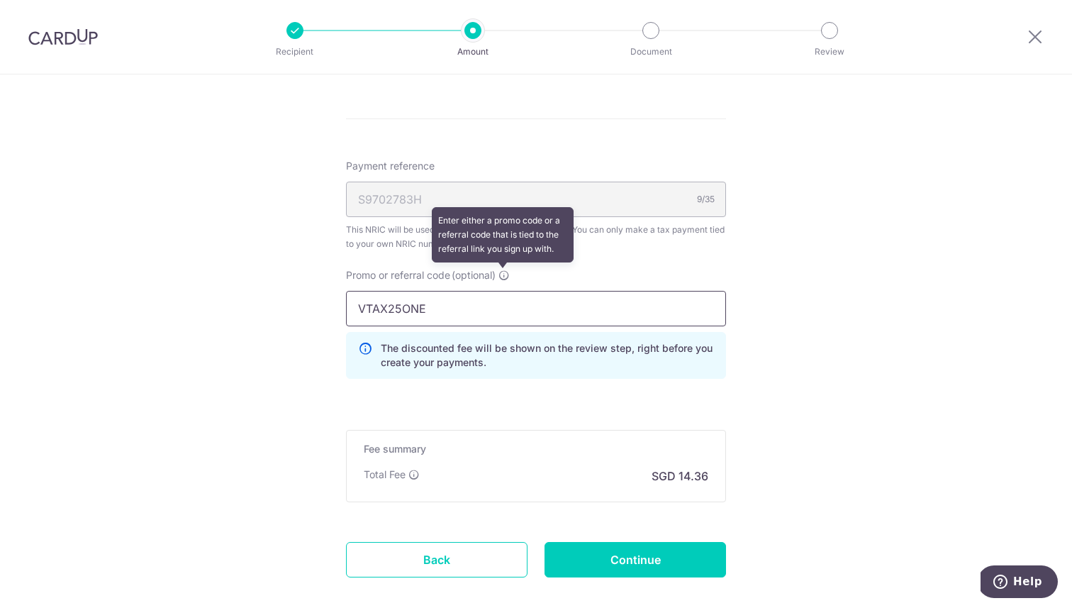
type input "VTAX25ONE"
click at [506, 276] on icon at bounding box center [504, 274] width 11 height 11
click at [506, 291] on input "VTAX25ONE" at bounding box center [536, 308] width 380 height 35
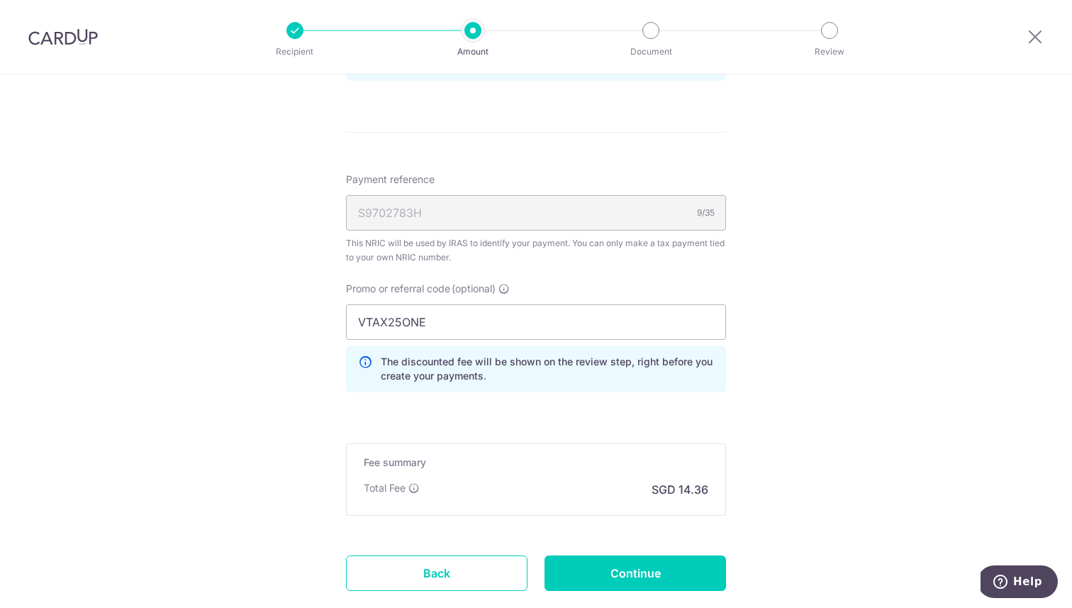
scroll to position [906, 0]
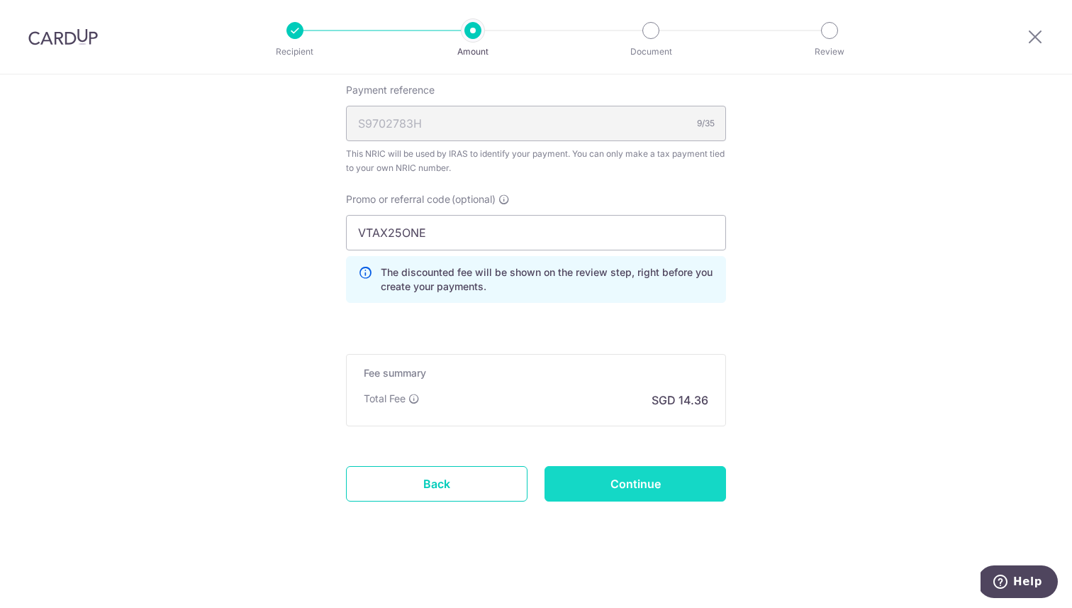
click at [647, 482] on input "Continue" at bounding box center [636, 483] width 182 height 35
type input "Create Schedule"
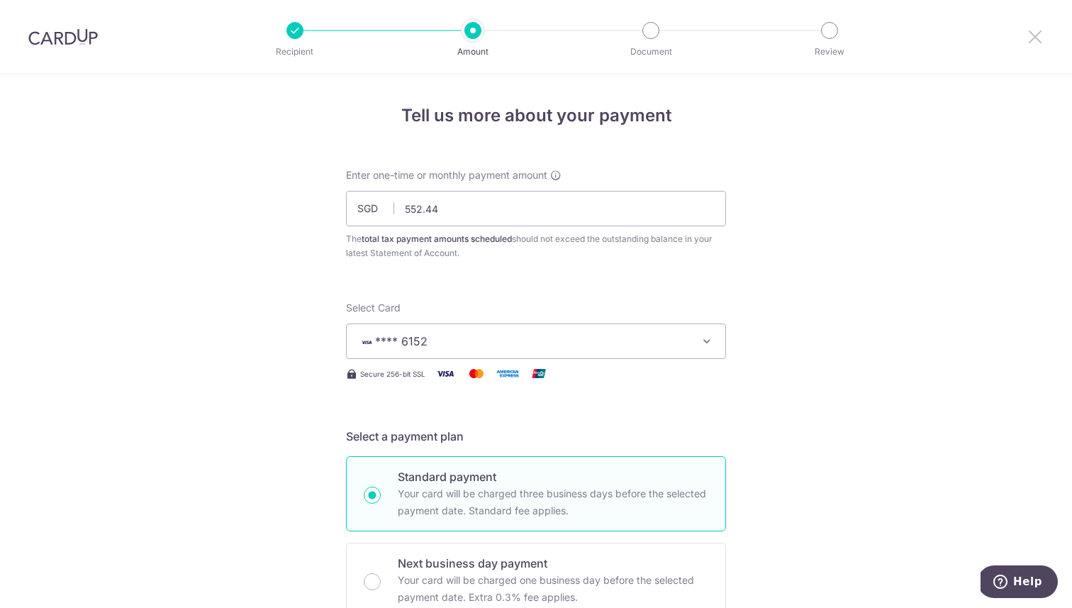
click at [1038, 35] on icon at bounding box center [1035, 37] width 17 height 18
